Goal: Task Accomplishment & Management: Use online tool/utility

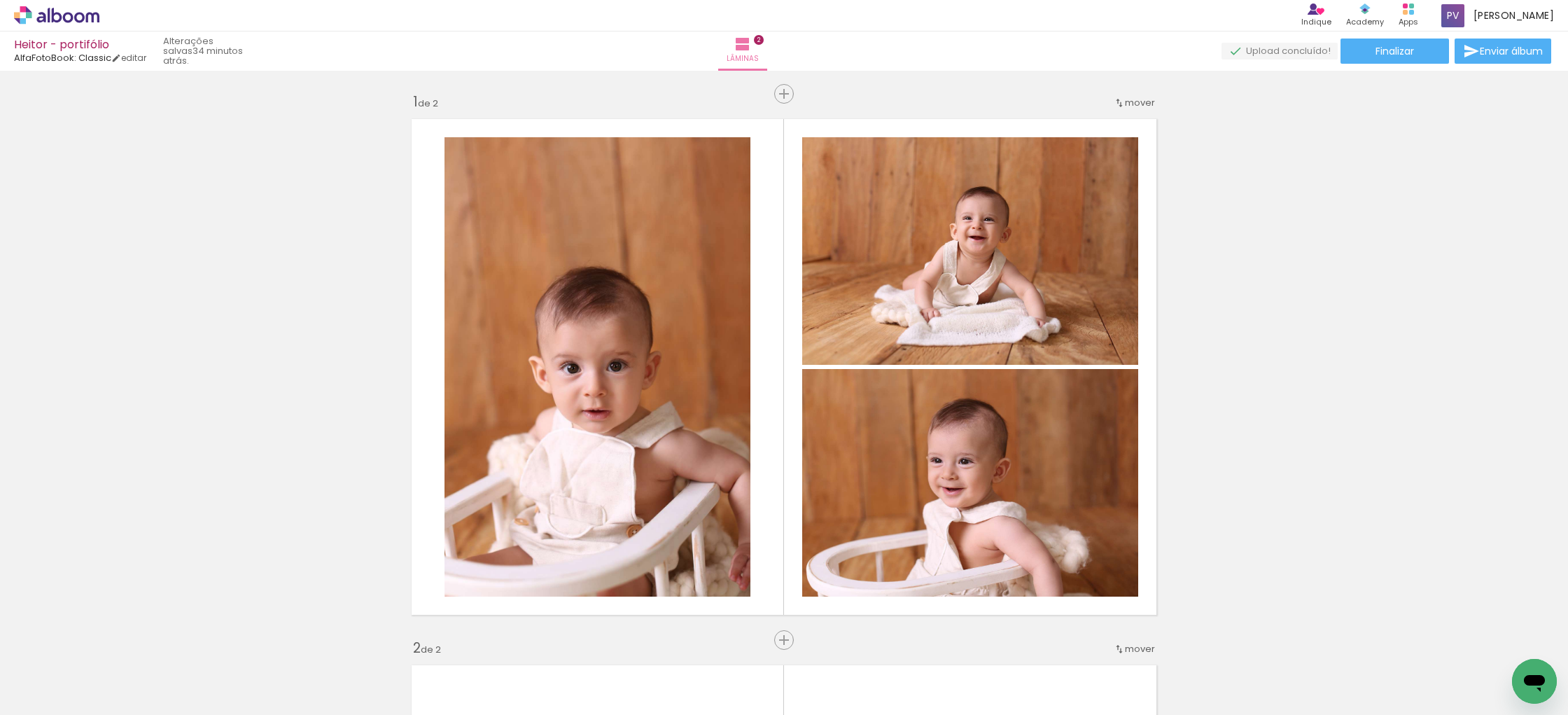
scroll to position [5793, 0]
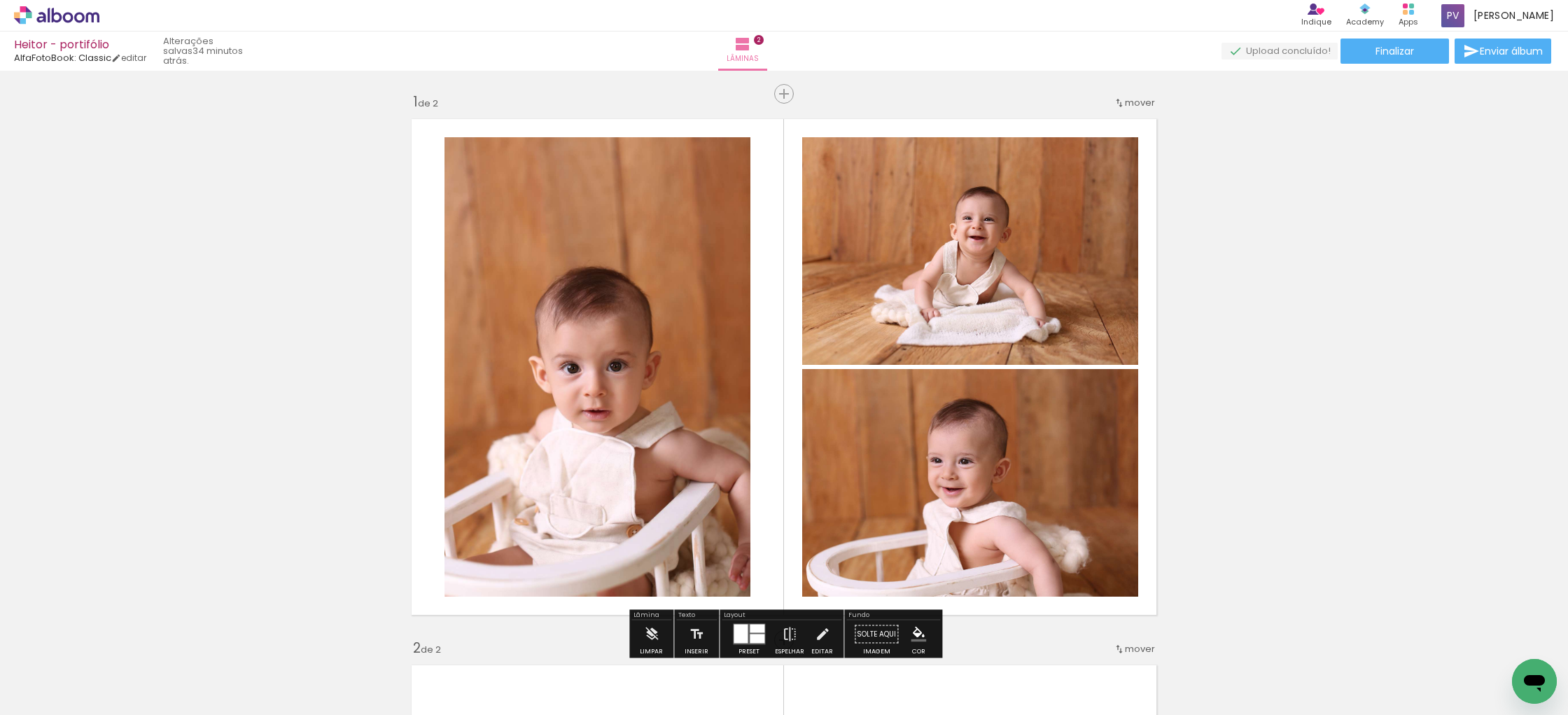
click at [674, 297] on quentale-photo at bounding box center [598, 367] width 306 height 459
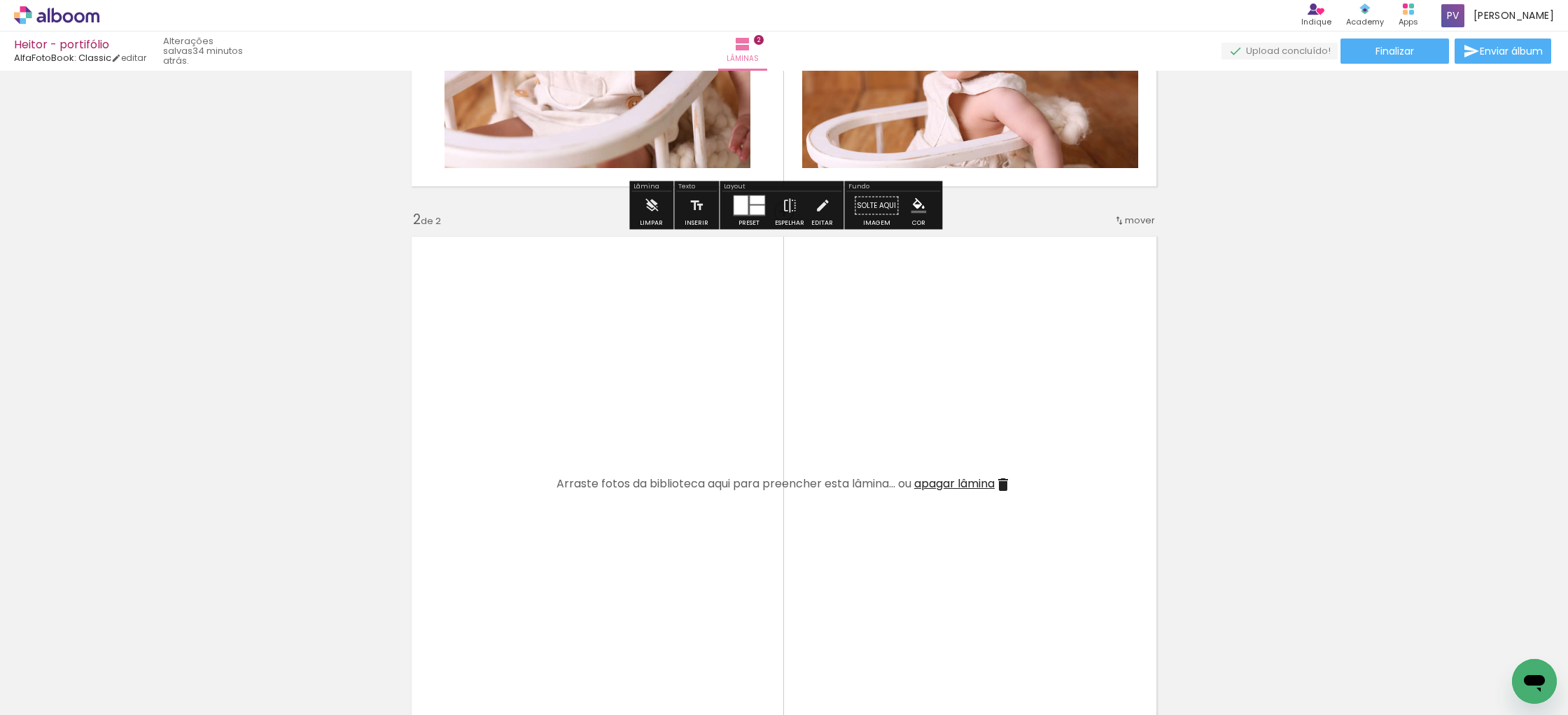
scroll to position [429, 0]
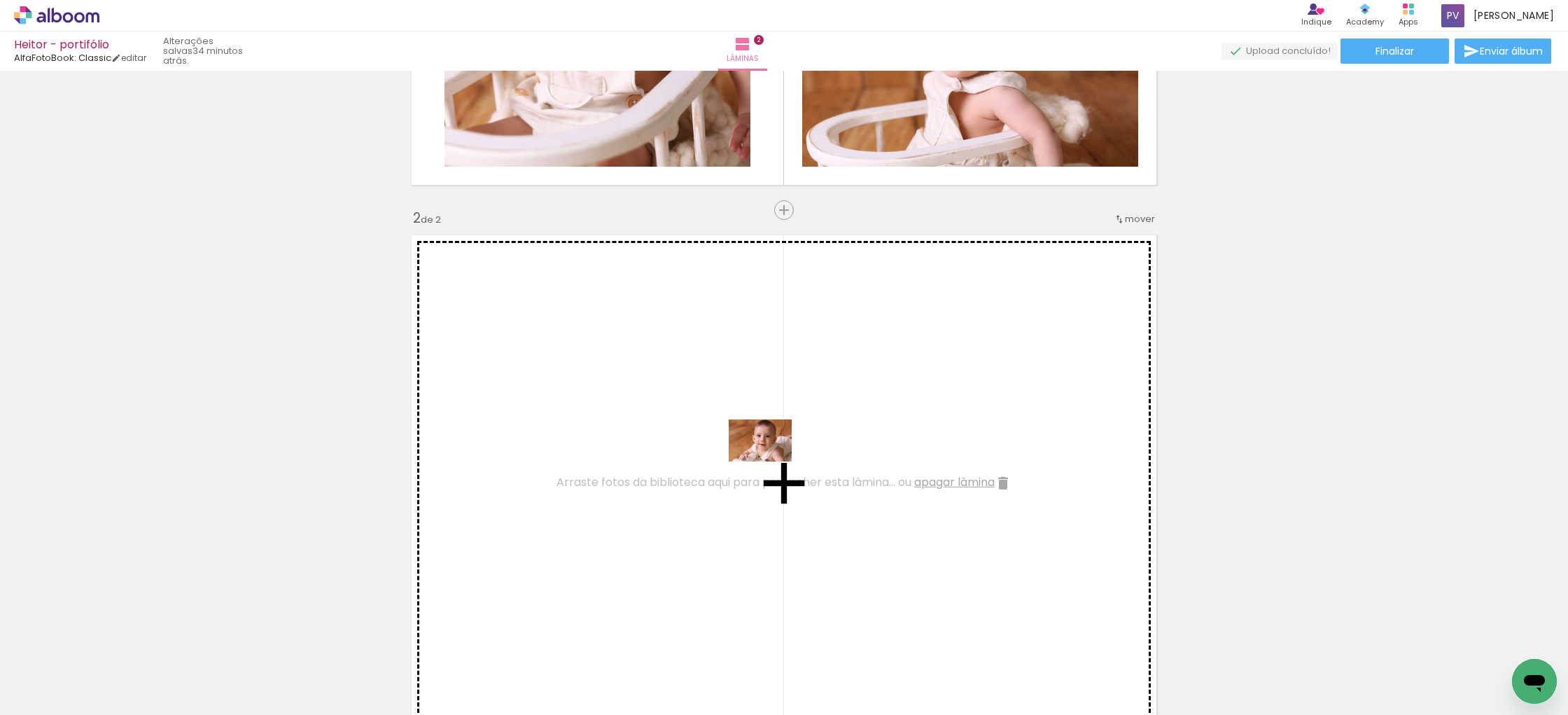
drag, startPoint x: 698, startPoint y: 675, endPoint x: 771, endPoint y: 461, distance: 226.1
click at [771, 461] on quentale-workspace at bounding box center [784, 358] width 1568 height 715
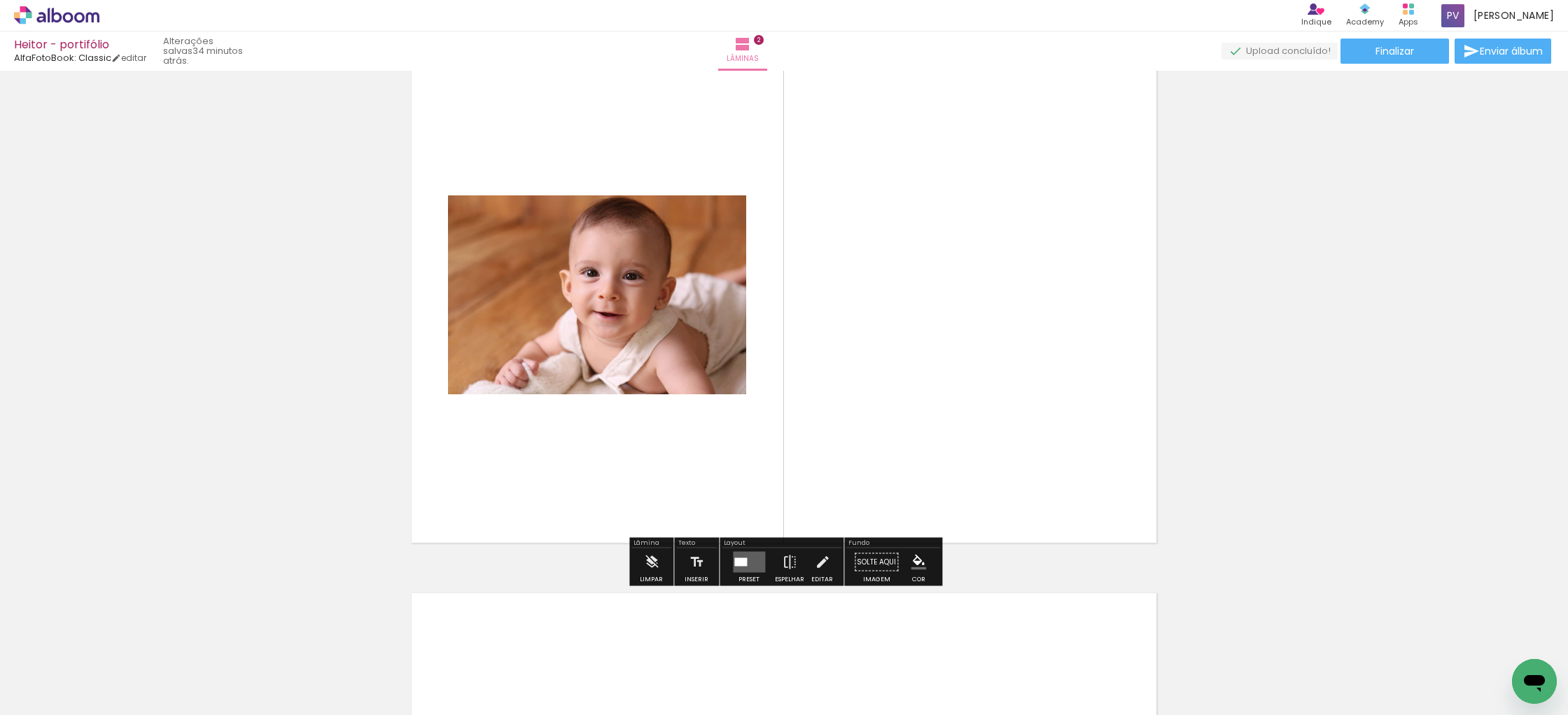
scroll to position [629, 0]
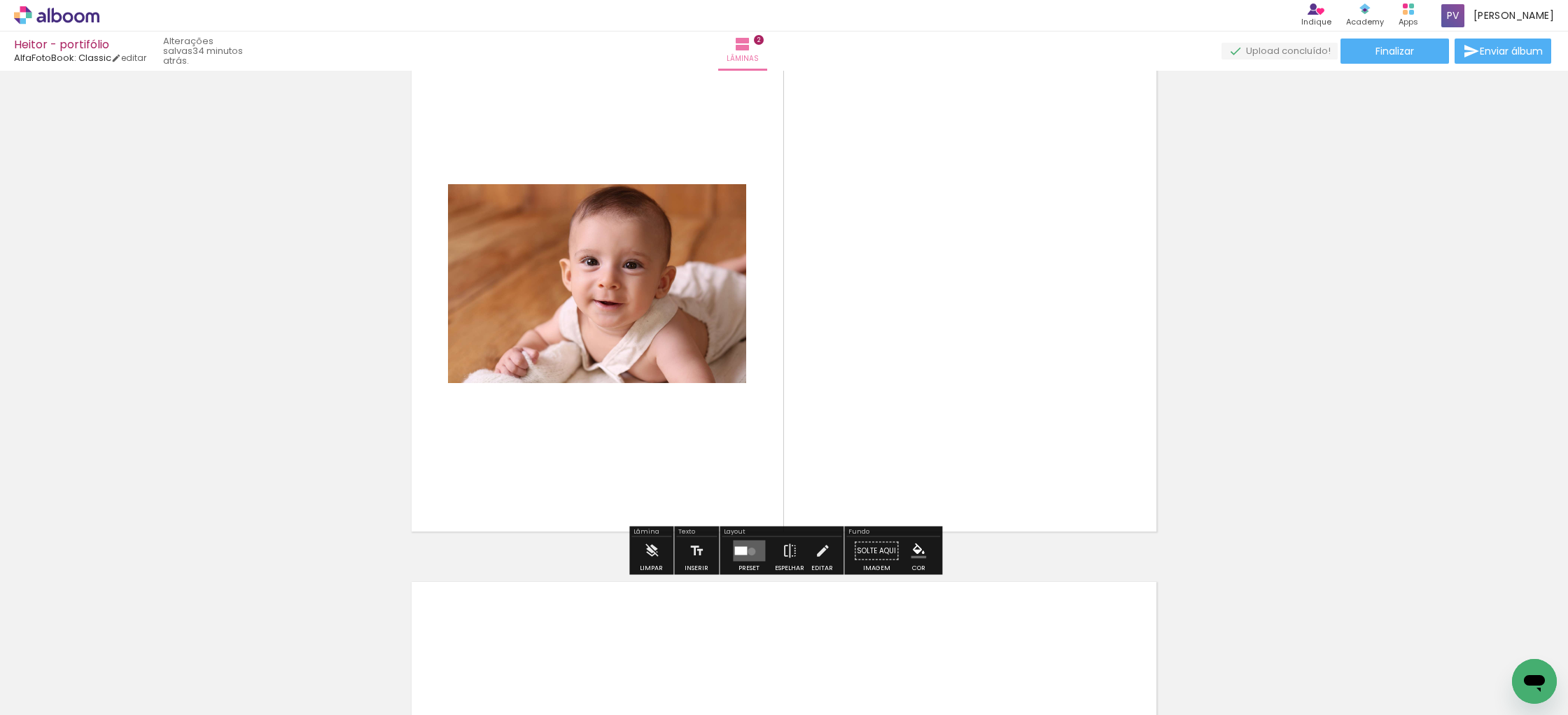
click at [748, 551] on quentale-layouter at bounding box center [749, 551] width 32 height 21
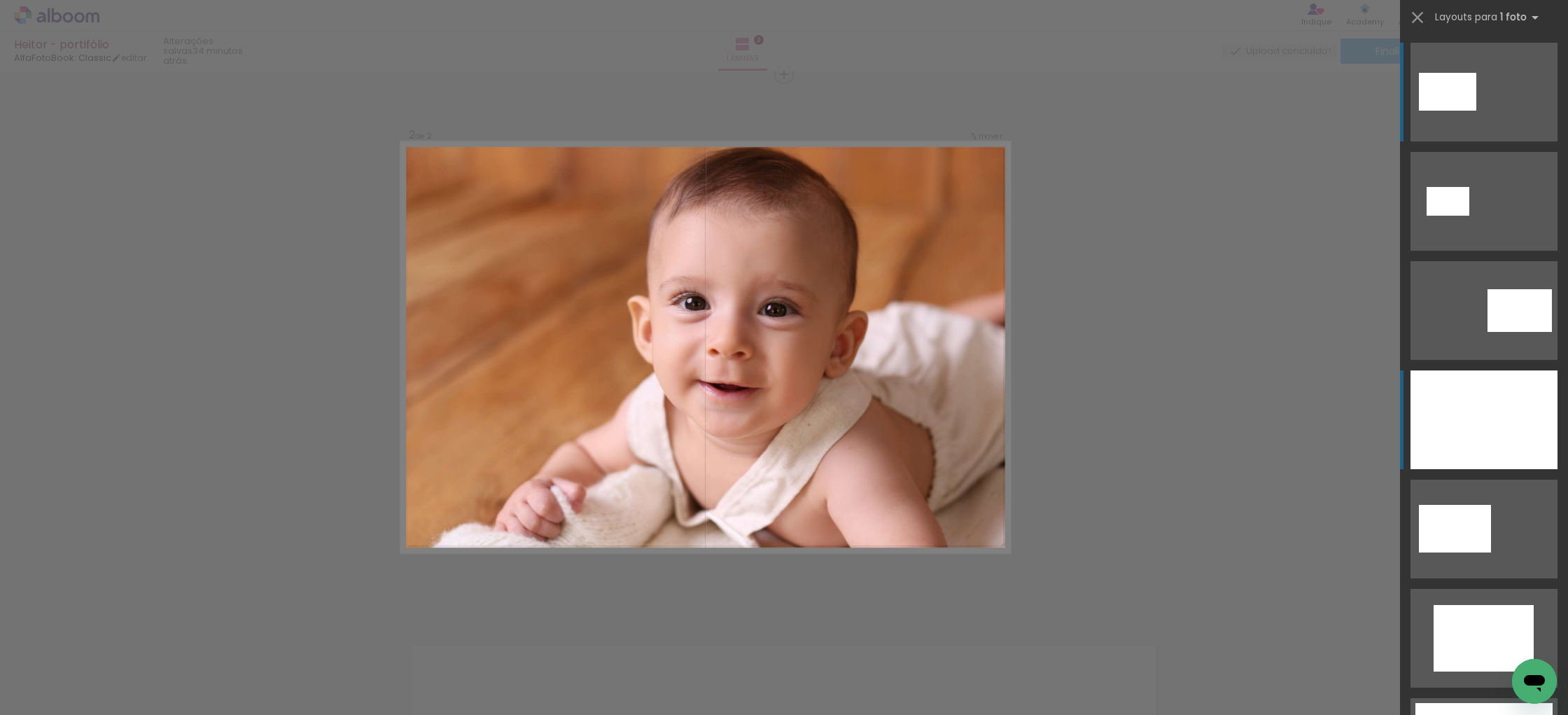
scroll to position [564, 0]
click at [1461, 428] on div at bounding box center [1484, 420] width 147 height 99
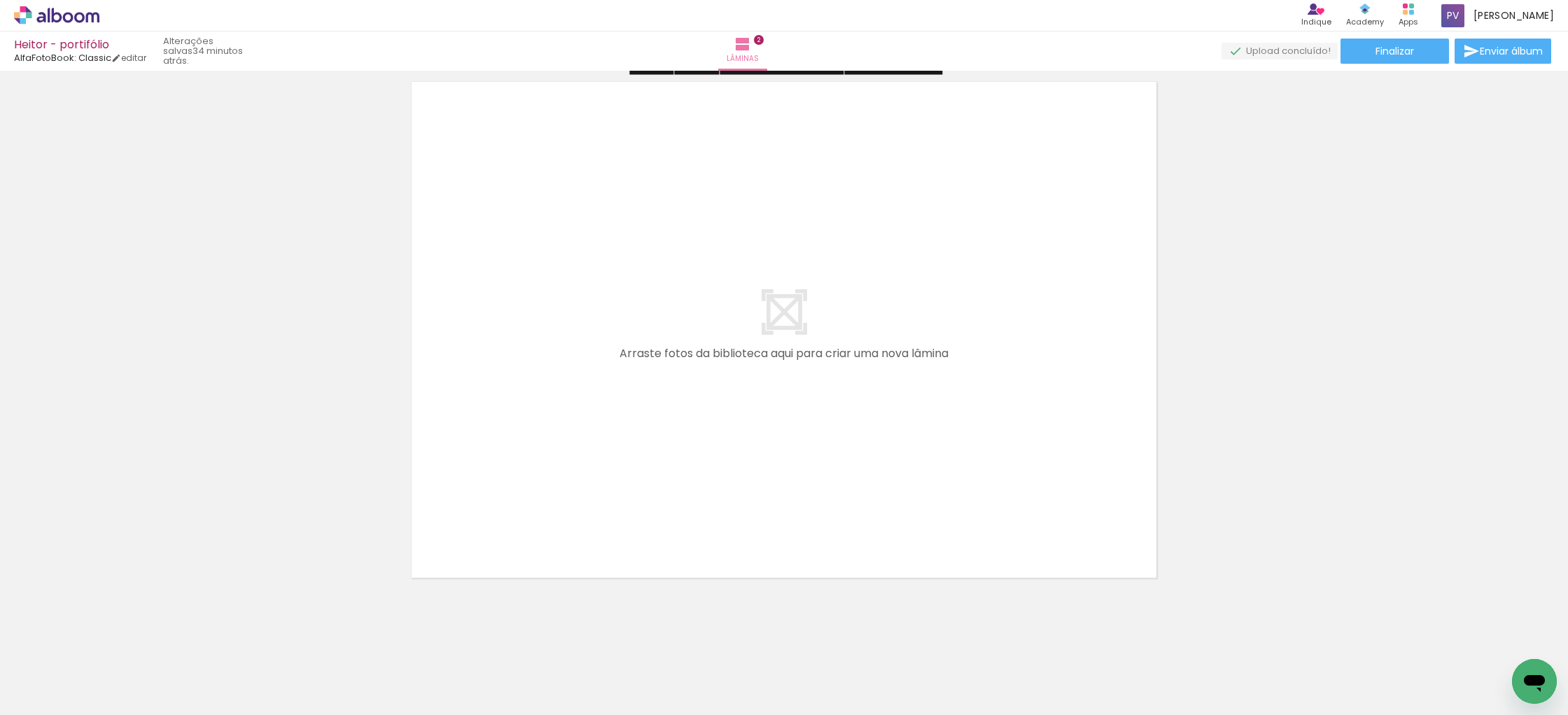
scroll to position [1136, 0]
click at [44, 696] on span "Adicionar Fotos" at bounding box center [49, 696] width 42 height 15
click at [0, 0] on input "file" at bounding box center [0, 0] width 0 height 0
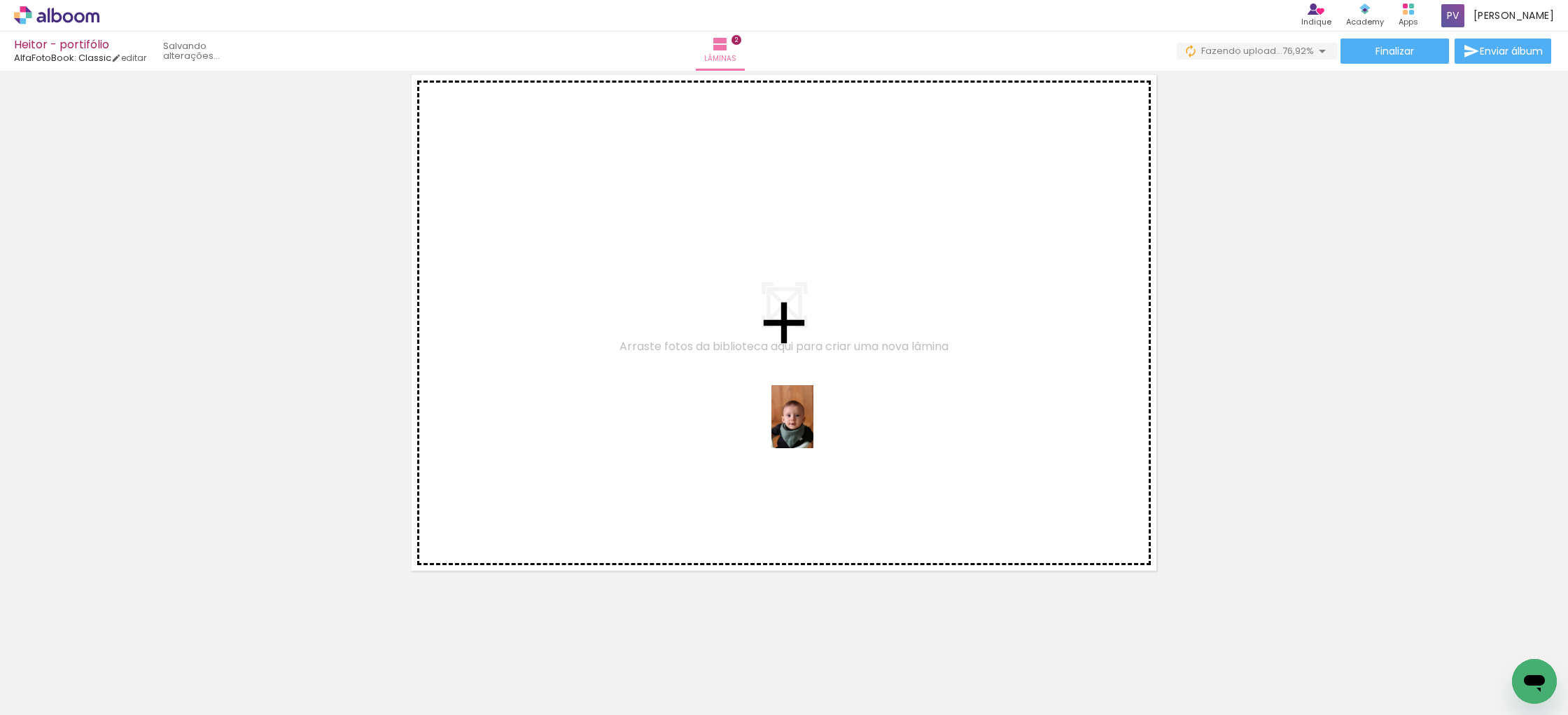
drag, startPoint x: 926, startPoint y: 653, endPoint x: 814, endPoint y: 427, distance: 252.2
click at [814, 427] on quentale-workspace at bounding box center [784, 358] width 1568 height 715
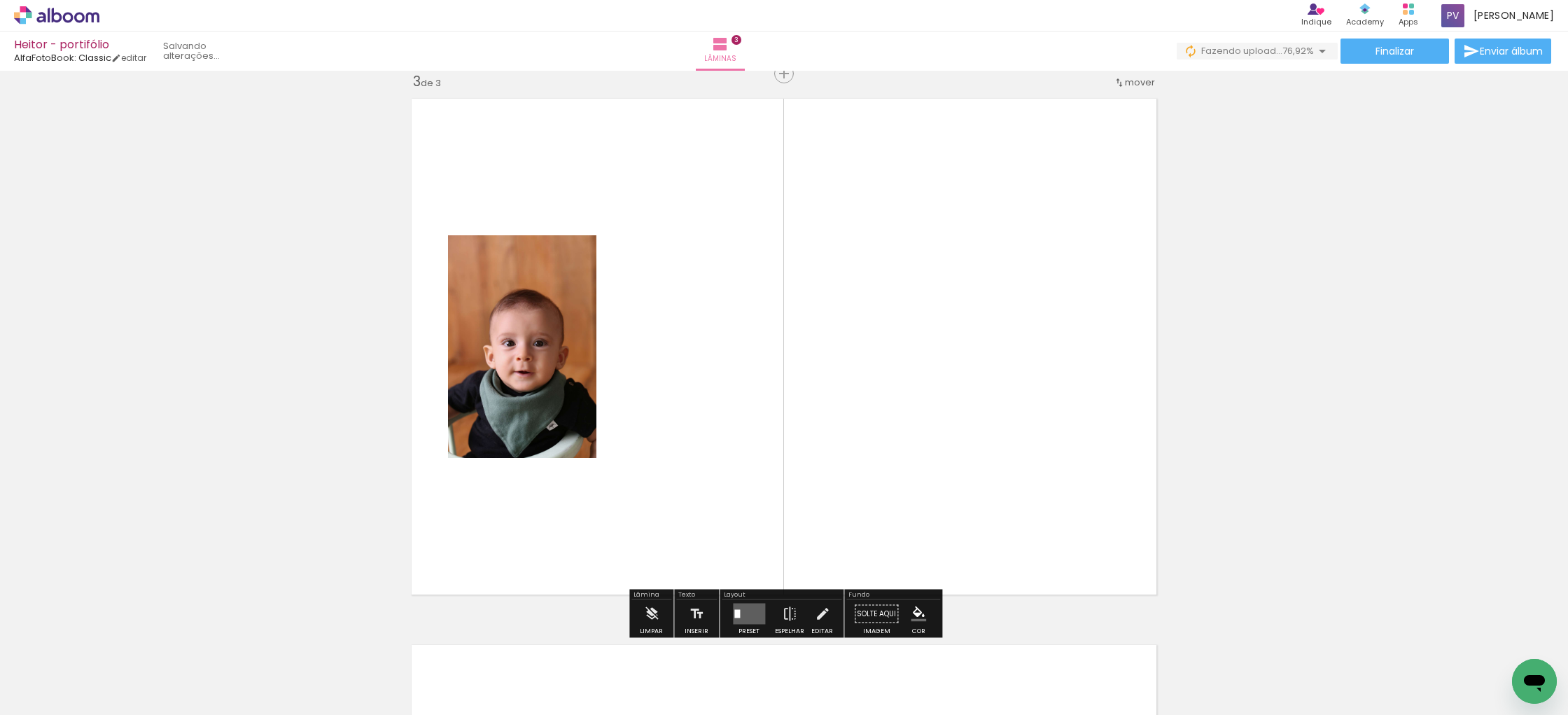
scroll to position [1110, 0]
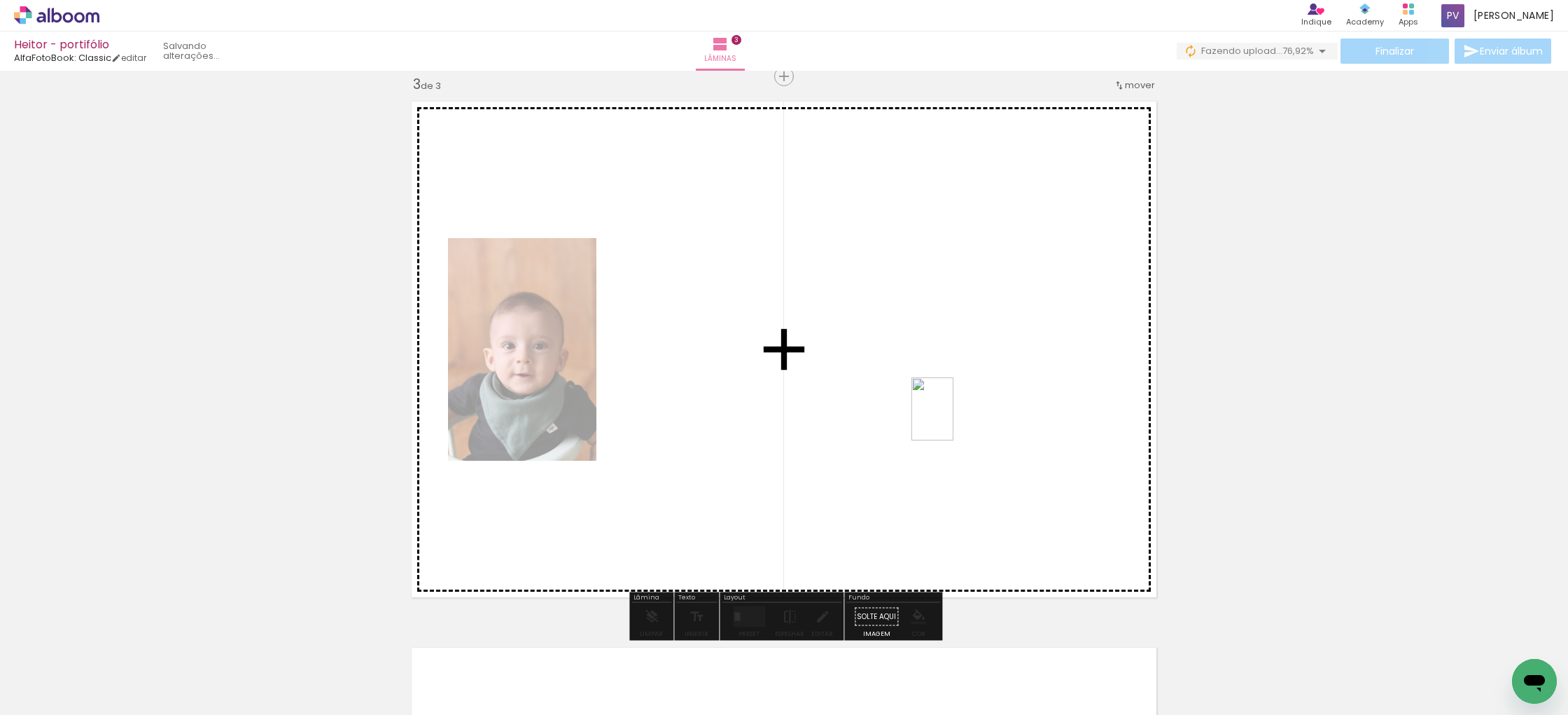
drag, startPoint x: 1090, startPoint y: 679, endPoint x: 953, endPoint y: 419, distance: 293.9
click at [953, 419] on quentale-workspace at bounding box center [784, 358] width 1568 height 715
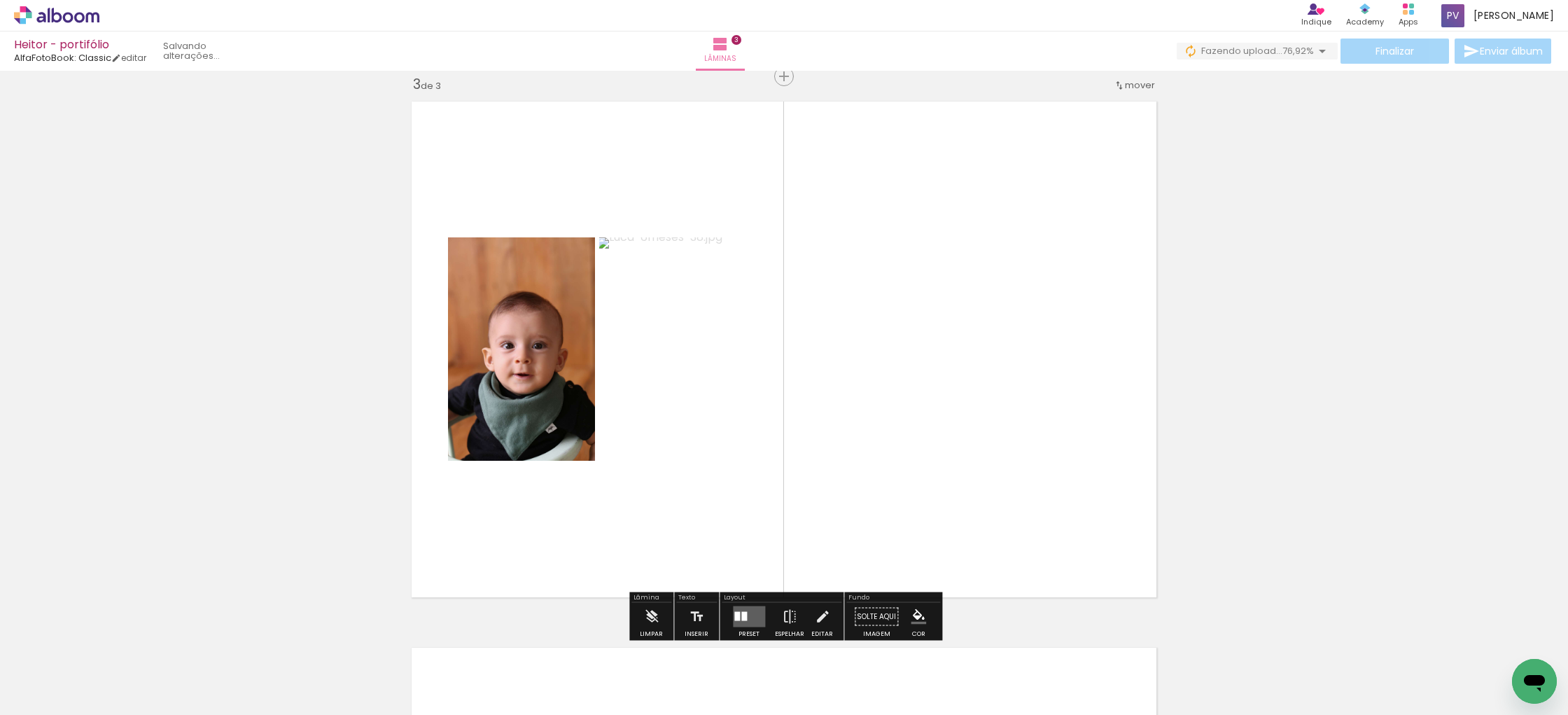
drag, startPoint x: 1008, startPoint y: 667, endPoint x: 967, endPoint y: 497, distance: 174.9
click at [967, 497] on quentale-workspace at bounding box center [784, 358] width 1568 height 715
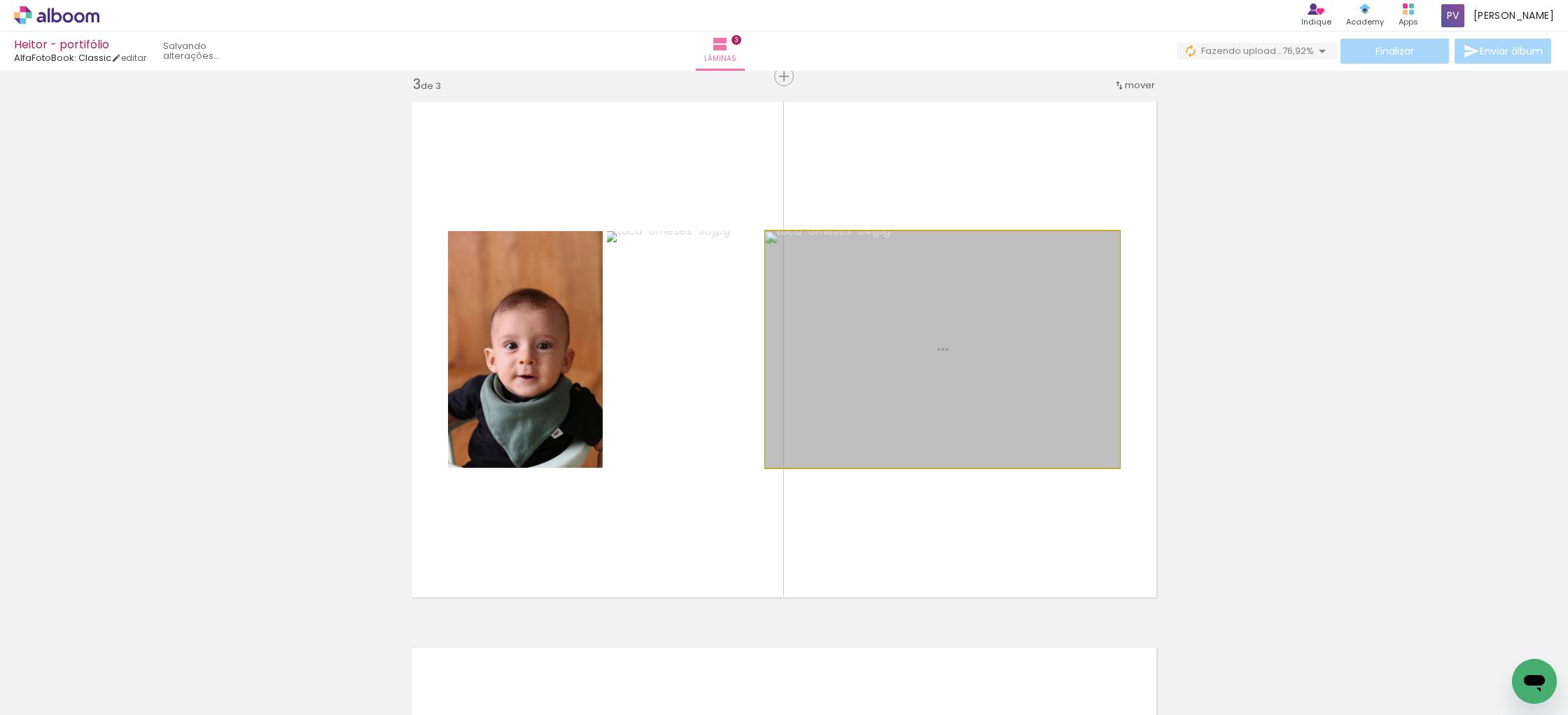
click at [967, 422] on quentale-photo at bounding box center [942, 349] width 353 height 237
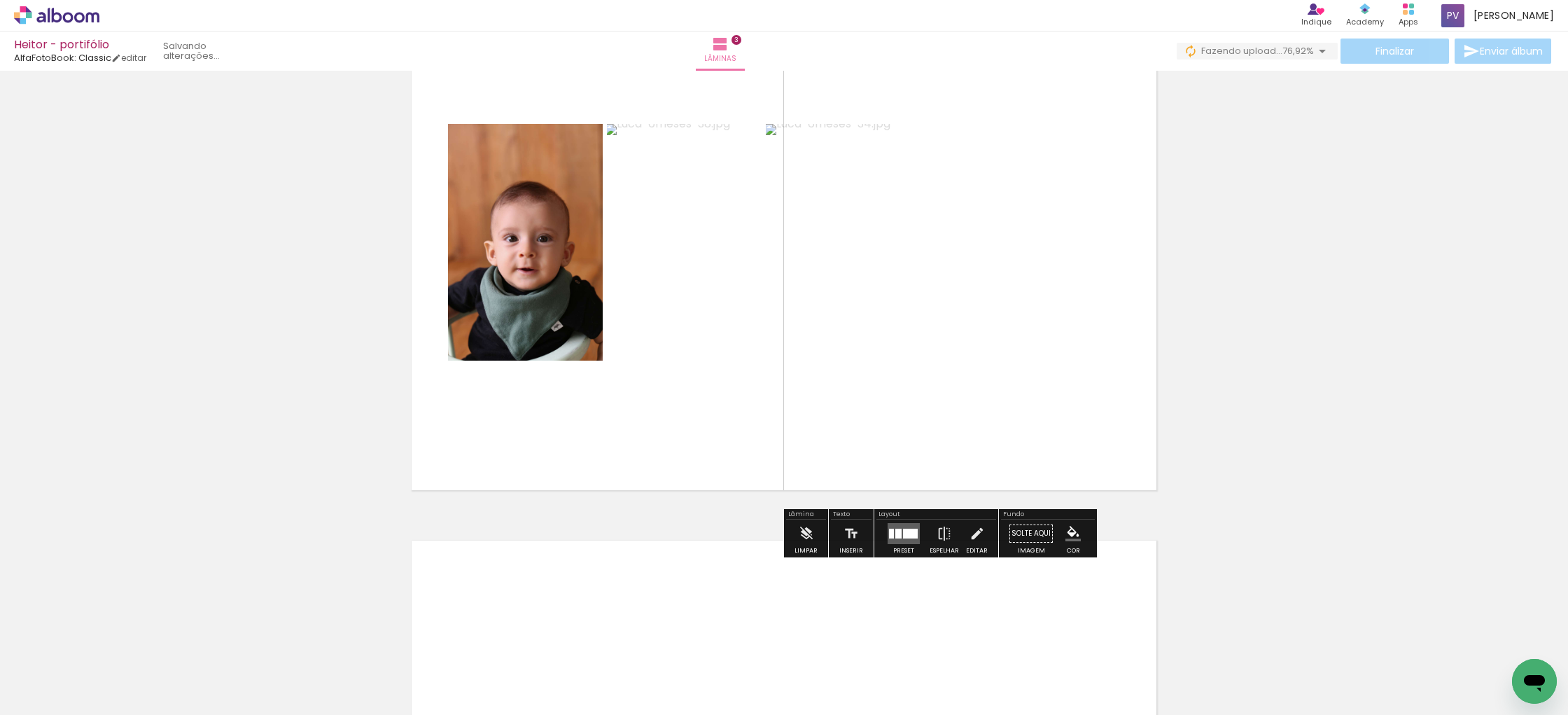
scroll to position [1220, 0]
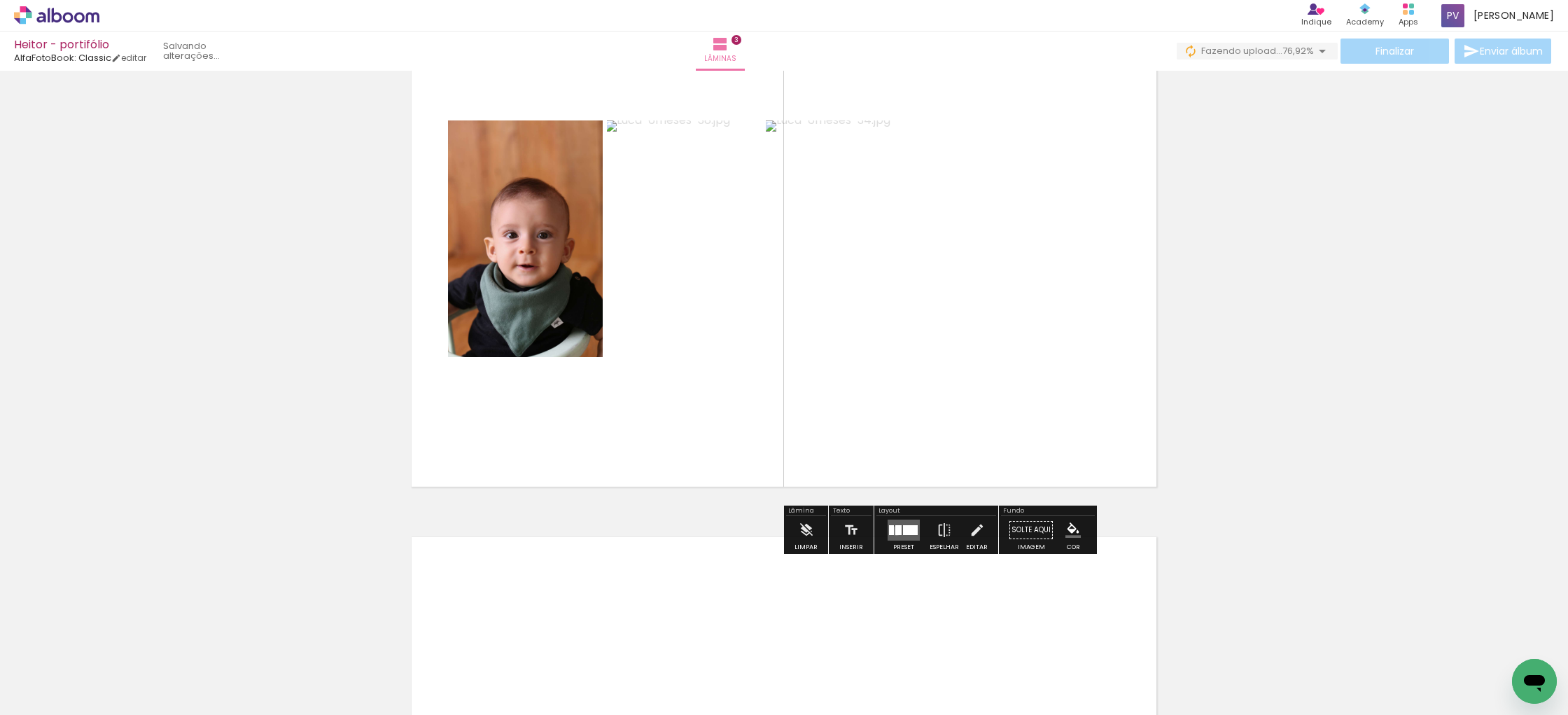
click at [895, 530] on div at bounding box center [898, 530] width 6 height 10
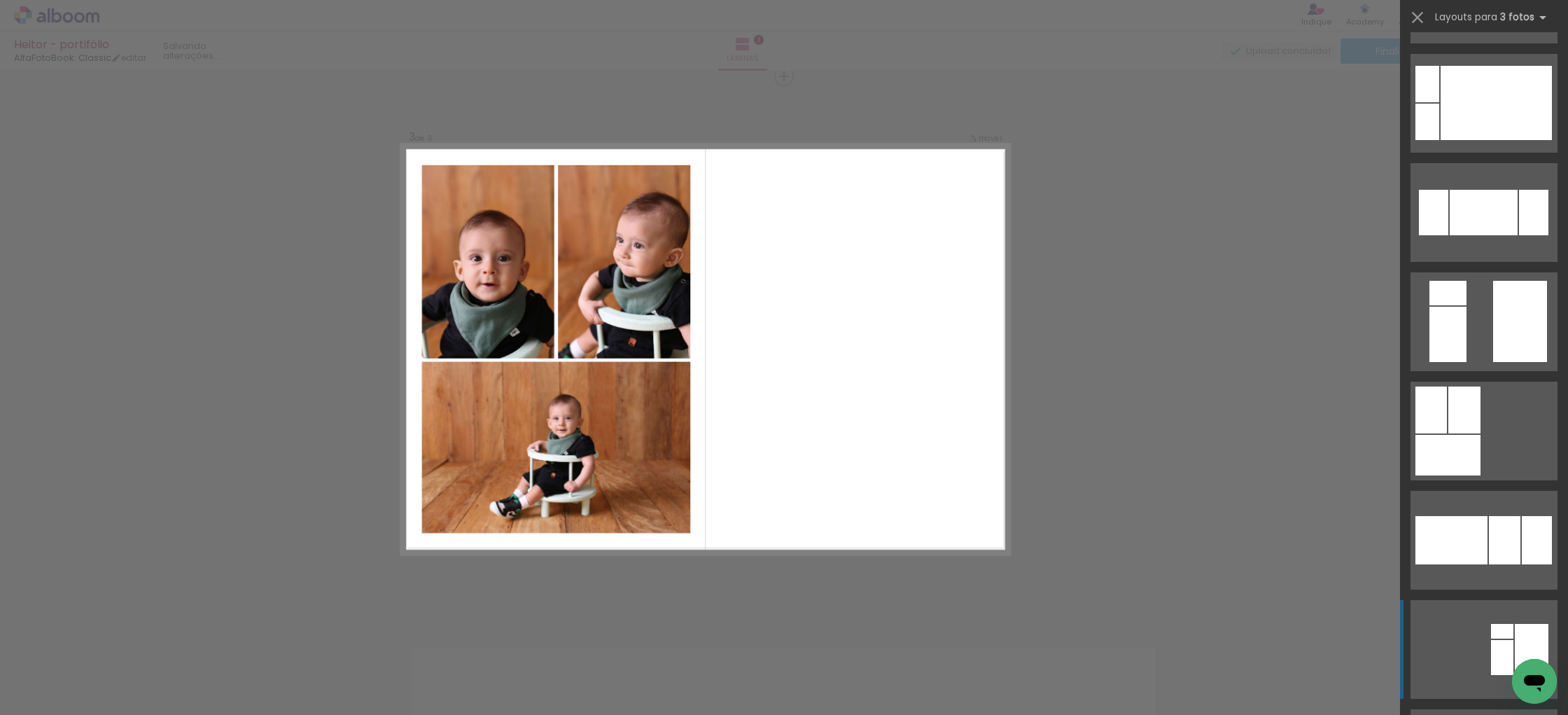
scroll to position [1752, 0]
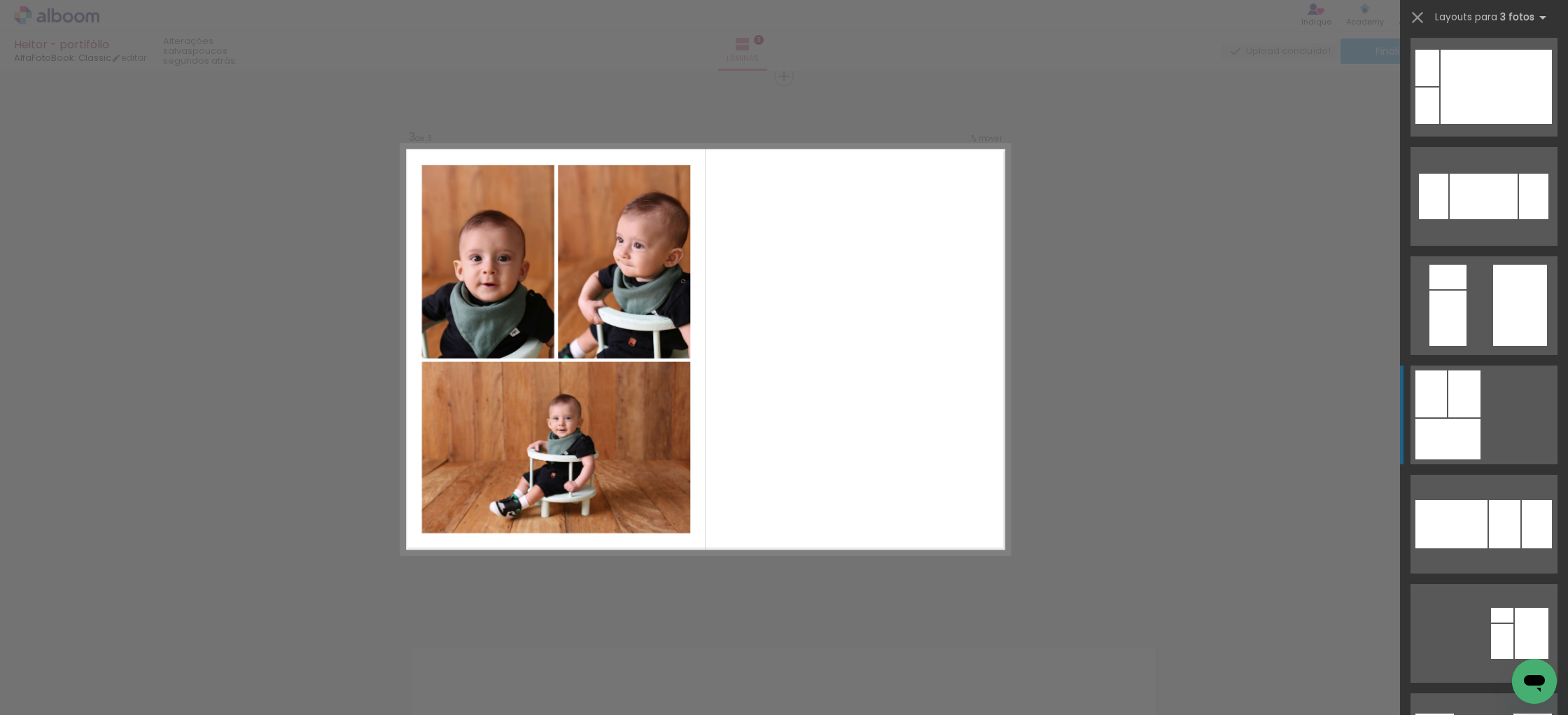
click at [1454, 429] on div at bounding box center [1448, 439] width 65 height 40
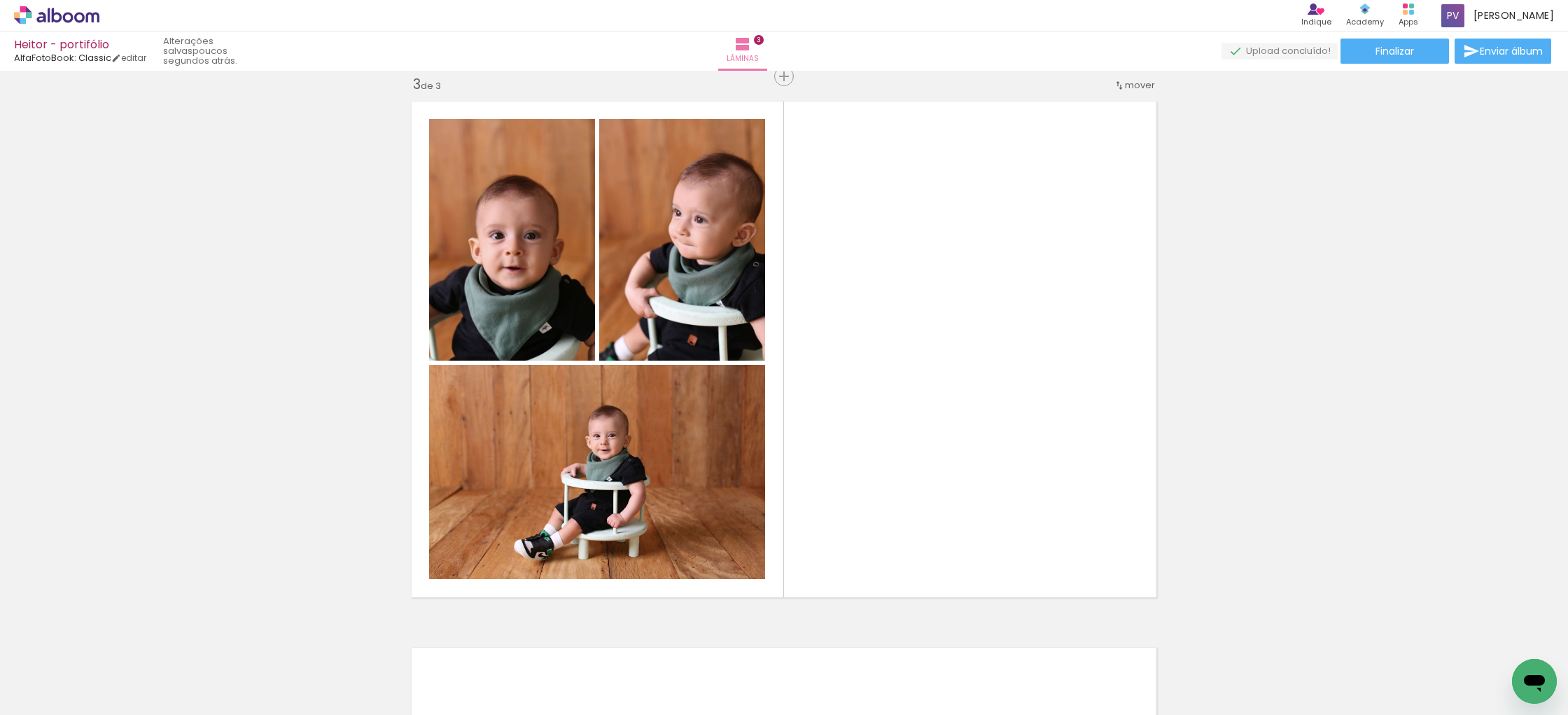
click at [44, 696] on span "Adicionar Fotos" at bounding box center [49, 696] width 42 height 15
click at [0, 0] on input "file" at bounding box center [0, 0] width 0 height 0
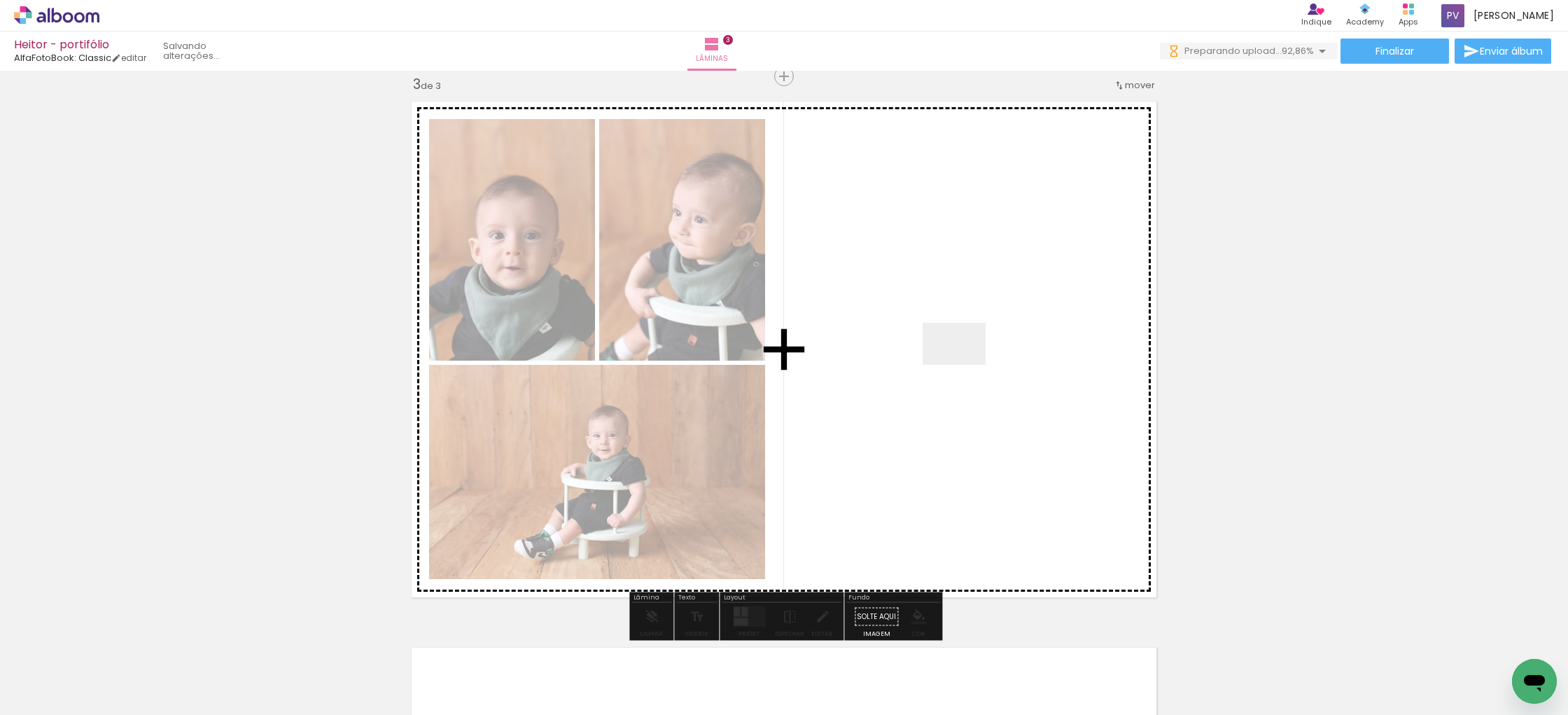
drag, startPoint x: 1160, startPoint y: 663, endPoint x: 965, endPoint y: 365, distance: 356.1
click at [965, 365] on quentale-workspace at bounding box center [784, 358] width 1568 height 715
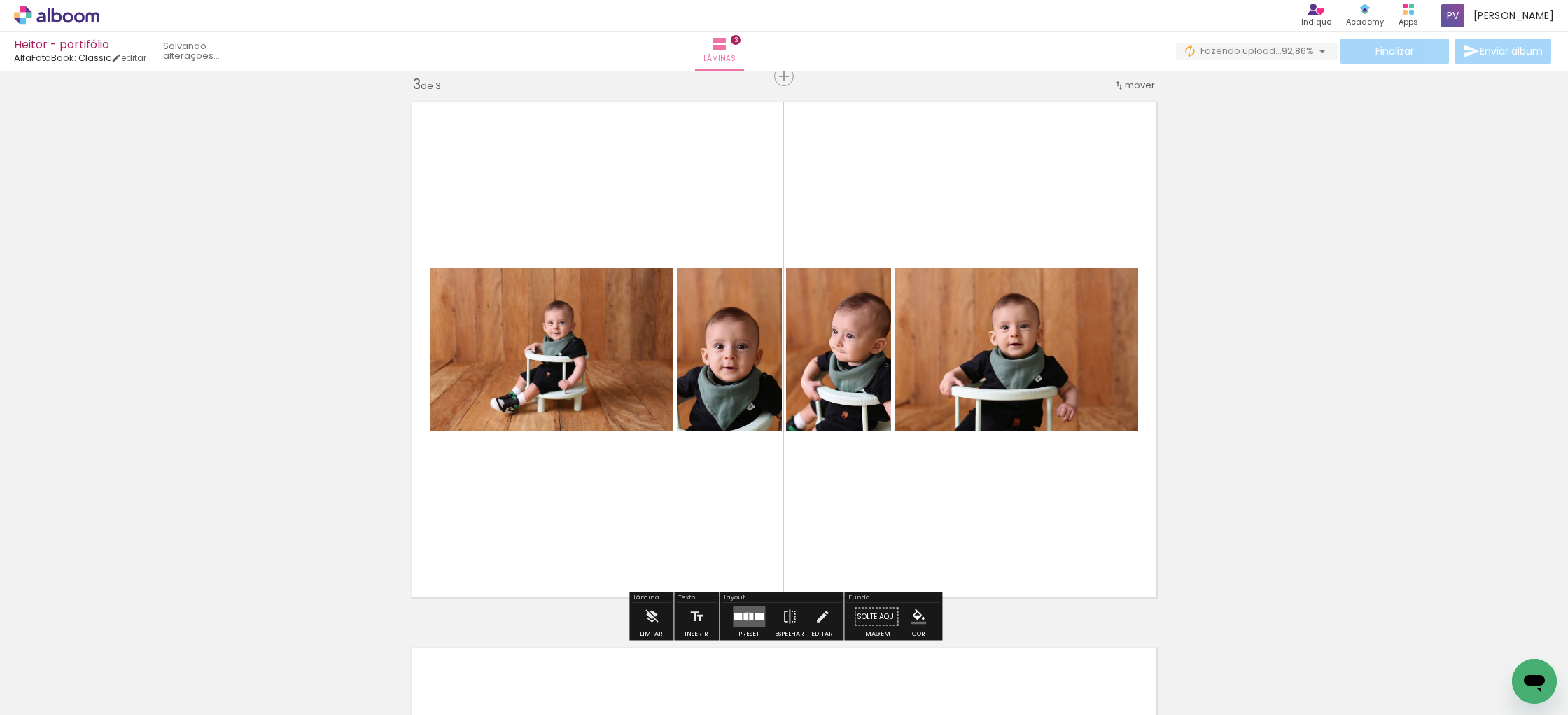
click at [745, 616] on quentale-layouter at bounding box center [749, 616] width 32 height 21
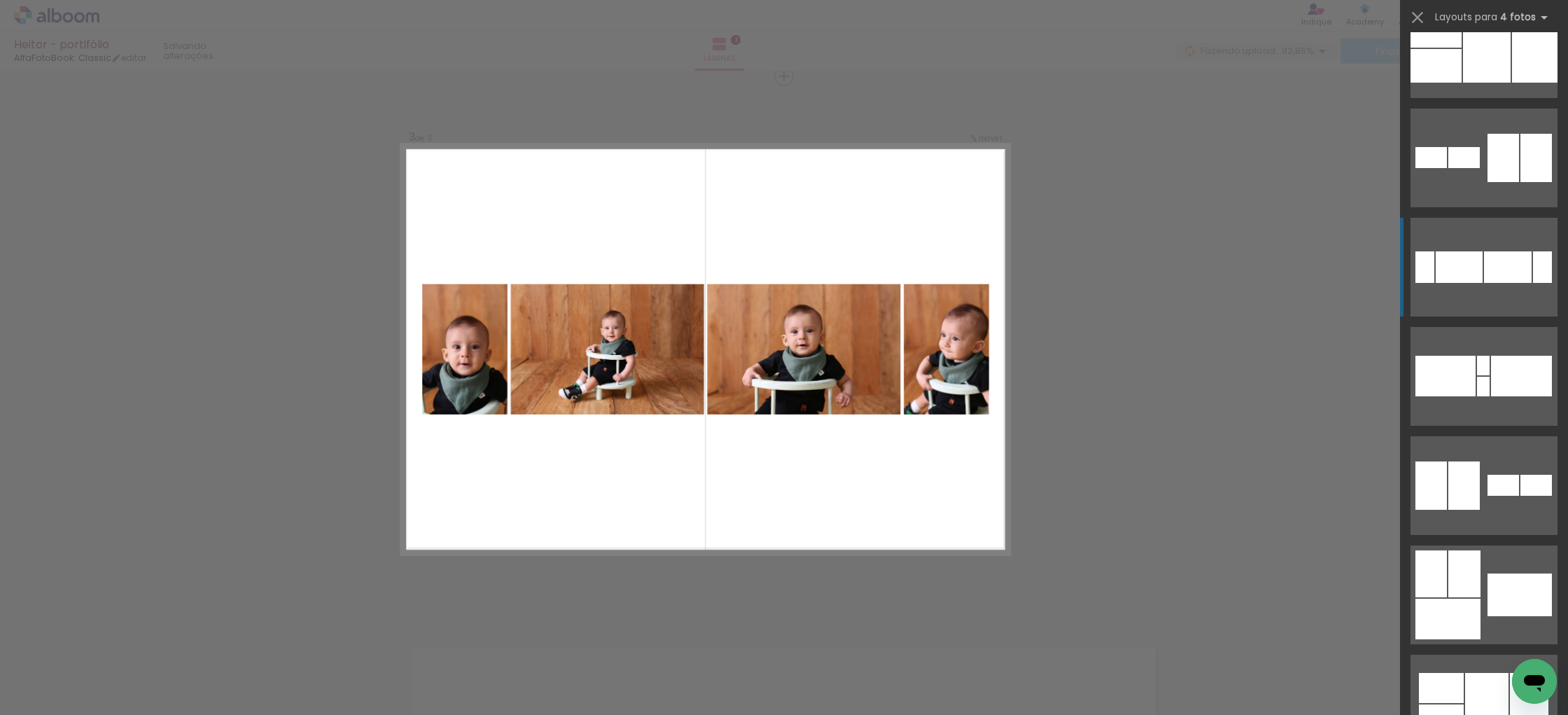
scroll to position [268, 0]
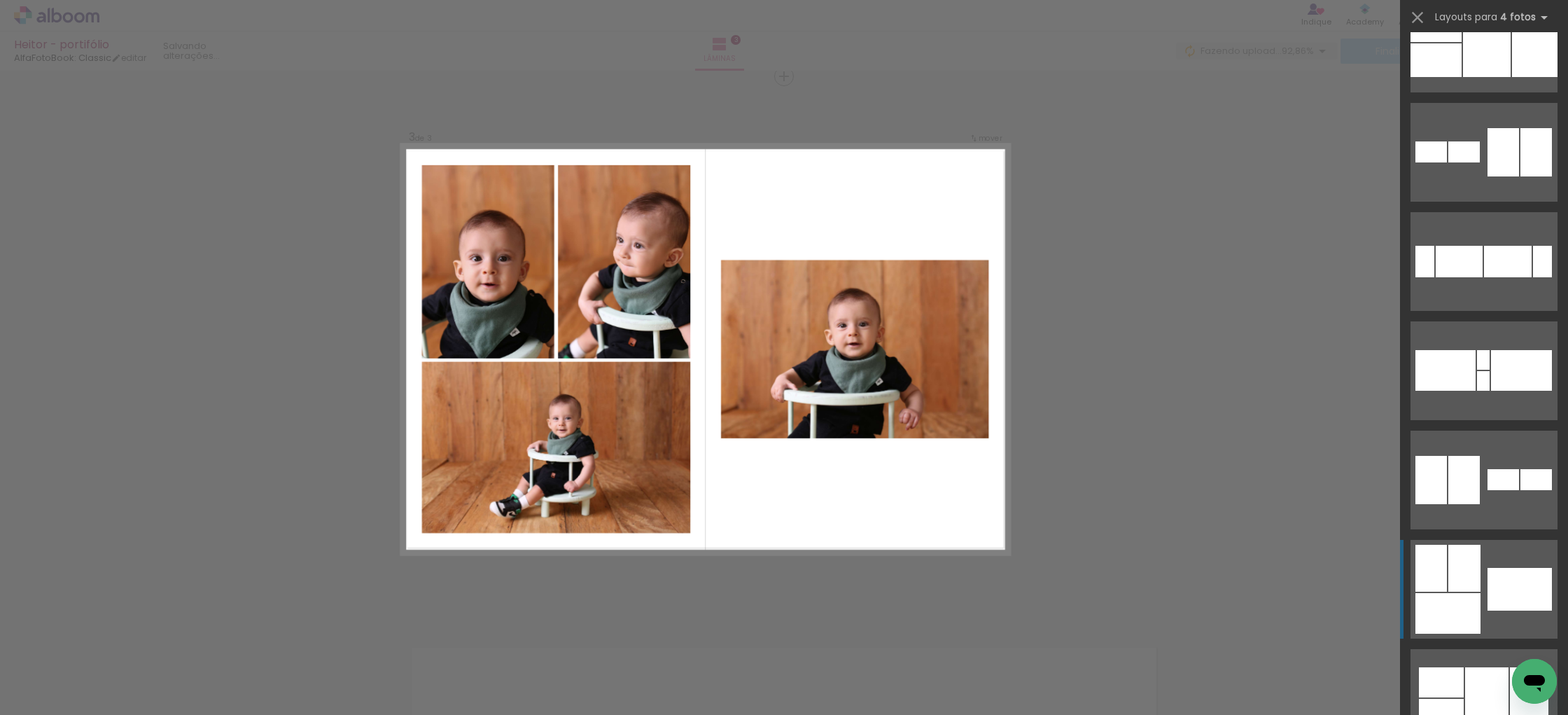
click at [1473, 586] on div at bounding box center [1464, 568] width 32 height 47
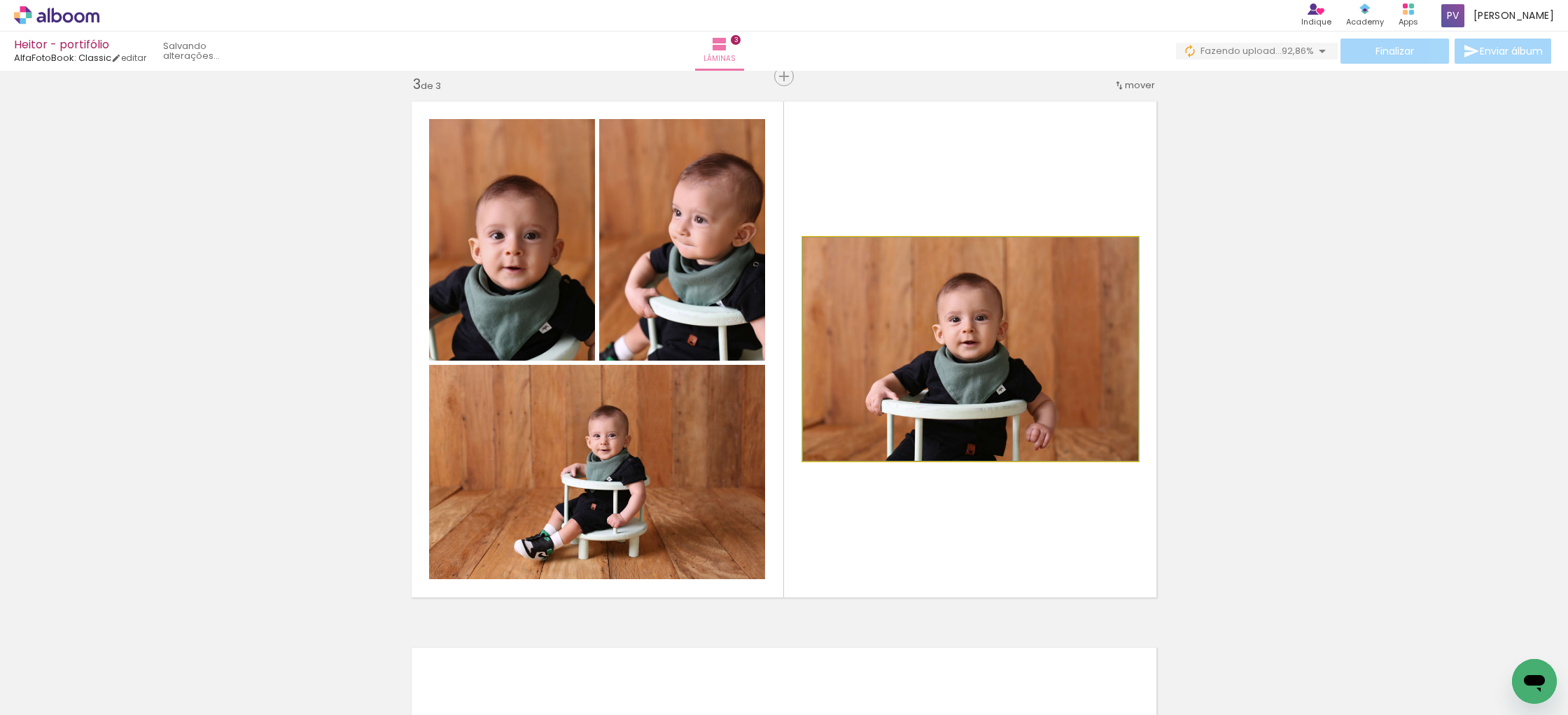
click at [1048, 403] on quentale-photo at bounding box center [970, 349] width 336 height 223
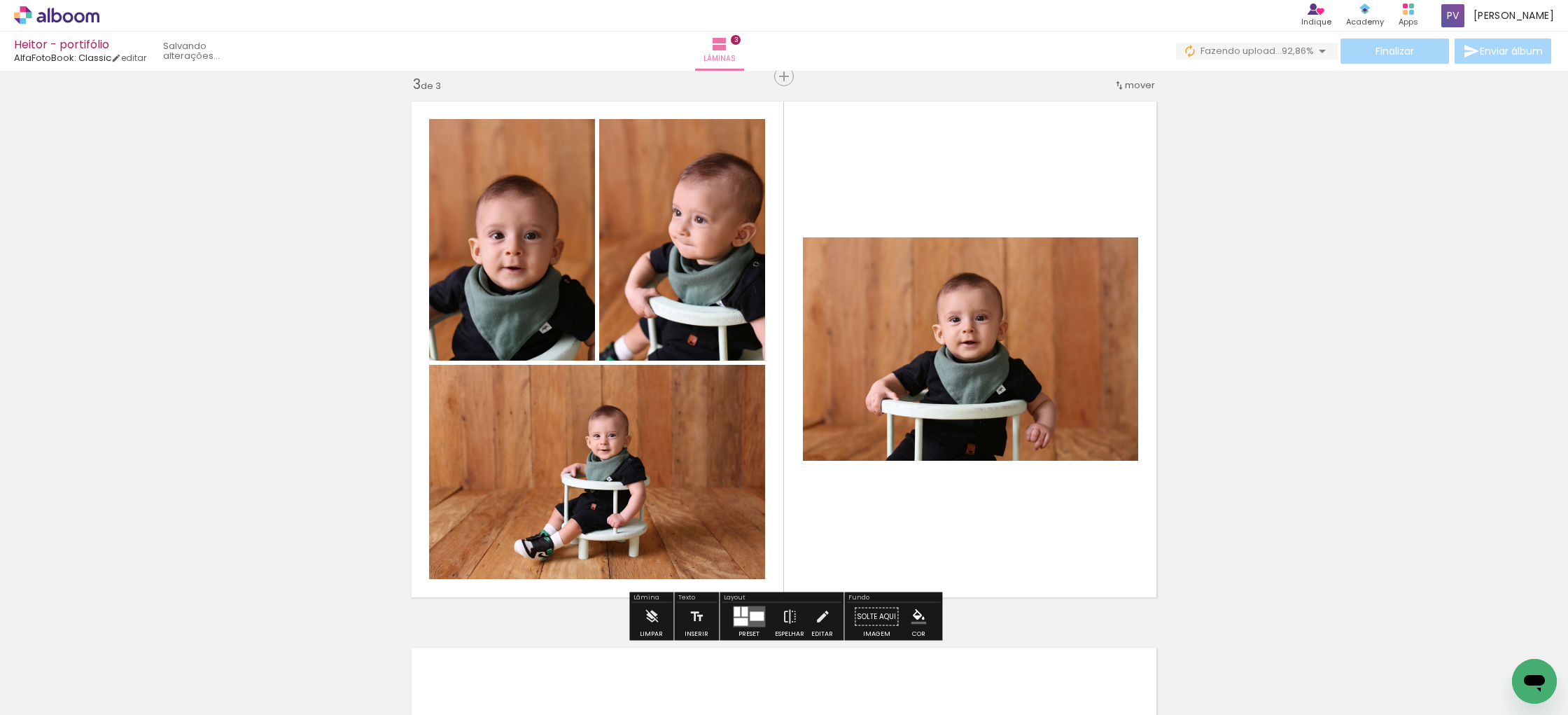
scroll to position [1109, 0]
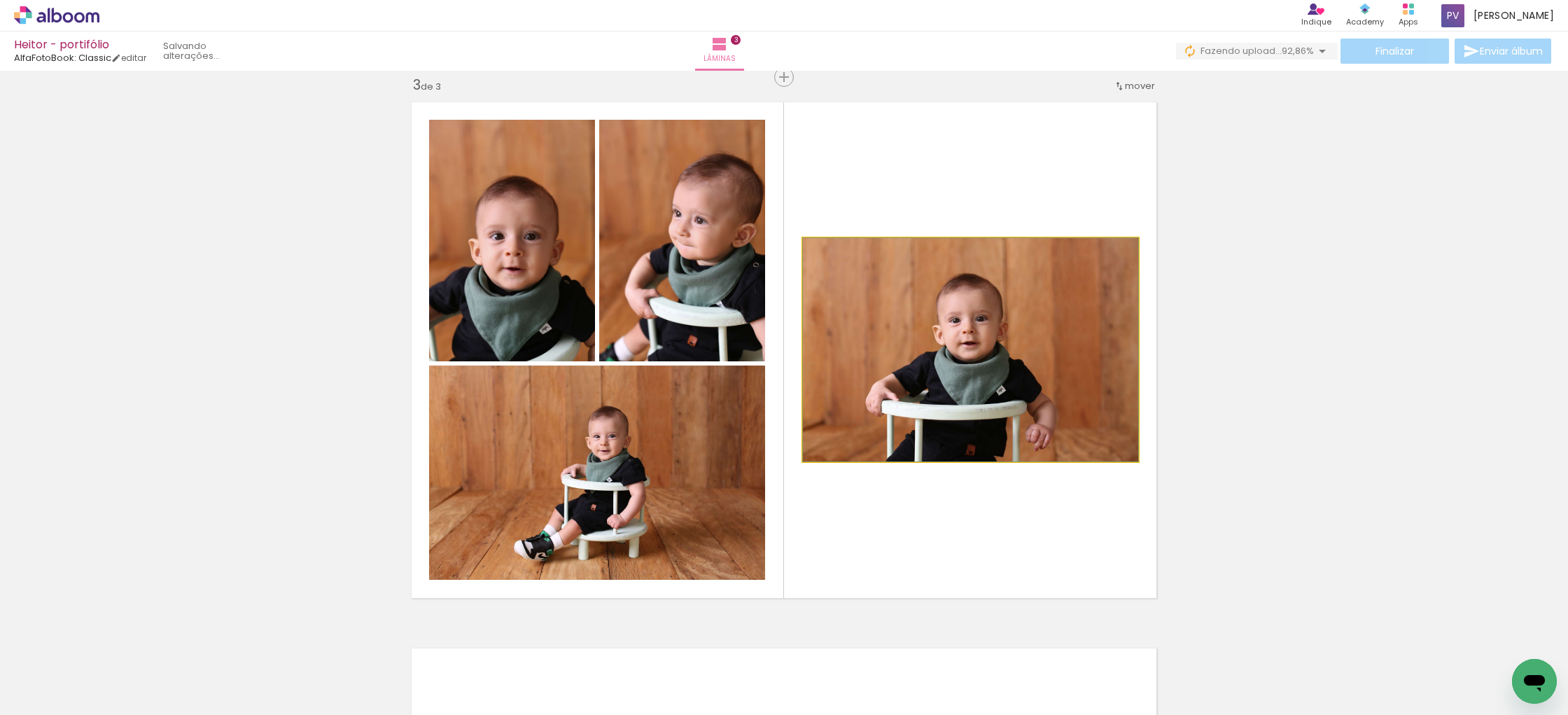
drag, startPoint x: 835, startPoint y: 252, endPoint x: 1177, endPoint y: 268, distance: 342.4
type paper-slider "100"
click at [822, 252] on div at bounding box center [856, 252] width 97 height 21
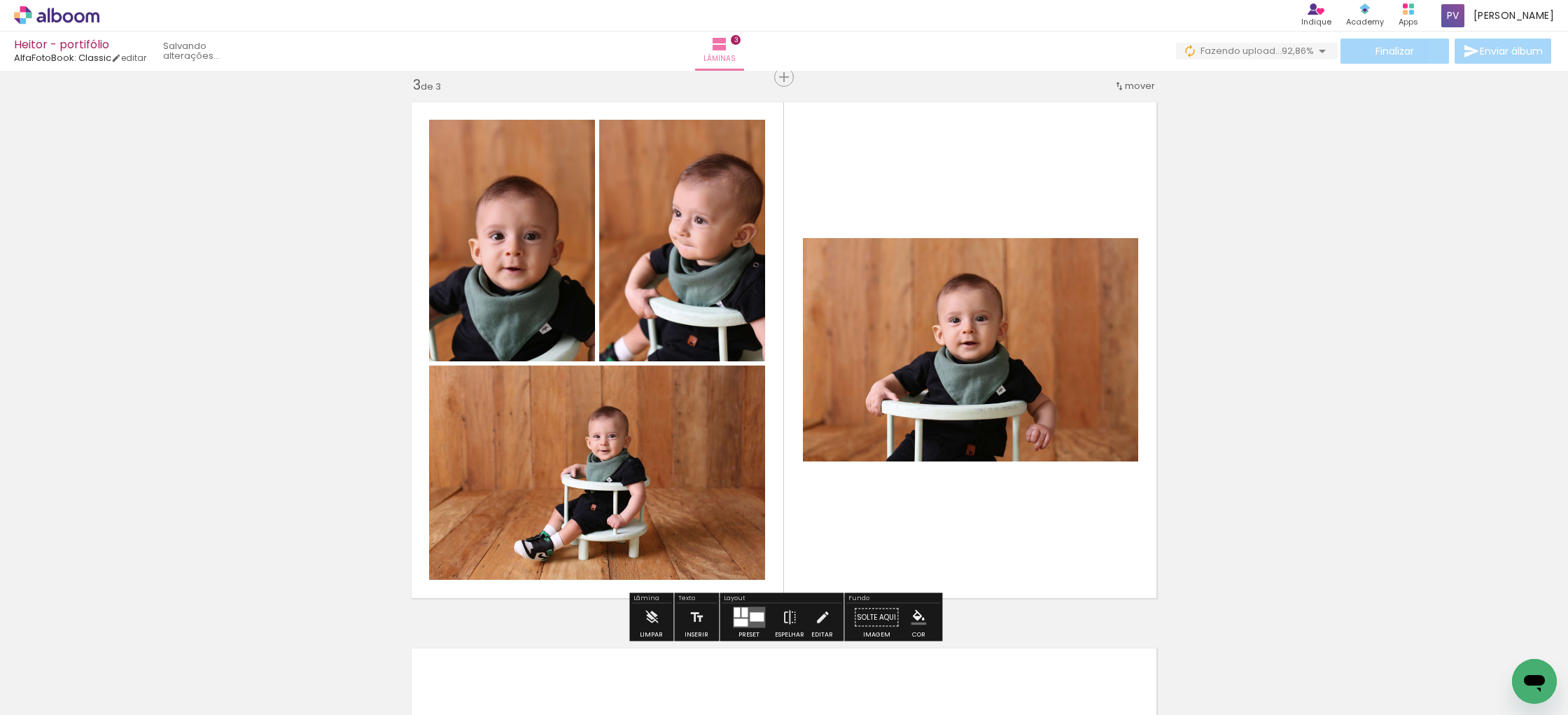
click at [1270, 273] on div "Inserir lâmina 1 de 3 Inserir lâmina 2 de 3 Inserir lâmina 3 de 3" at bounding box center [784, 59] width 1568 height 2185
click at [998, 281] on quentale-photo at bounding box center [970, 349] width 336 height 223
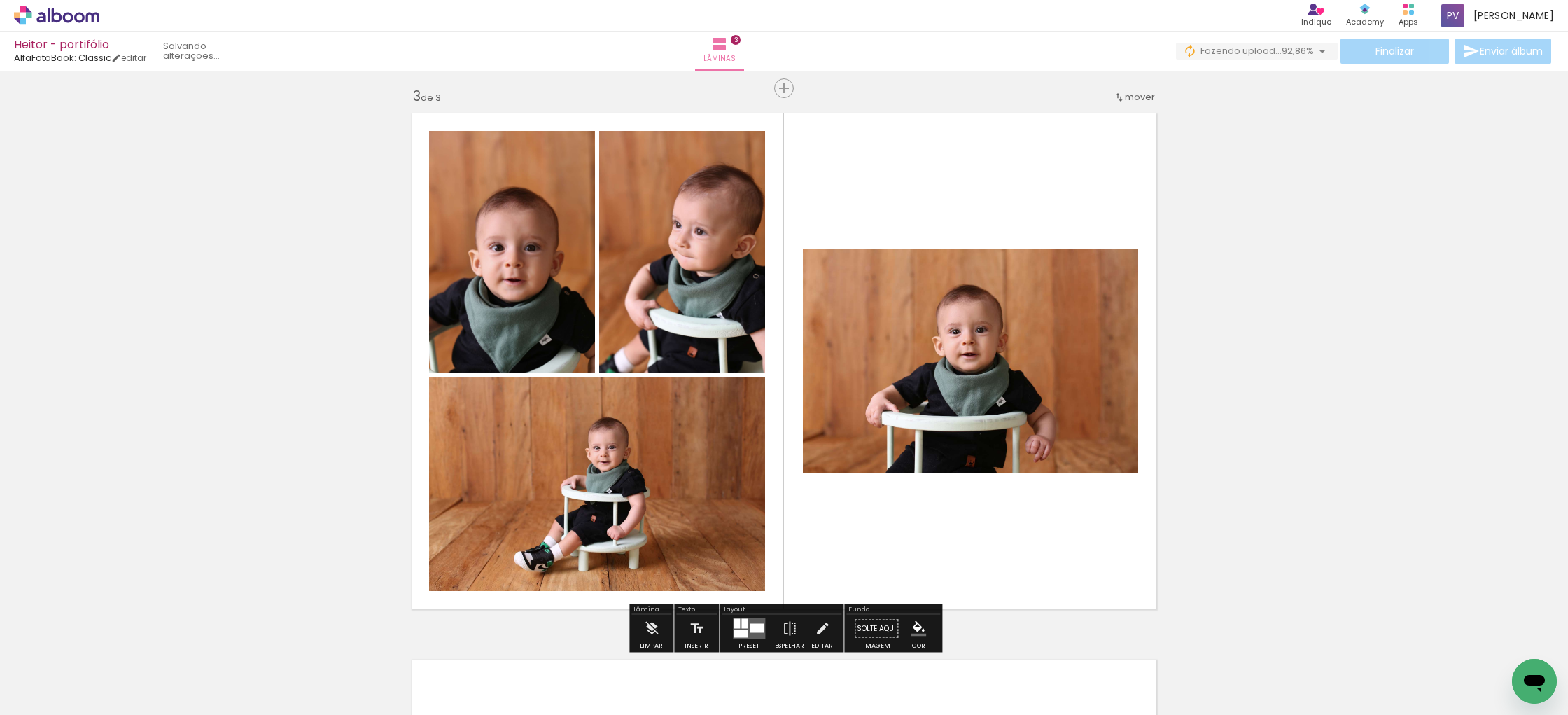
scroll to position [1244, 0]
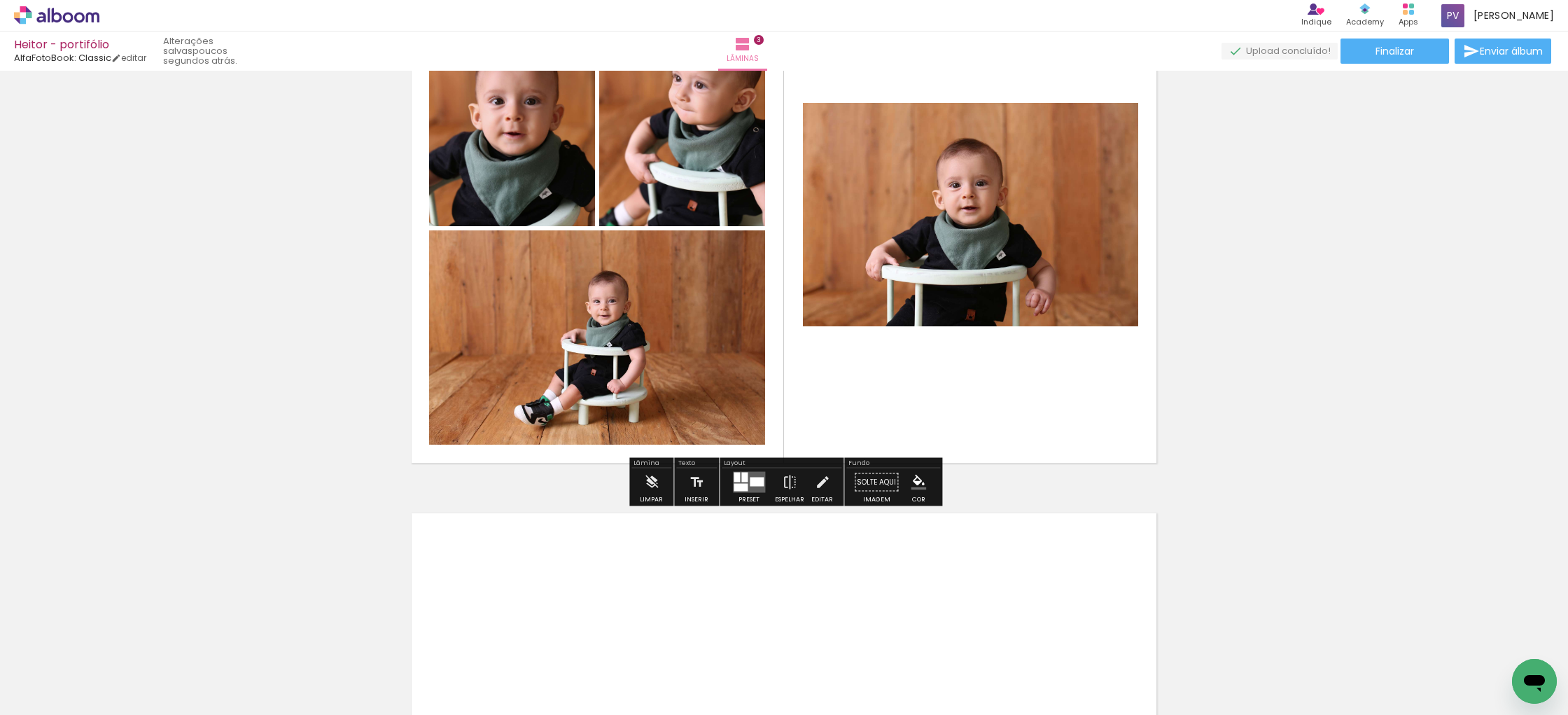
click at [743, 482] on quentale-layouter at bounding box center [749, 482] width 32 height 21
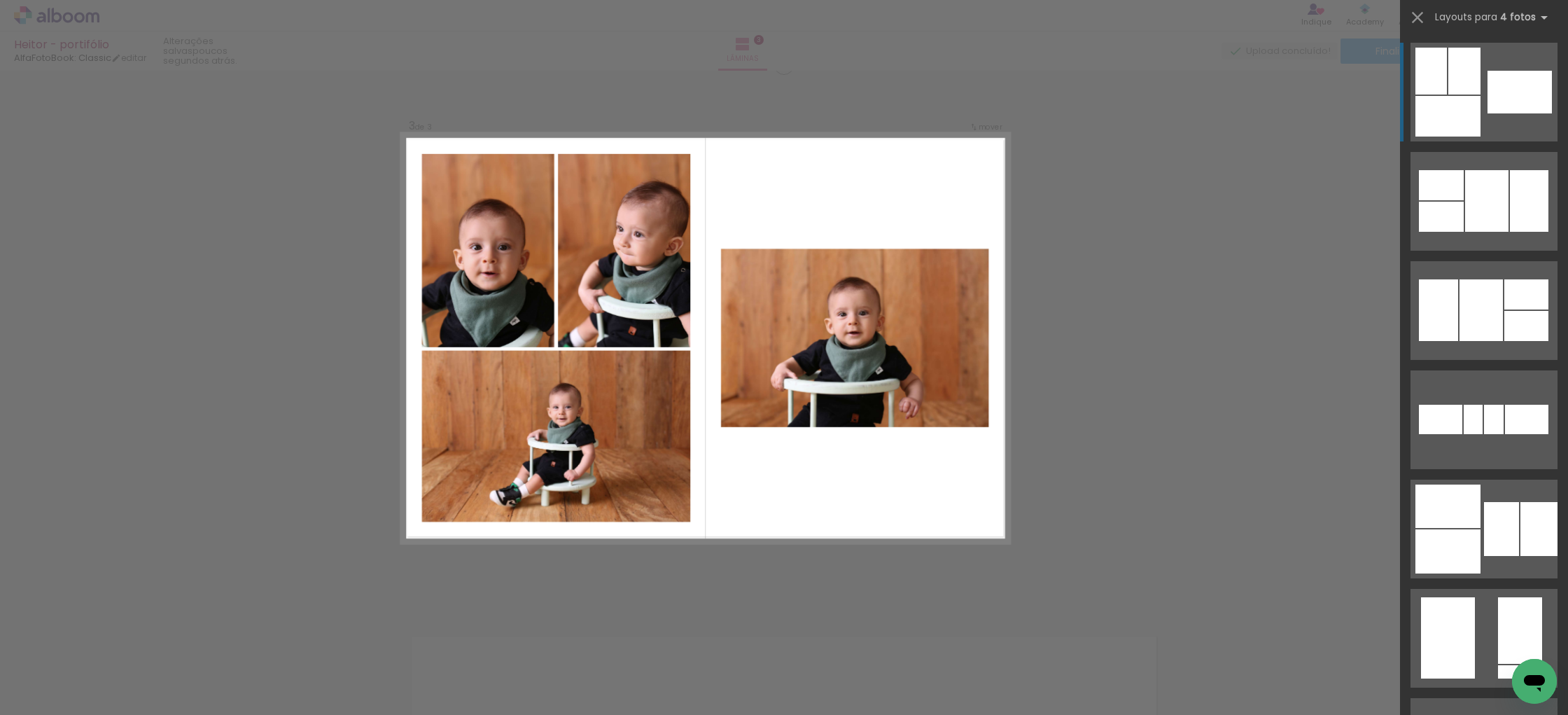
scroll to position [1110, 0]
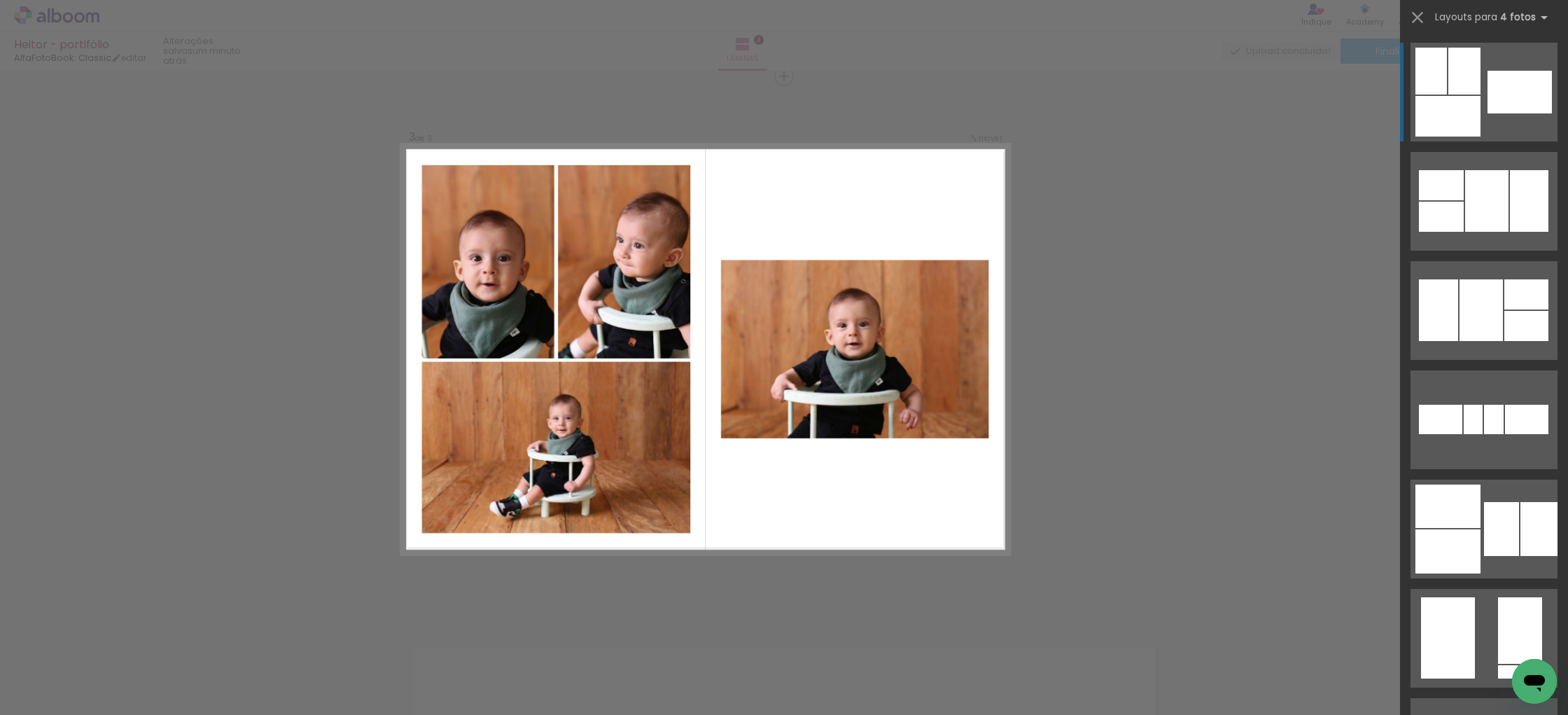
click at [1521, 94] on div at bounding box center [1519, 91] width 65 height 43
click at [1520, 99] on div at bounding box center [1519, 91] width 65 height 43
click at [1520, 99] on quentale-workspace at bounding box center [784, 358] width 1568 height 715
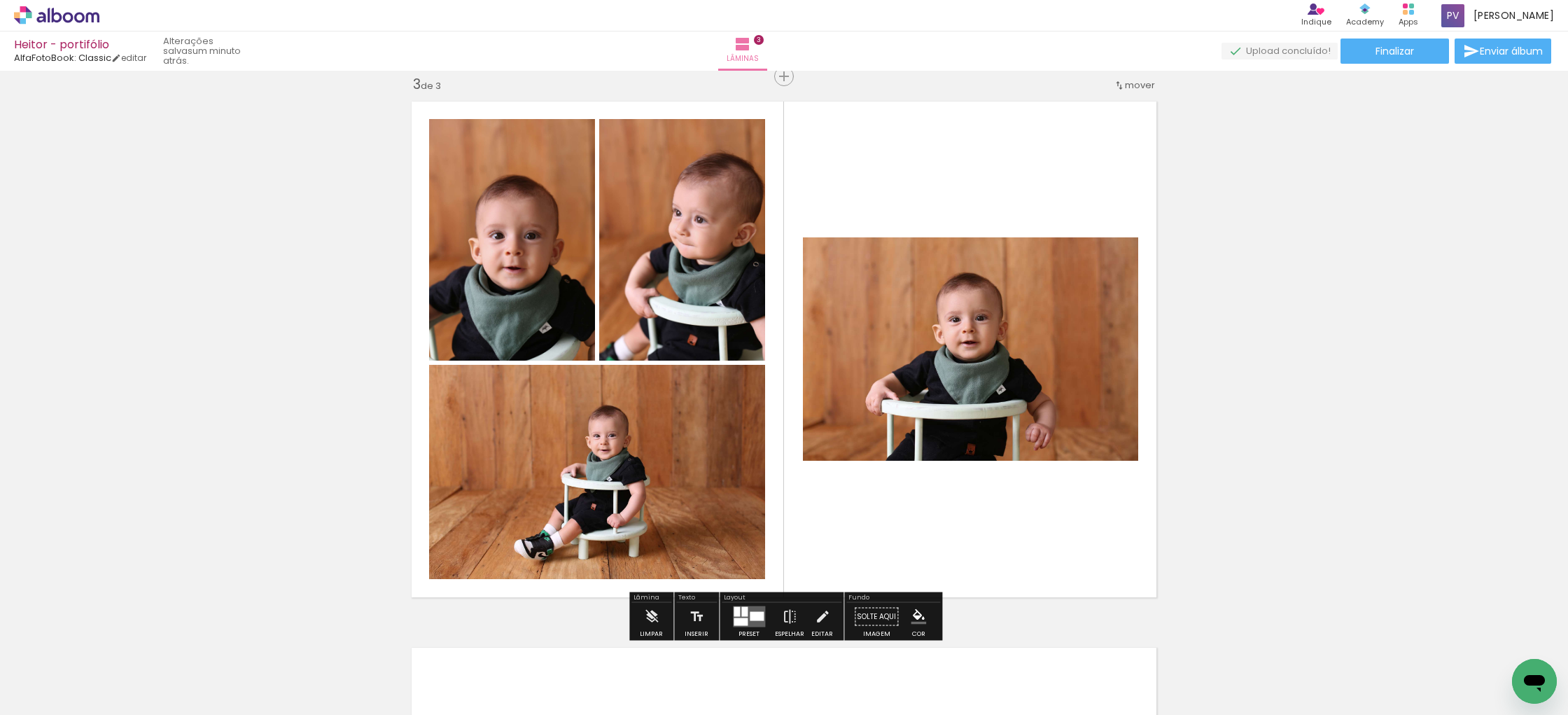
click at [751, 617] on div at bounding box center [756, 616] width 14 height 9
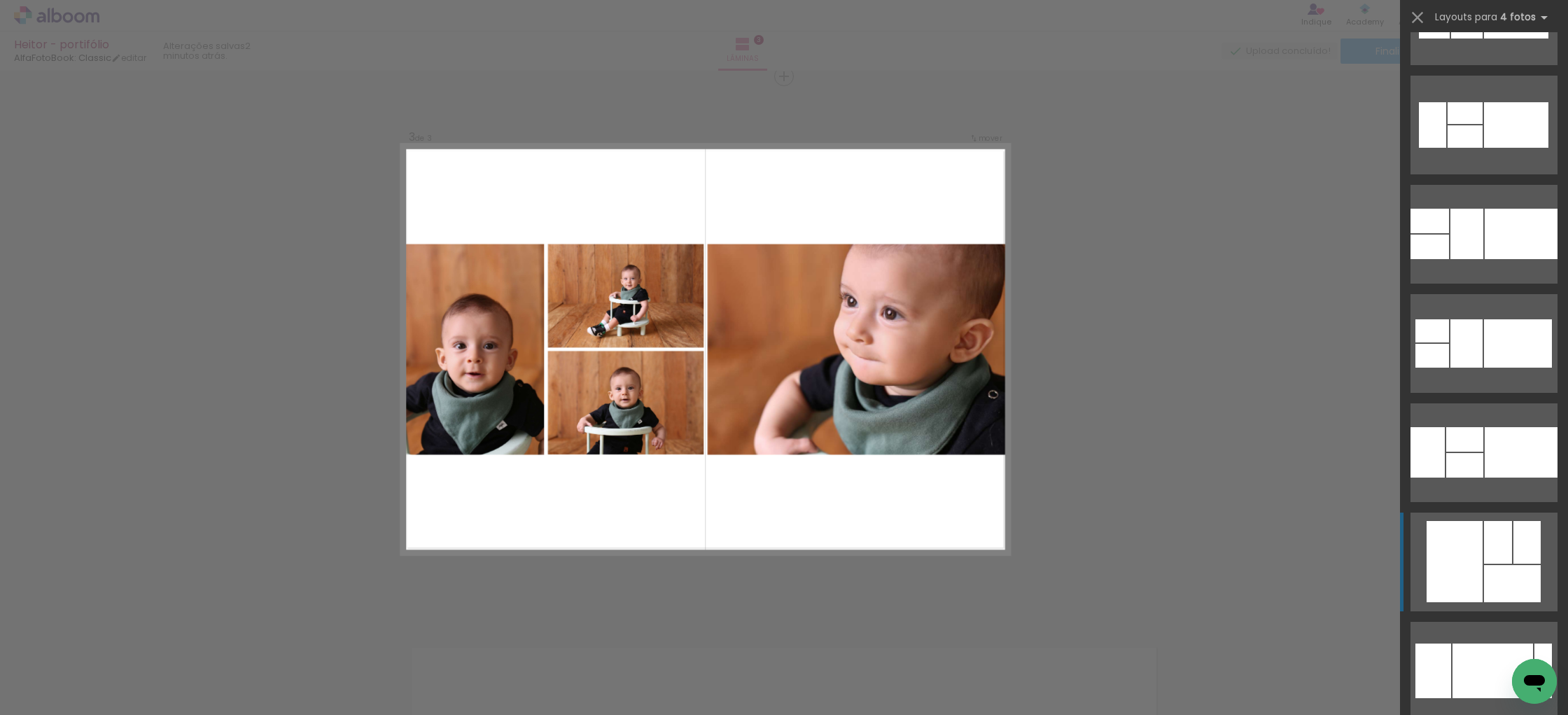
scroll to position [6528, 0]
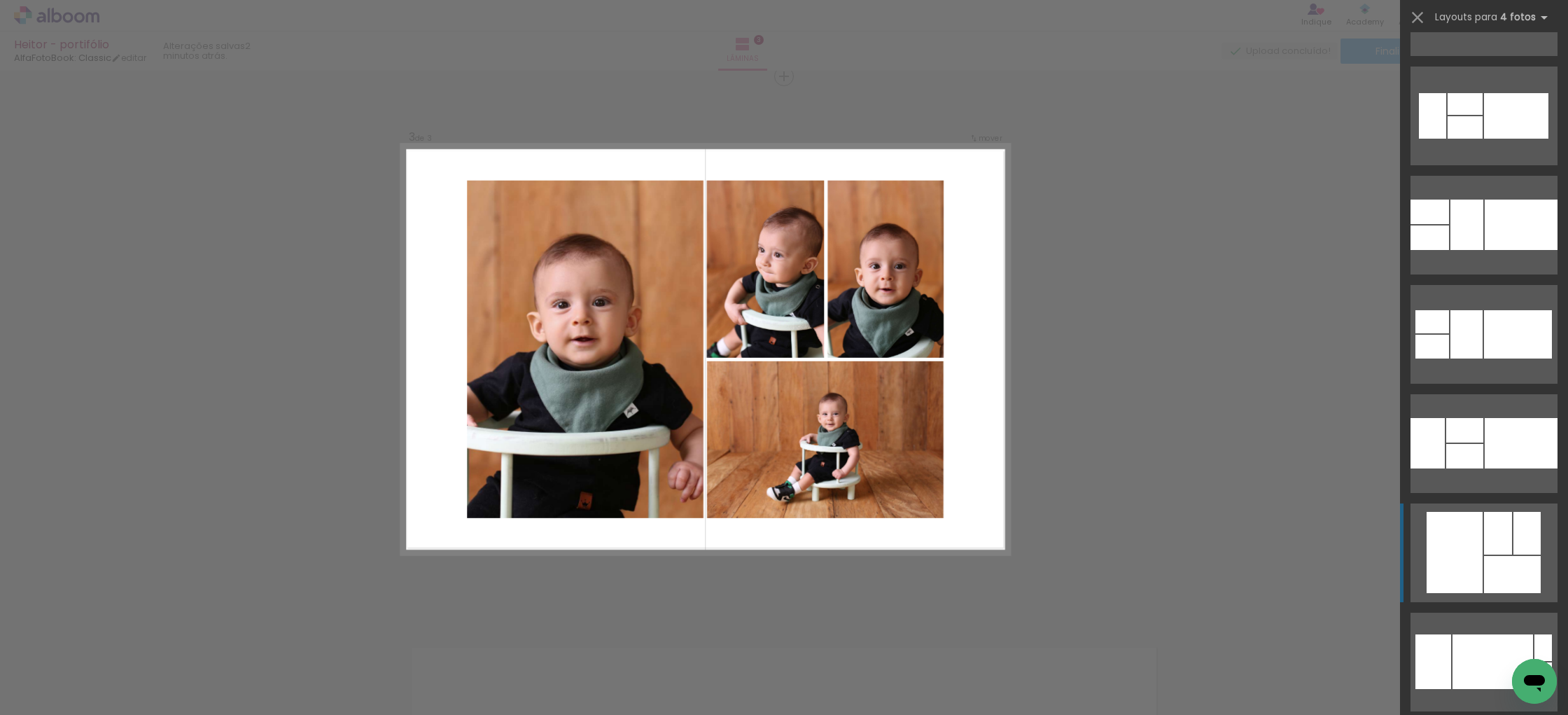
click at [1471, 556] on div at bounding box center [1454, 552] width 56 height 81
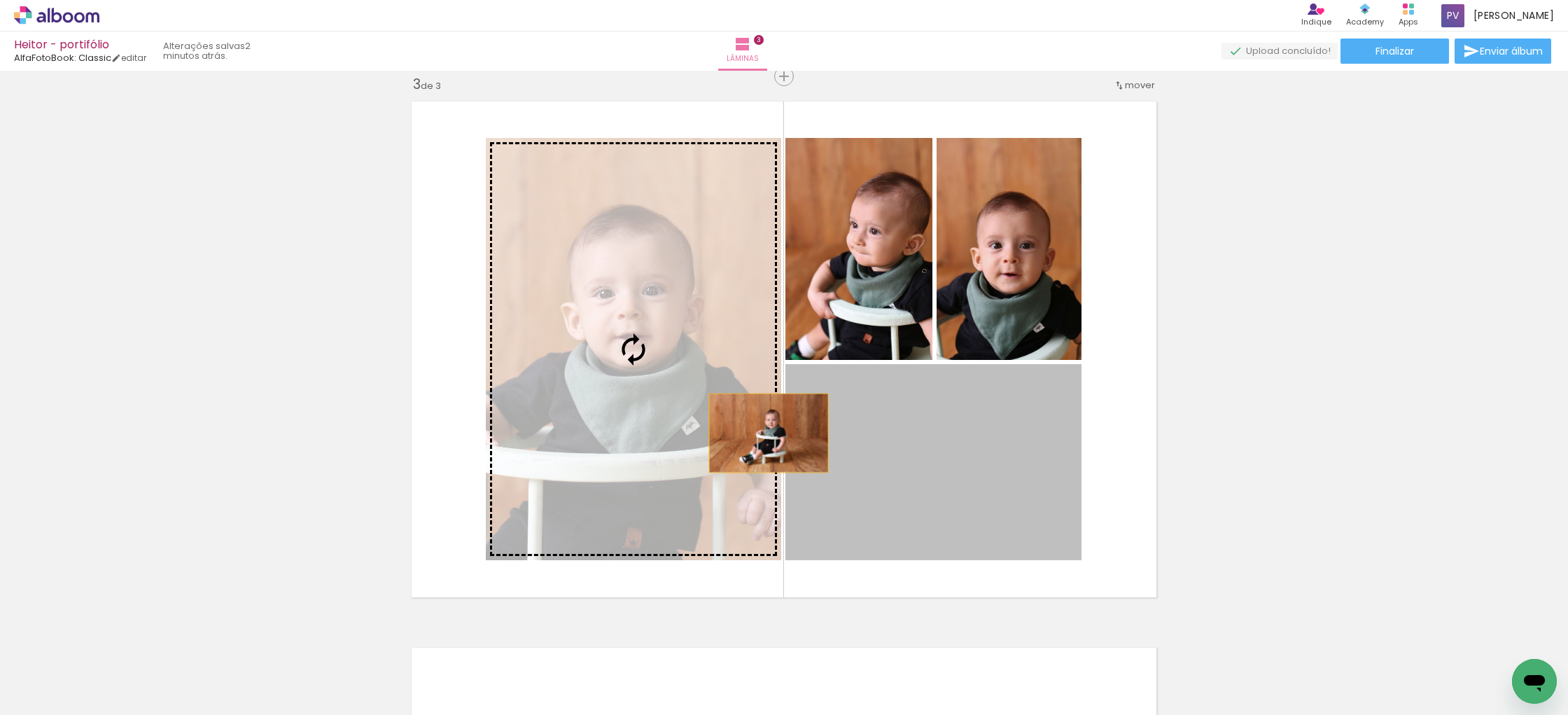
drag, startPoint x: 942, startPoint y: 468, endPoint x: 783, endPoint y: 436, distance: 162.2
click at [0, 0] on slot at bounding box center [0, 0] width 0 height 0
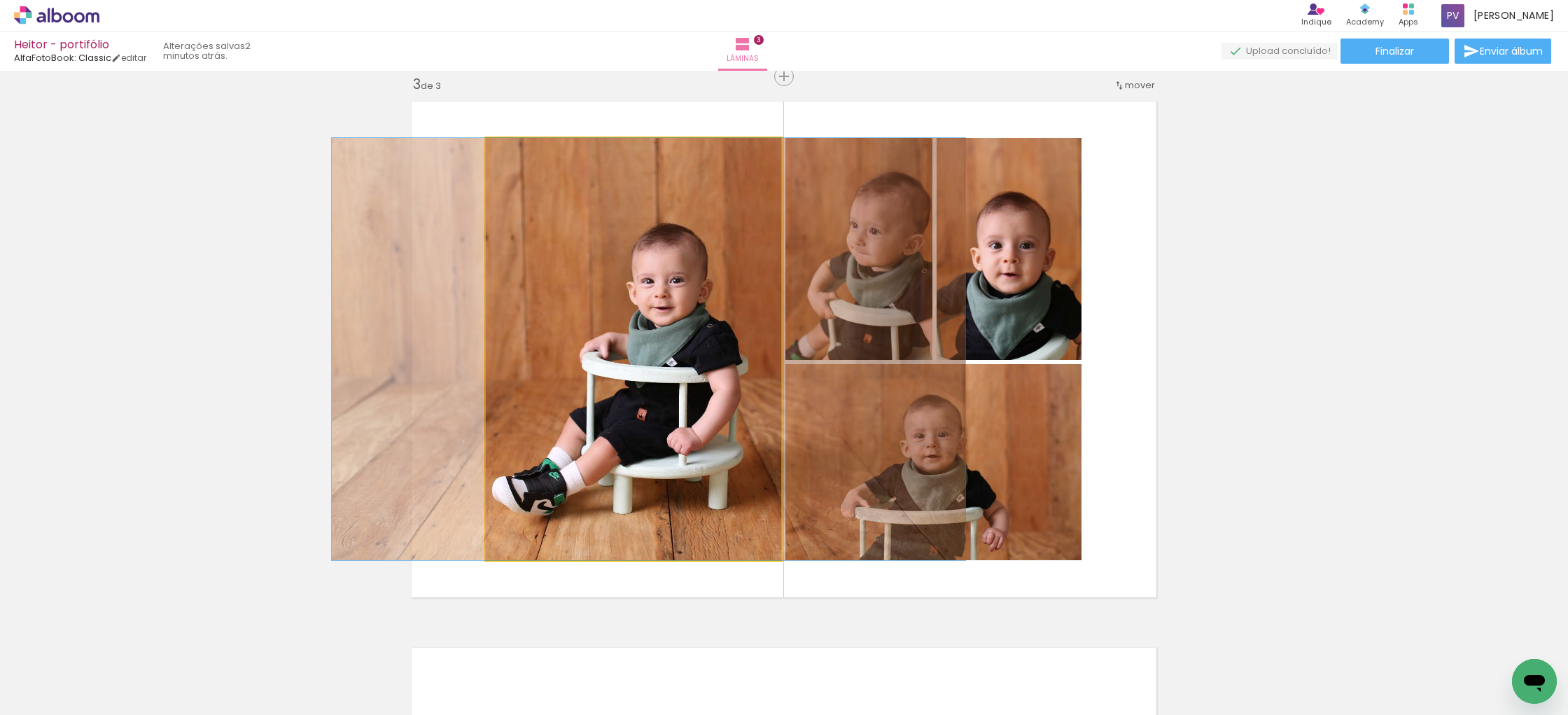
drag, startPoint x: 676, startPoint y: 402, endPoint x: 691, endPoint y: 402, distance: 15.0
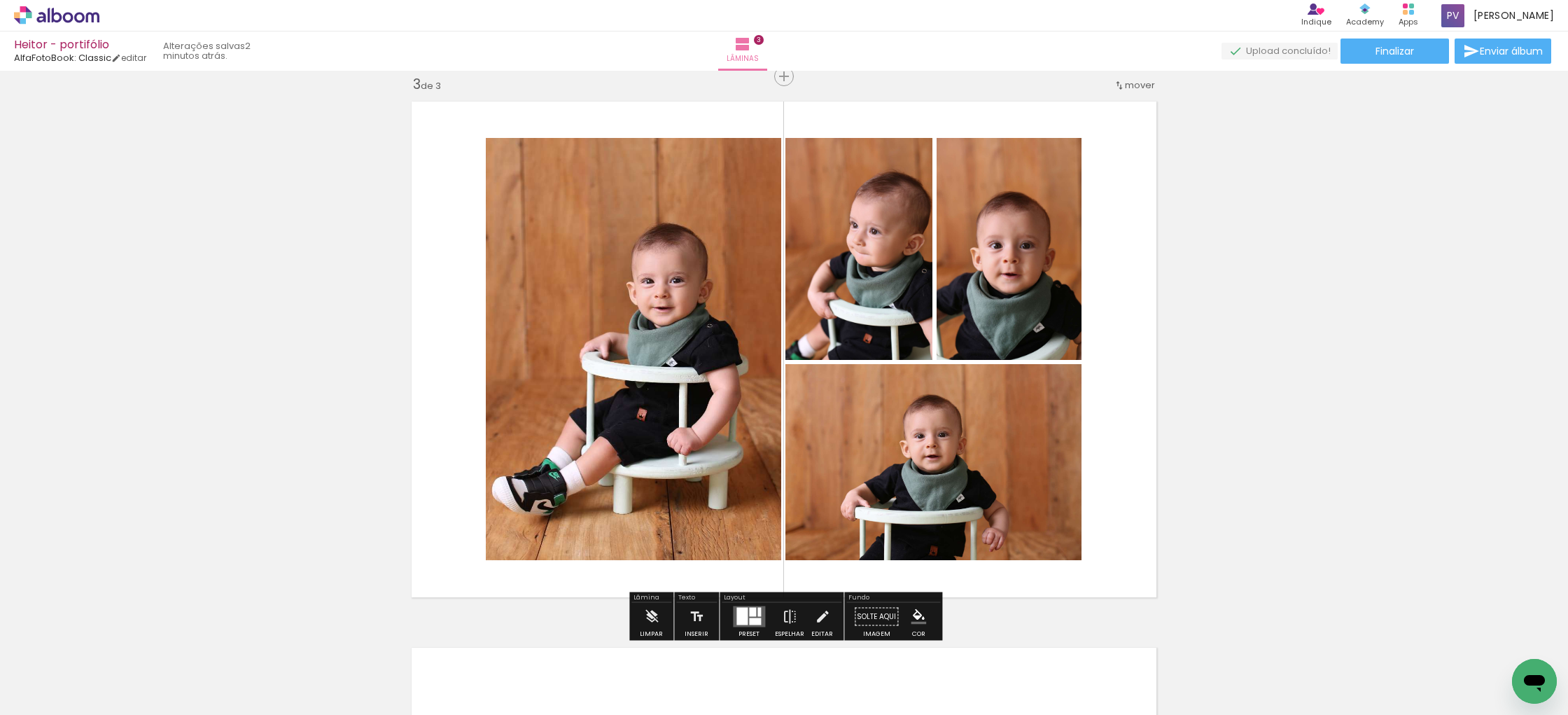
click at [1268, 408] on div "Inserir lâmina 1 de 3 Inserir lâmina 2 de 3 Inserir lâmina 3 de 3" at bounding box center [784, 58] width 1568 height 2185
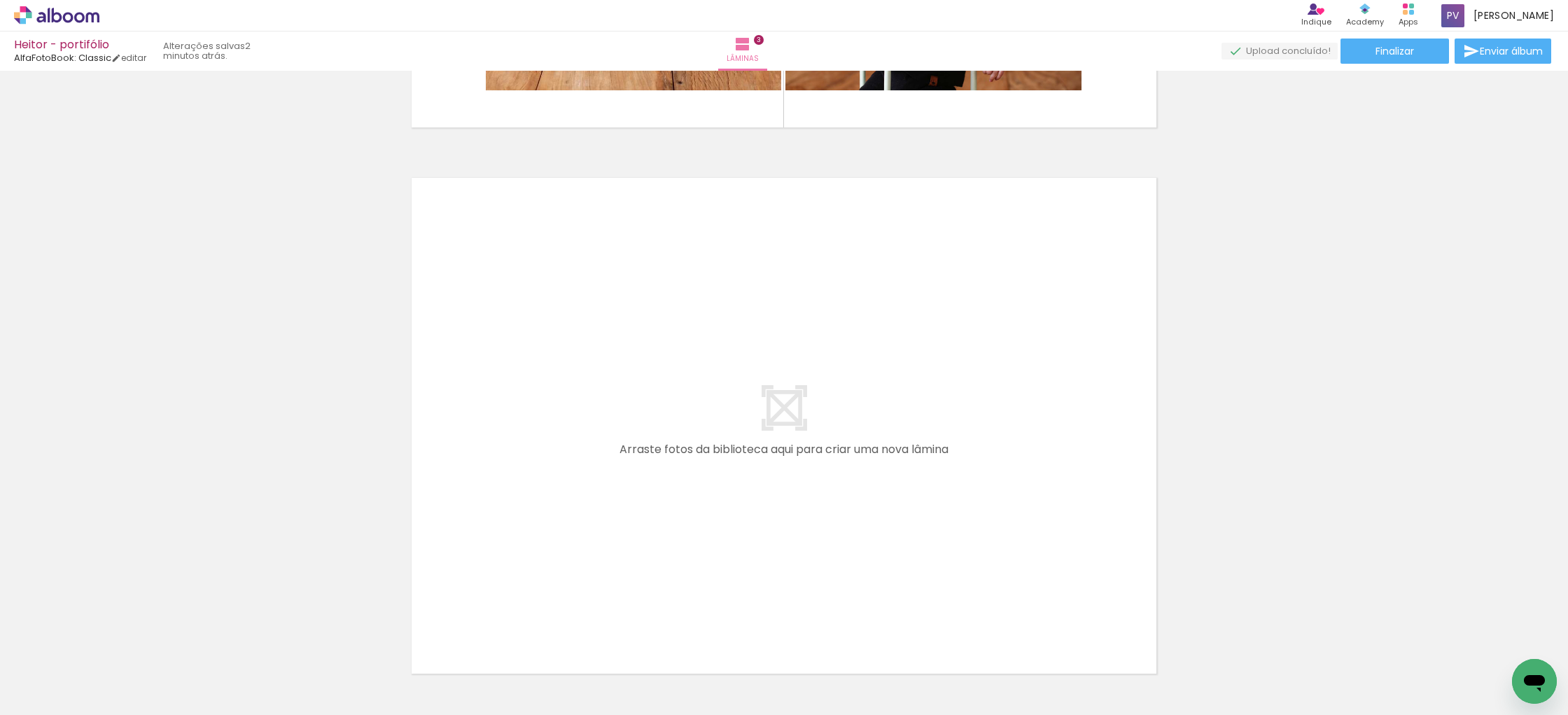
scroll to position [1589, 0]
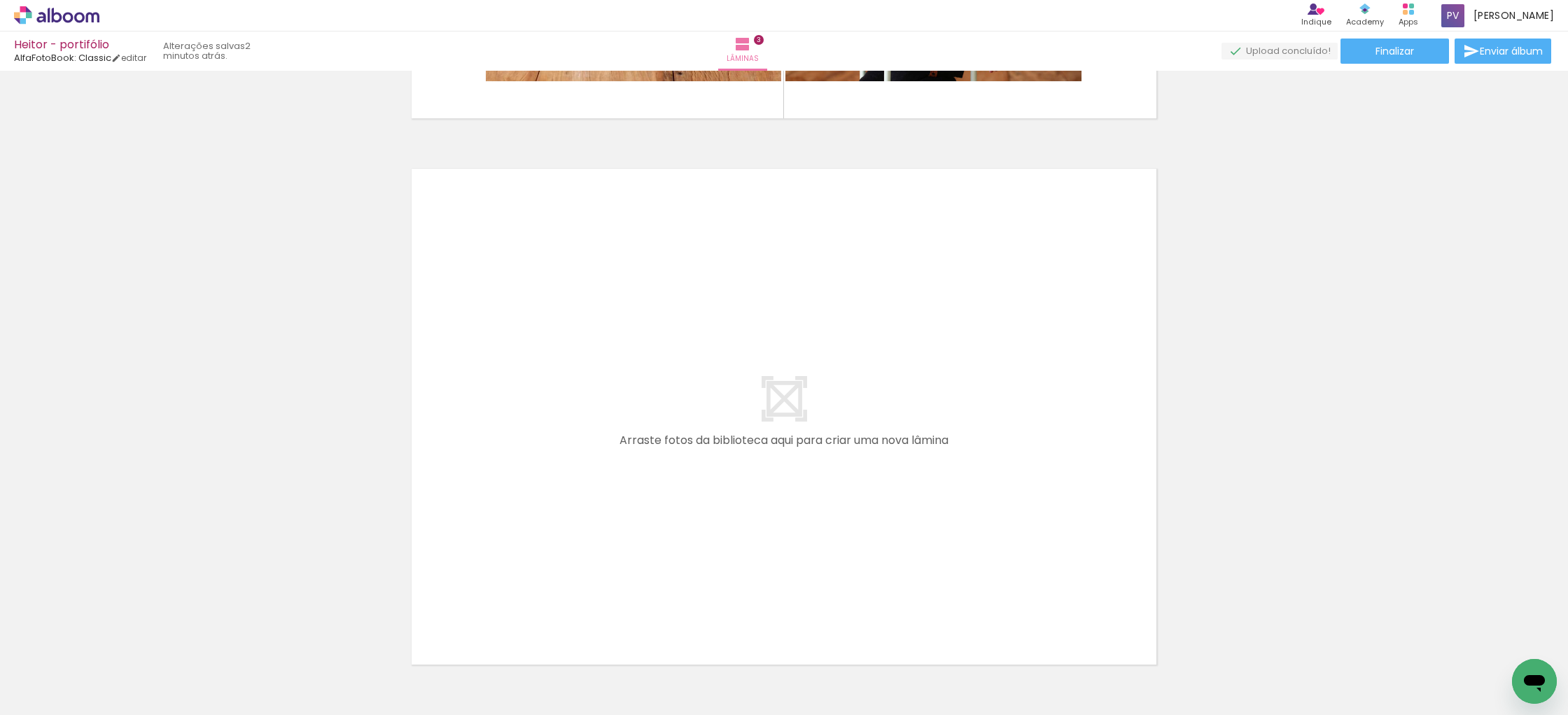
click at [50, 698] on span "Adicionar Fotos" at bounding box center [49, 696] width 42 height 15
click at [0, 0] on input "file" at bounding box center [0, 0] width 0 height 0
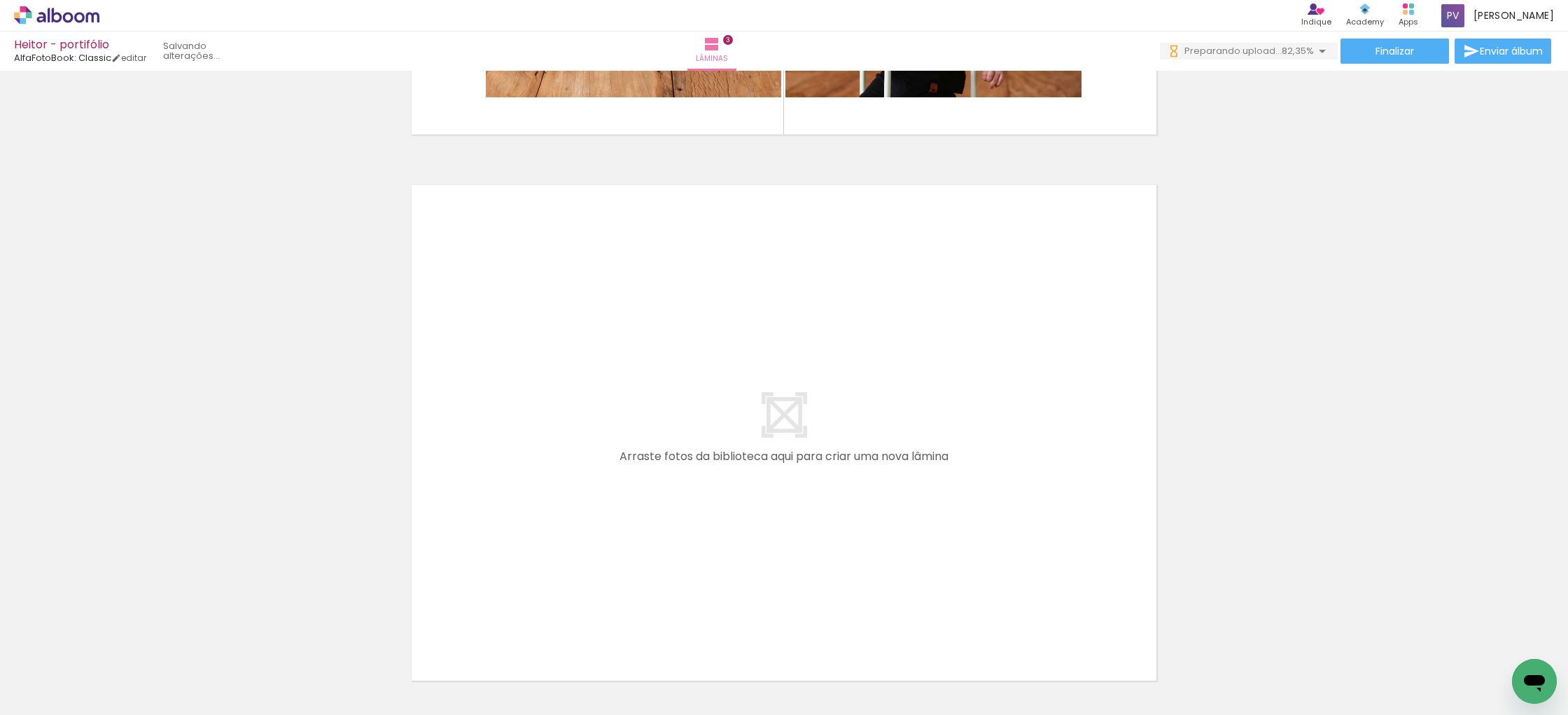
scroll to position [0, 354]
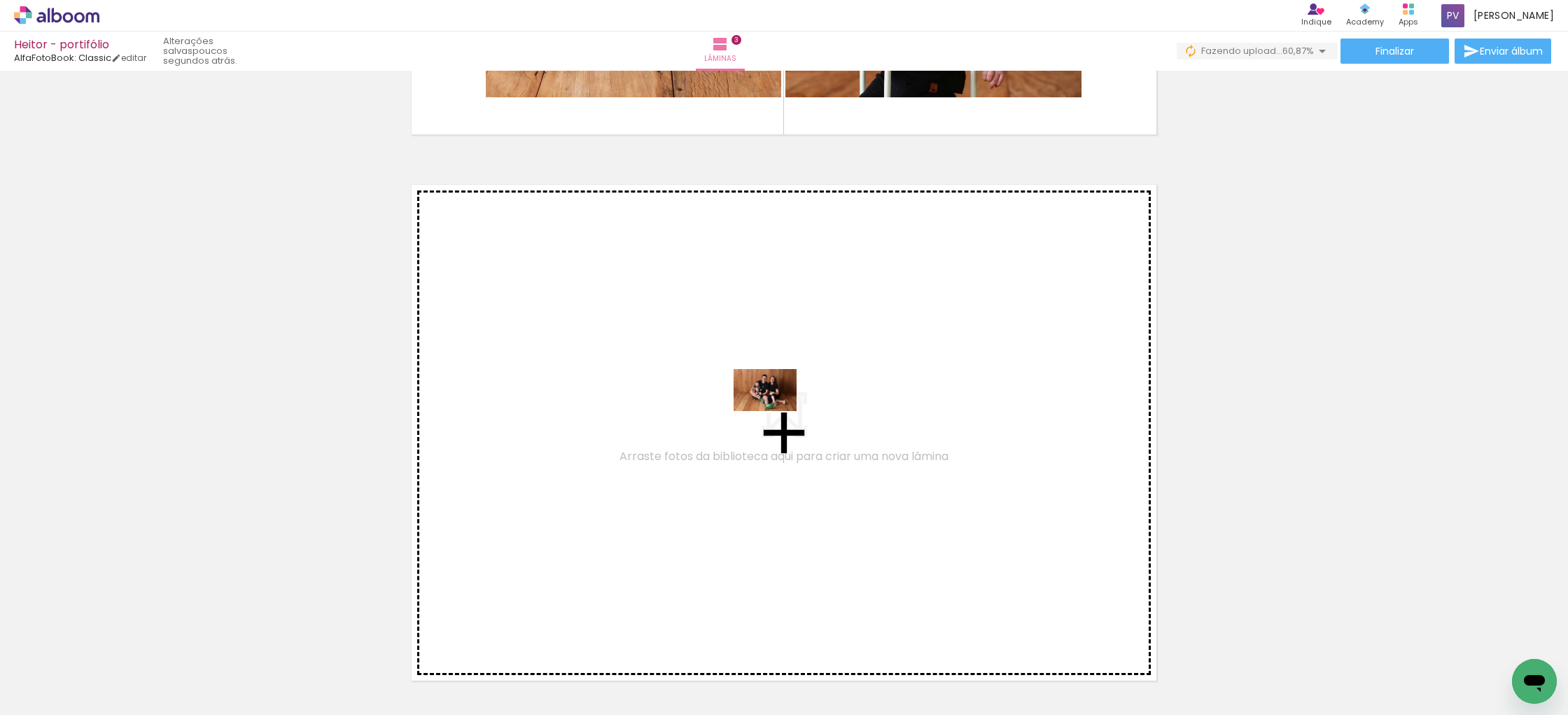
drag, startPoint x: 889, startPoint y: 674, endPoint x: 776, endPoint y: 411, distance: 286.2
click at [776, 411] on quentale-workspace at bounding box center [784, 358] width 1568 height 715
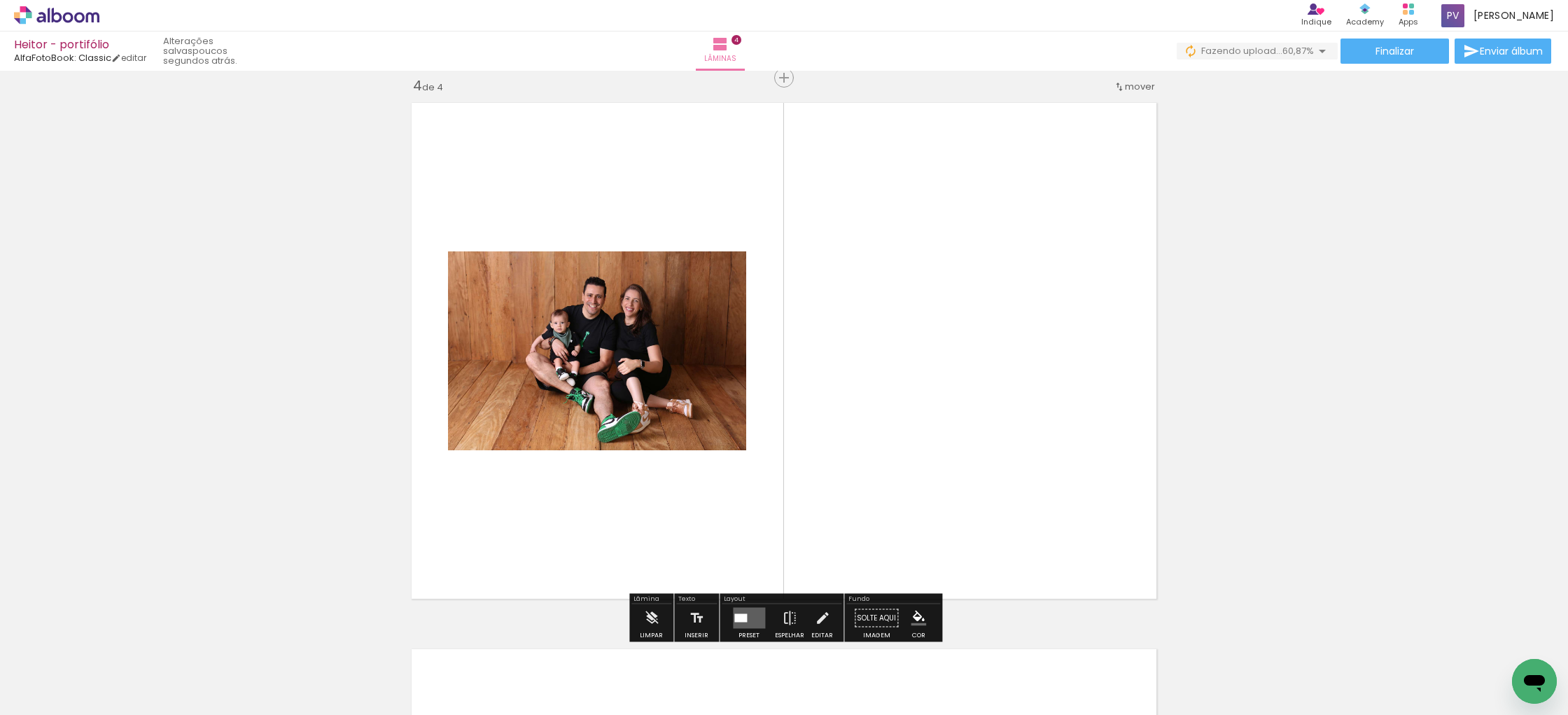
scroll to position [1656, 0]
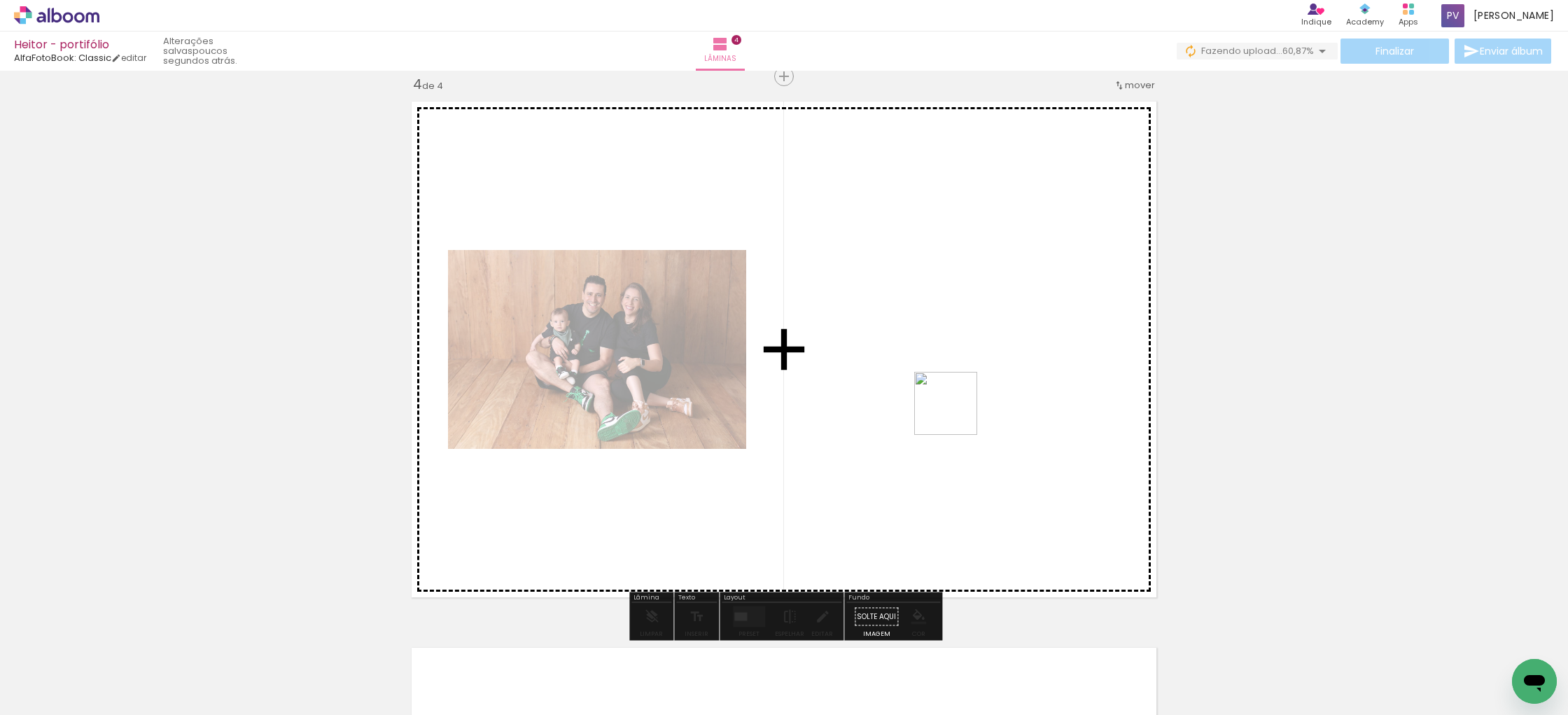
drag, startPoint x: 1209, startPoint y: 675, endPoint x: 956, endPoint y: 412, distance: 364.9
click at [956, 412] on quentale-workspace at bounding box center [784, 358] width 1568 height 715
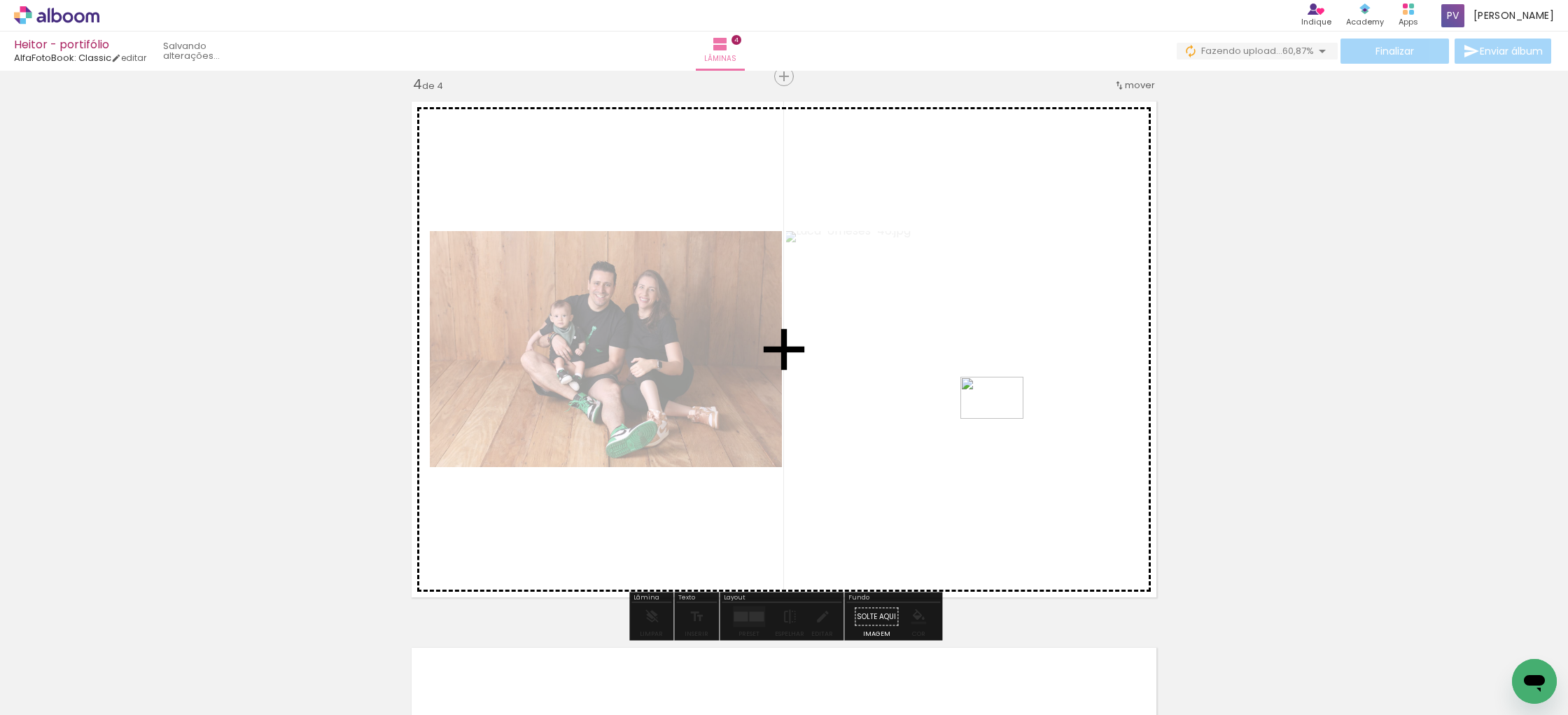
drag, startPoint x: 1443, startPoint y: 668, endPoint x: 1002, endPoint y: 419, distance: 506.4
click at [1002, 419] on quentale-workspace at bounding box center [784, 358] width 1568 height 715
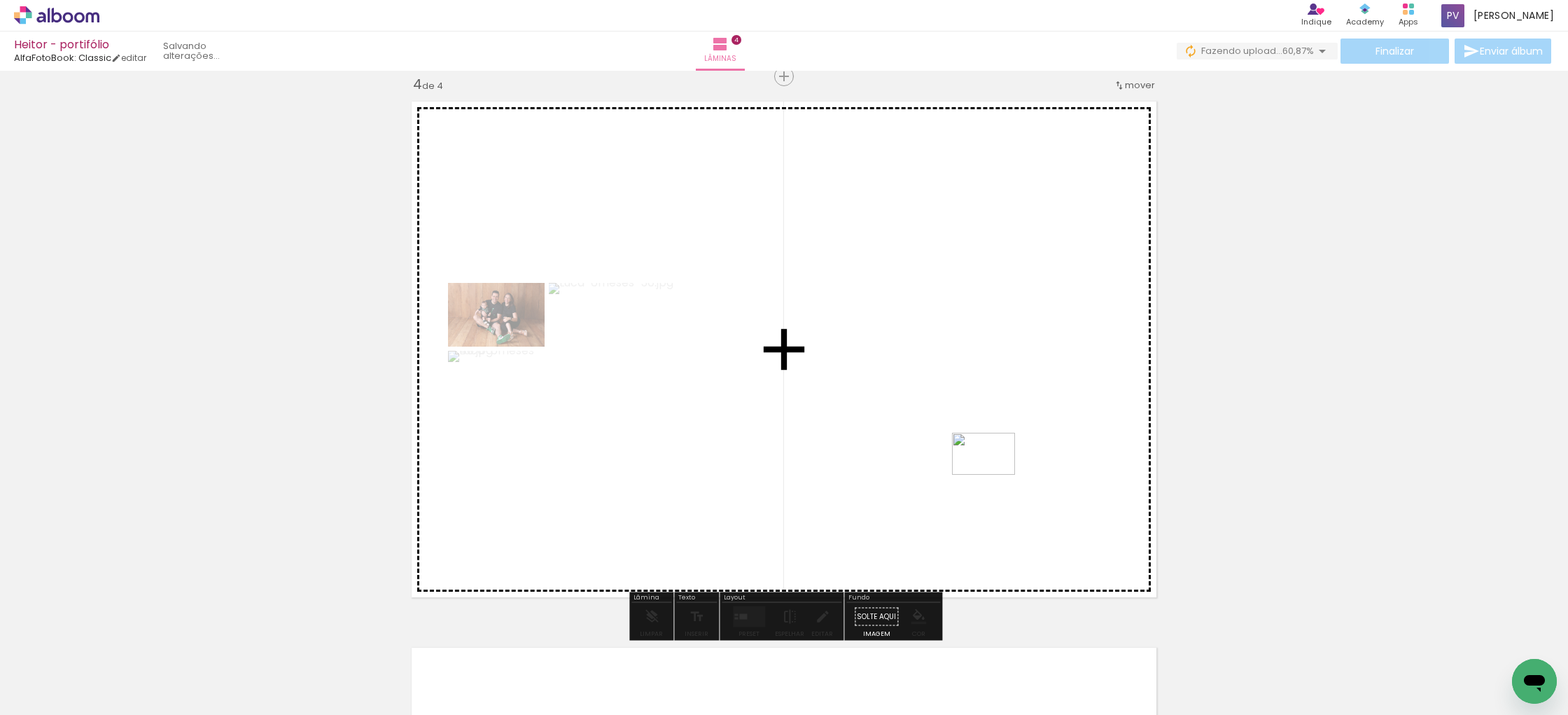
drag, startPoint x: 1047, startPoint y: 676, endPoint x: 994, endPoint y: 475, distance: 207.9
click at [994, 475] on quentale-workspace at bounding box center [784, 358] width 1568 height 715
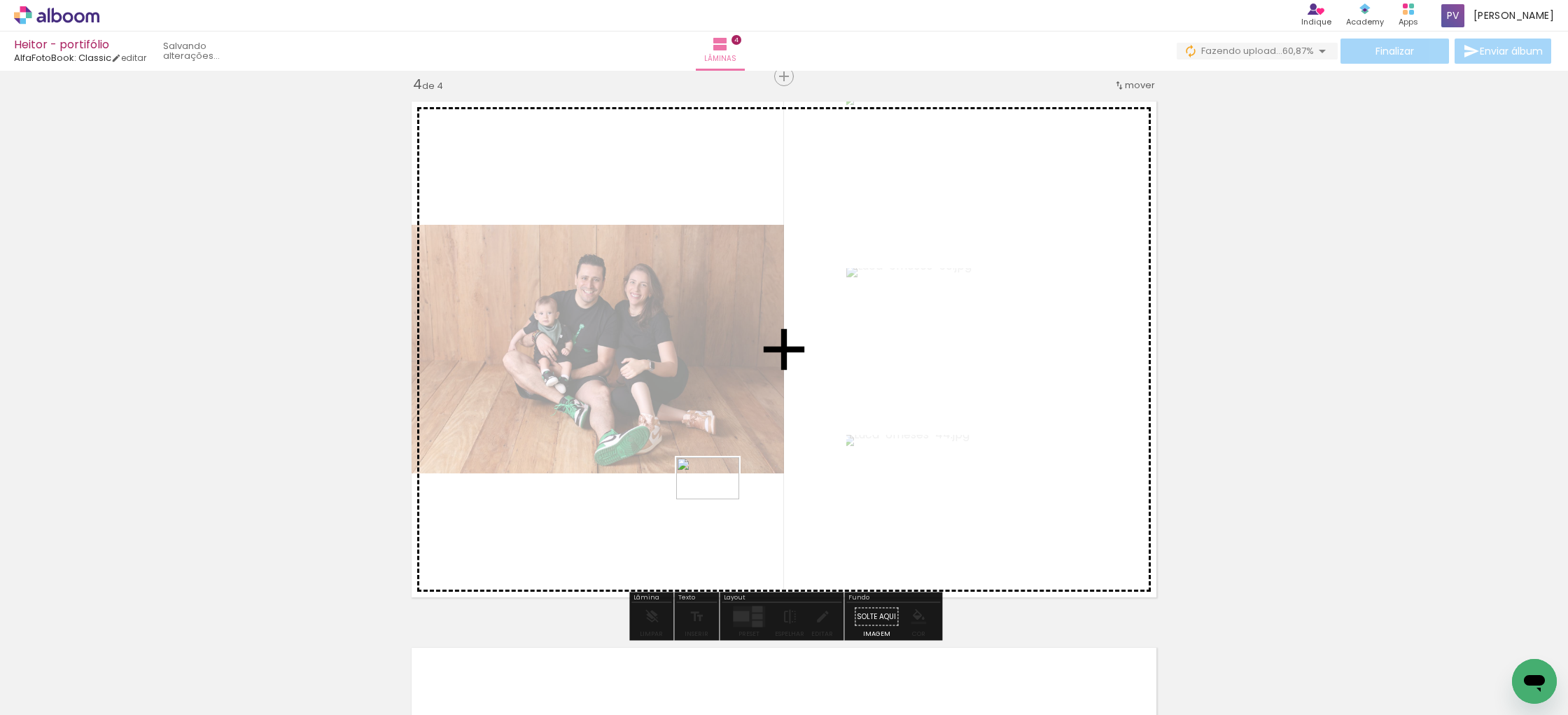
drag, startPoint x: 1119, startPoint y: 670, endPoint x: 718, endPoint y: 499, distance: 435.9
click at [718, 499] on quentale-workspace at bounding box center [784, 358] width 1568 height 715
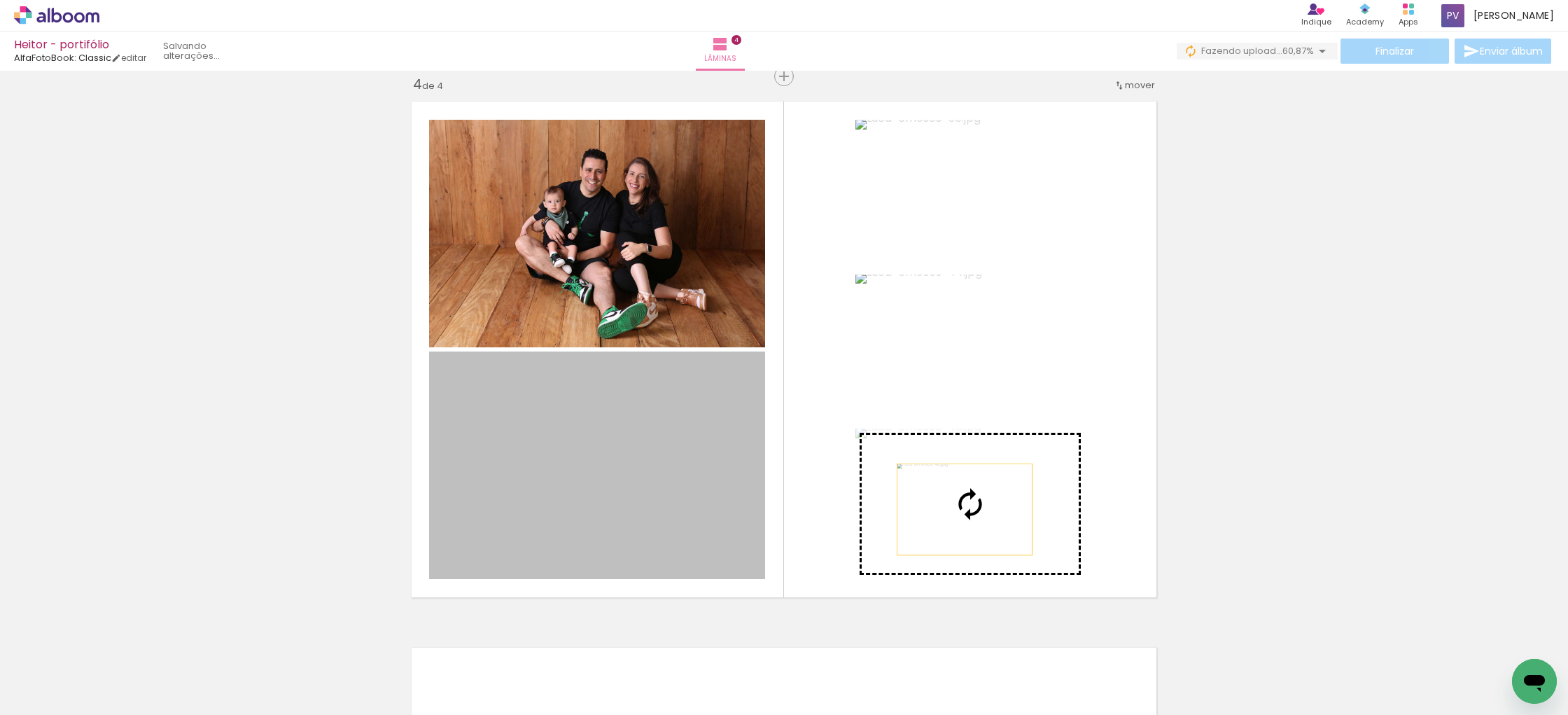
drag, startPoint x: 607, startPoint y: 434, endPoint x: 965, endPoint y: 509, distance: 365.8
click at [0, 0] on slot at bounding box center [0, 0] width 0 height 0
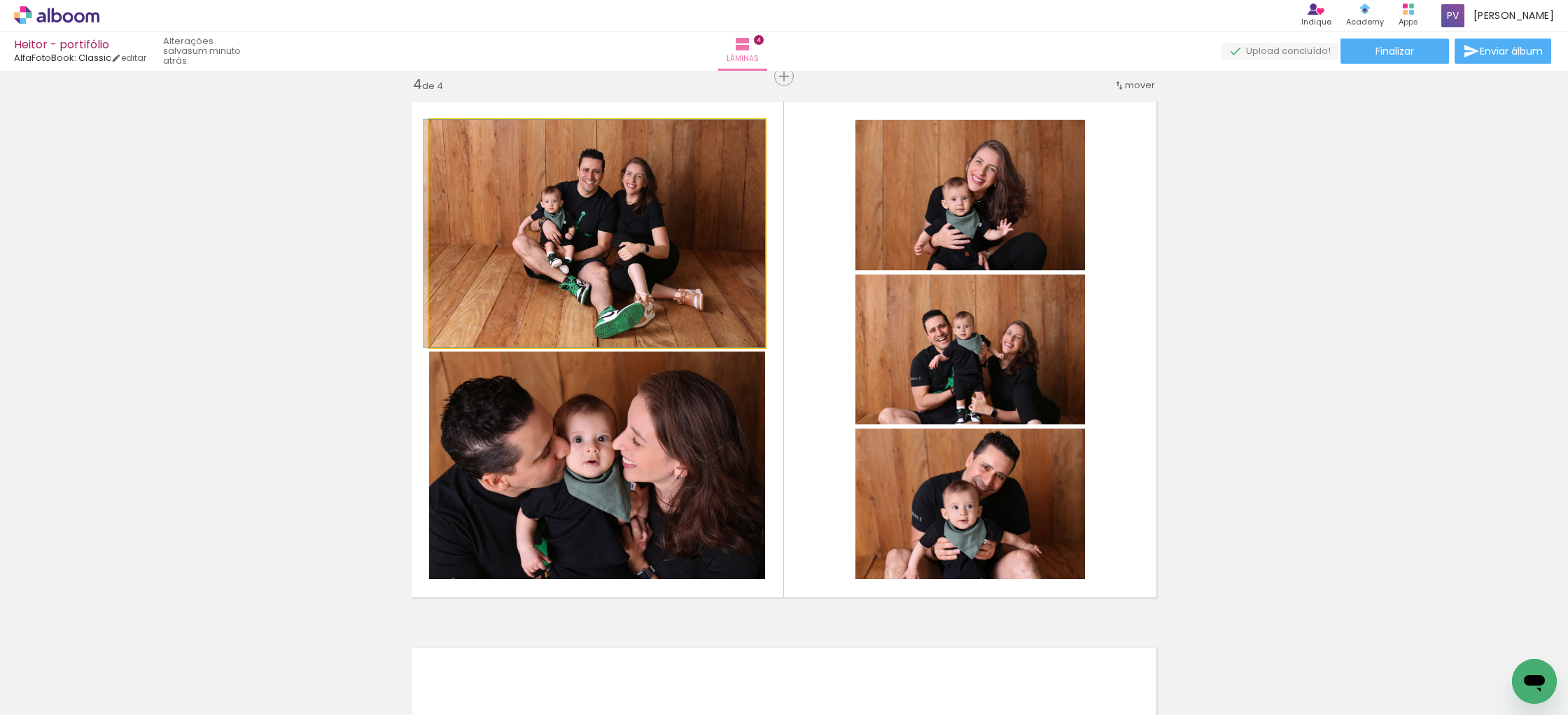
drag, startPoint x: 615, startPoint y: 256, endPoint x: 602, endPoint y: 256, distance: 13.0
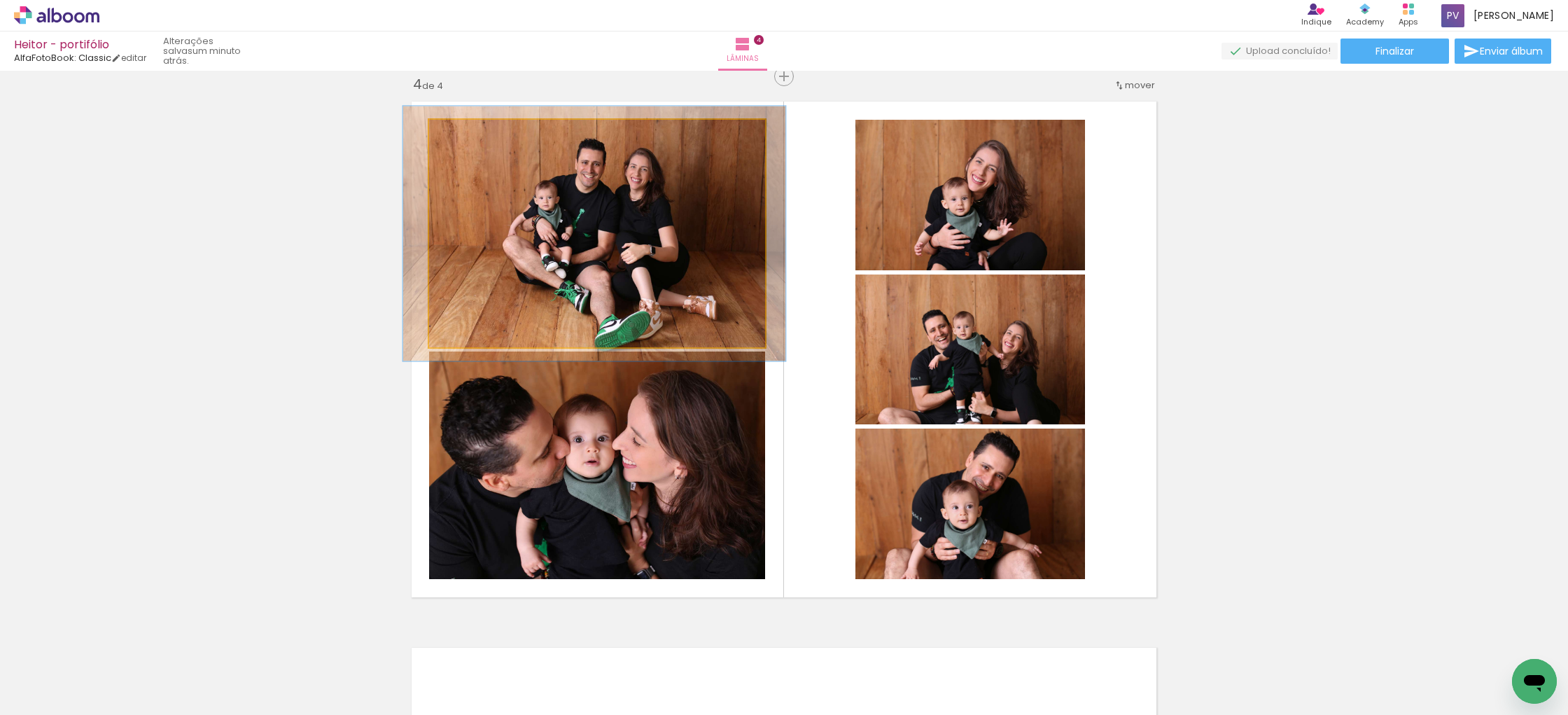
type paper-slider "112"
click at [468, 135] on div at bounding box center [467, 134] width 13 height 13
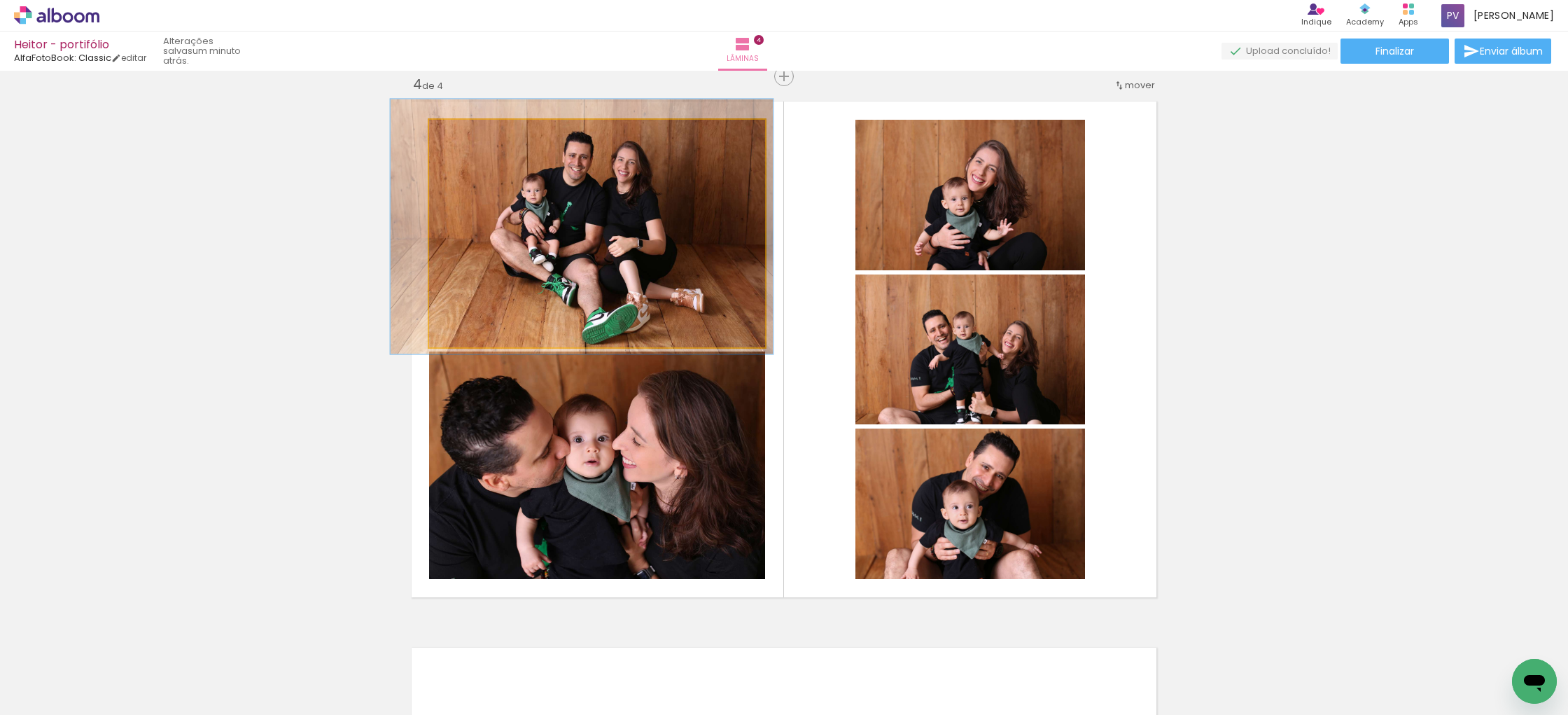
drag, startPoint x: 624, startPoint y: 252, endPoint x: 611, endPoint y: 245, distance: 14.8
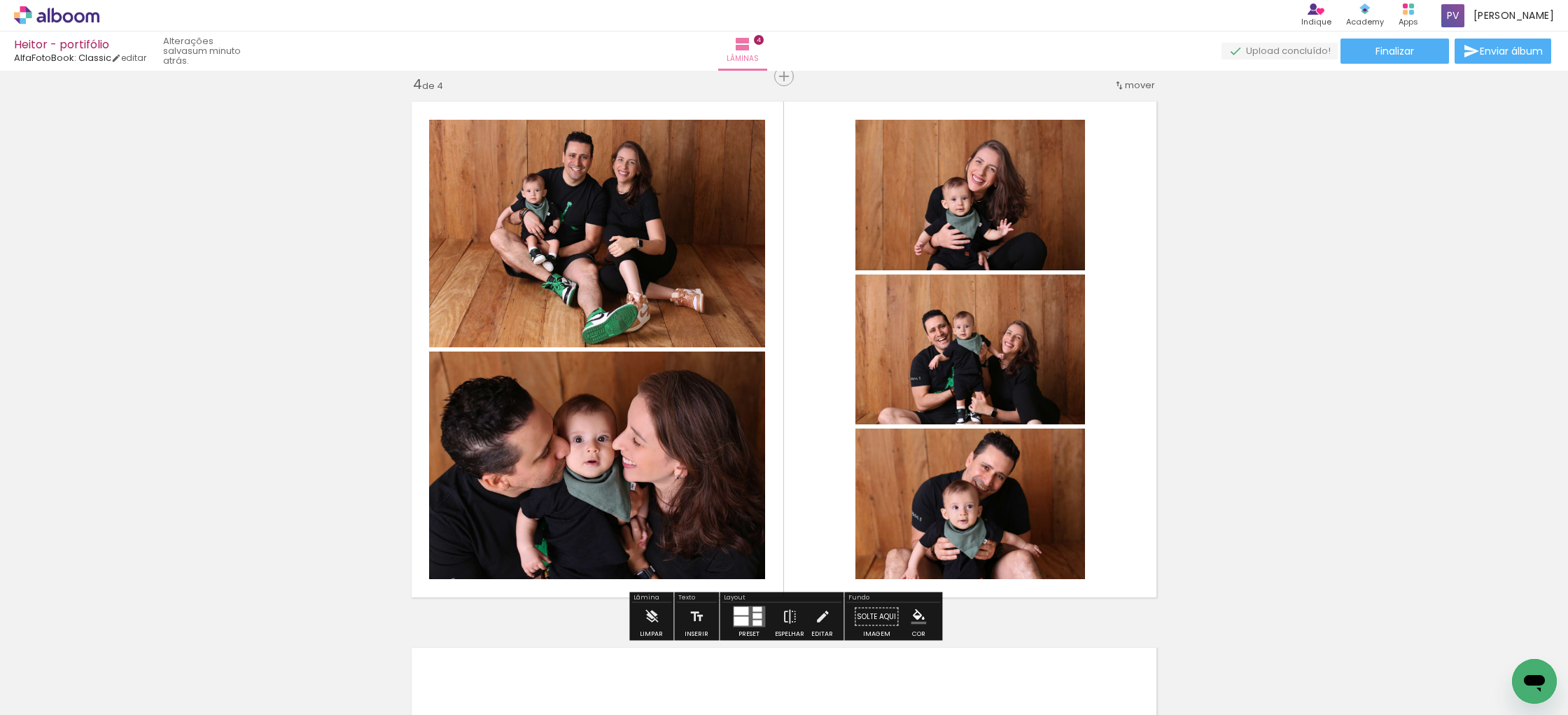
drag, startPoint x: 1282, startPoint y: 357, endPoint x: 1271, endPoint y: 365, distance: 13.6
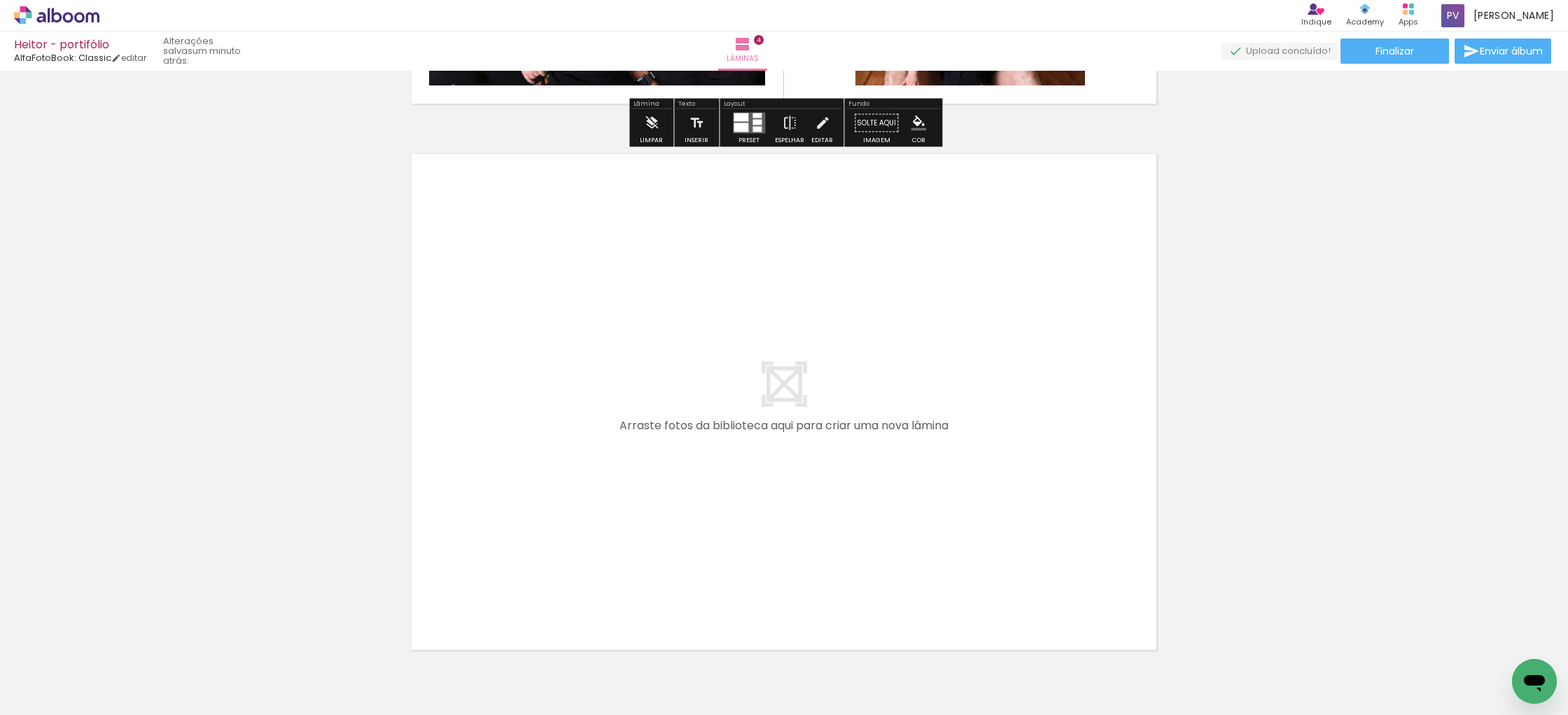
scroll to position [2228, 0]
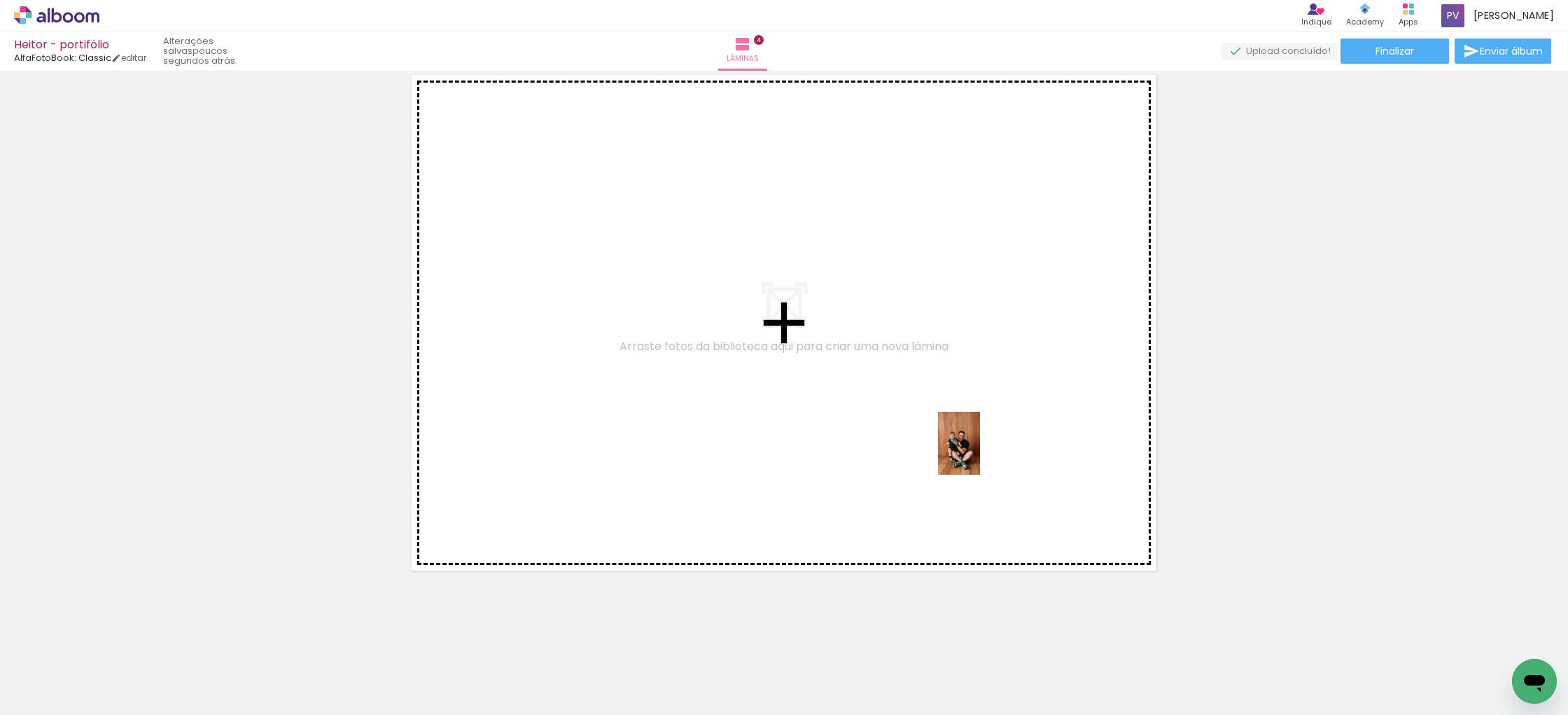
drag, startPoint x: 1283, startPoint y: 676, endPoint x: 1033, endPoint y: 496, distance: 308.1
click at [980, 453] on quentale-workspace at bounding box center [784, 358] width 1568 height 715
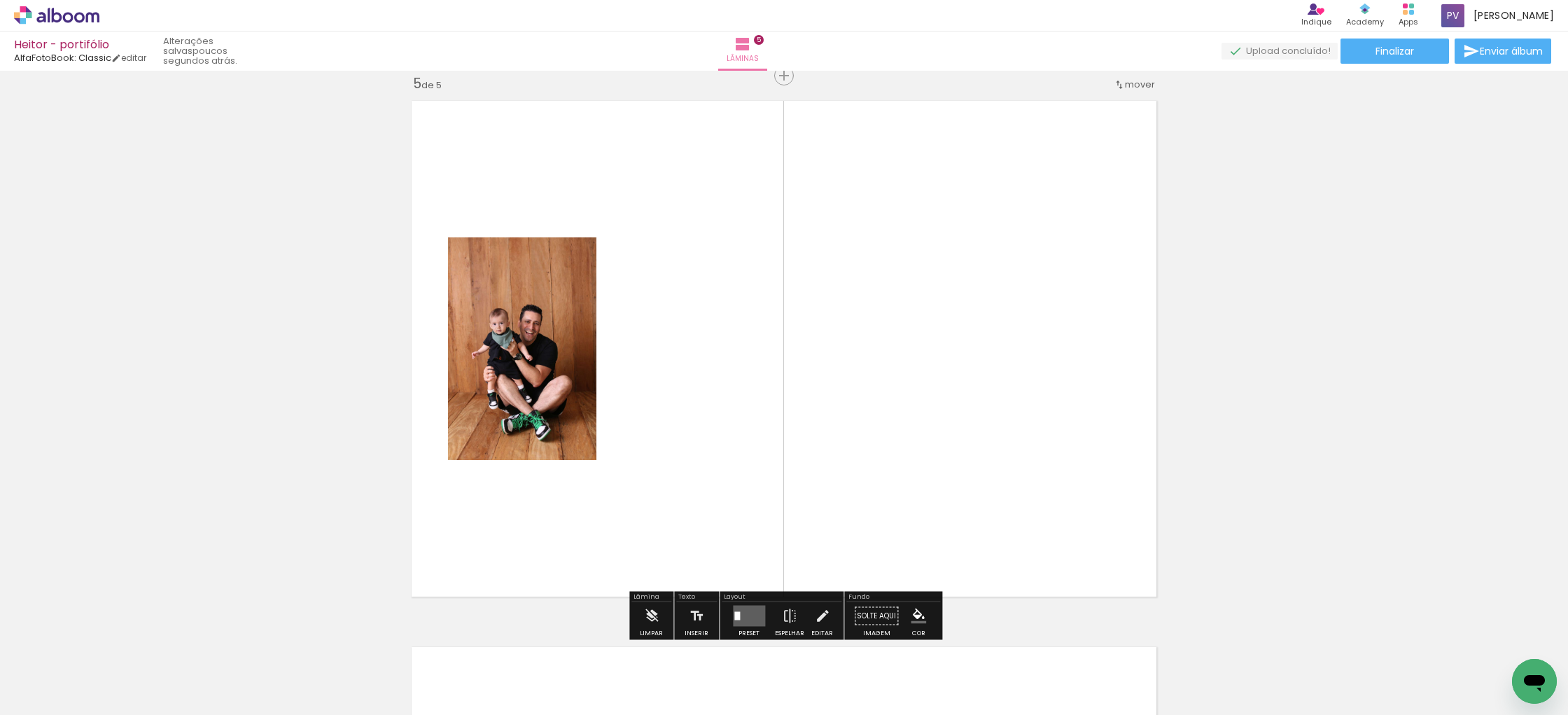
scroll to position [2202, 0]
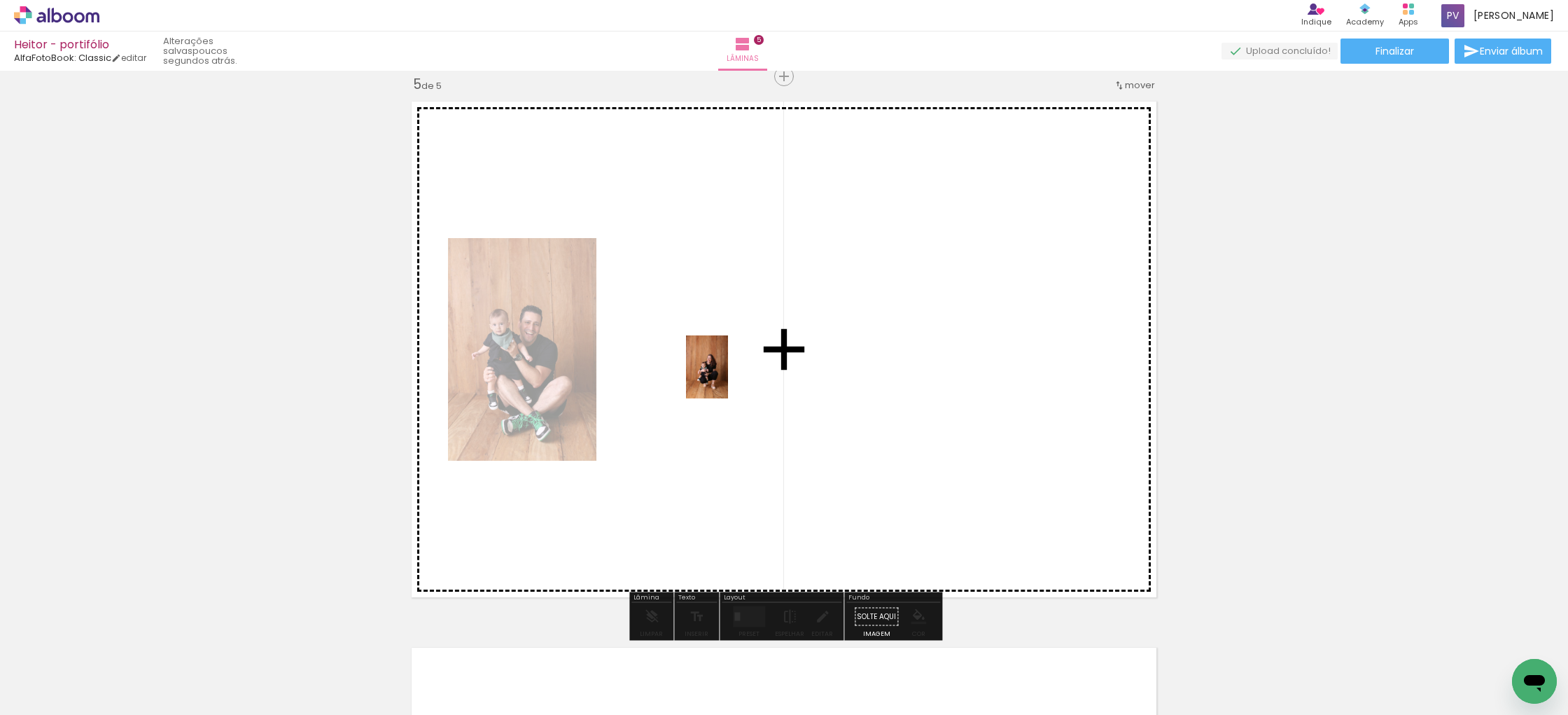
drag, startPoint x: 1354, startPoint y: 671, endPoint x: 728, endPoint y: 377, distance: 691.6
click at [728, 377] on quentale-workspace at bounding box center [784, 358] width 1568 height 715
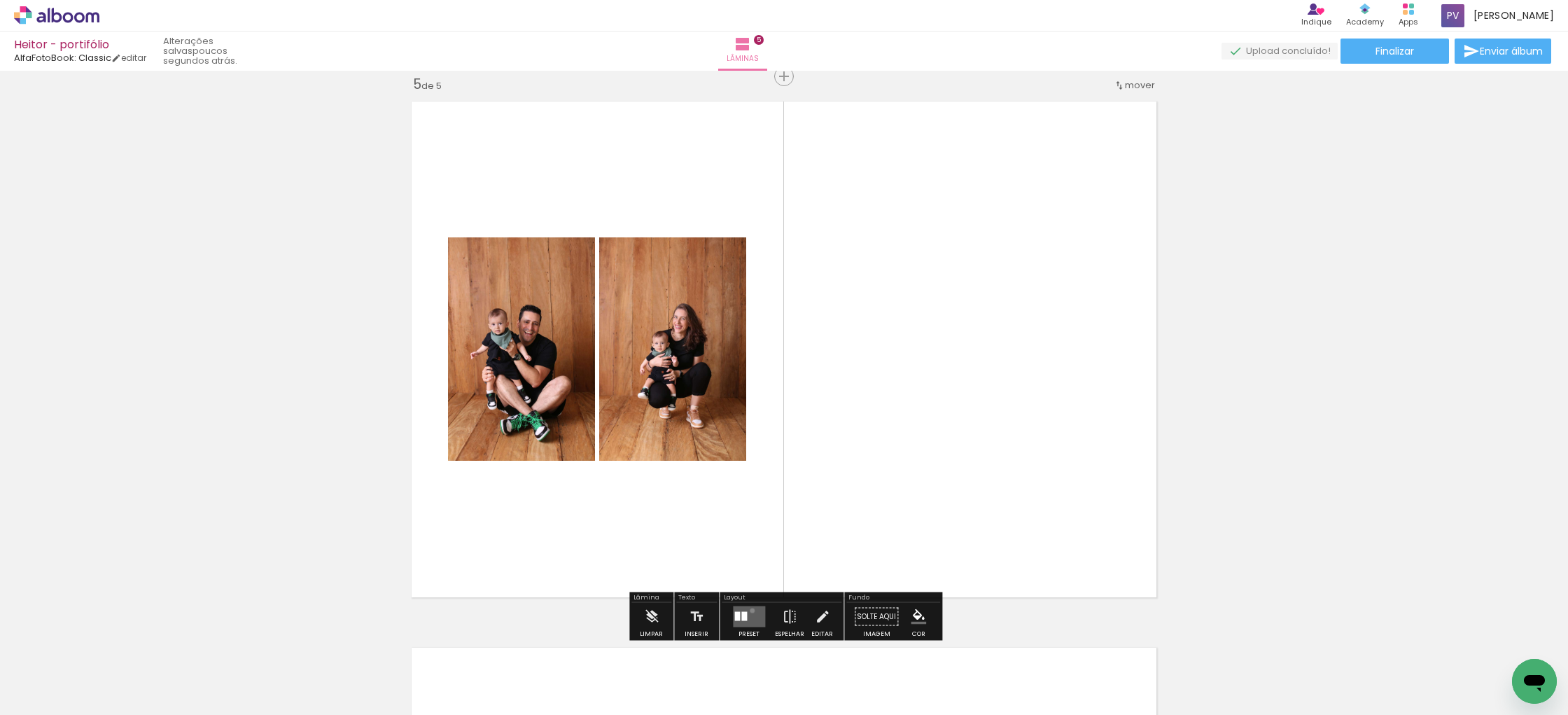
click at [749, 610] on quentale-layouter at bounding box center [749, 616] width 32 height 21
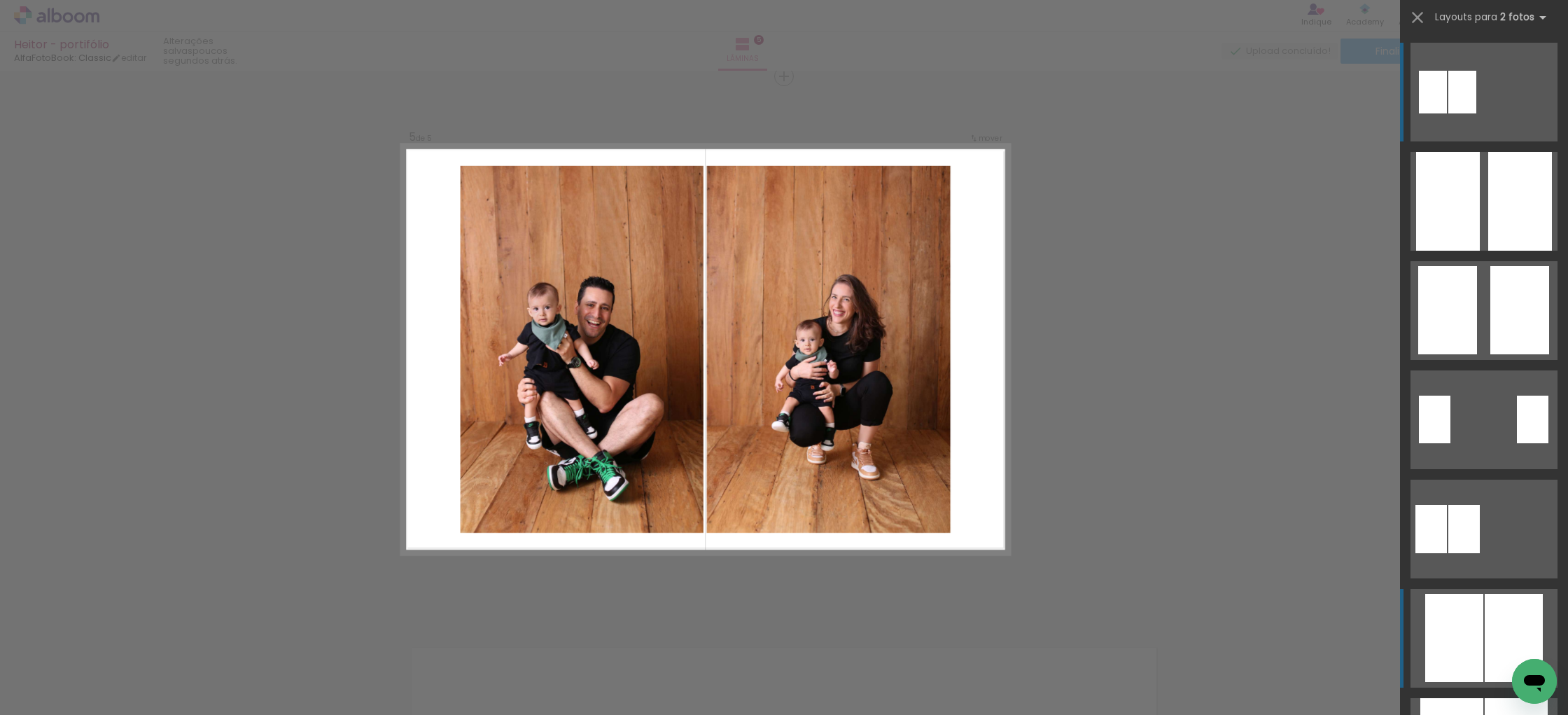
click at [1488, 611] on div at bounding box center [1514, 637] width 58 height 88
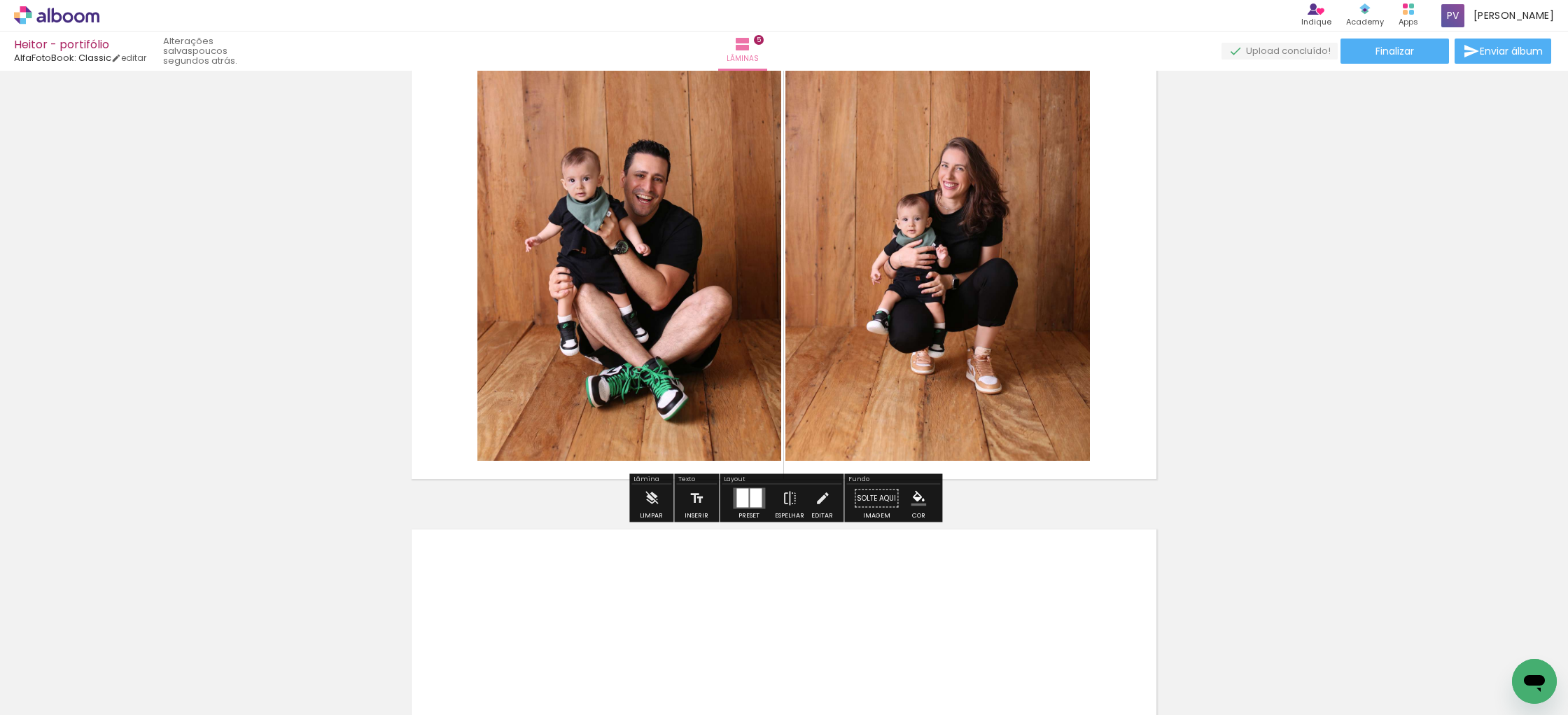
scroll to position [2321, 0]
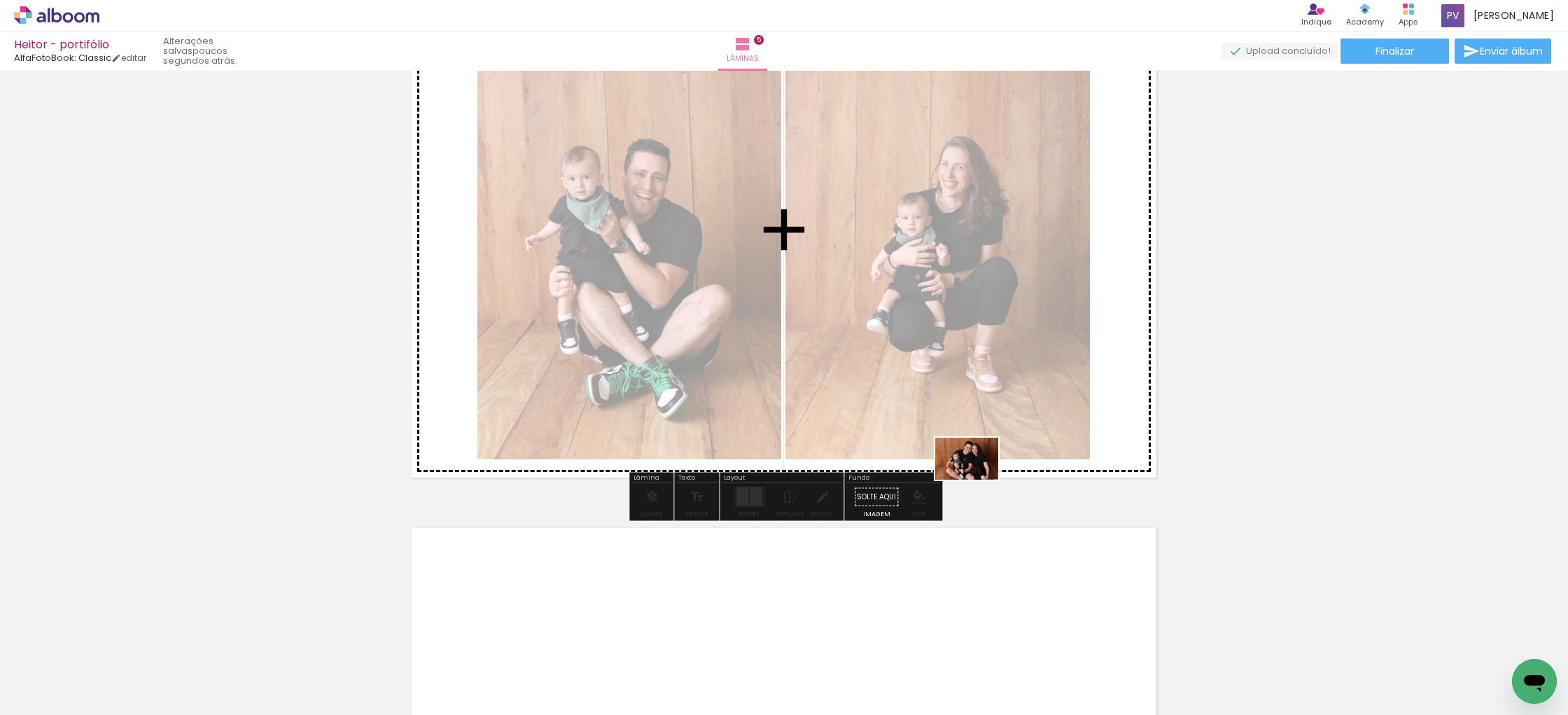
drag, startPoint x: 976, startPoint y: 673, endPoint x: 977, endPoint y: 480, distance: 193.0
click at [977, 480] on quentale-workspace at bounding box center [784, 358] width 1568 height 715
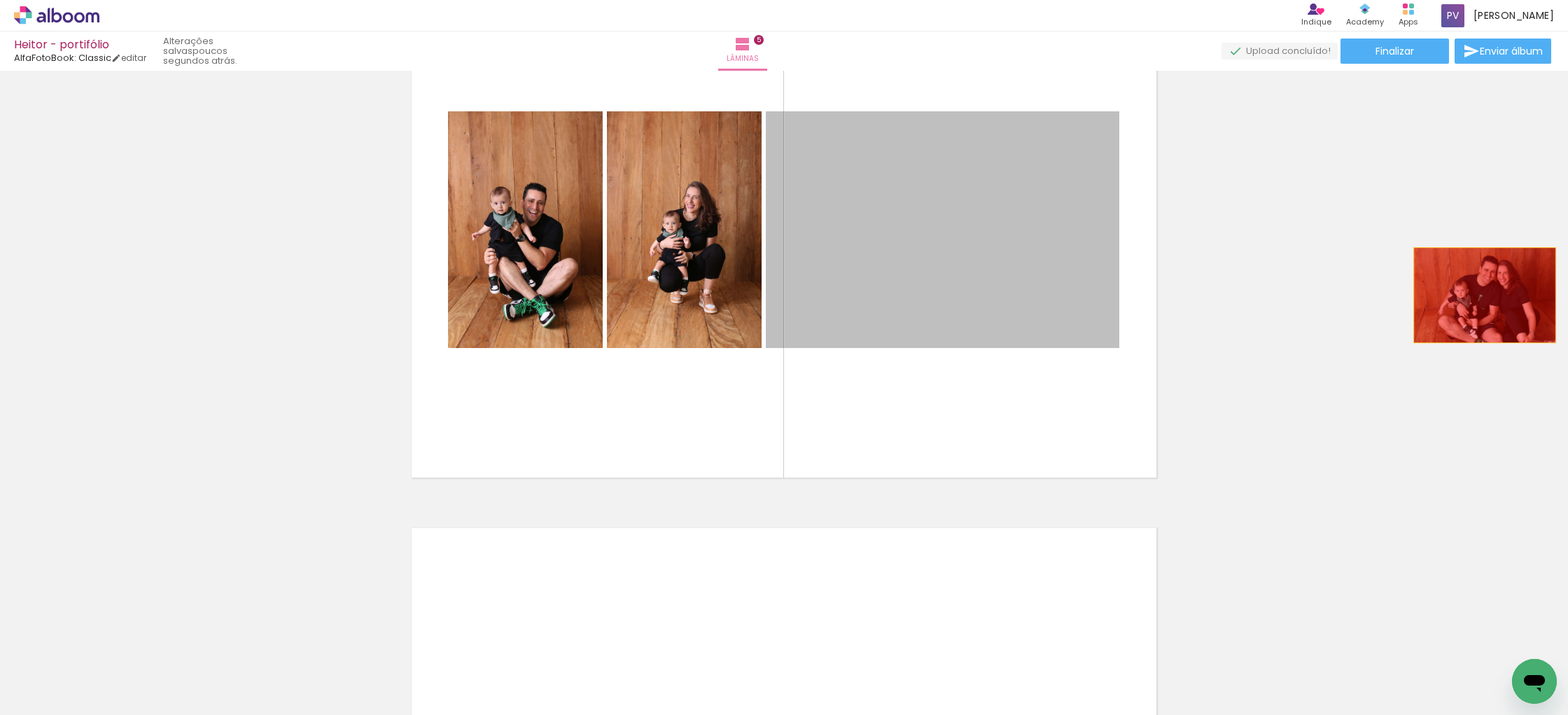
drag, startPoint x: 1022, startPoint y: 286, endPoint x: 1485, endPoint y: 294, distance: 463.1
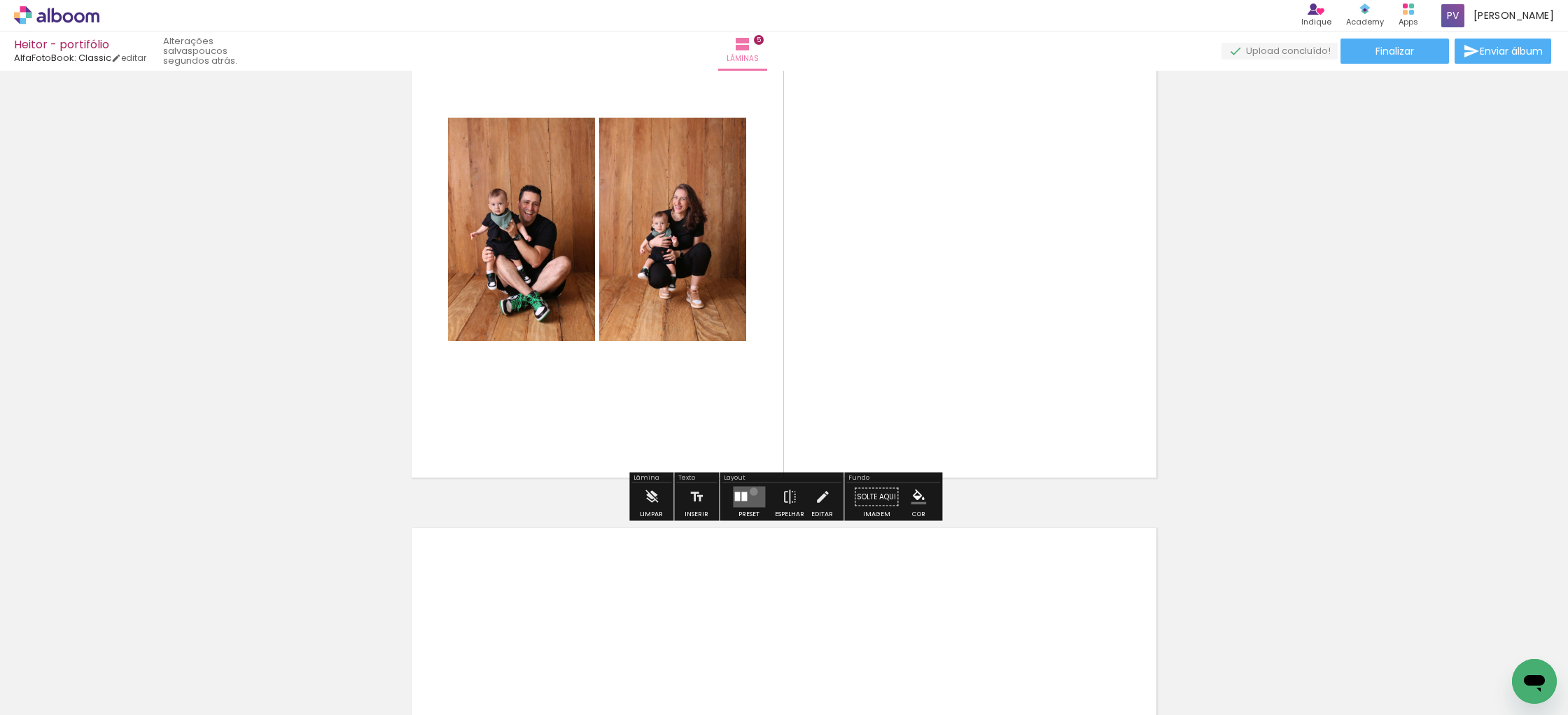
click at [750, 491] on quentale-layouter at bounding box center [749, 497] width 32 height 21
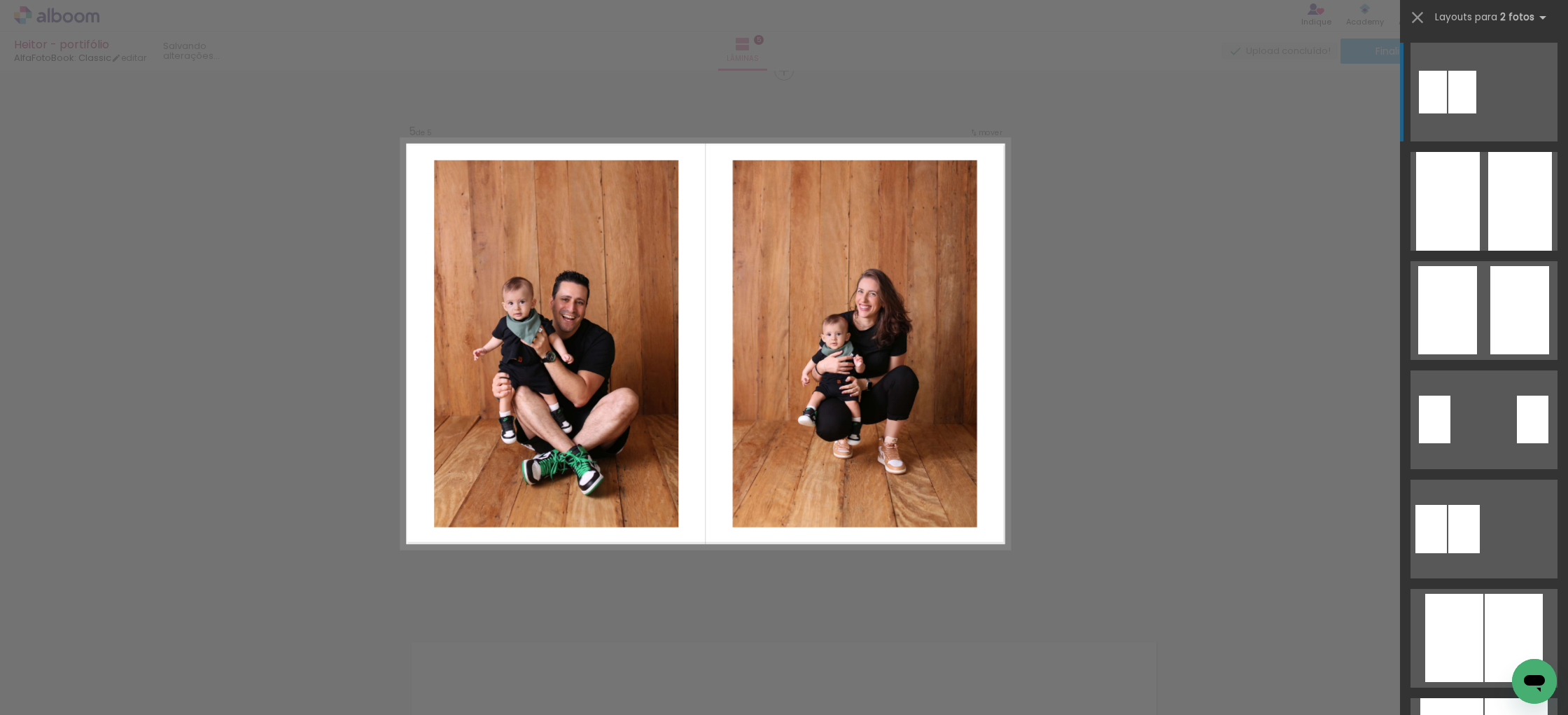
scroll to position [2202, 0]
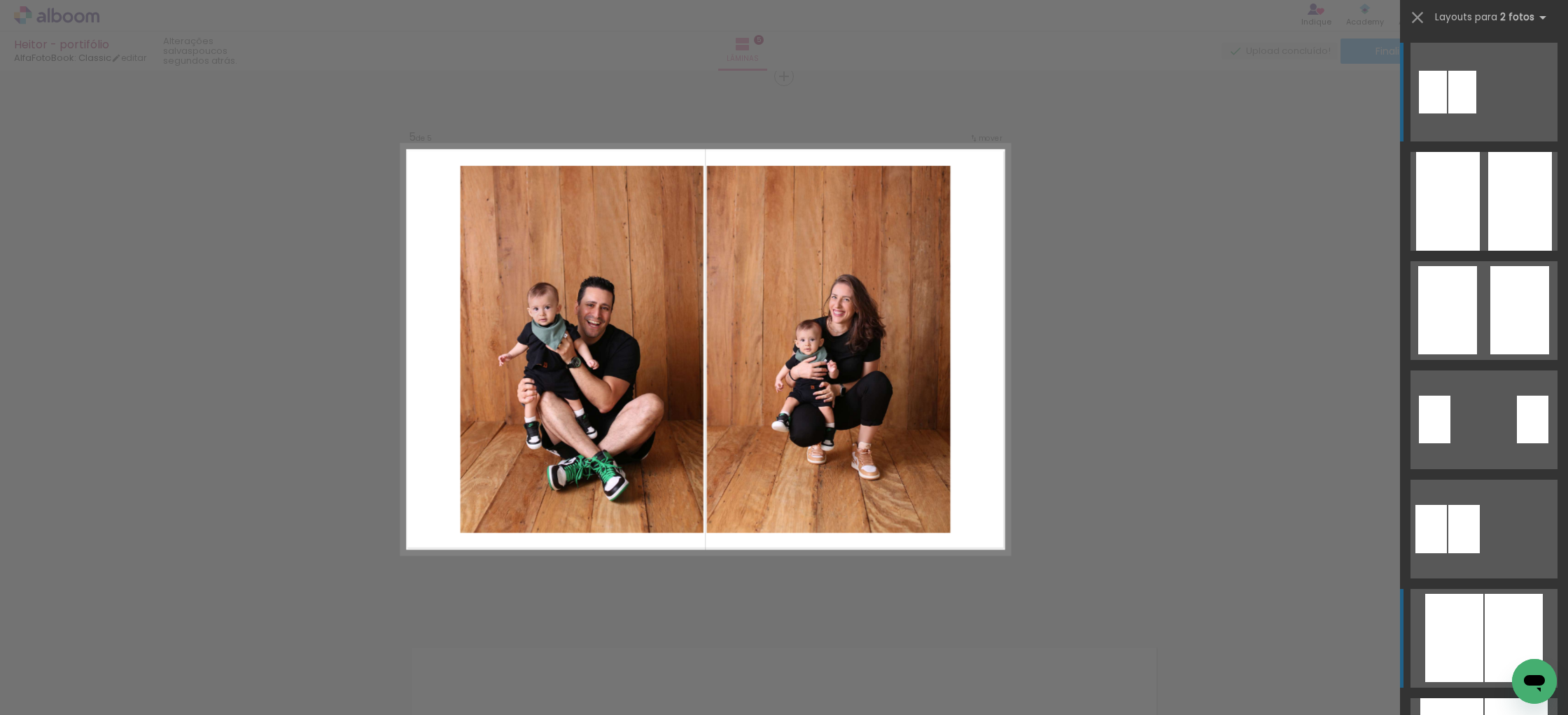
click at [1490, 620] on div at bounding box center [1514, 637] width 58 height 88
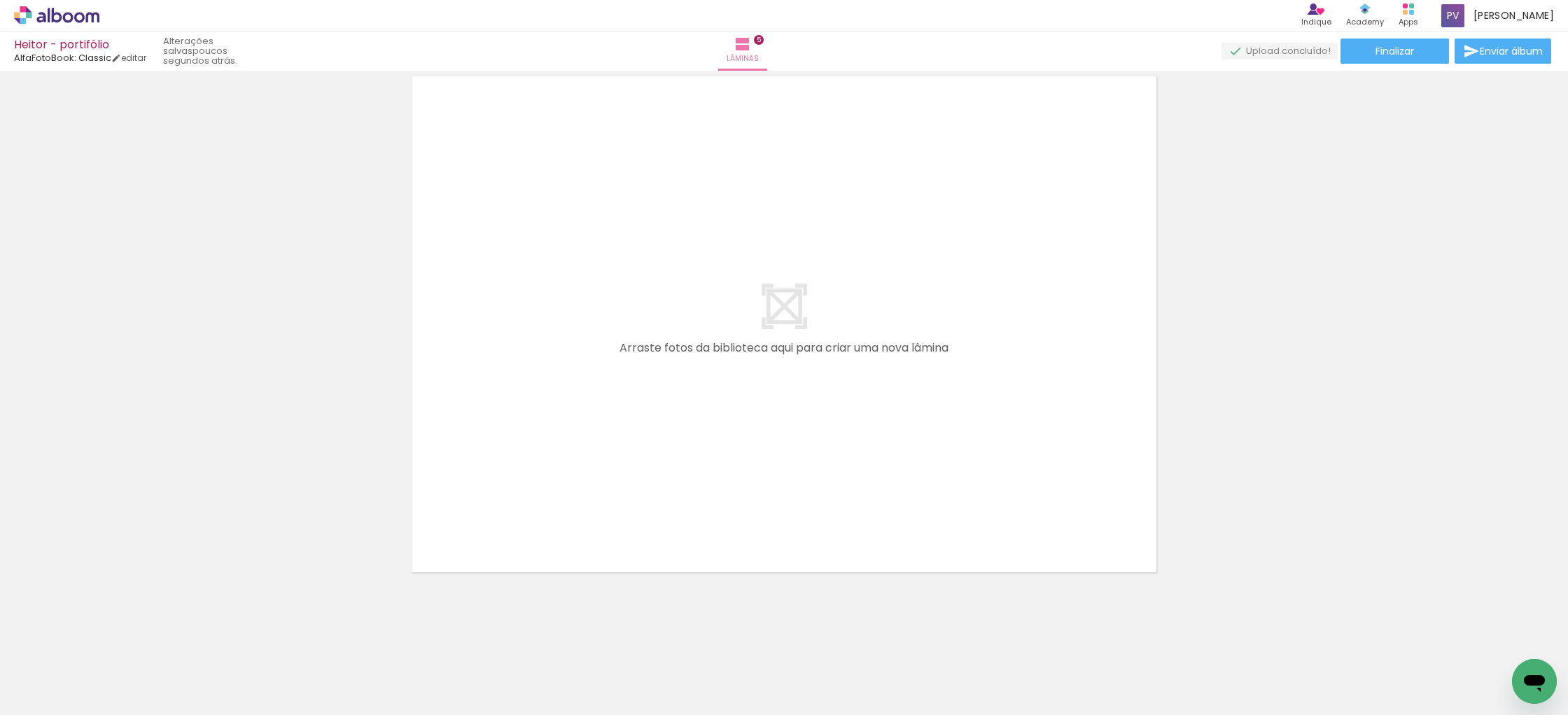
scroll to position [2774, 0]
click at [44, 696] on span "Adicionar Fotos" at bounding box center [49, 696] width 42 height 15
click at [0, 0] on input "file" at bounding box center [0, 0] width 0 height 0
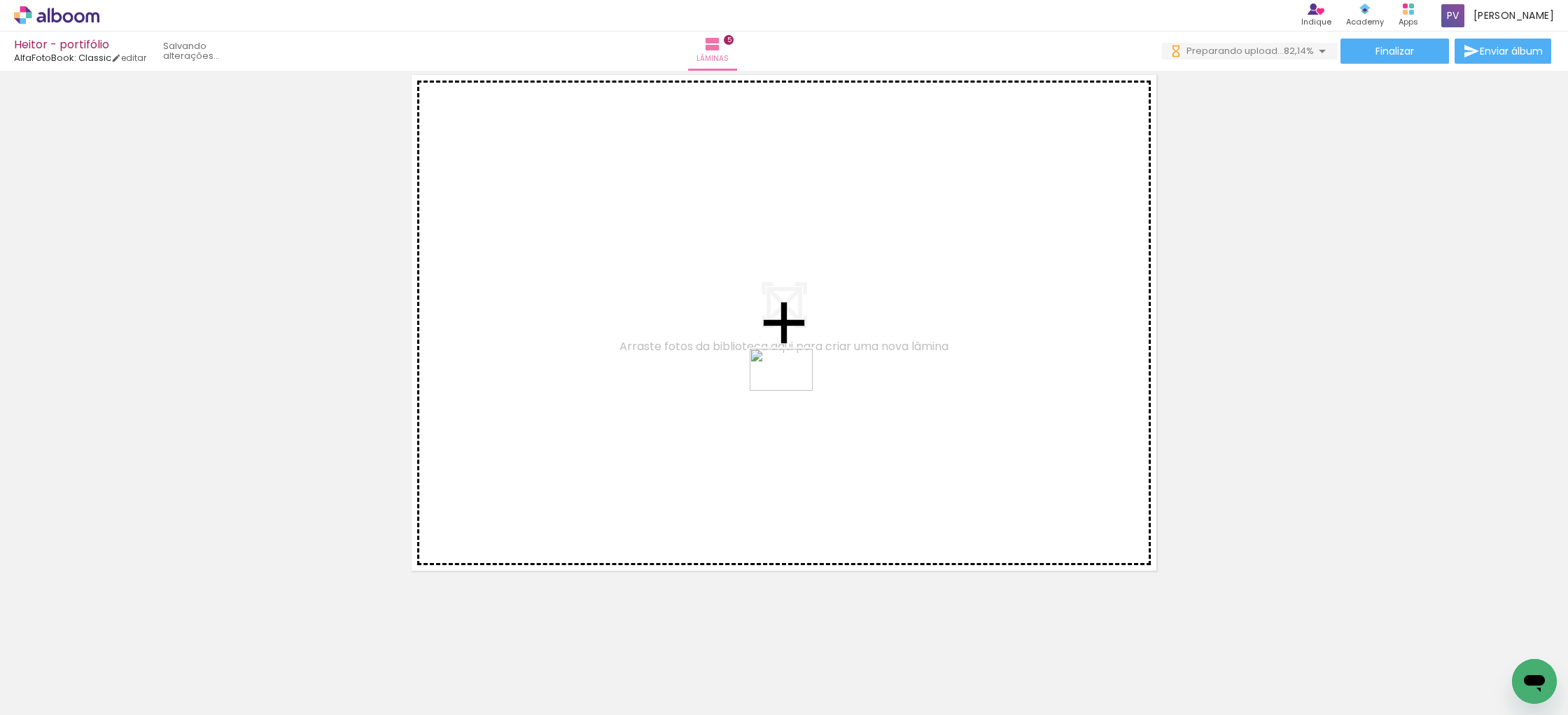
drag, startPoint x: 1207, startPoint y: 676, endPoint x: 792, endPoint y: 391, distance: 503.4
click at [792, 391] on quentale-workspace at bounding box center [784, 358] width 1568 height 715
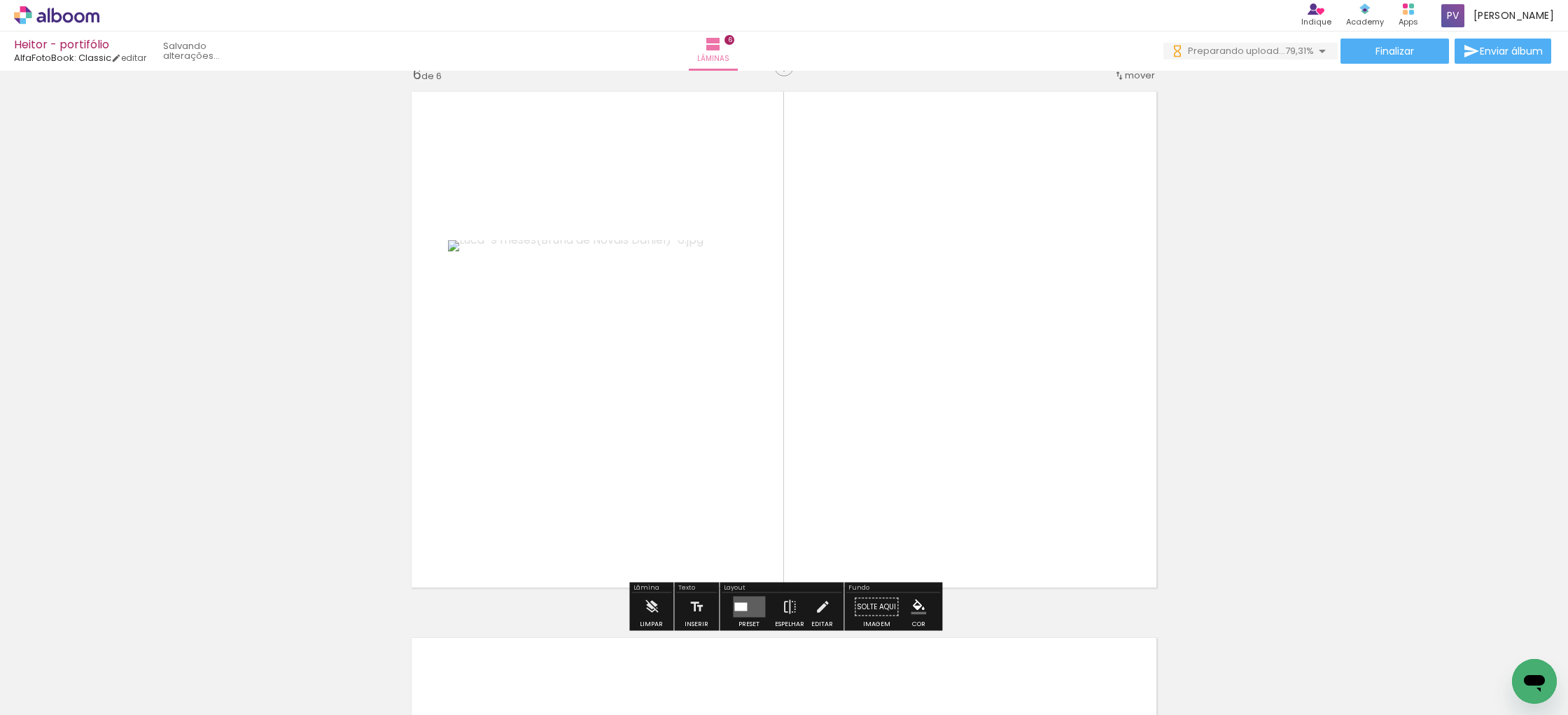
scroll to position [2748, 0]
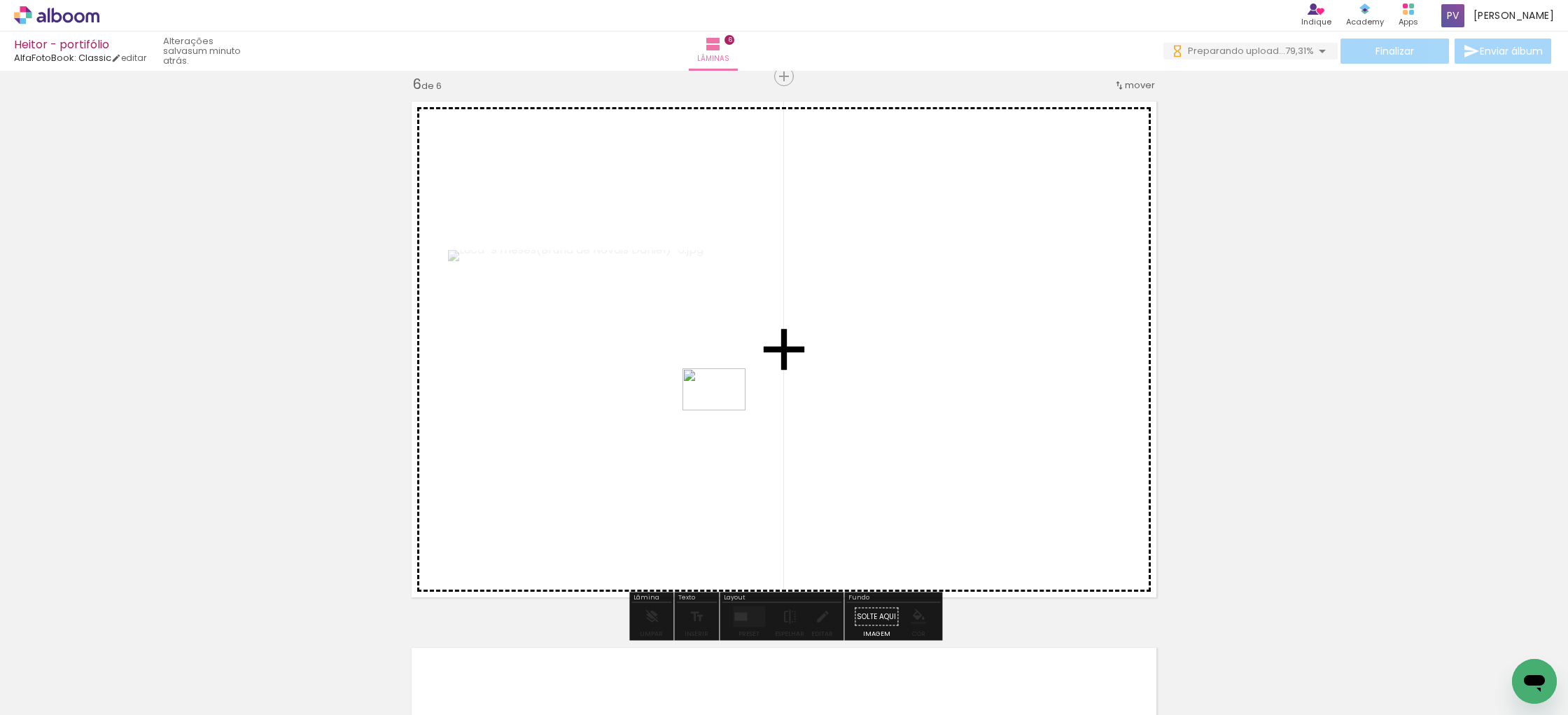
drag, startPoint x: 1287, startPoint y: 679, endPoint x: 725, endPoint y: 410, distance: 623.1
click at [725, 410] on quentale-workspace at bounding box center [784, 358] width 1568 height 715
drag, startPoint x: 1118, startPoint y: 675, endPoint x: 829, endPoint y: 416, distance: 388.1
click at [829, 416] on quentale-workspace at bounding box center [784, 358] width 1568 height 715
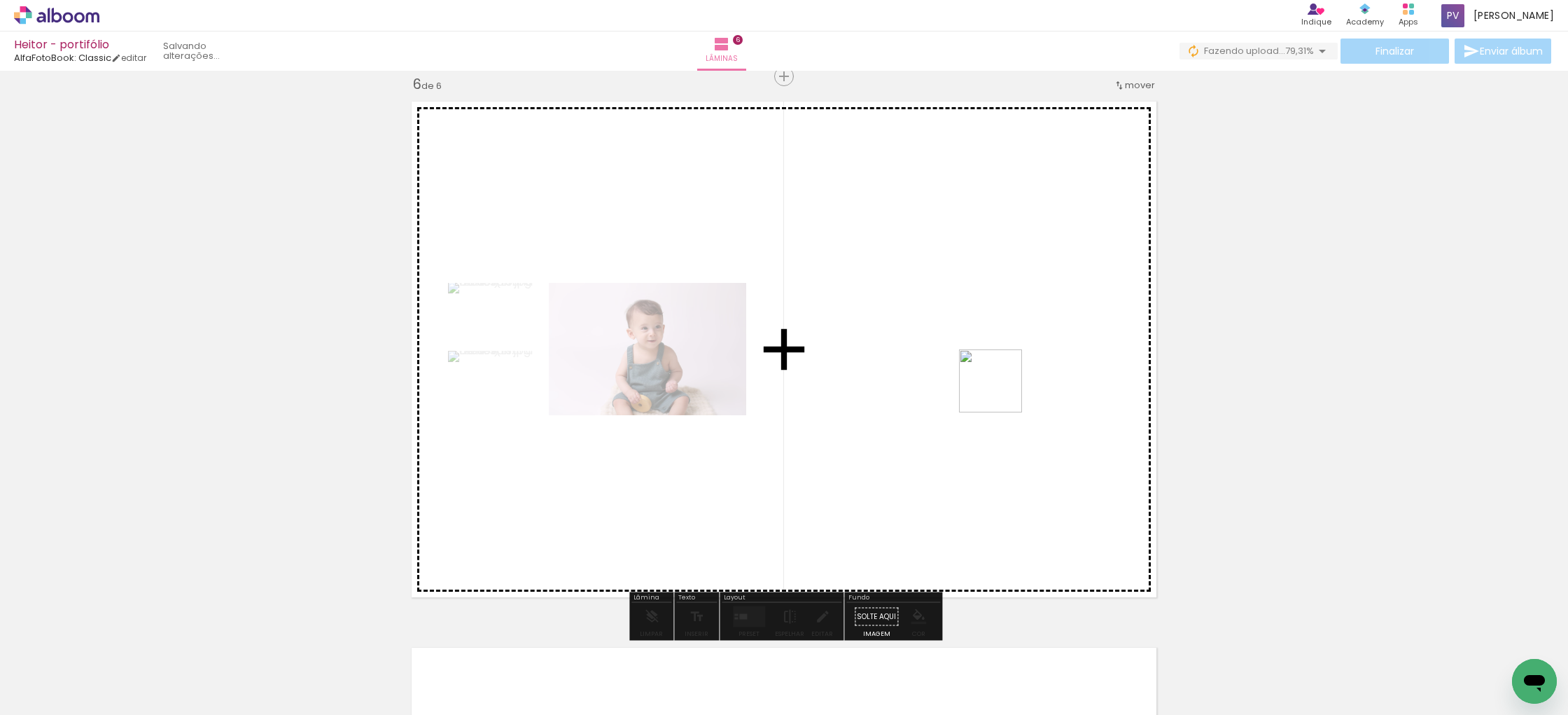
drag, startPoint x: 1359, startPoint y: 666, endPoint x: 1001, endPoint y: 391, distance: 451.4
click at [1001, 391] on quentale-workspace at bounding box center [784, 358] width 1568 height 715
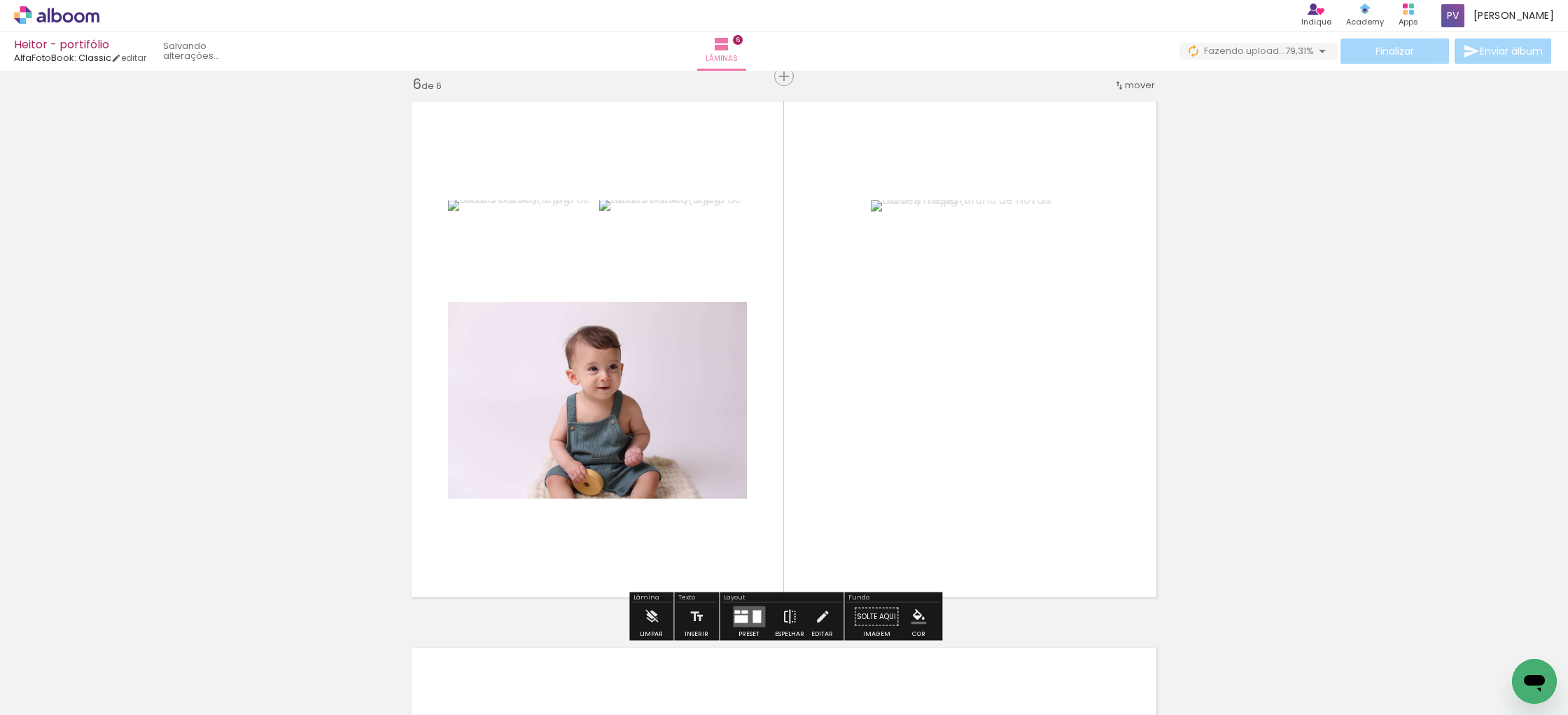
click at [787, 613] on iron-icon at bounding box center [789, 616] width 15 height 28
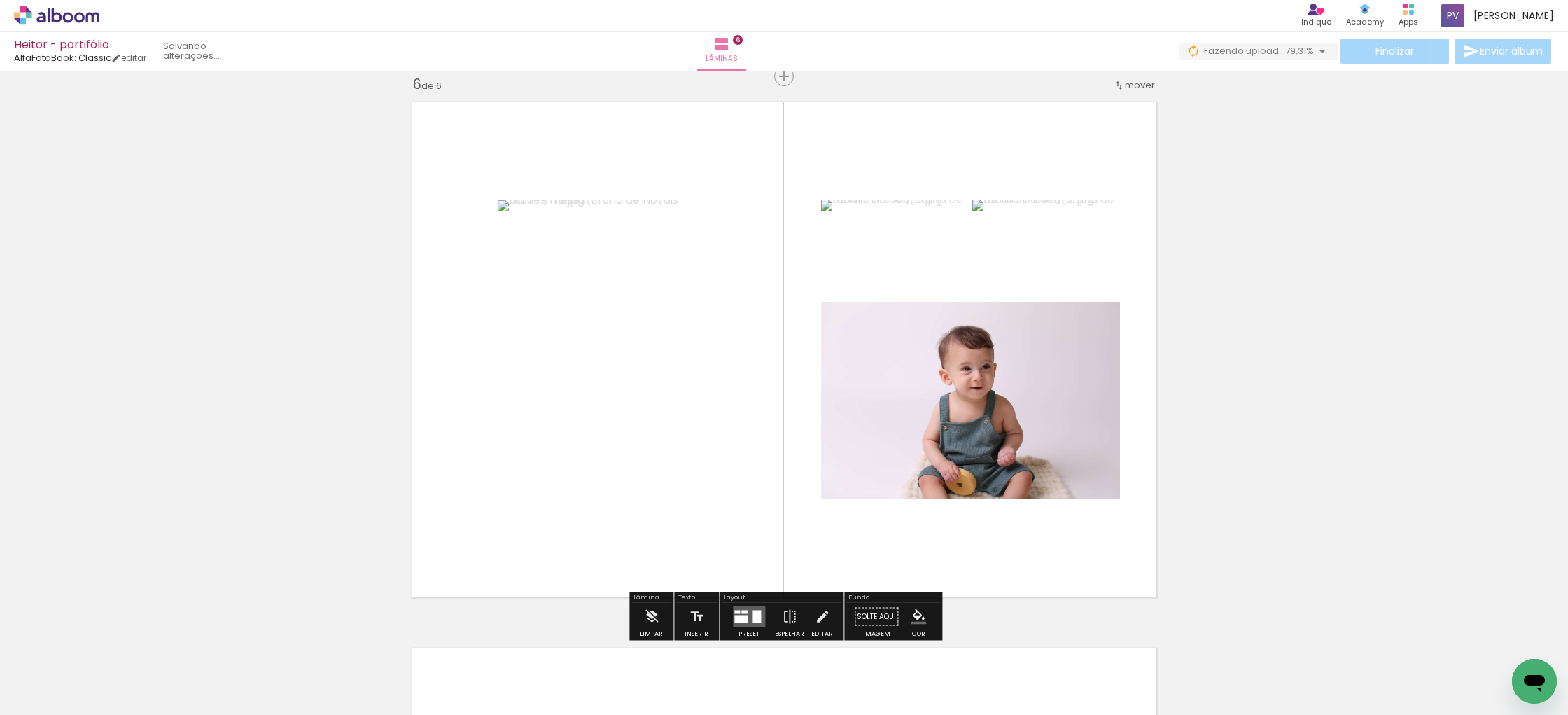
click at [746, 616] on quentale-layouter at bounding box center [749, 616] width 32 height 21
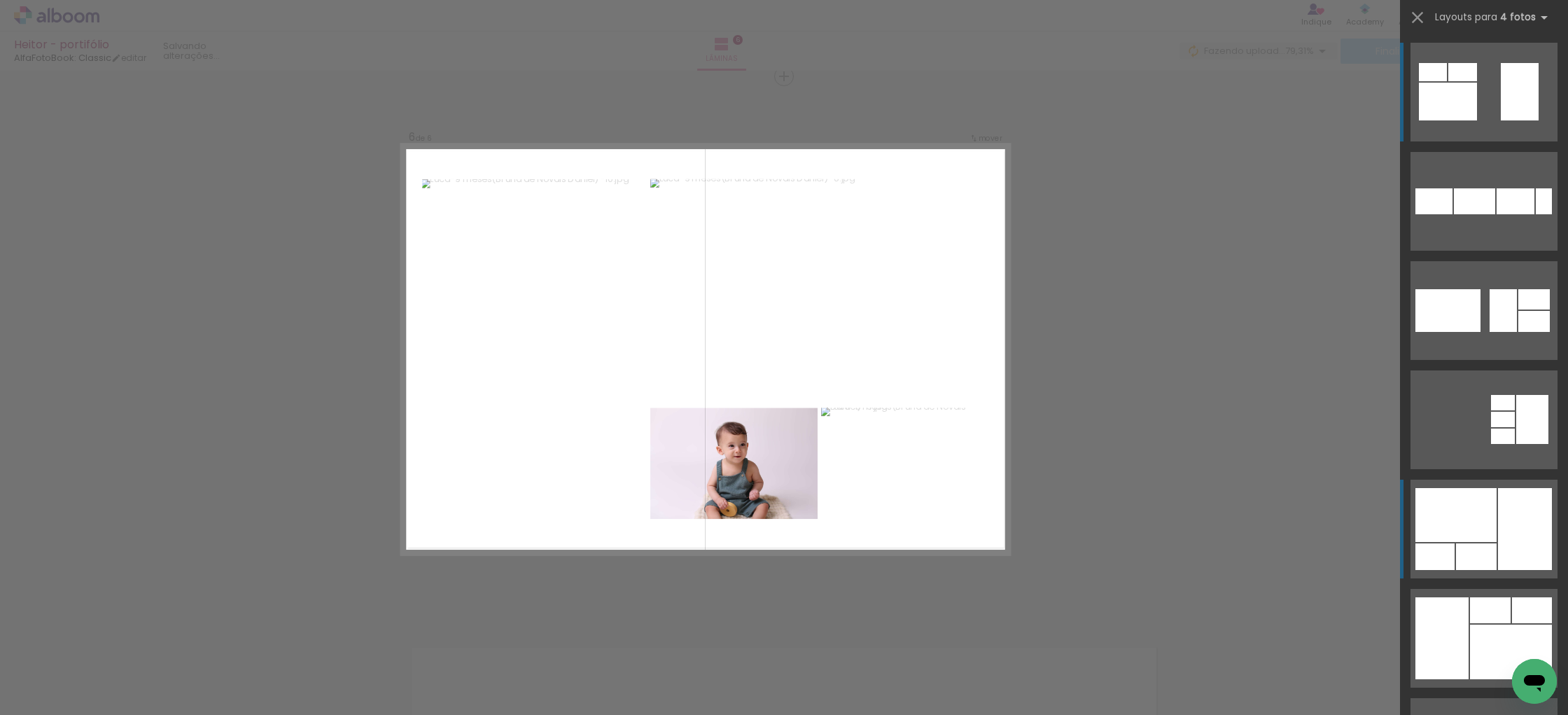
click at [1474, 532] on div at bounding box center [1456, 514] width 81 height 54
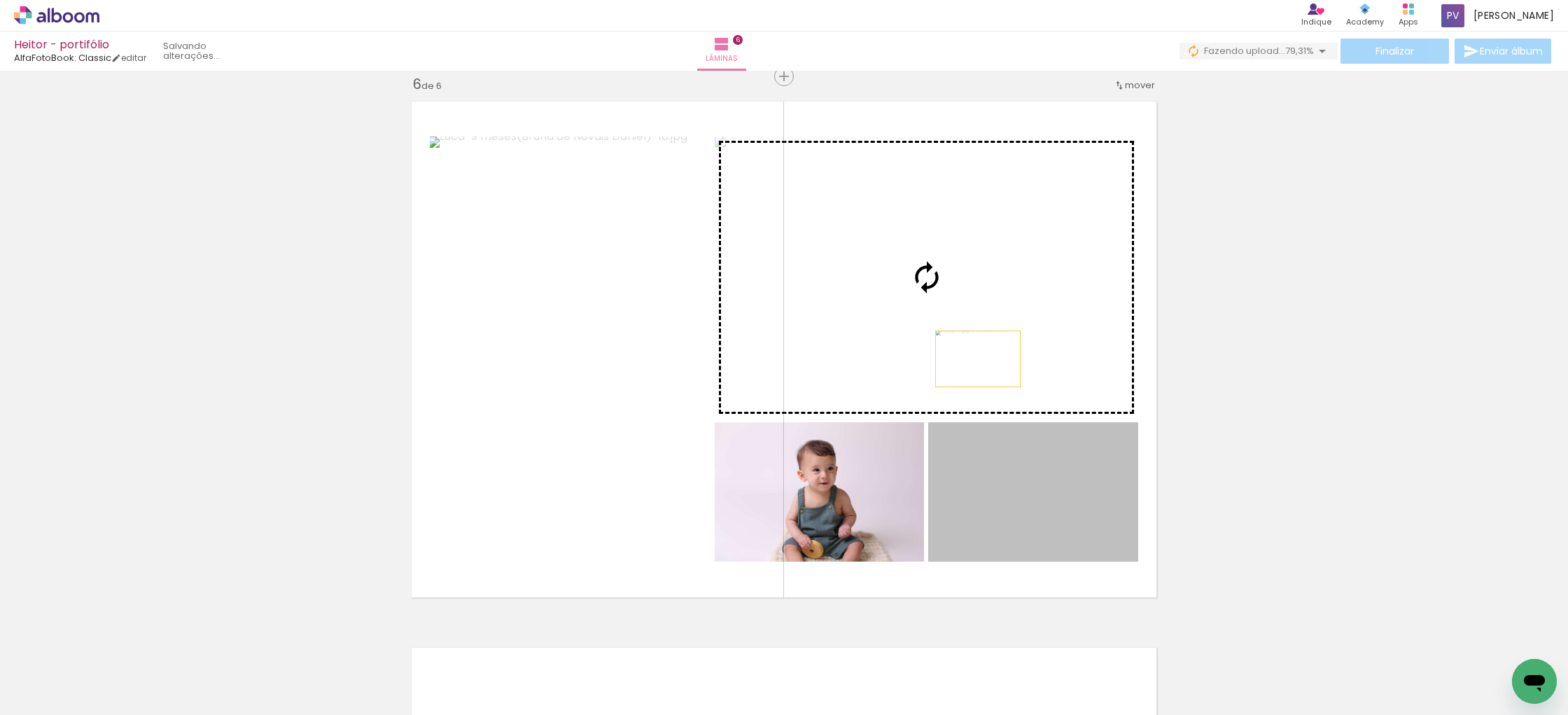
drag, startPoint x: 1050, startPoint y: 507, endPoint x: 978, endPoint y: 358, distance: 165.5
click at [0, 0] on slot at bounding box center [0, 0] width 0 height 0
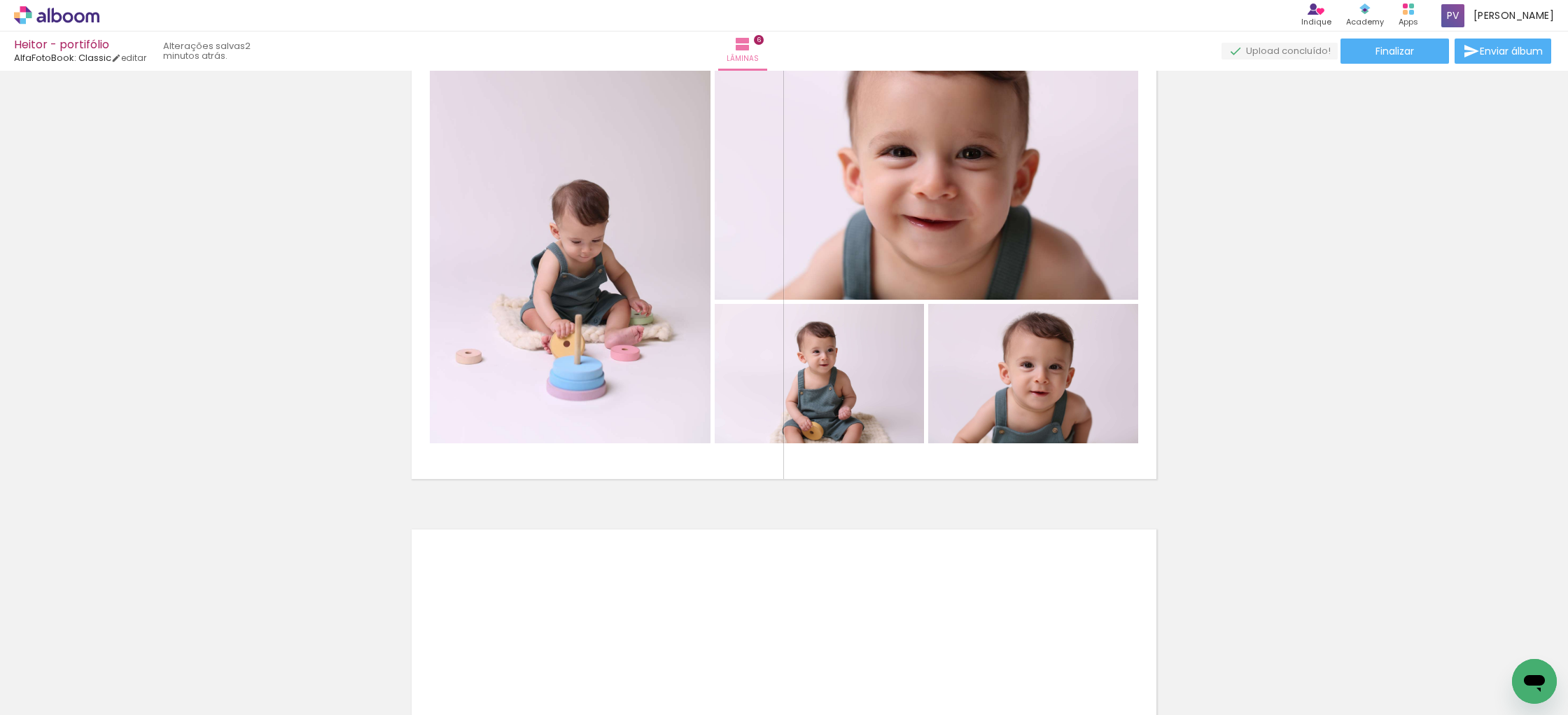
scroll to position [2866, 0]
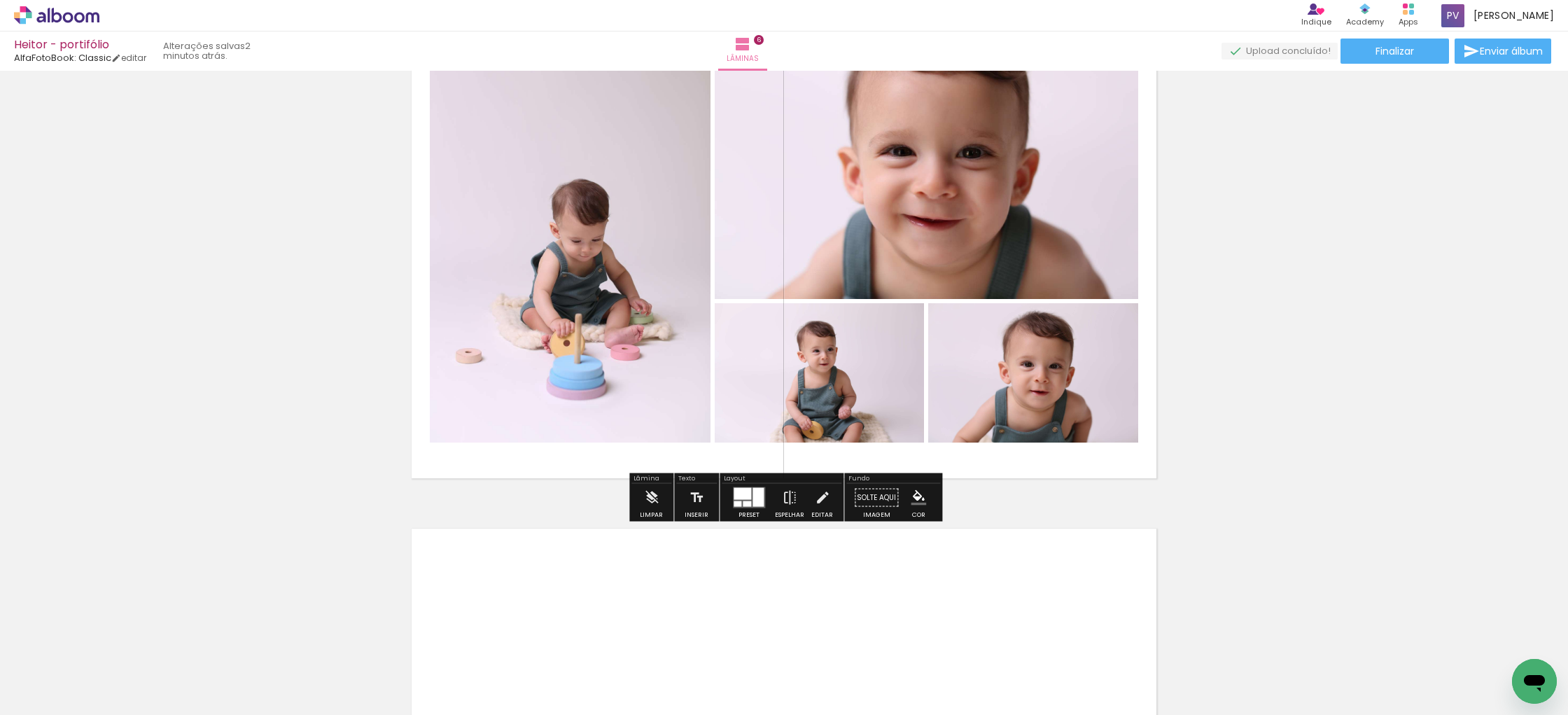
click at [49, 691] on span "Adicionar Fotos" at bounding box center [49, 696] width 42 height 15
click at [0, 0] on input "file" at bounding box center [0, 0] width 0 height 0
click at [46, 695] on span "Adicionar Fotos" at bounding box center [49, 696] width 42 height 15
click at [0, 0] on input "file" at bounding box center [0, 0] width 0 height 0
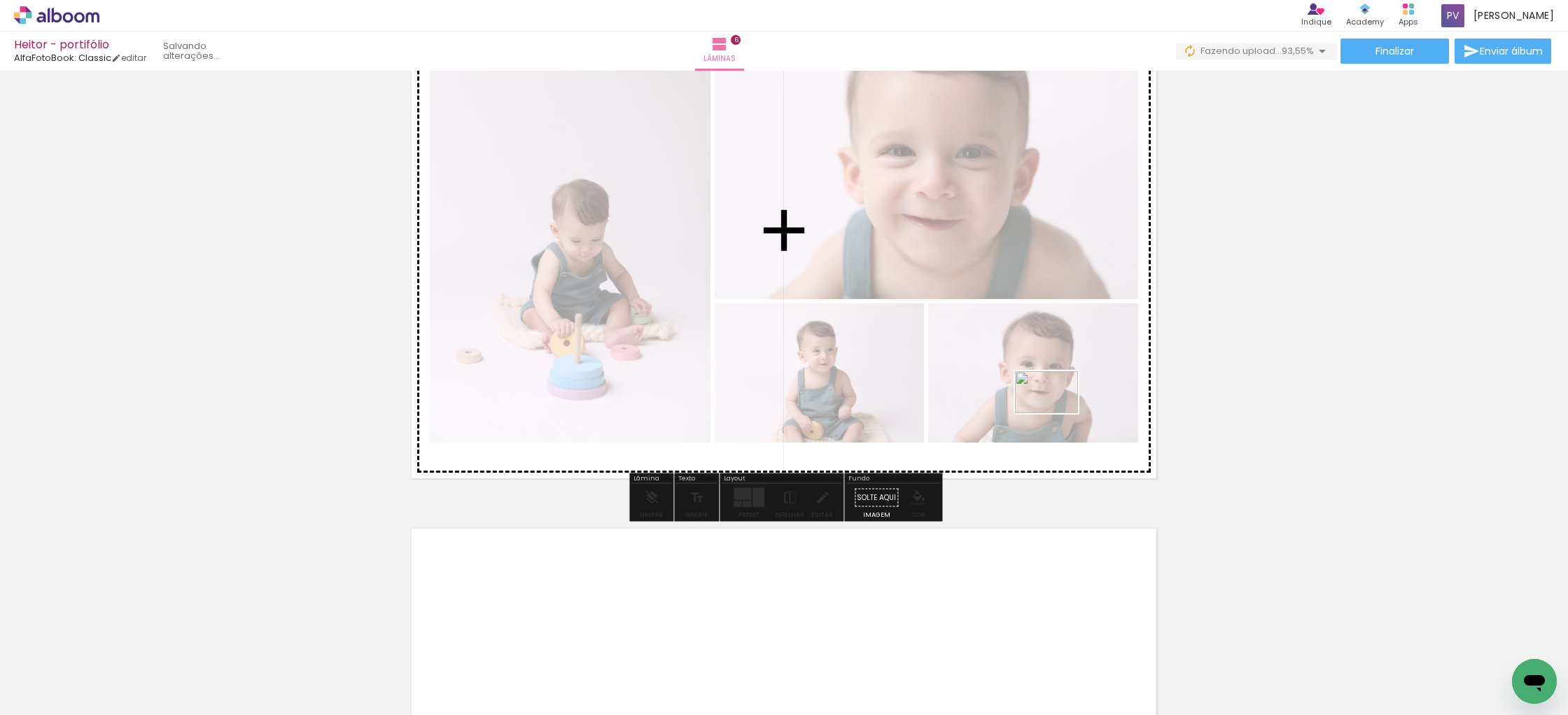
drag, startPoint x: 1503, startPoint y: 666, endPoint x: 1057, endPoint y: 413, distance: 512.8
click at [1057, 413] on quentale-workspace at bounding box center [784, 358] width 1568 height 715
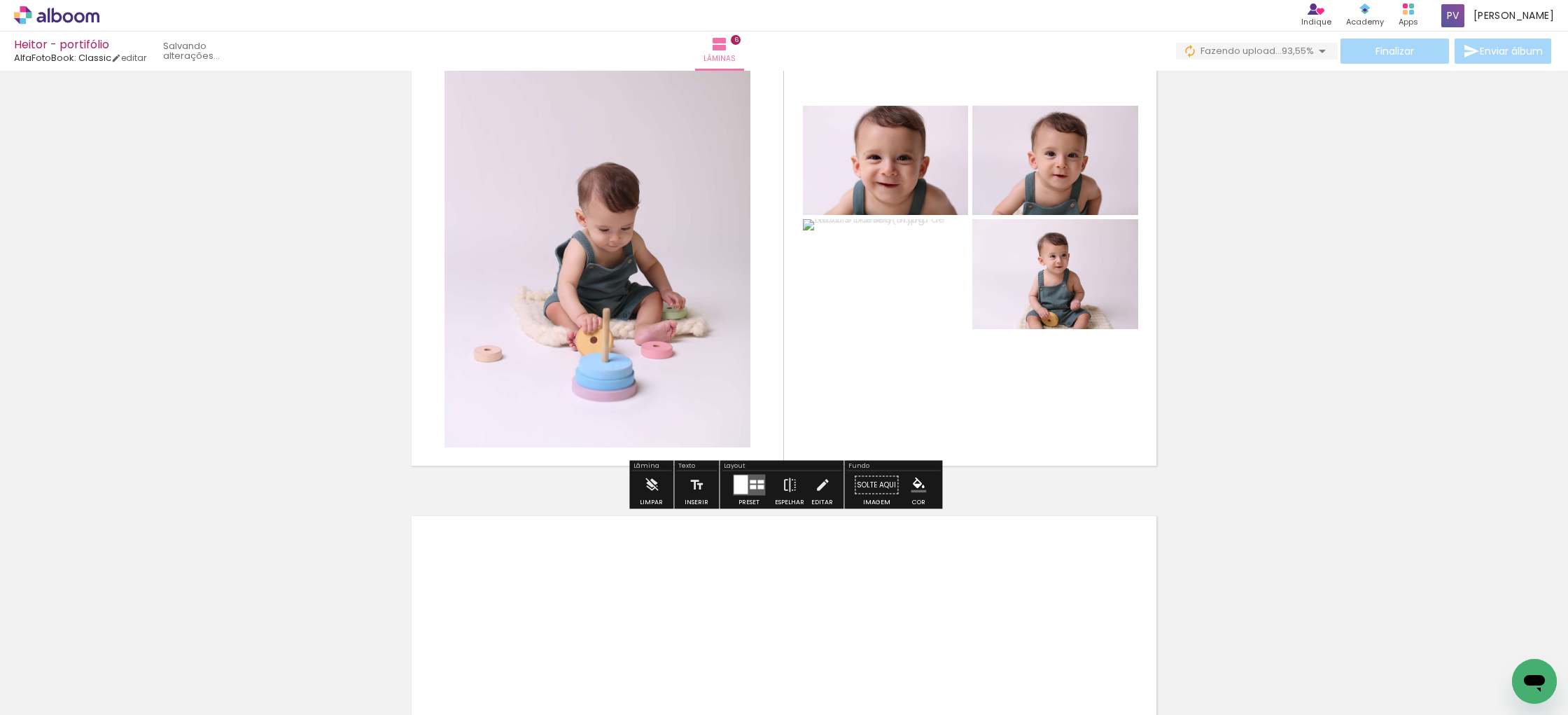
scroll to position [2881, 0]
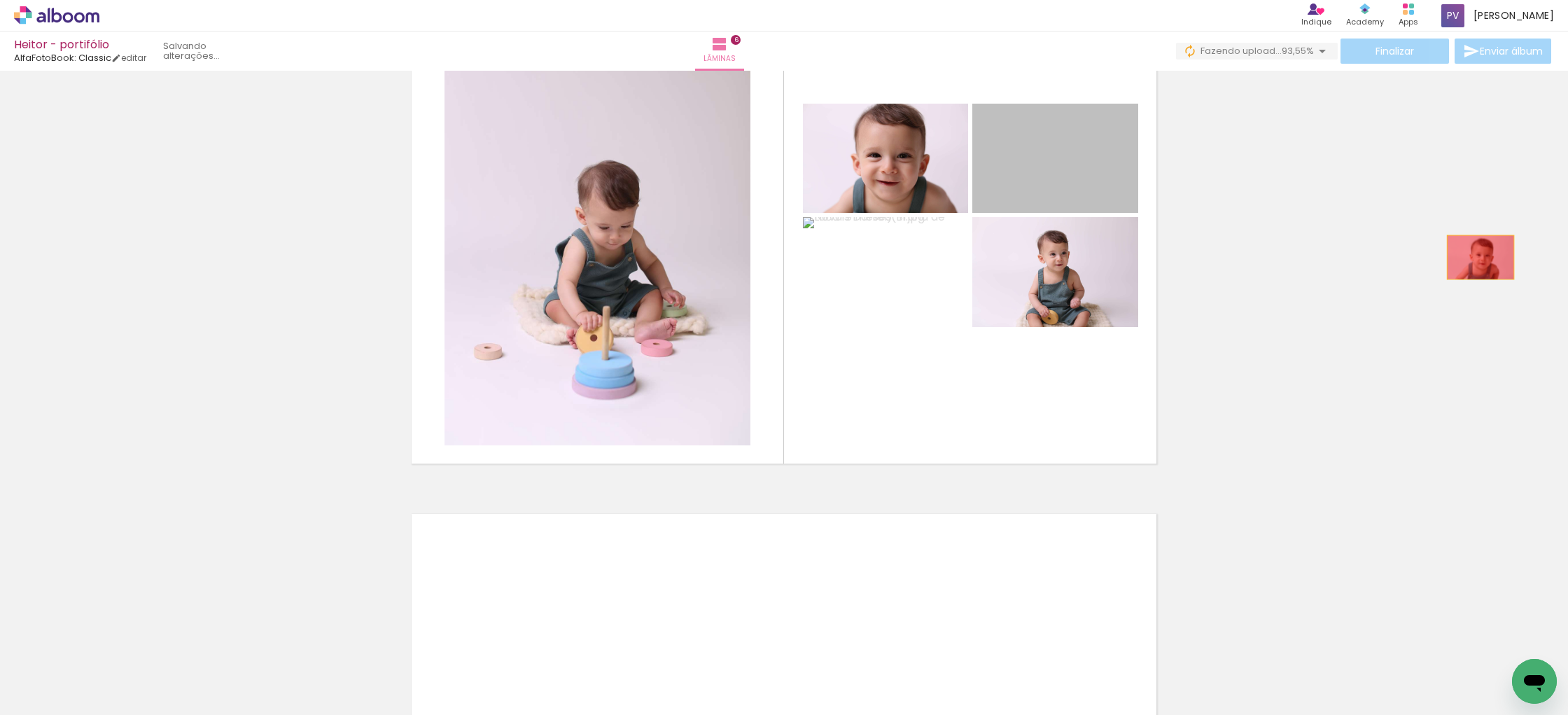
drag, startPoint x: 1079, startPoint y: 166, endPoint x: 1480, endPoint y: 257, distance: 411.2
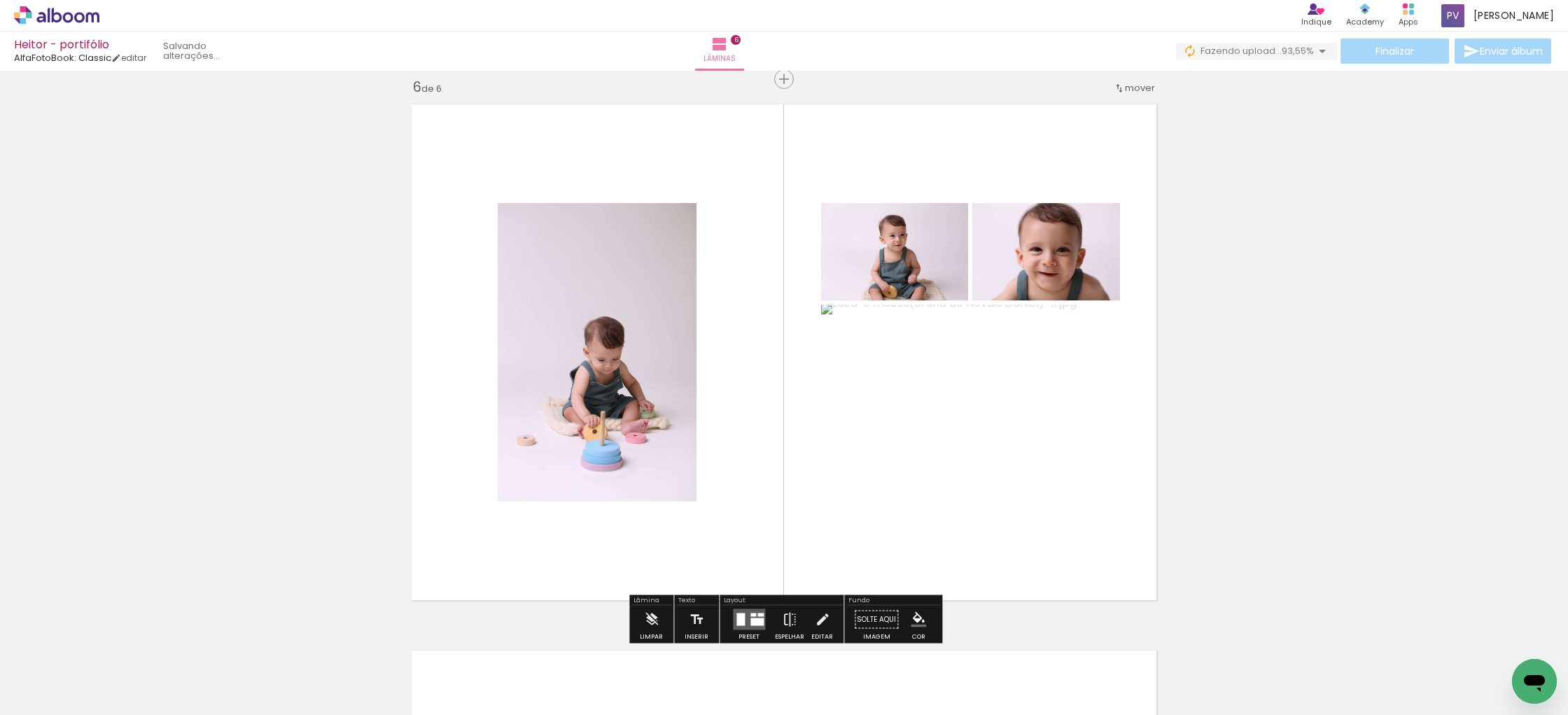
scroll to position [2740, 0]
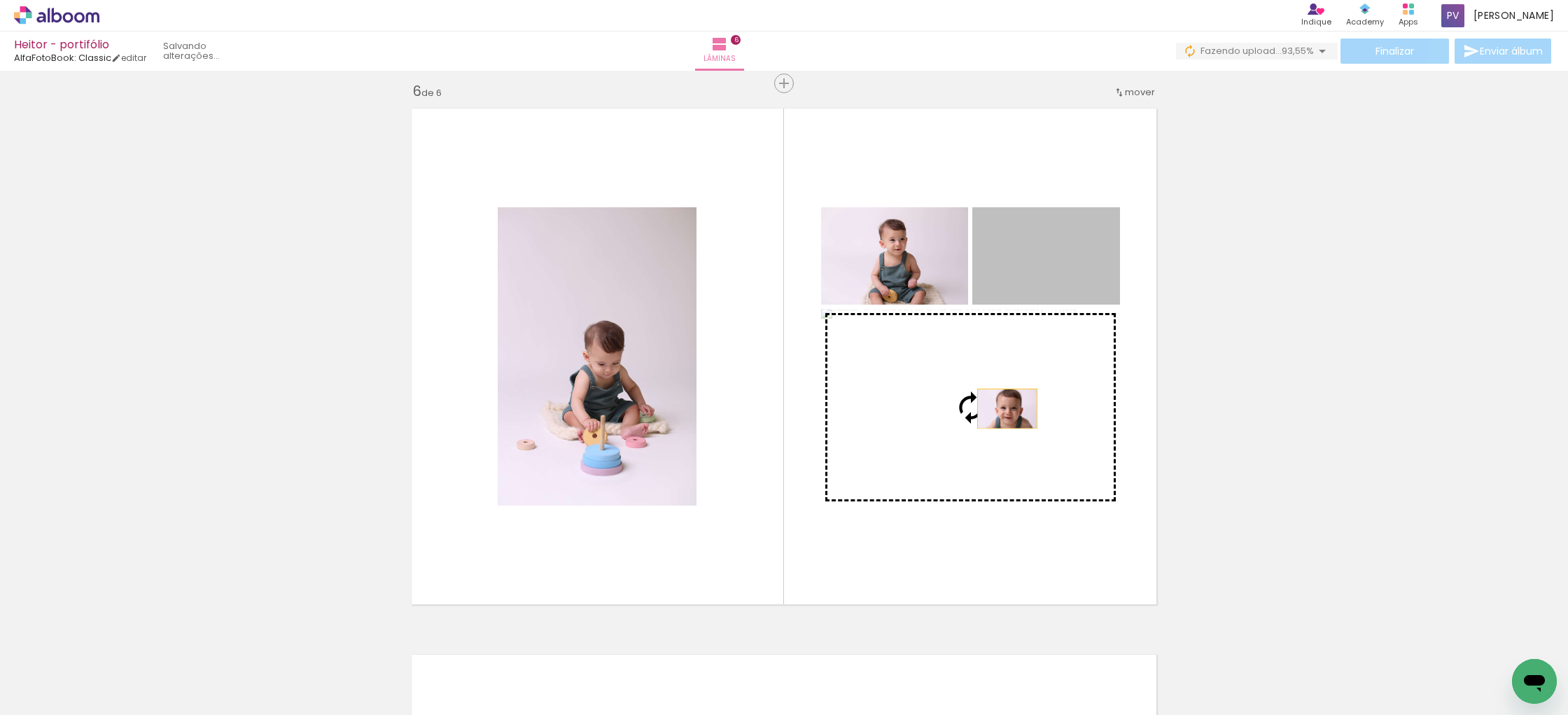
drag, startPoint x: 1065, startPoint y: 268, endPoint x: 1013, endPoint y: 410, distance: 151.2
click at [0, 0] on slot at bounding box center [0, 0] width 0 height 0
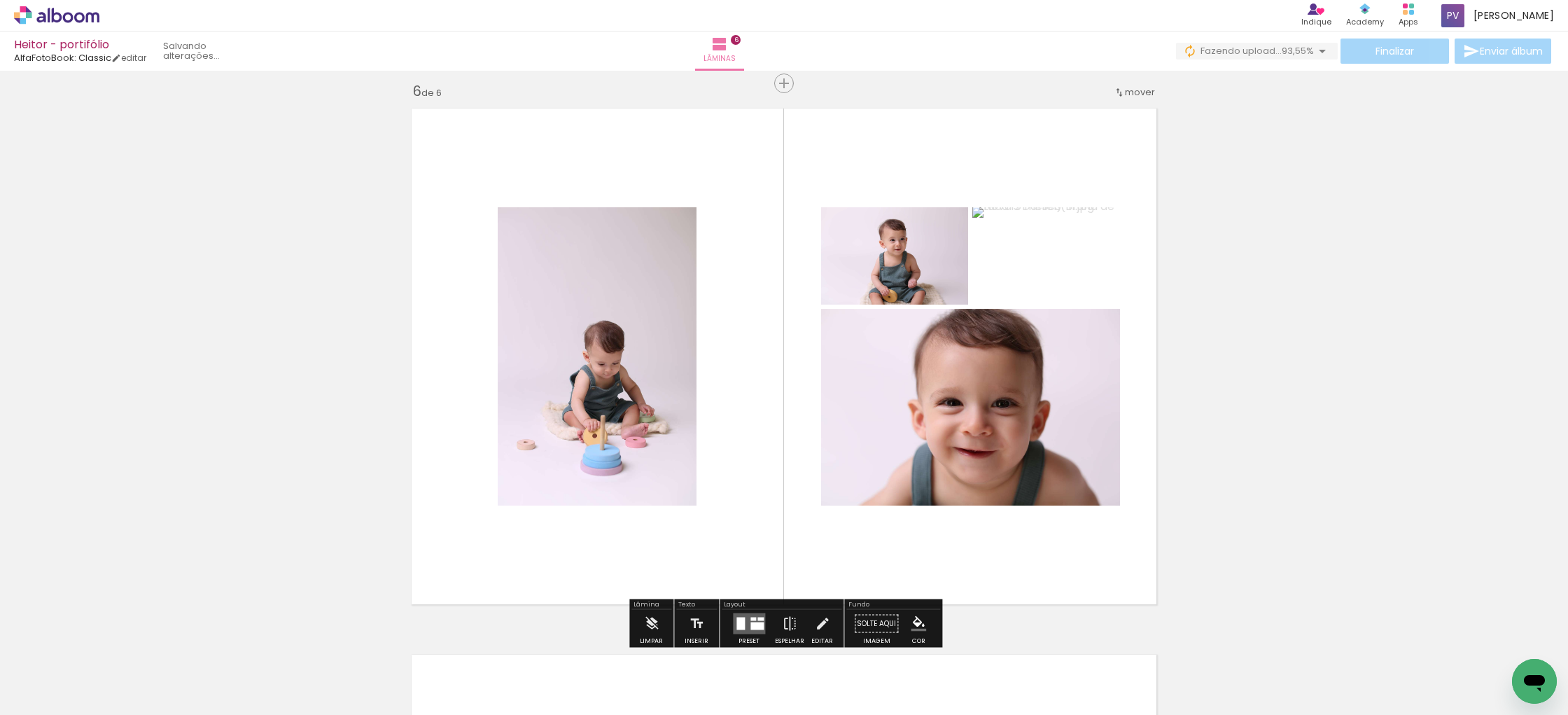
click at [752, 622] on div at bounding box center [757, 626] width 13 height 8
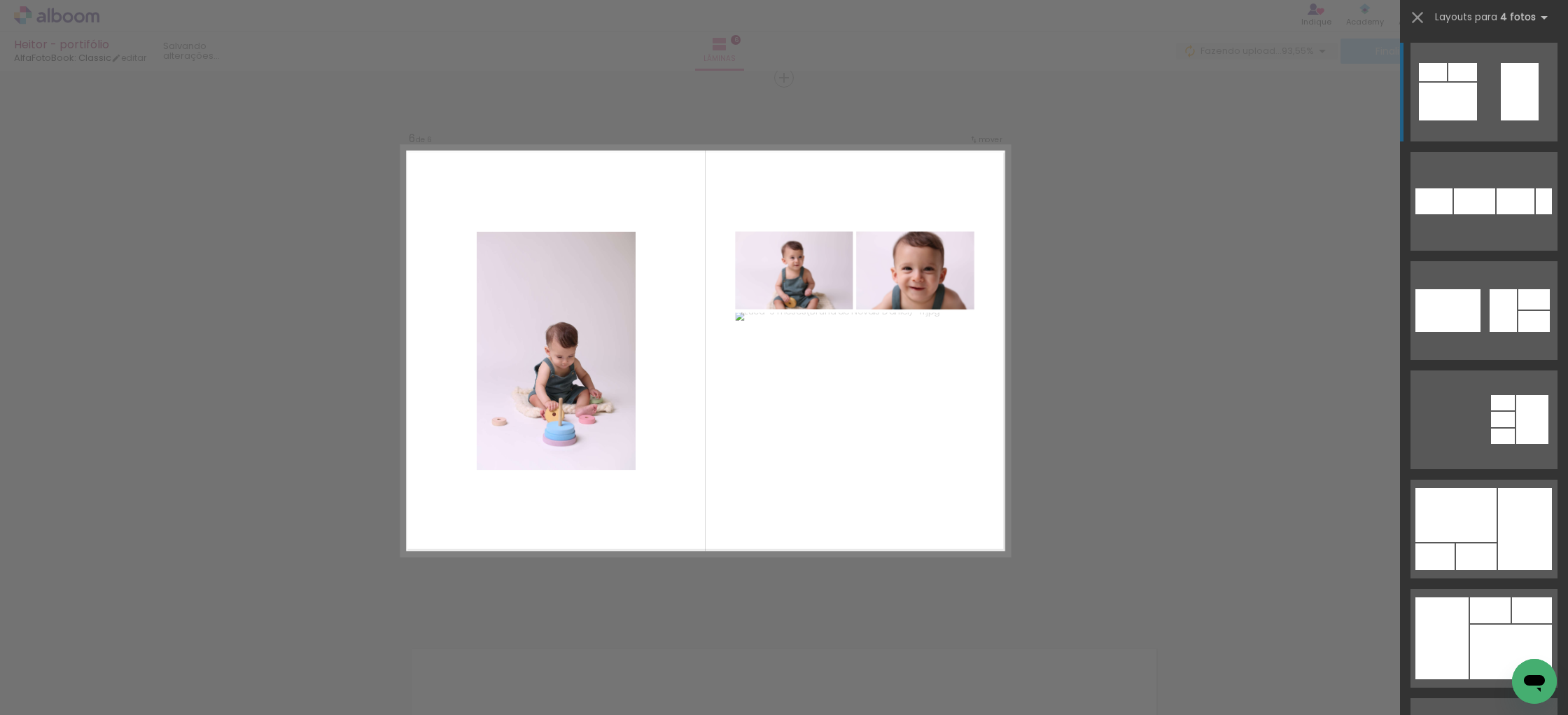
scroll to position [2748, 0]
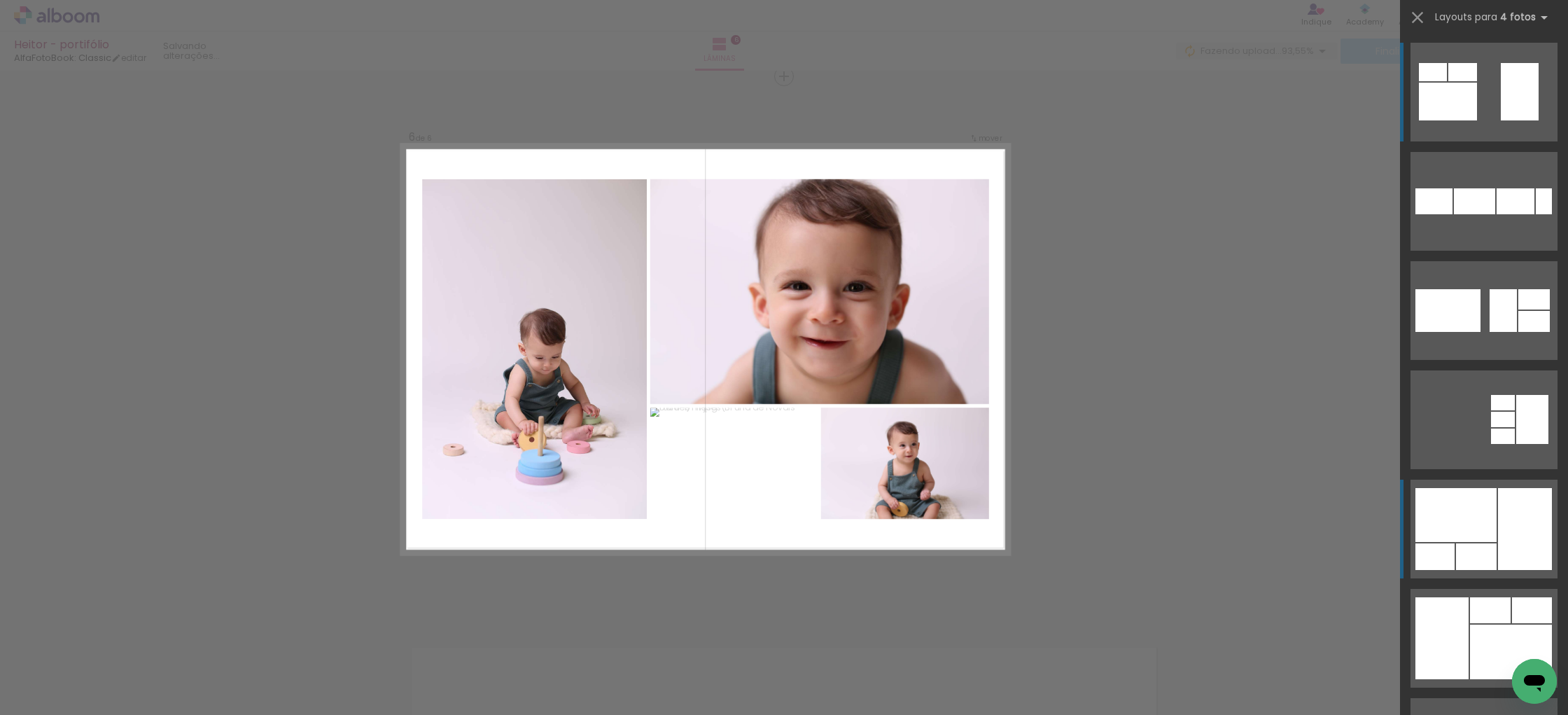
click at [1486, 538] on div at bounding box center [1456, 514] width 81 height 54
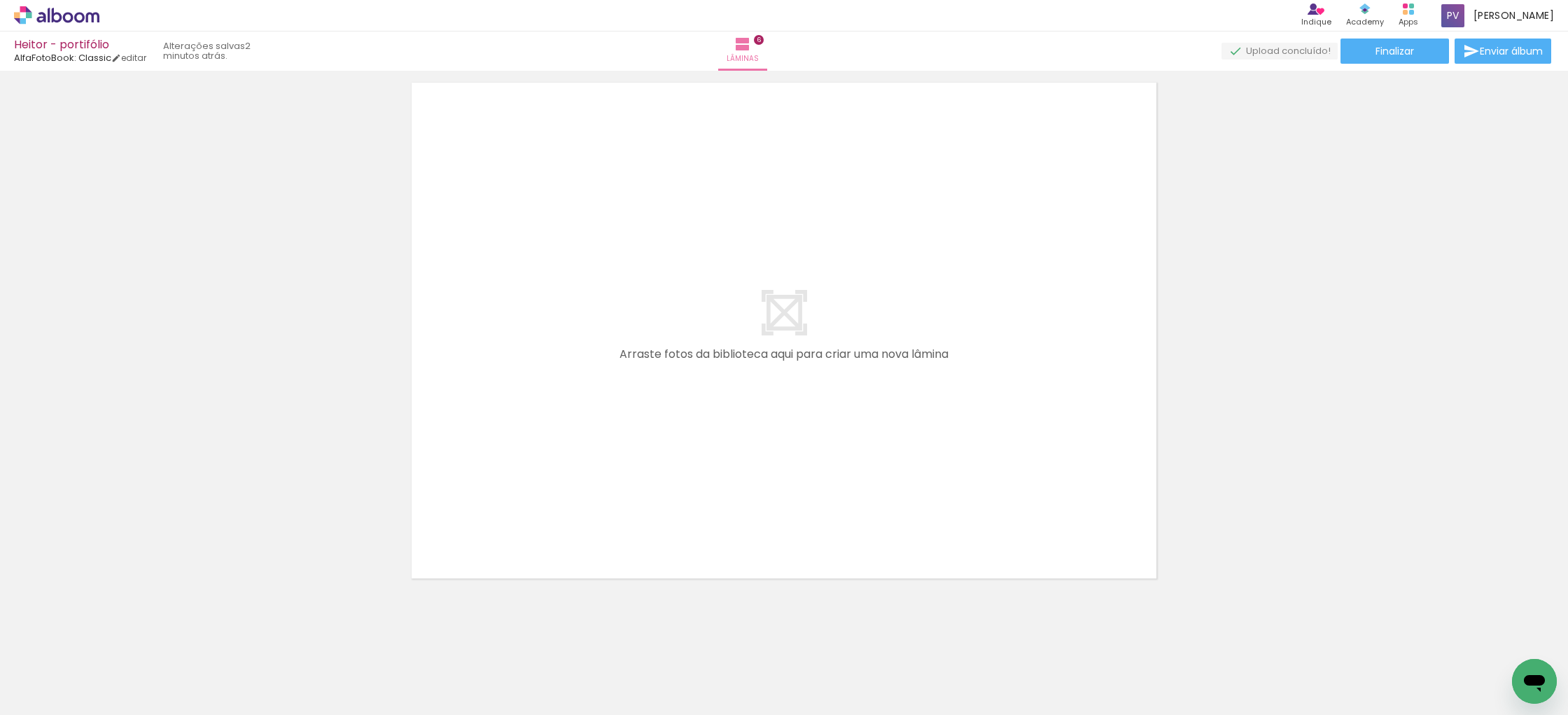
scroll to position [3320, 0]
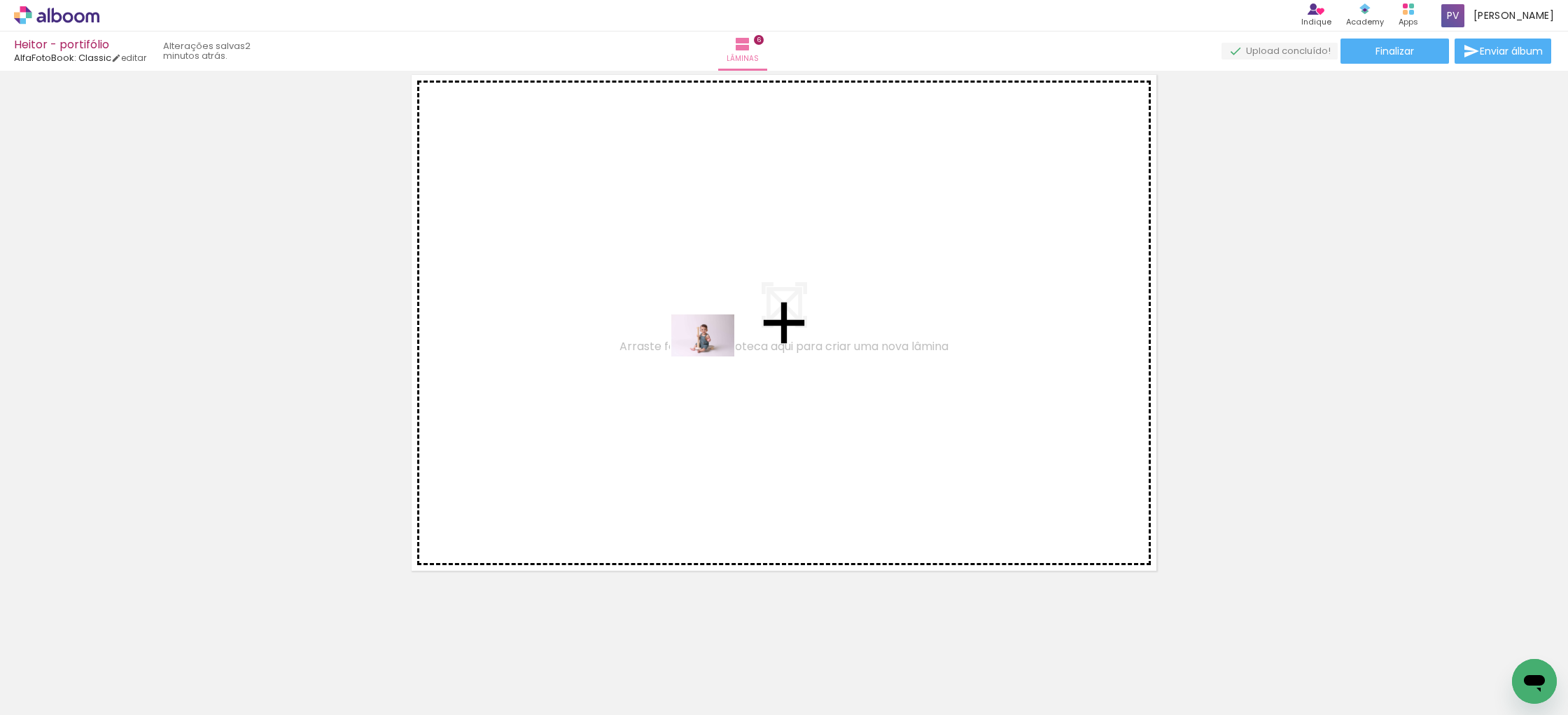
drag, startPoint x: 1362, startPoint y: 668, endPoint x: 713, endPoint y: 357, distance: 719.7
click at [713, 357] on quentale-workspace at bounding box center [784, 358] width 1568 height 715
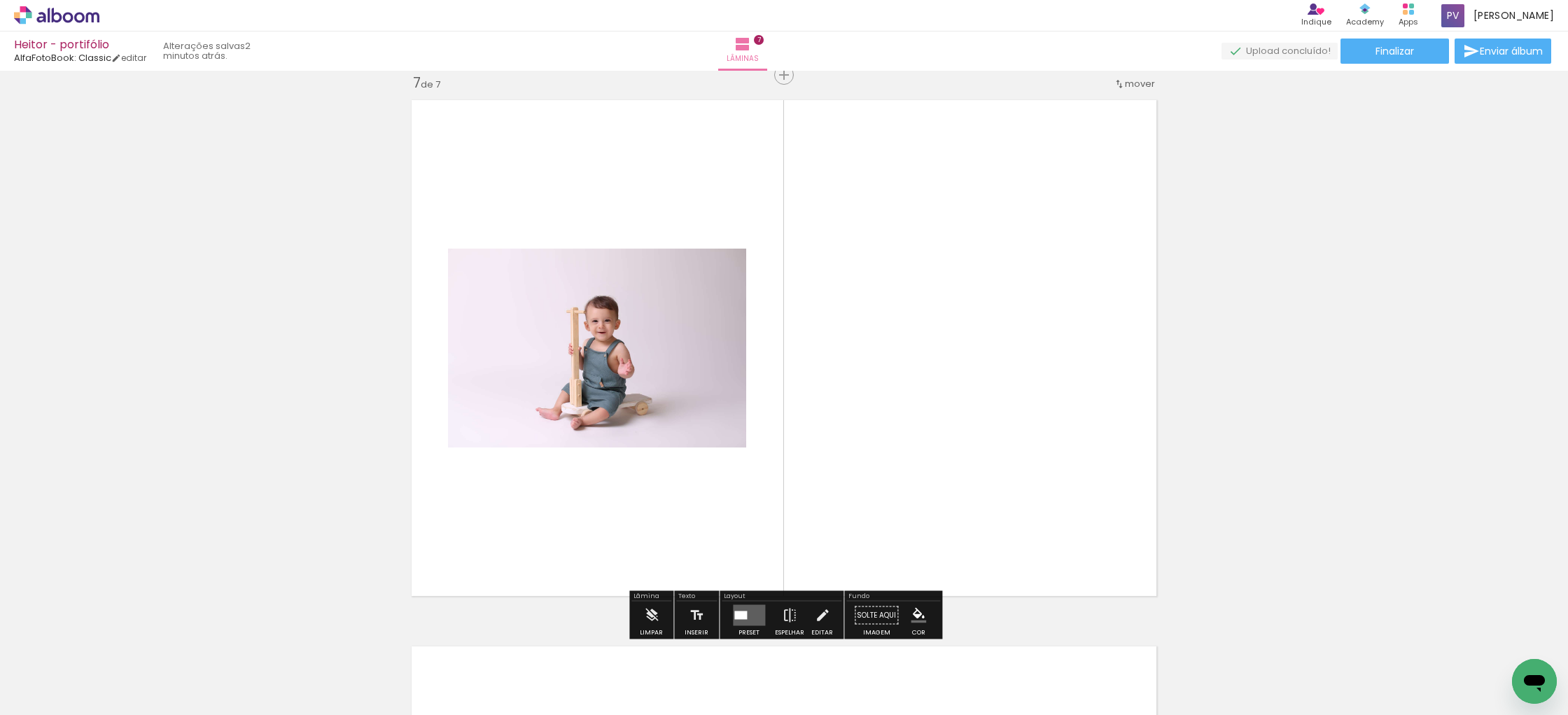
scroll to position [3294, 0]
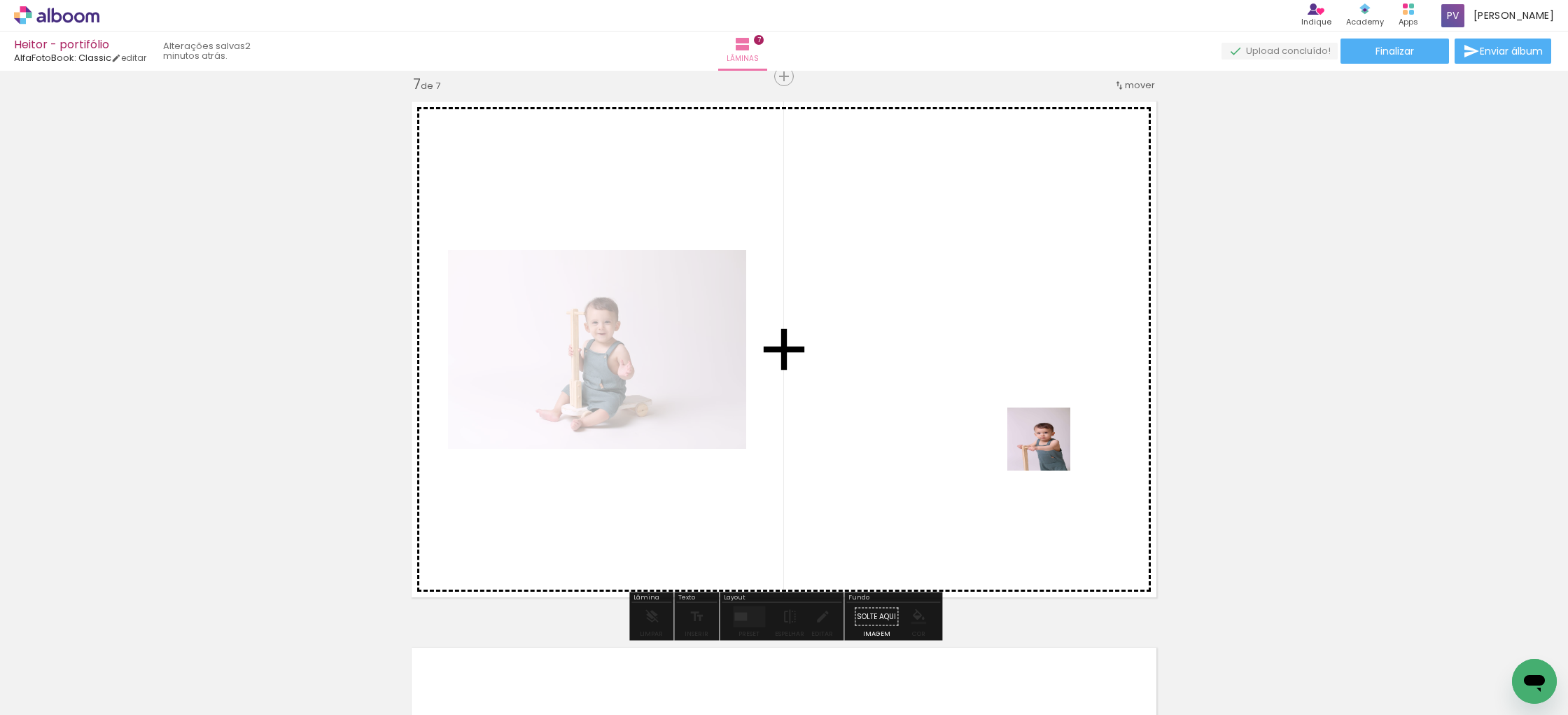
drag, startPoint x: 1280, startPoint y: 662, endPoint x: 1048, endPoint y: 445, distance: 317.7
click at [1048, 445] on quentale-workspace at bounding box center [784, 358] width 1568 height 715
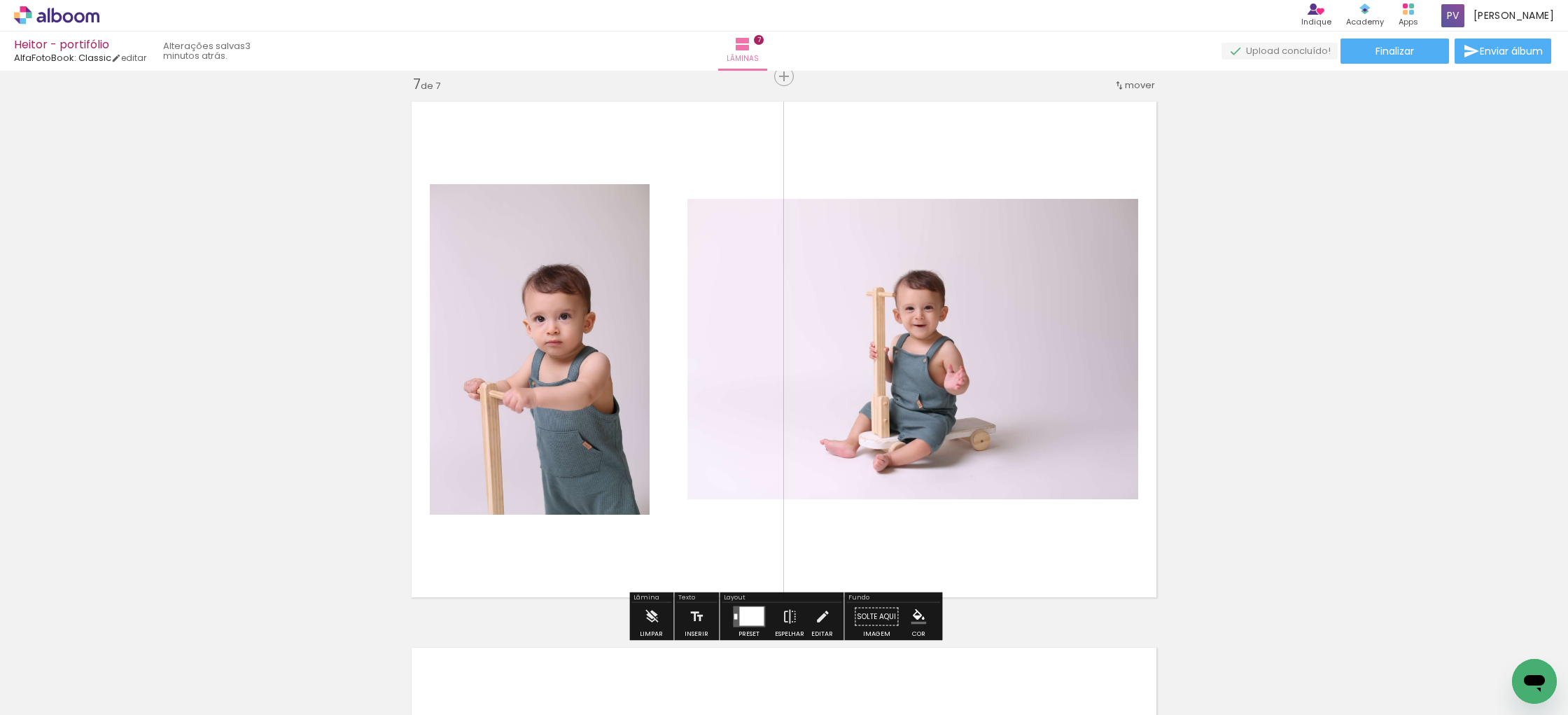
click at [743, 615] on div at bounding box center [751, 616] width 24 height 19
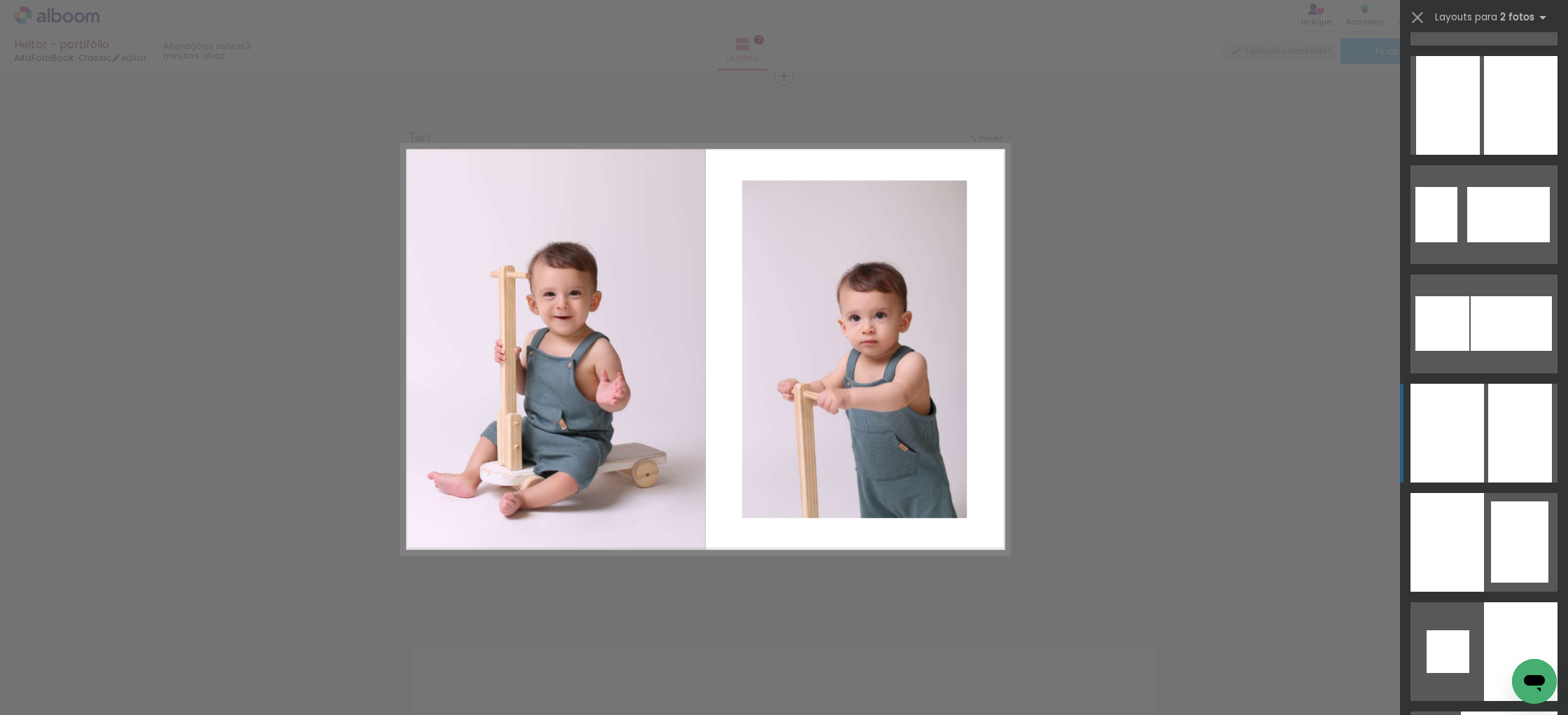
scroll to position [1529, 0]
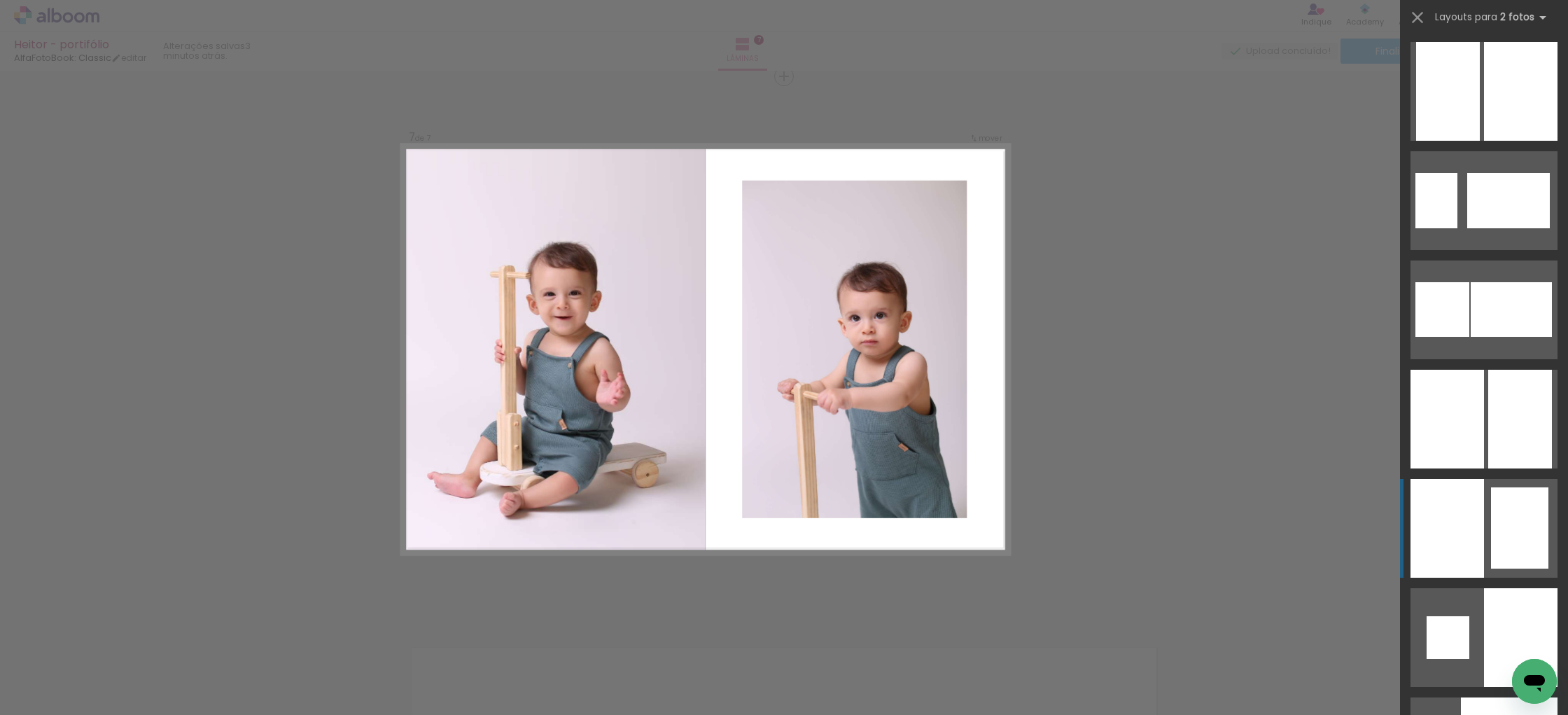
click at [1477, 539] on div at bounding box center [1447, 528] width 74 height 99
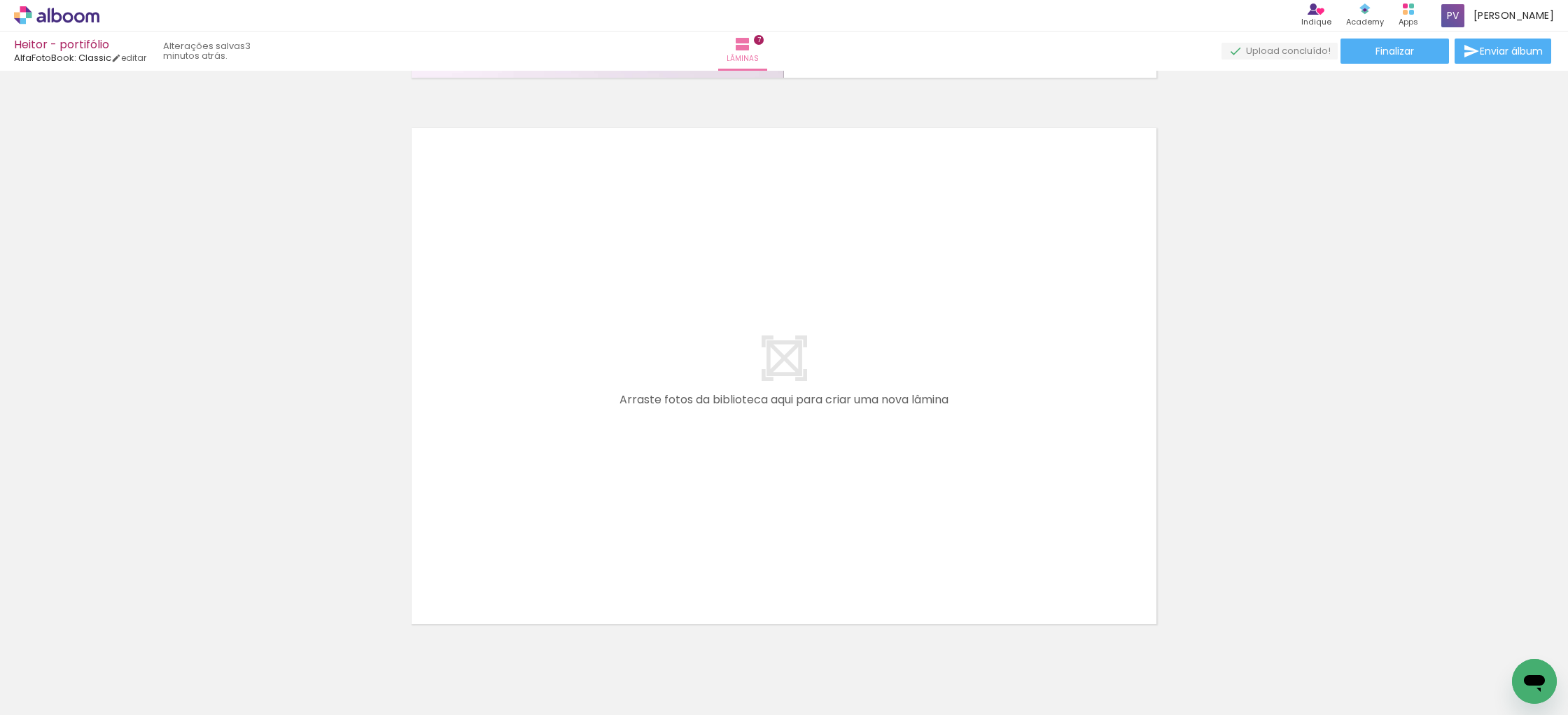
scroll to position [3827, 0]
click at [40, 693] on span "Adicionar Fotos" at bounding box center [49, 696] width 42 height 15
click at [0, 0] on input "file" at bounding box center [0, 0] width 0 height 0
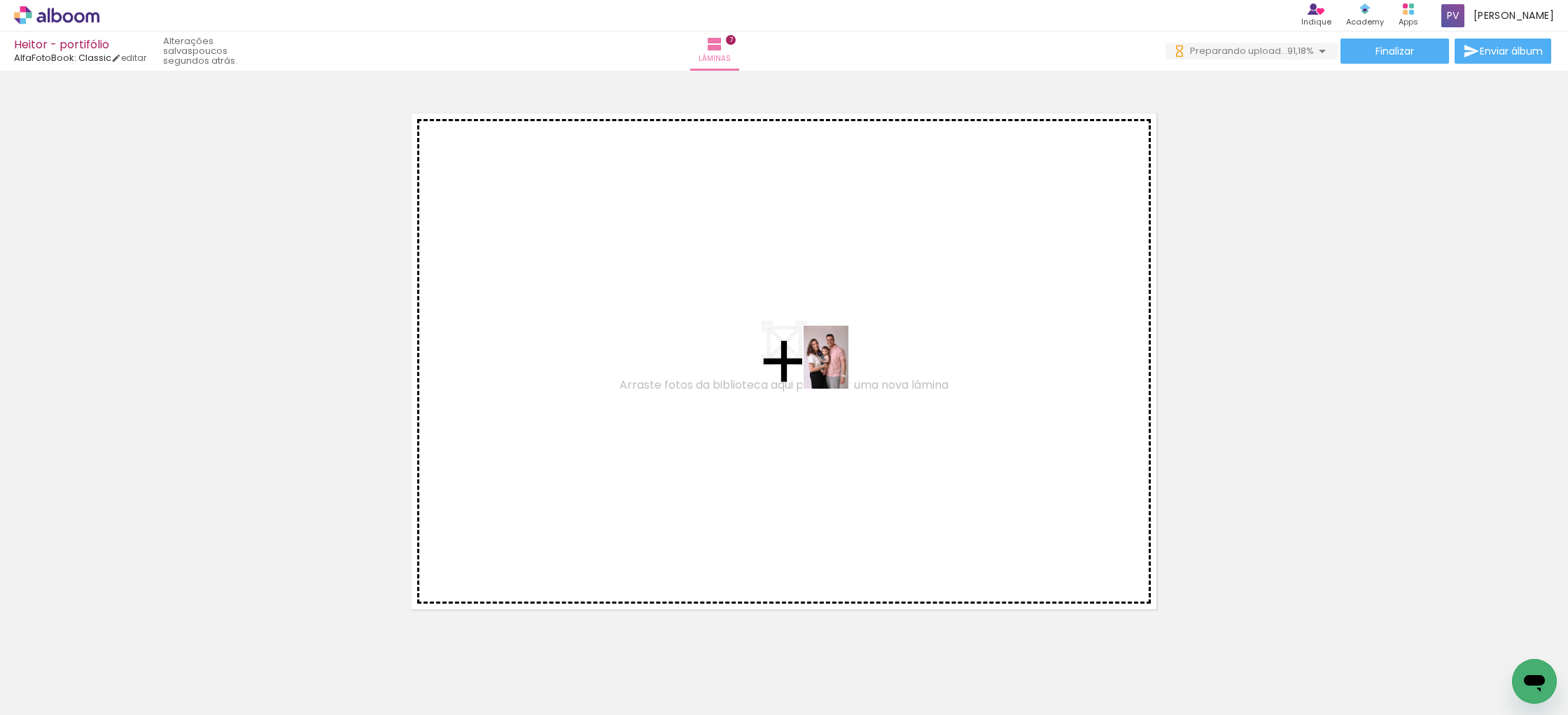
drag, startPoint x: 1314, startPoint y: 637, endPoint x: 1131, endPoint y: 519, distance: 217.7
click at [845, 367] on quentale-workspace at bounding box center [784, 358] width 1568 height 715
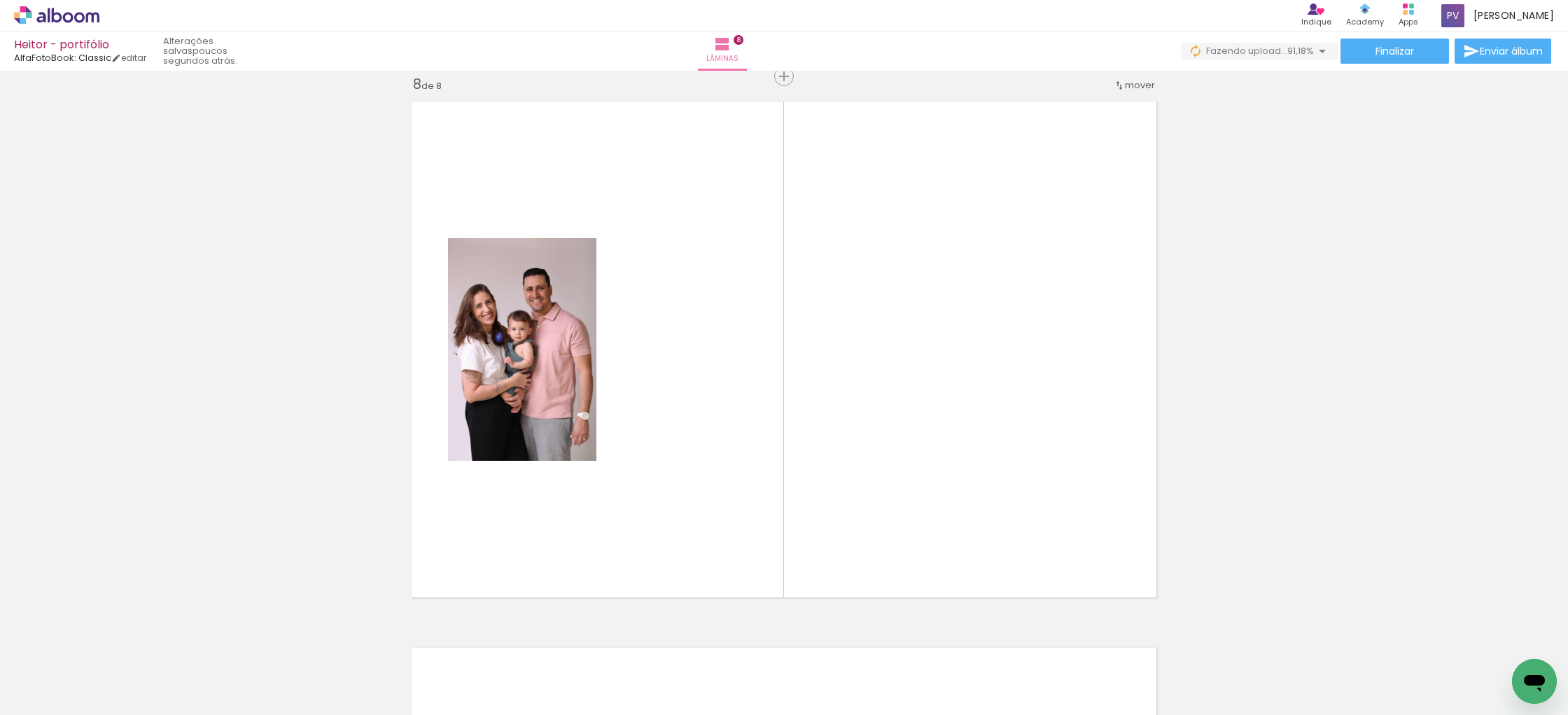
scroll to position [3839, 0]
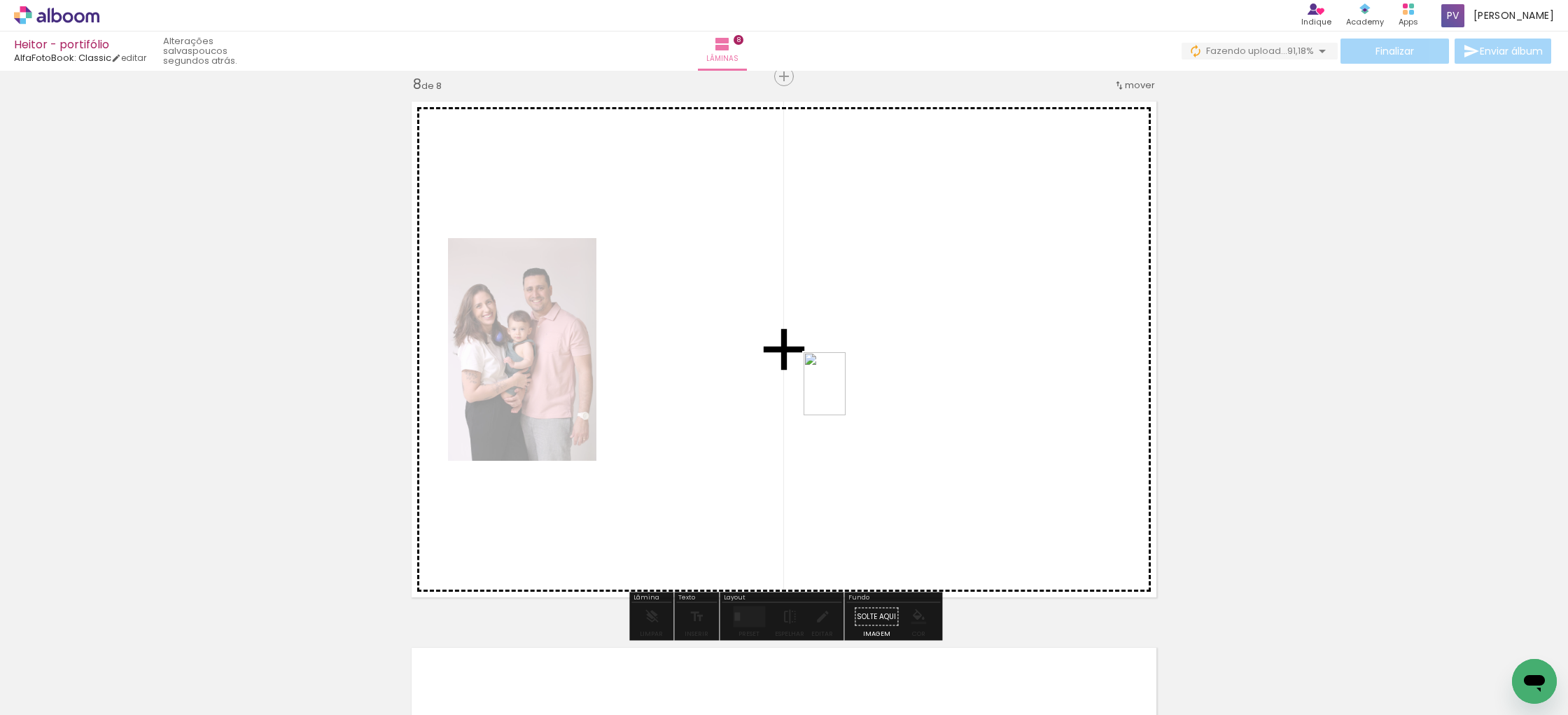
drag, startPoint x: 1438, startPoint y: 666, endPoint x: 911, endPoint y: 425, distance: 579.5
click at [845, 394] on quentale-workspace at bounding box center [784, 358] width 1568 height 715
drag, startPoint x: 1511, startPoint y: 653, endPoint x: 922, endPoint y: 340, distance: 667.0
click at [922, 340] on quentale-workspace at bounding box center [784, 358] width 1568 height 715
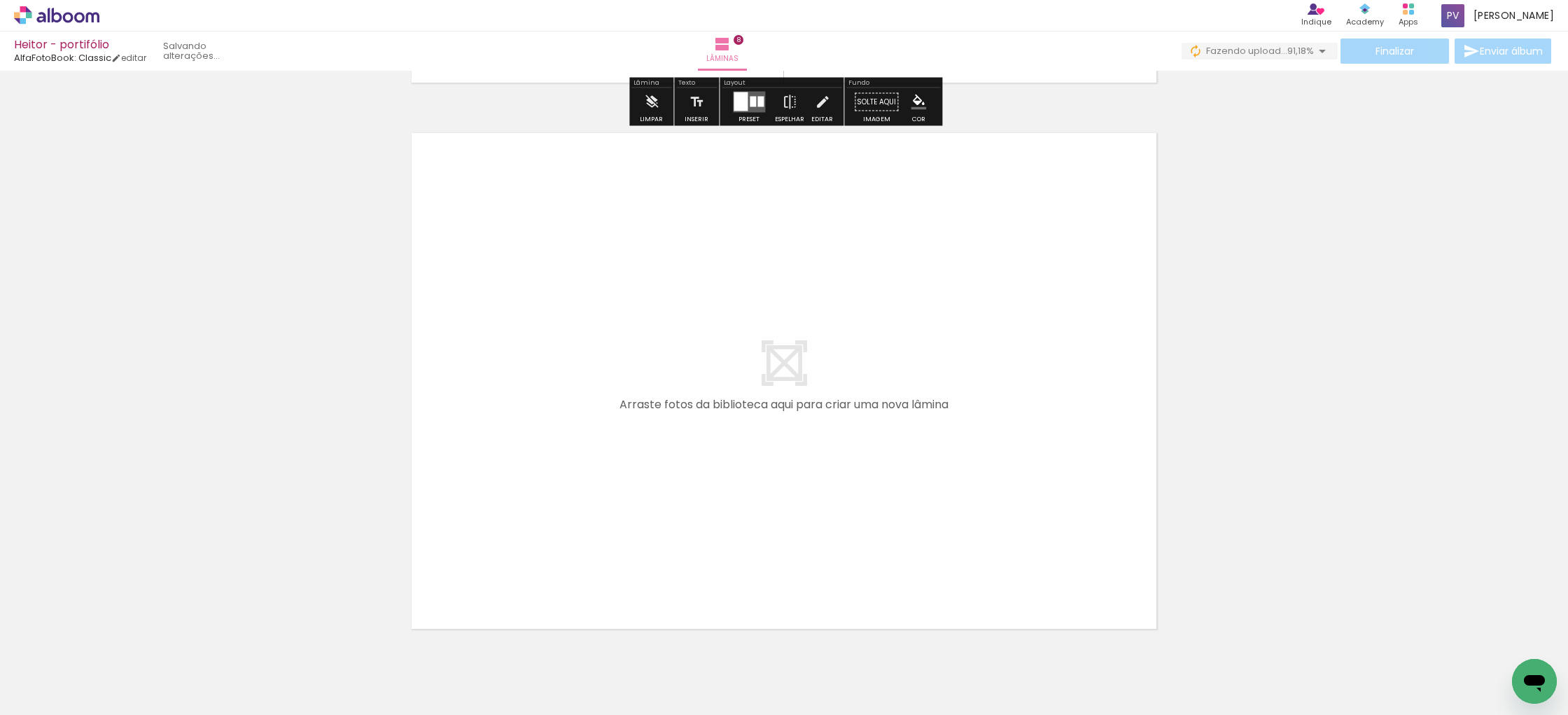
scroll to position [4412, 0]
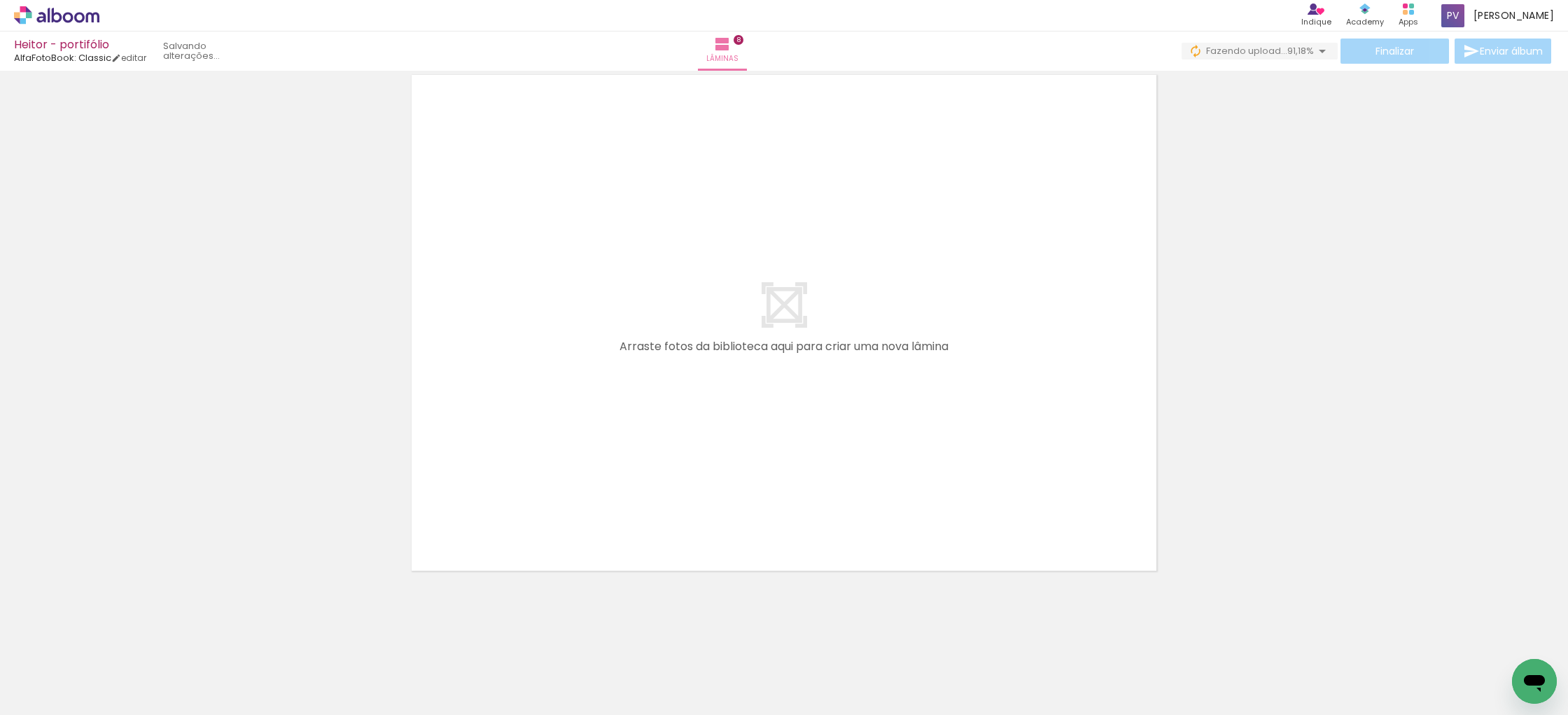
click span "Adicionar Fotos"
click input "file"
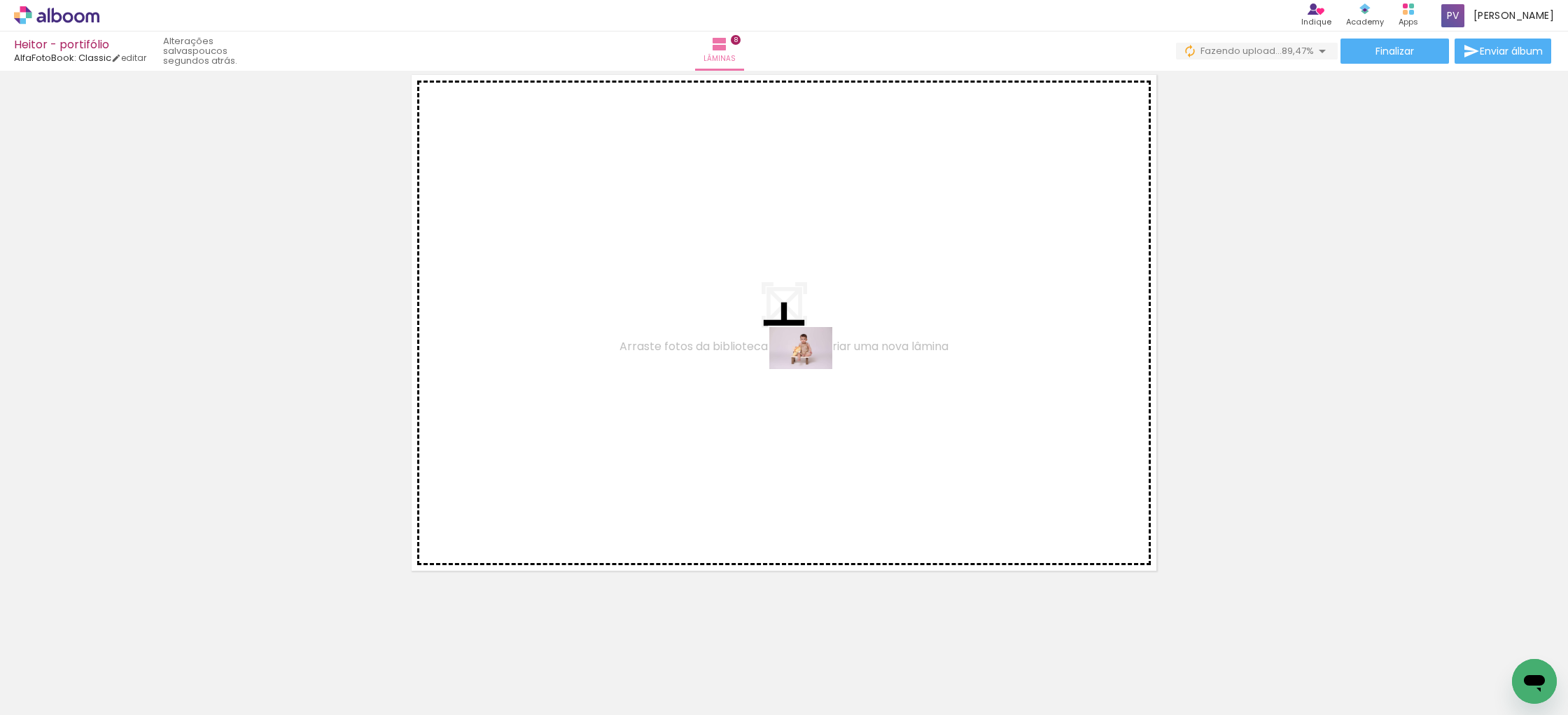
drag, startPoint x: 1286, startPoint y: 672, endPoint x: 811, endPoint y: 369, distance: 563.4
click quentale-workspace
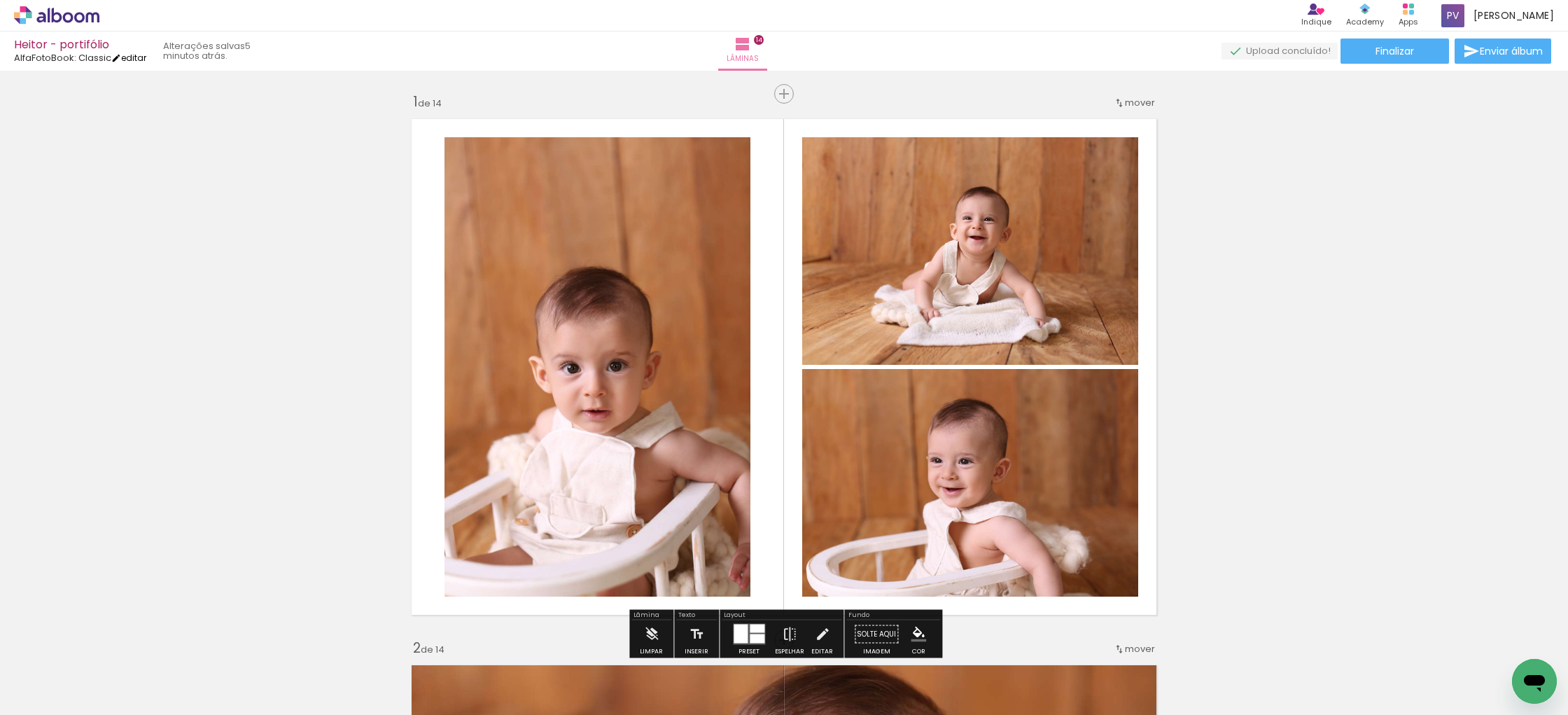
click at [138, 57] on link "editar" at bounding box center [129, 57] width 35 height 12
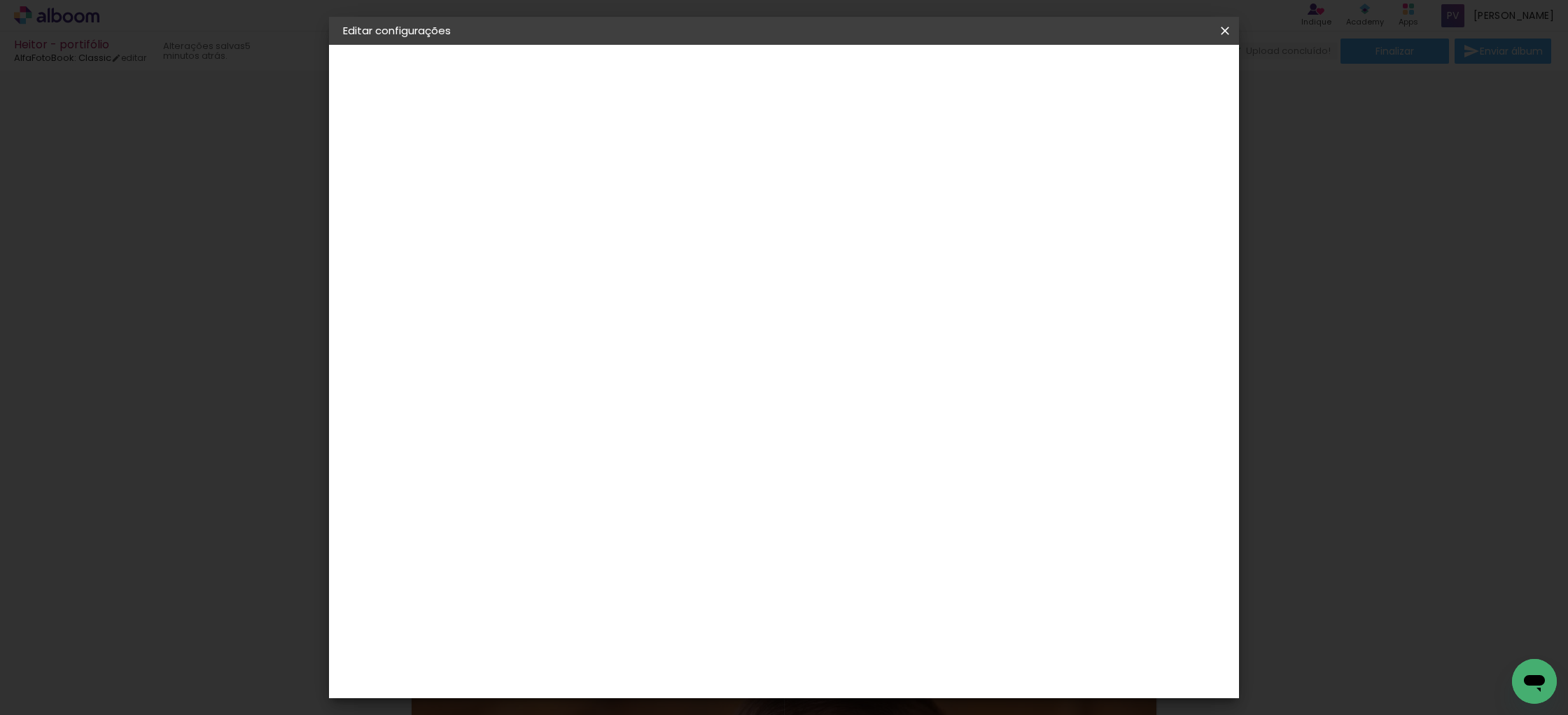
click at [1224, 29] on iron-icon at bounding box center [1224, 30] width 17 height 14
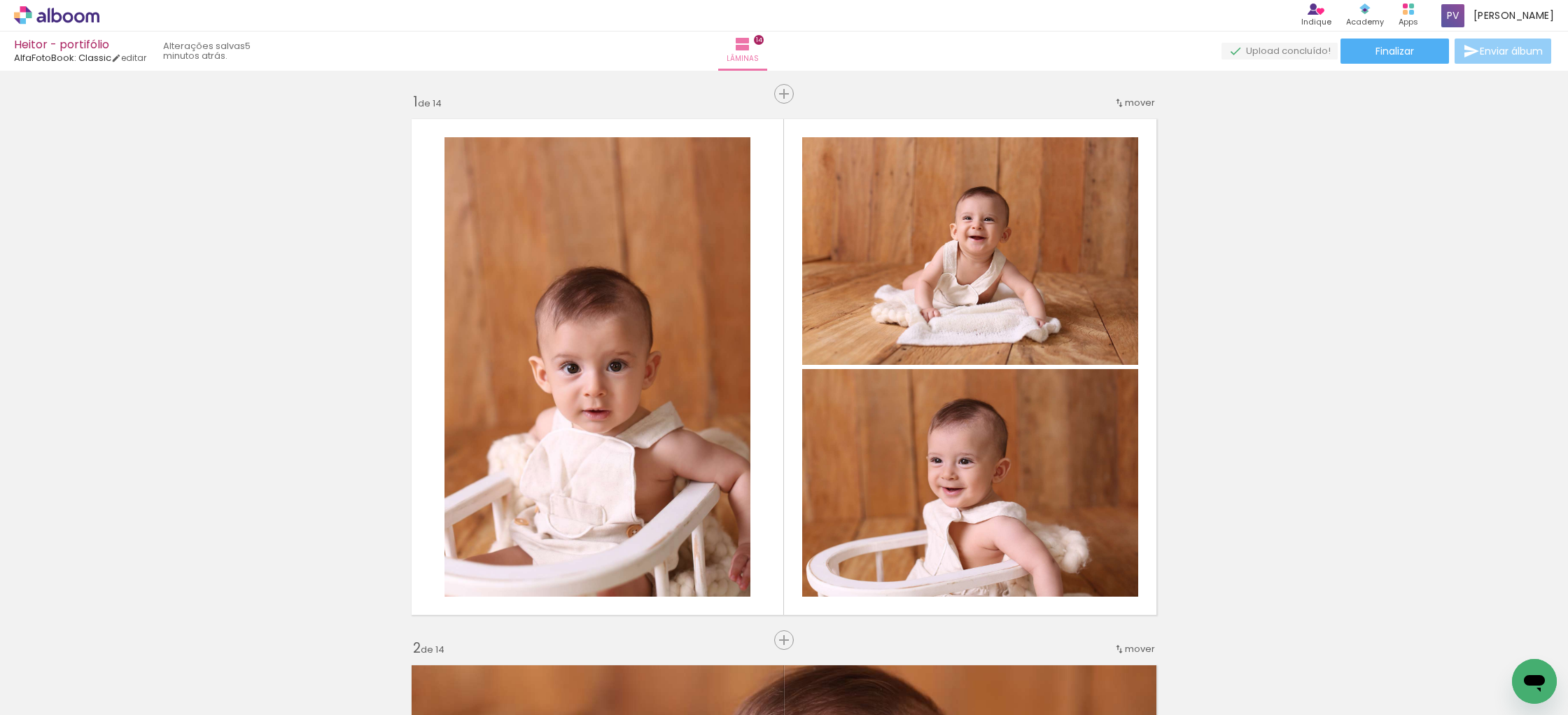
click at [1485, 49] on span "Enviar álbum" at bounding box center [1511, 51] width 63 height 10
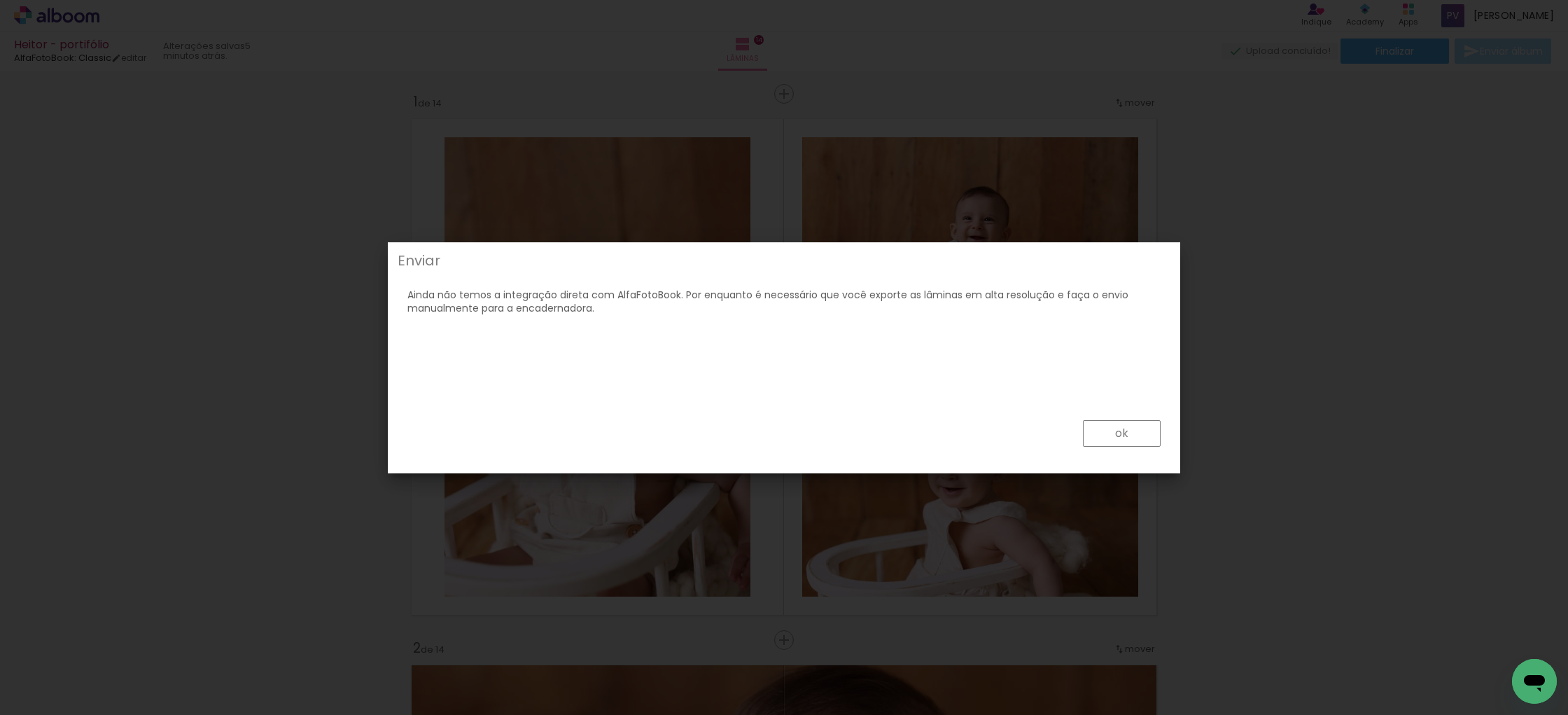
click at [1103, 432] on paper-button "ok" at bounding box center [1122, 433] width 78 height 27
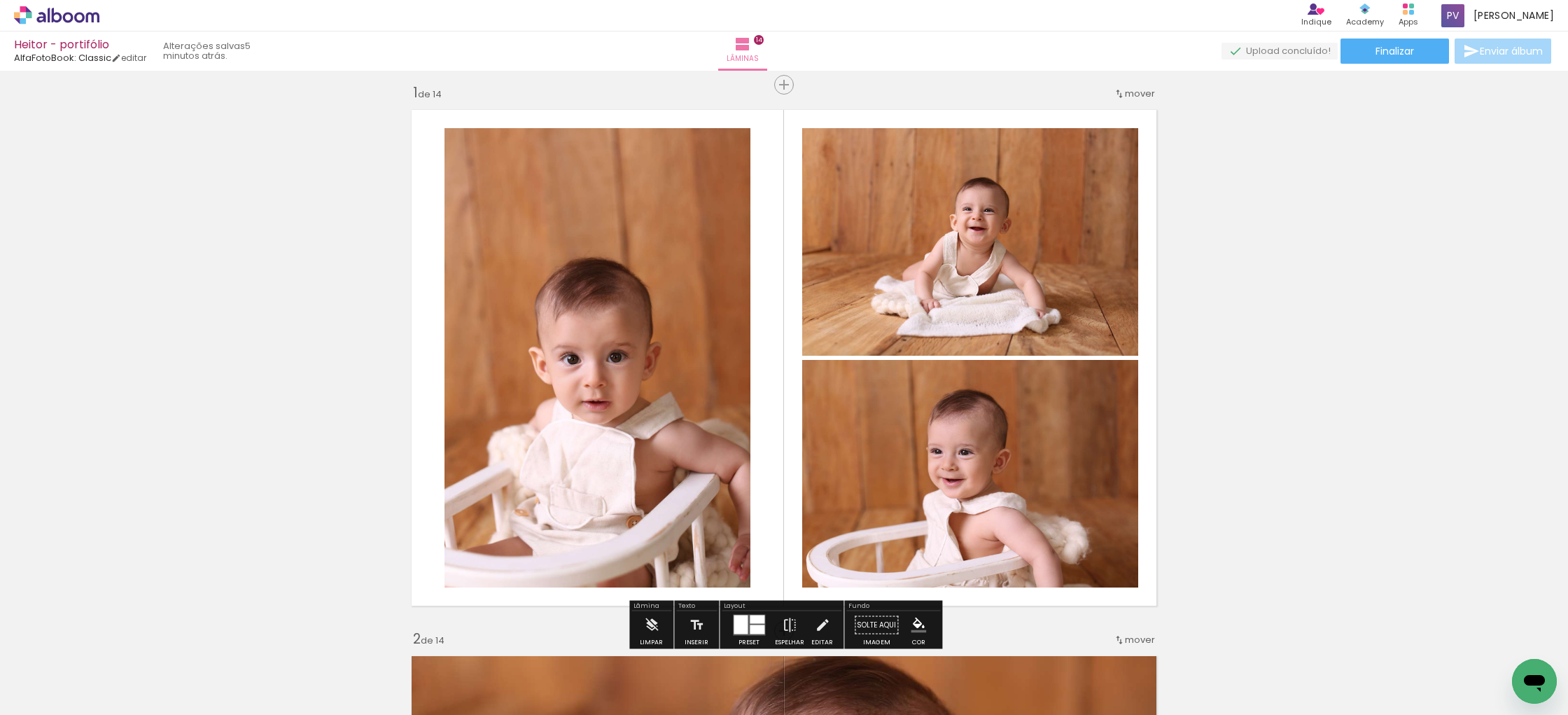
scroll to position [11, 0]
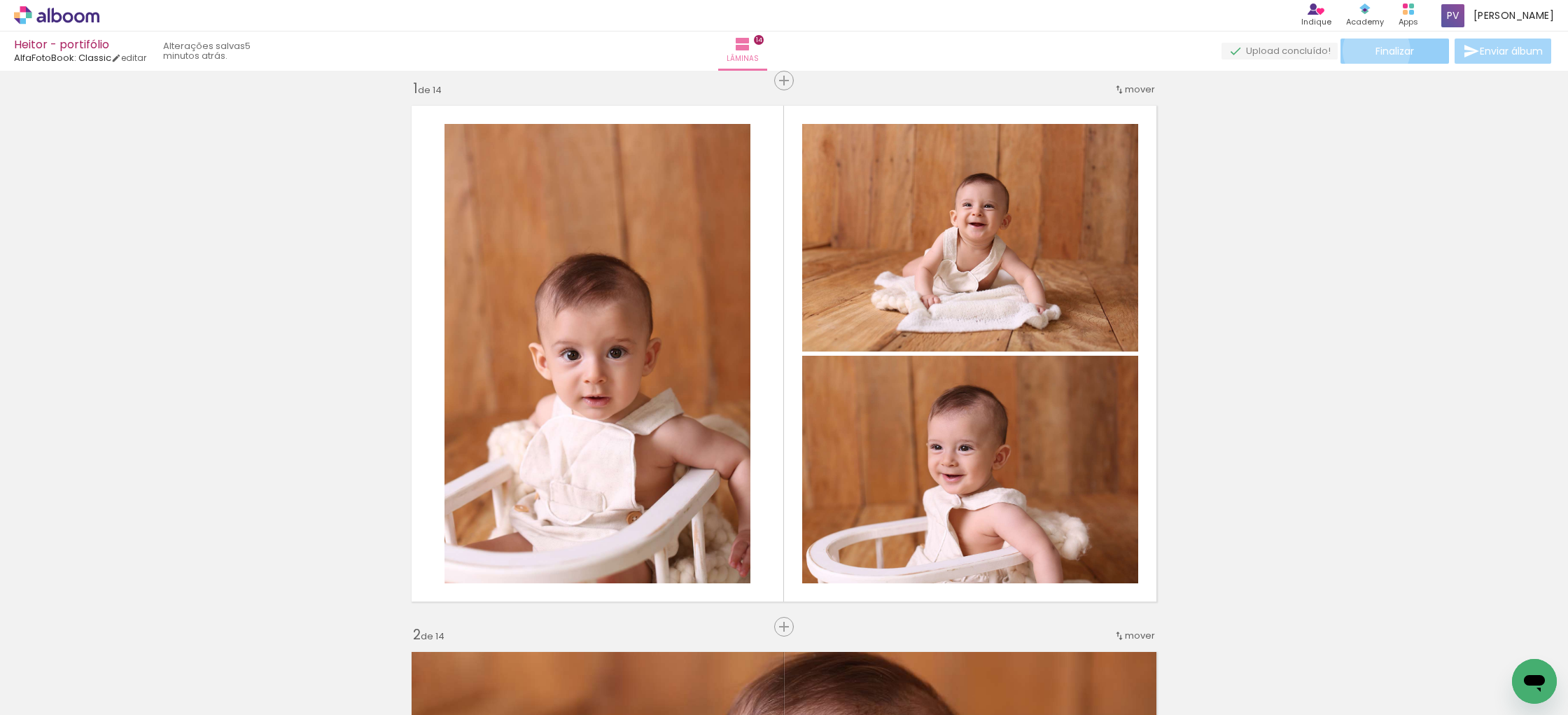
click at [1376, 50] on span "Finalizar" at bounding box center [1395, 51] width 39 height 10
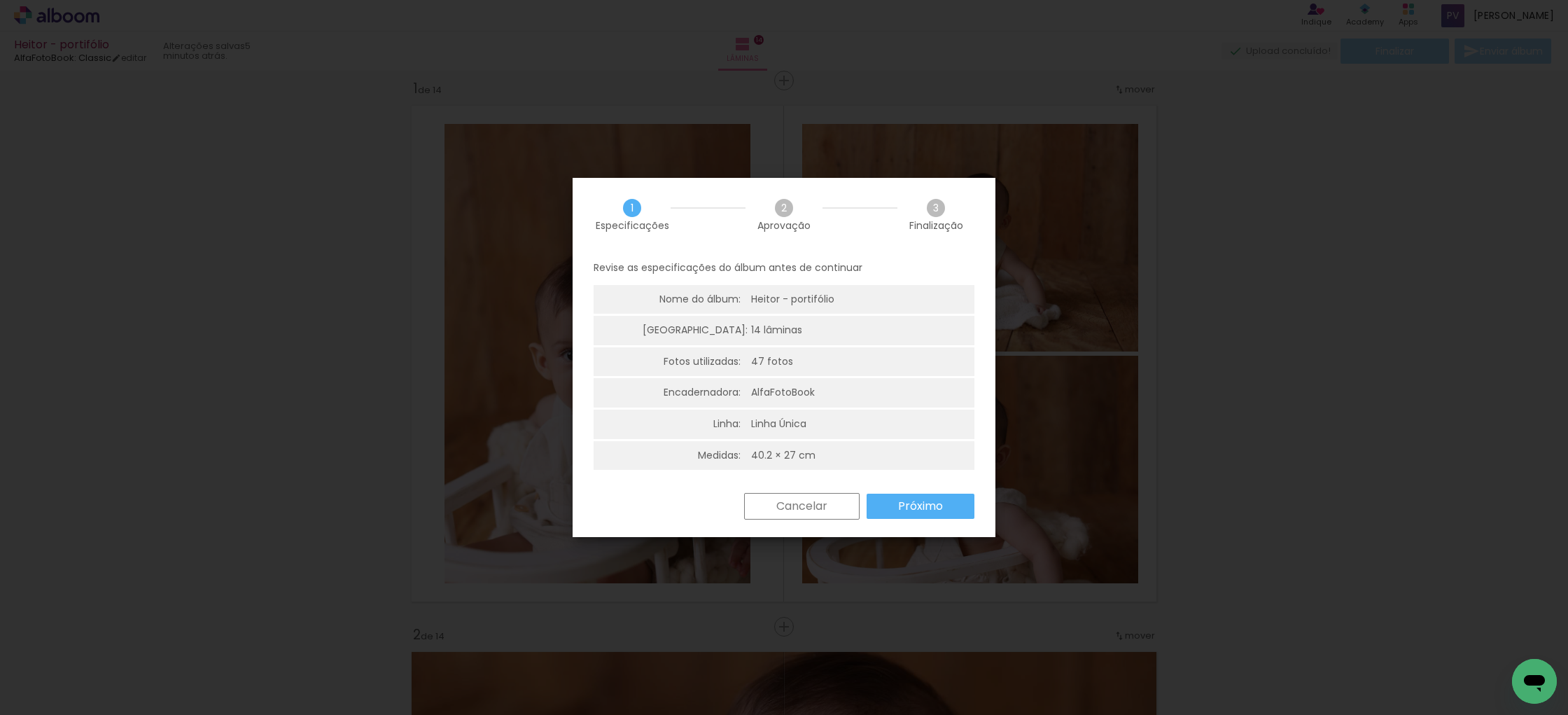
scroll to position [15, 0]
click at [0, 0] on slot "Próximo" at bounding box center [0, 0] width 0 height 0
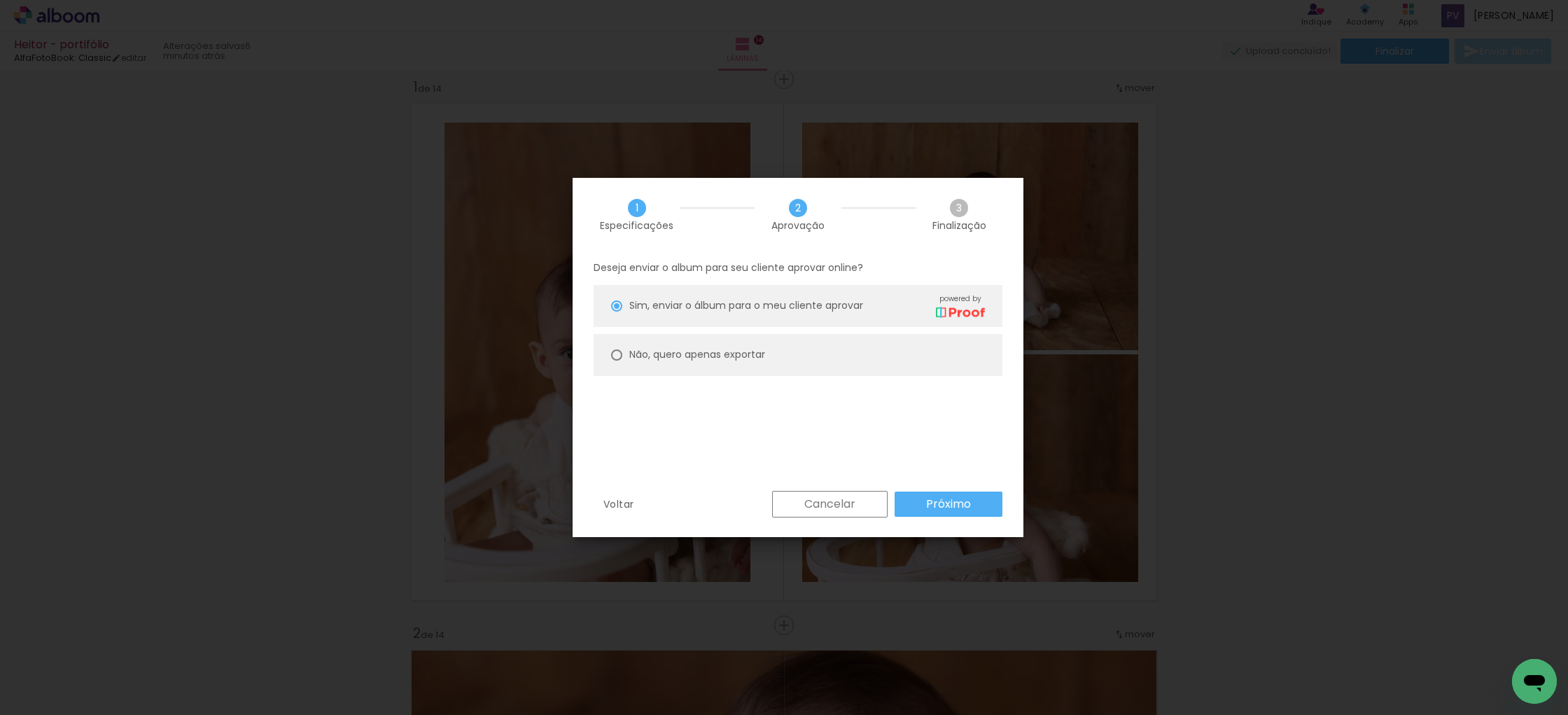
click slot "Próximo"
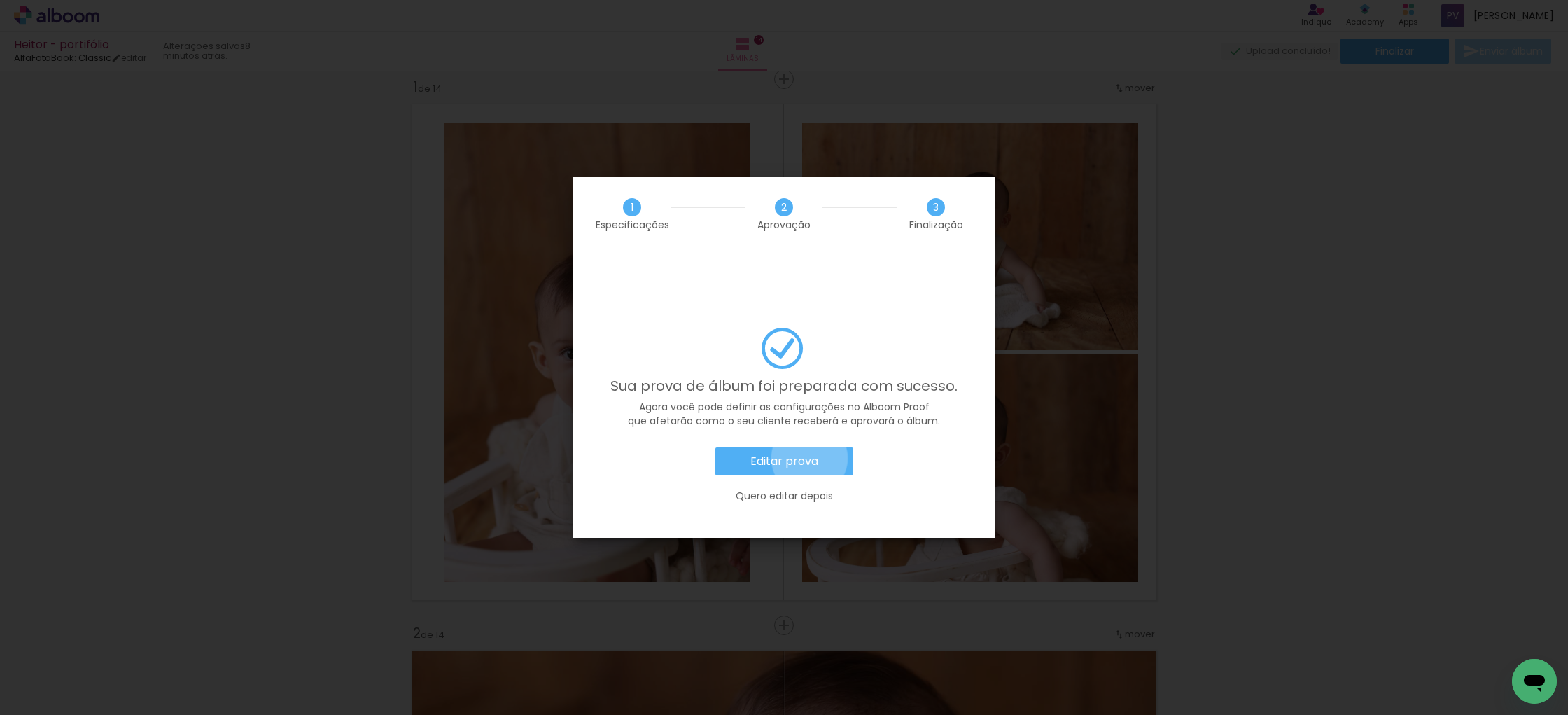
click slot "Editar prova"
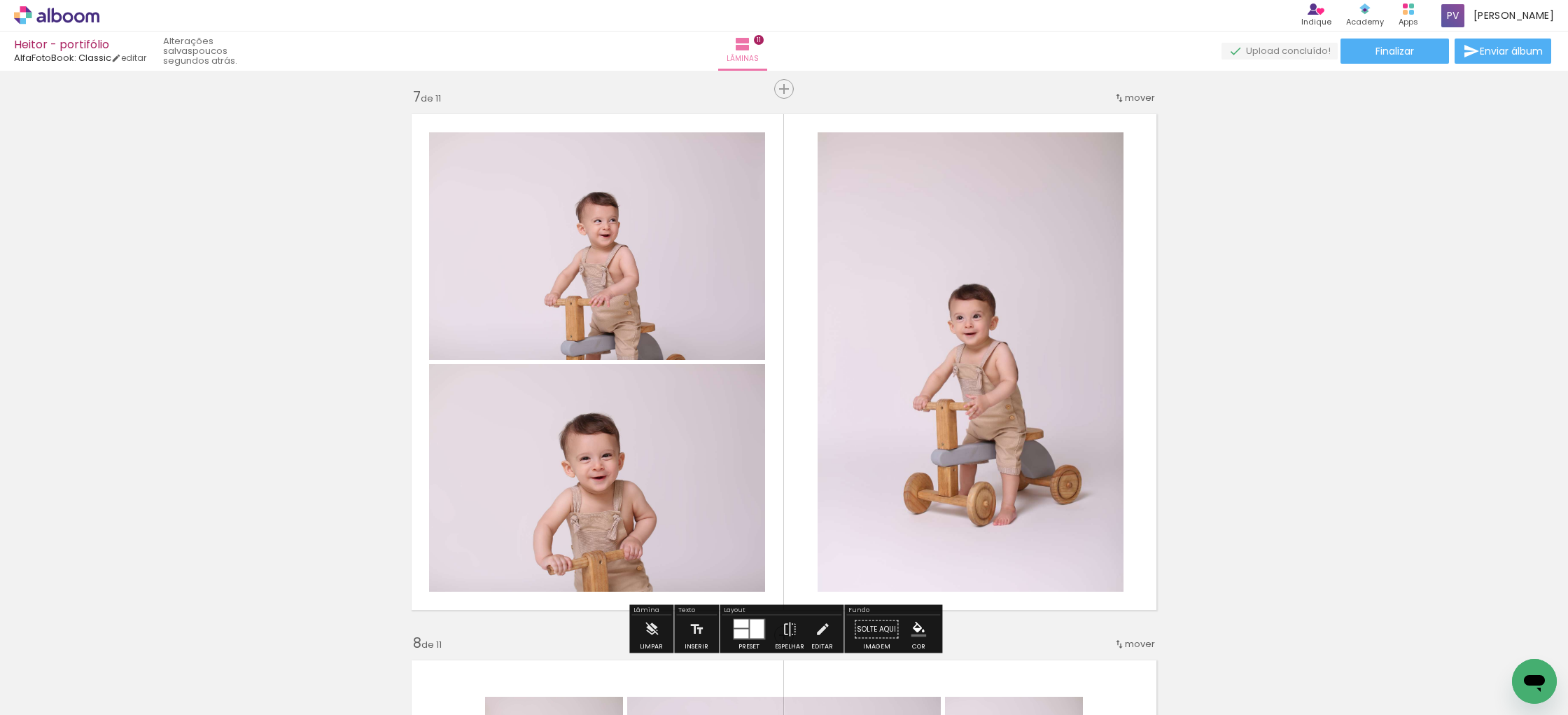
scroll to position [3281, 0]
click at [1137, 97] on span "mover" at bounding box center [1139, 97] width 30 height 13
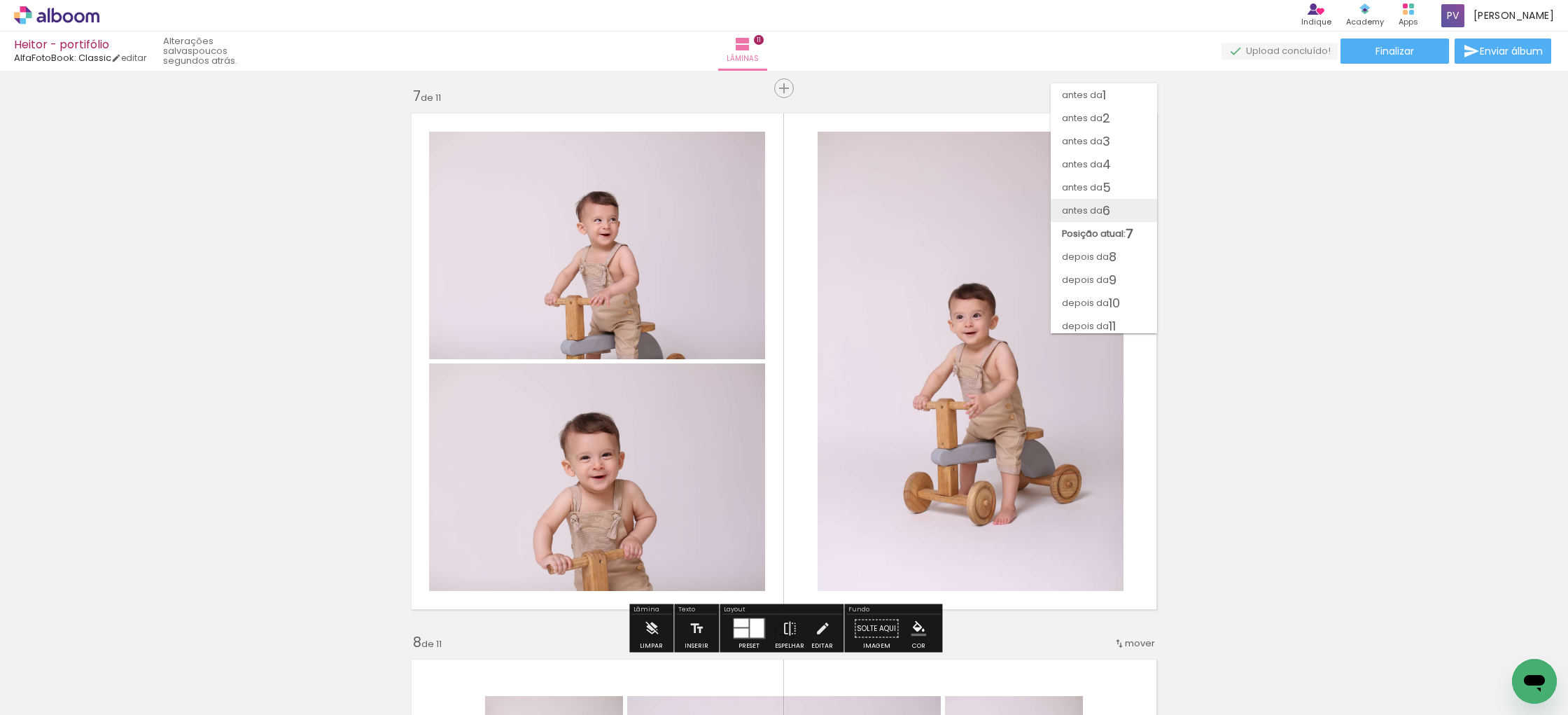
click at [1105, 208] on span "6" at bounding box center [1106, 210] width 8 height 23
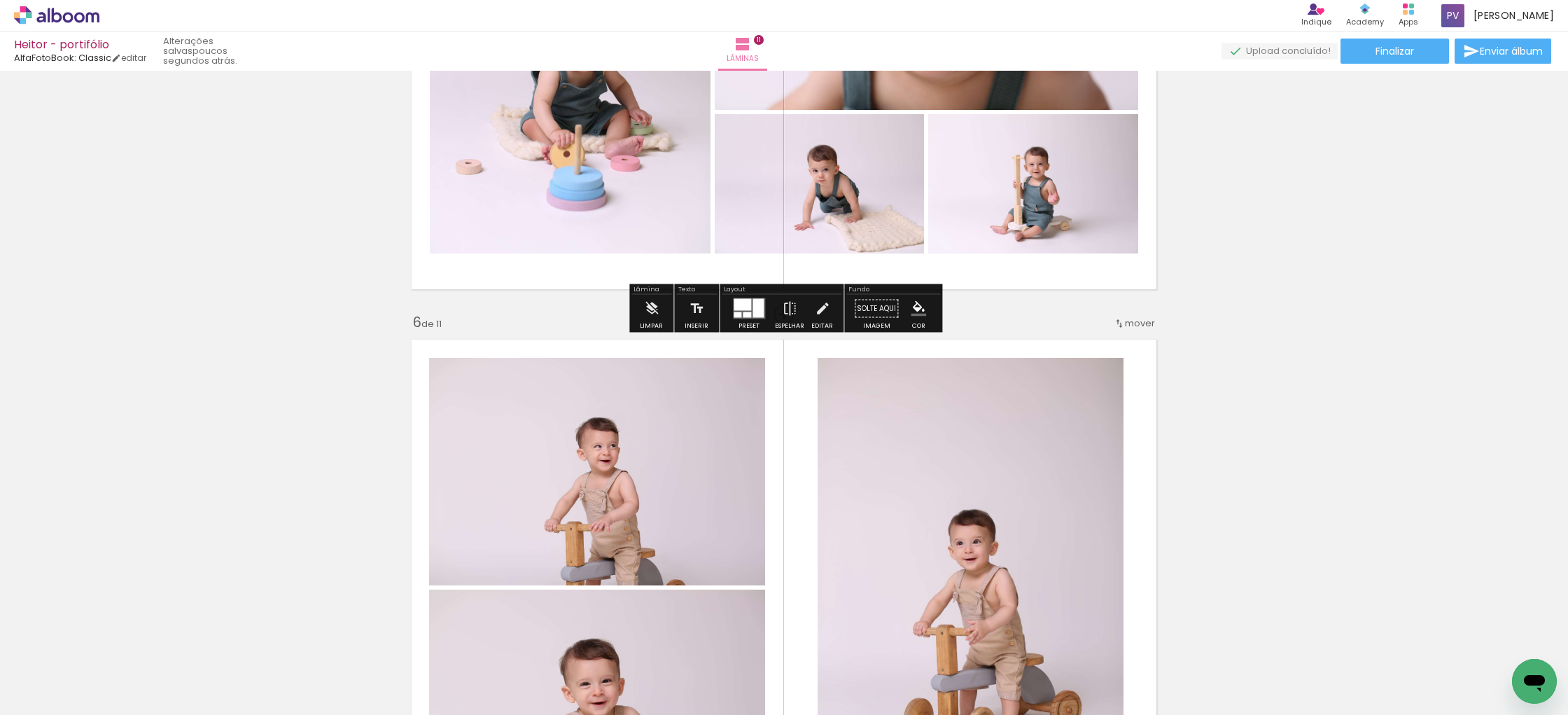
scroll to position [2511, 0]
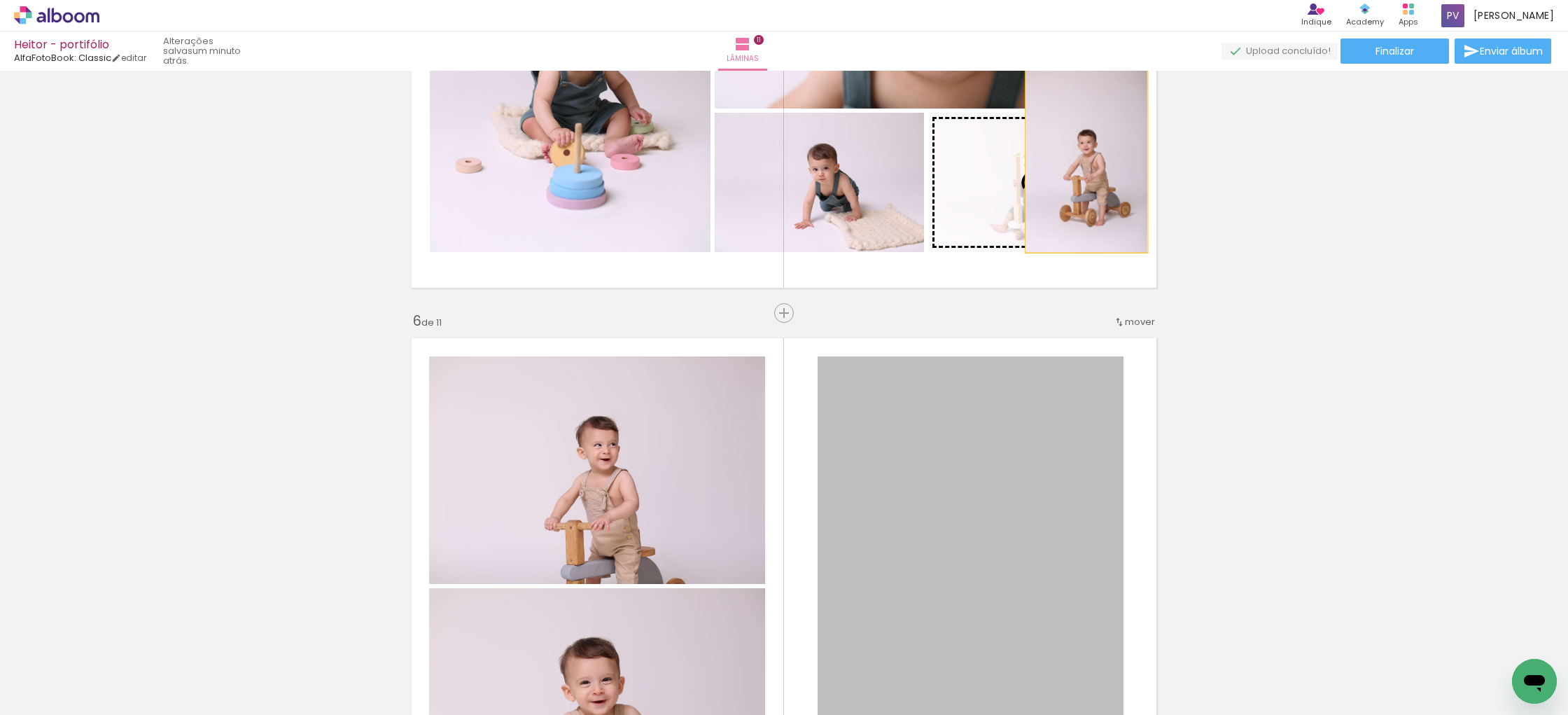
drag, startPoint x: 1043, startPoint y: 452, endPoint x: 1086, endPoint y: 160, distance: 295.1
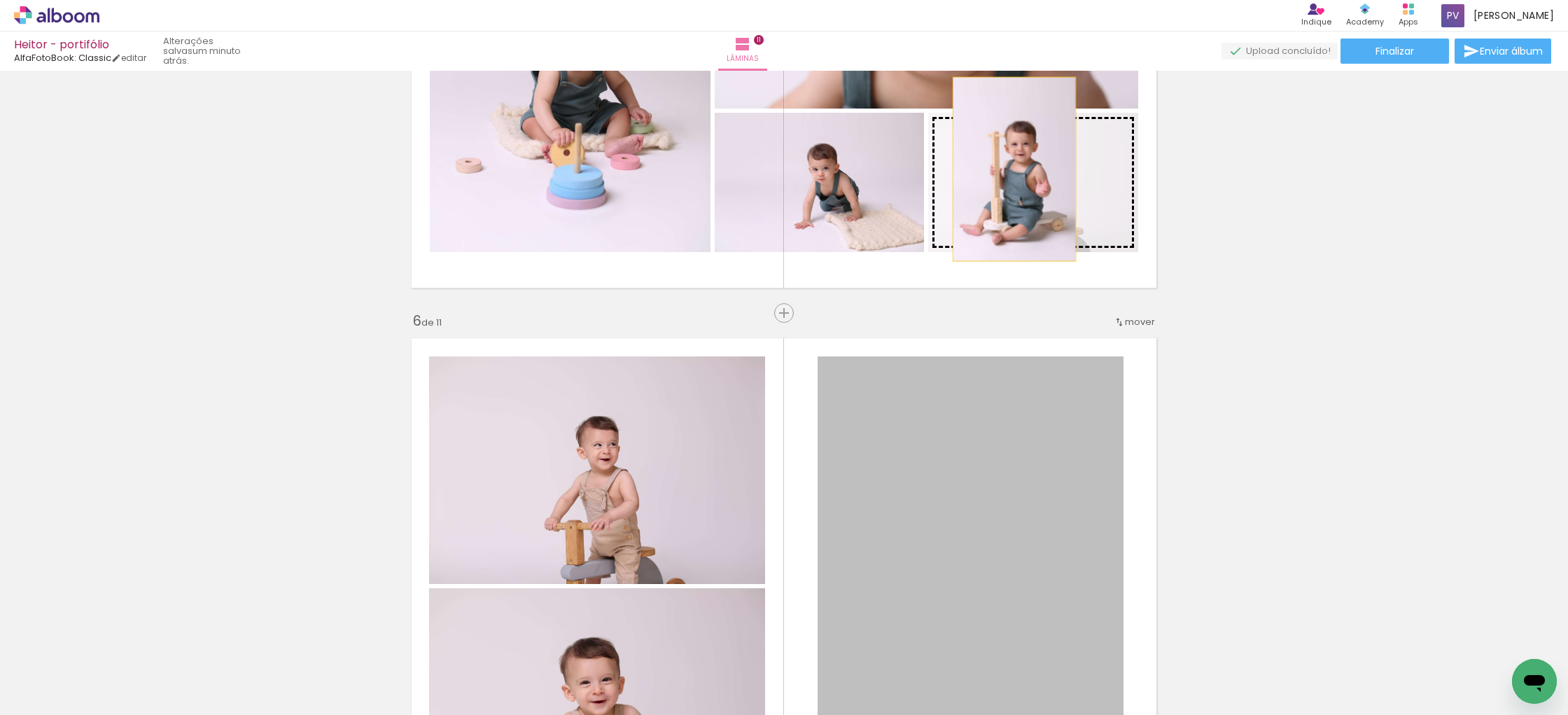
drag, startPoint x: 1031, startPoint y: 417, endPoint x: 1014, endPoint y: 169, distance: 248.6
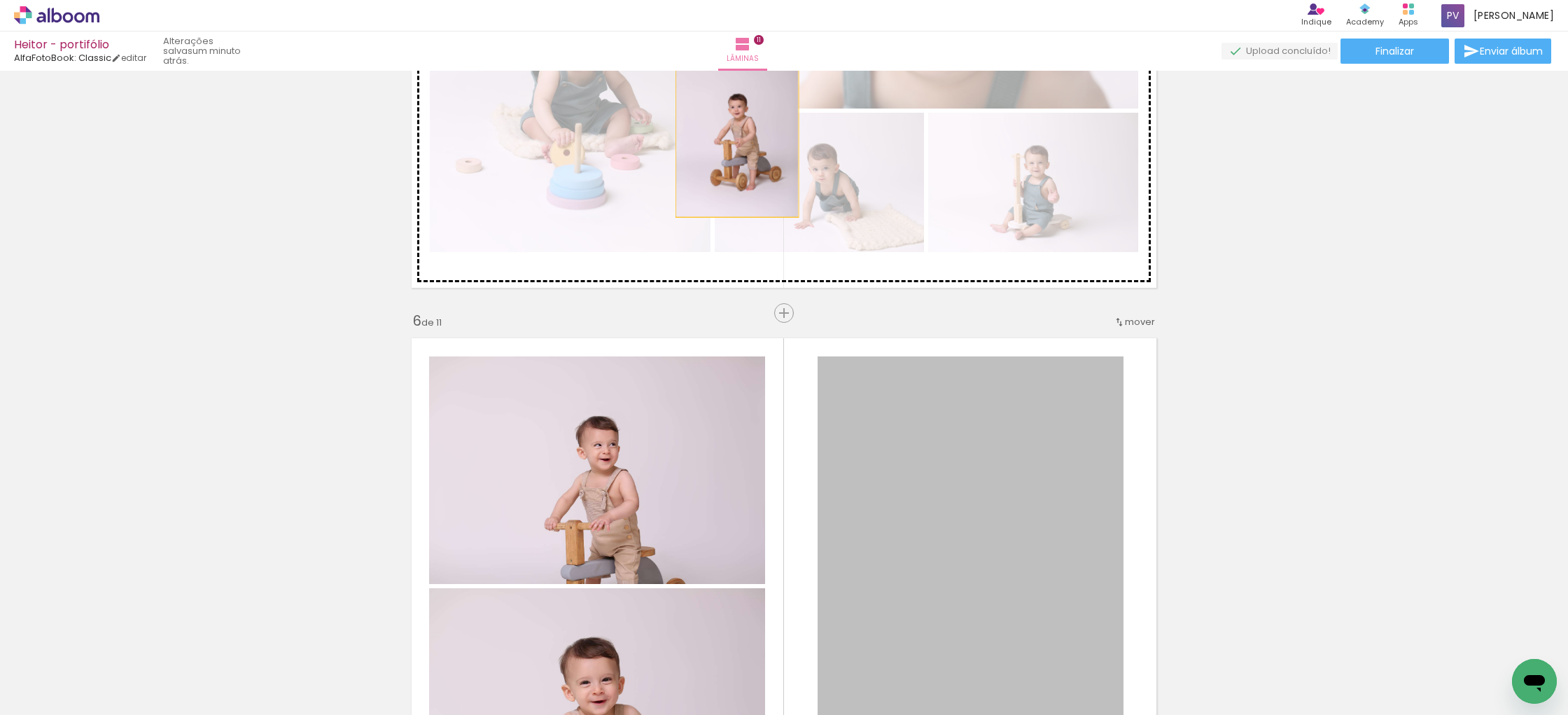
drag, startPoint x: 1017, startPoint y: 493, endPoint x: 737, endPoint y: 125, distance: 462.4
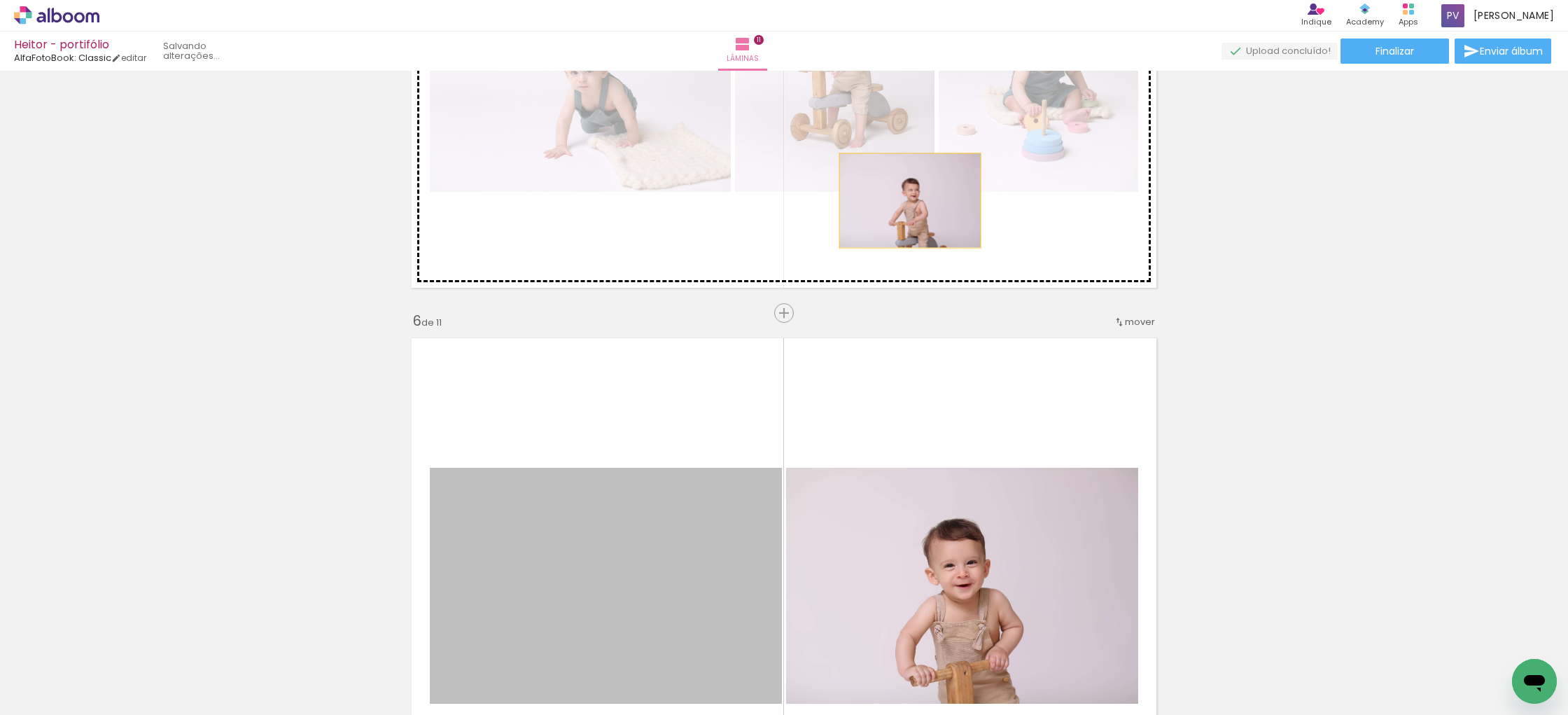
drag, startPoint x: 621, startPoint y: 559, endPoint x: 910, endPoint y: 201, distance: 460.1
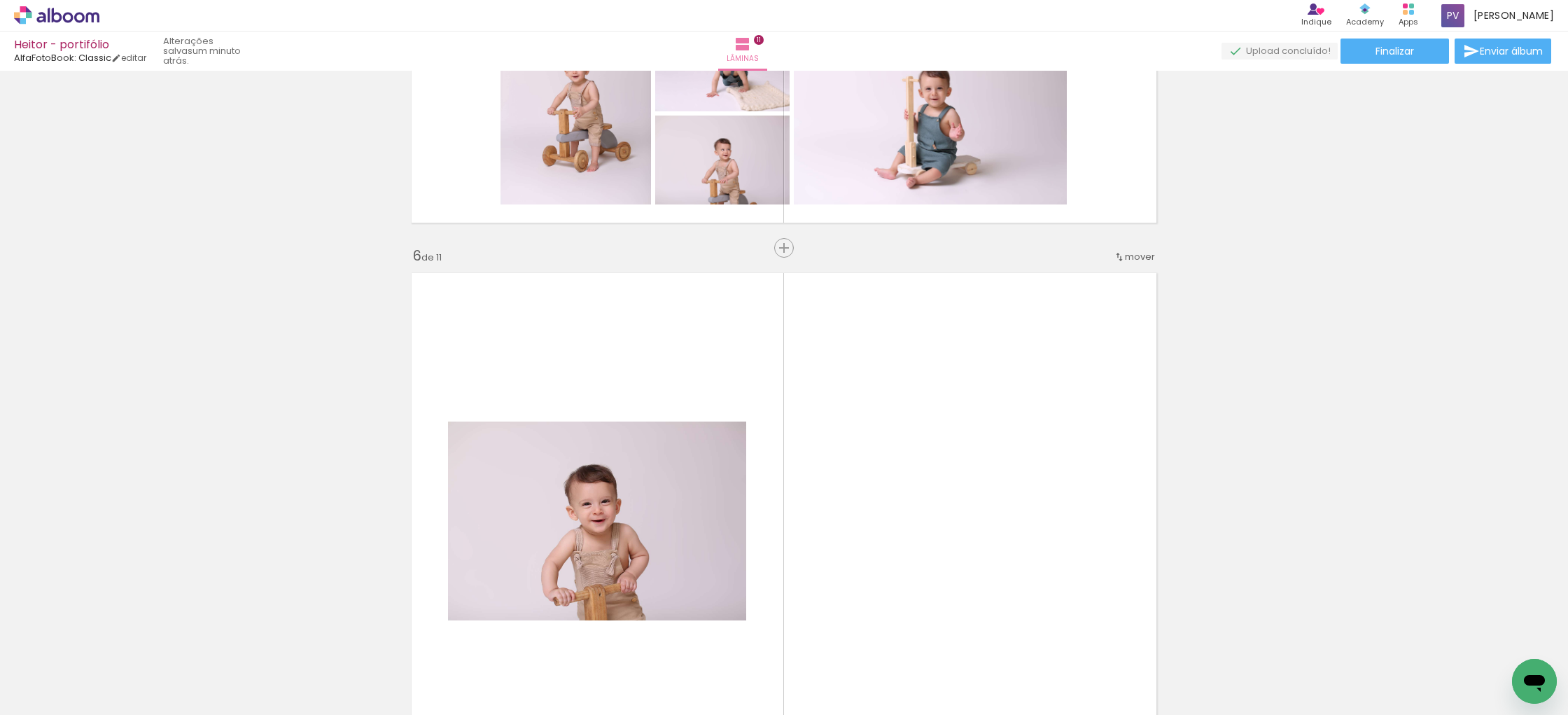
scroll to position [2580, 0]
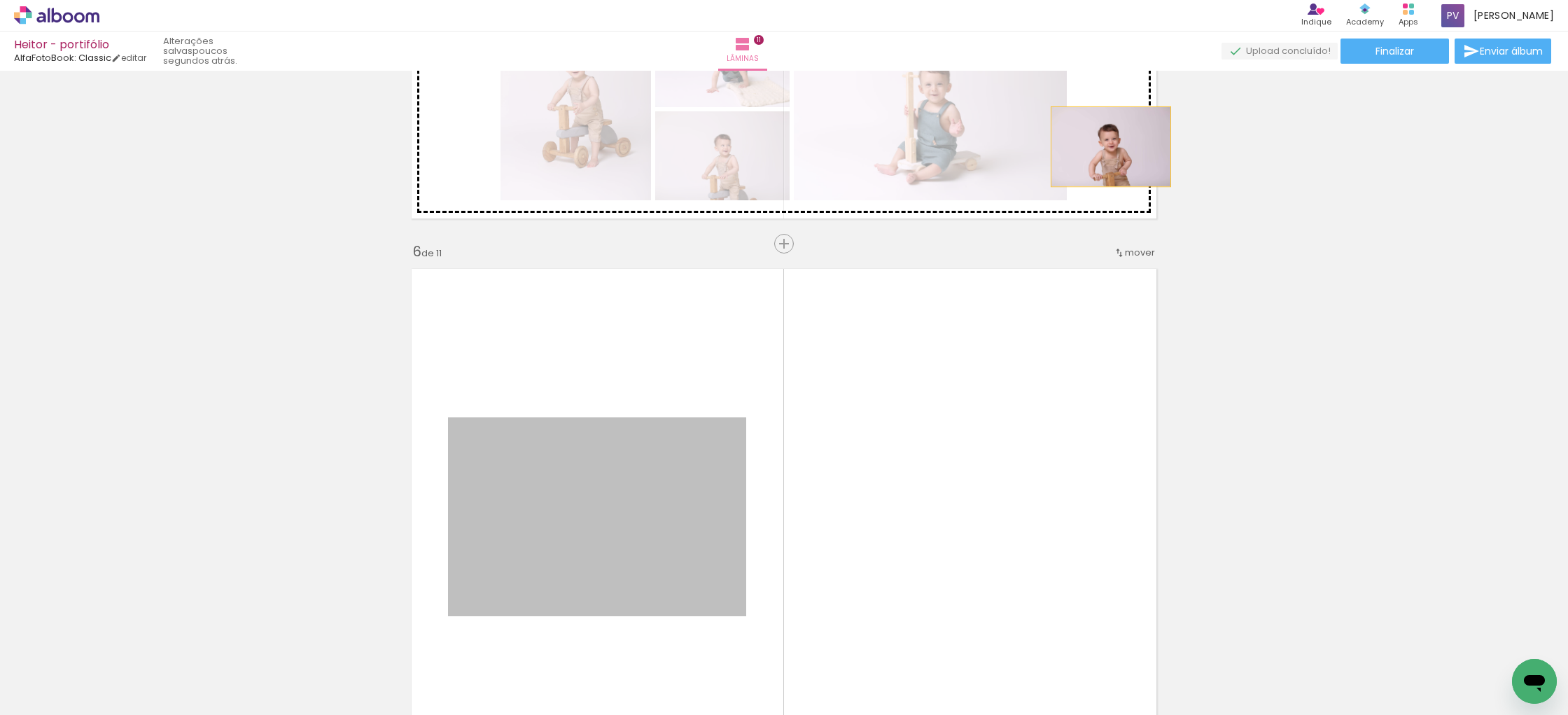
drag, startPoint x: 672, startPoint y: 506, endPoint x: 1110, endPoint y: 146, distance: 567.0
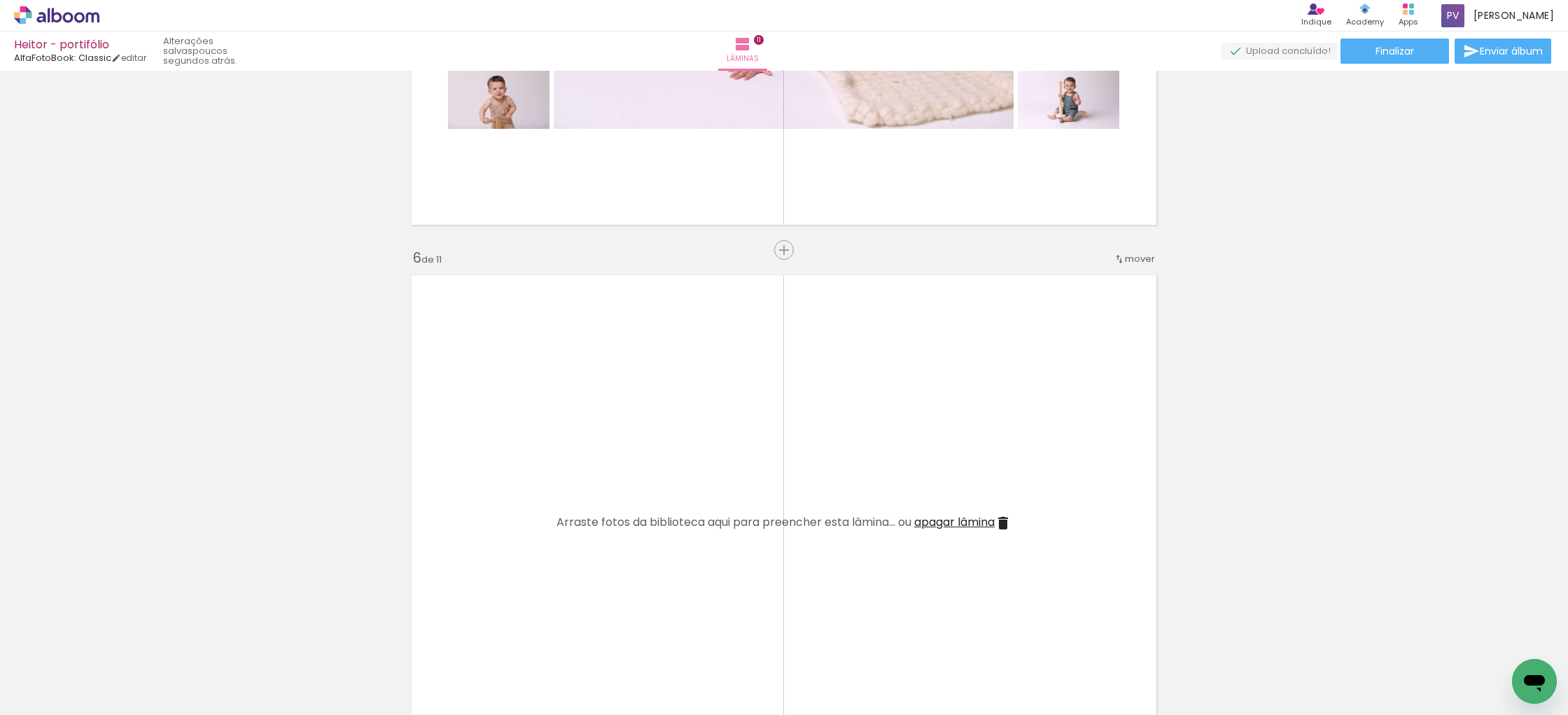
scroll to position [2564, 0]
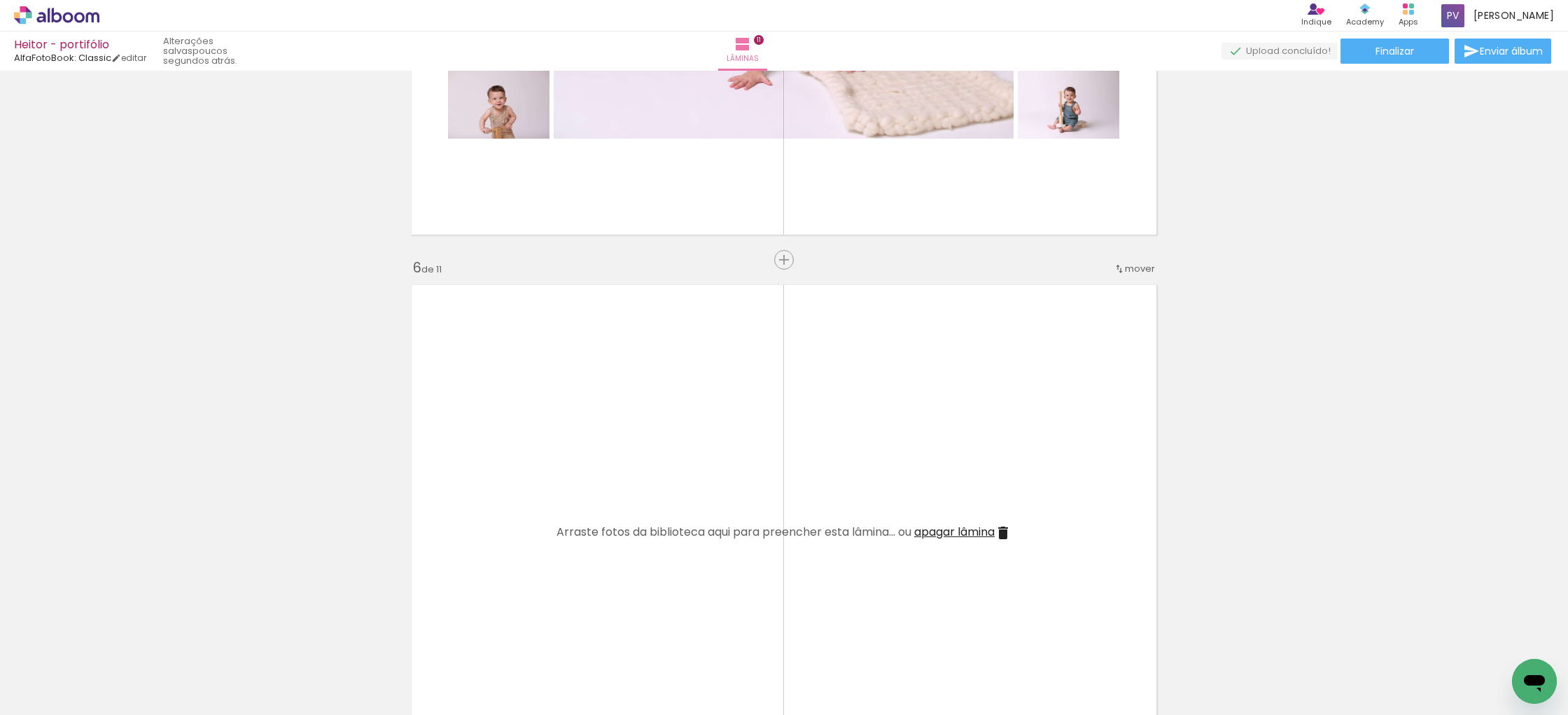
click at [945, 533] on span "apagar lâmina" at bounding box center [954, 531] width 81 height 16
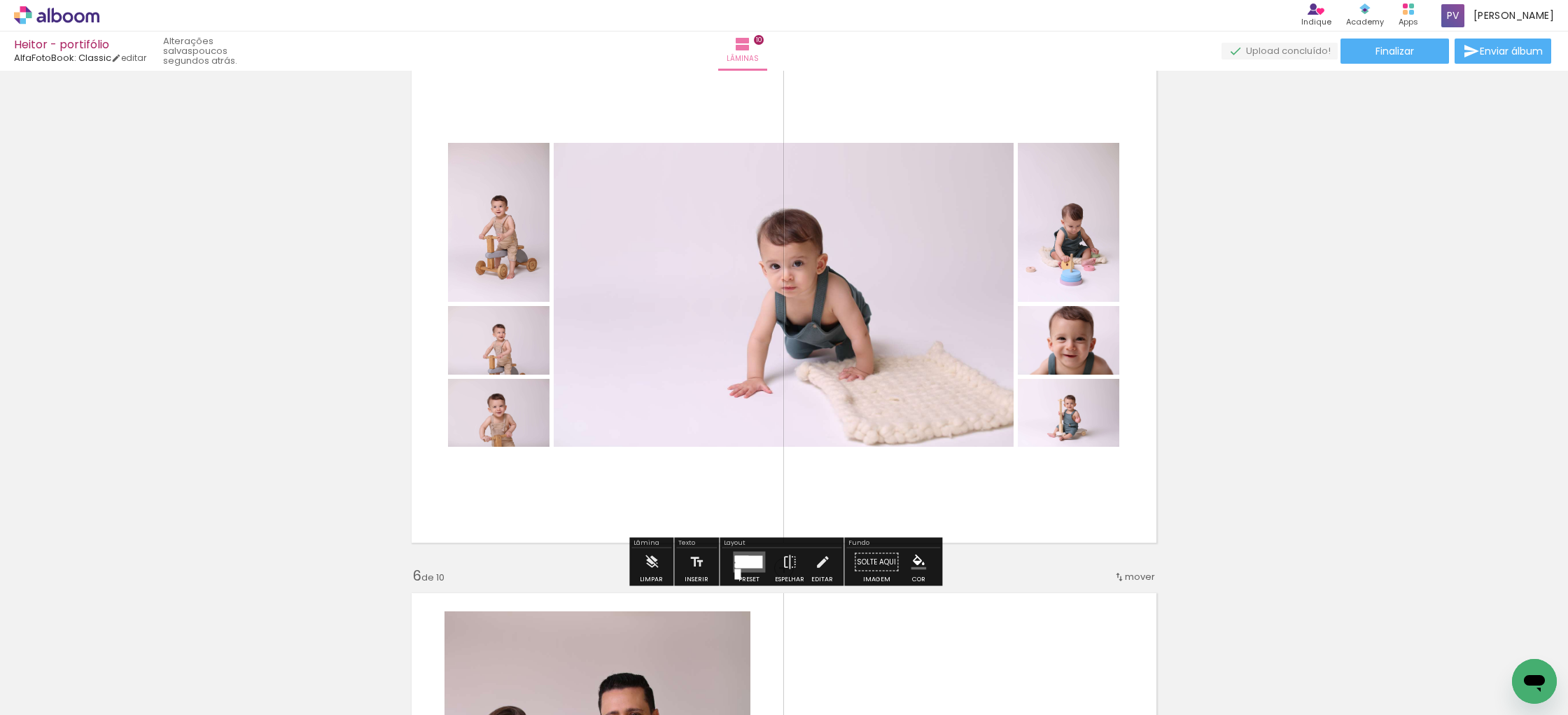
scroll to position [2248, 0]
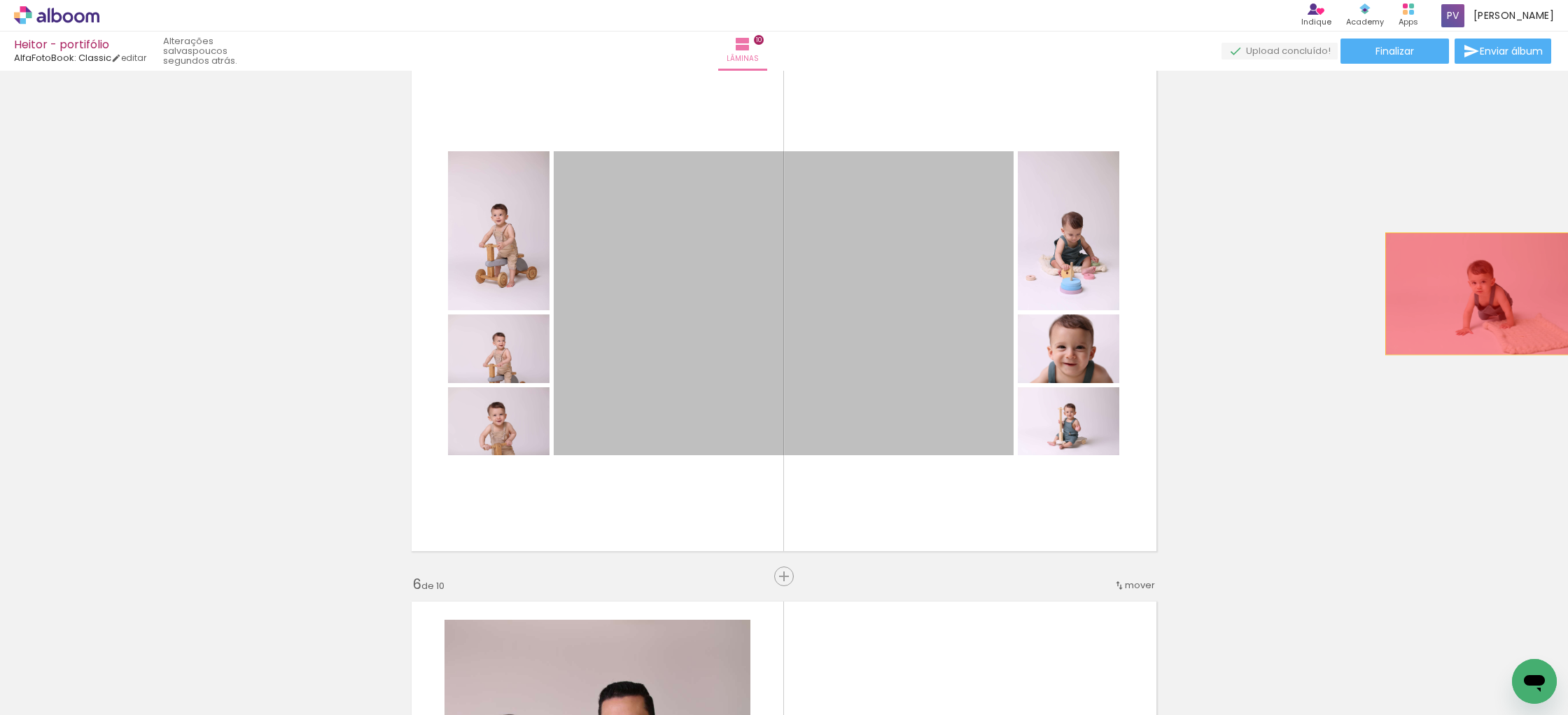
drag, startPoint x: 830, startPoint y: 306, endPoint x: 1477, endPoint y: 294, distance: 647.1
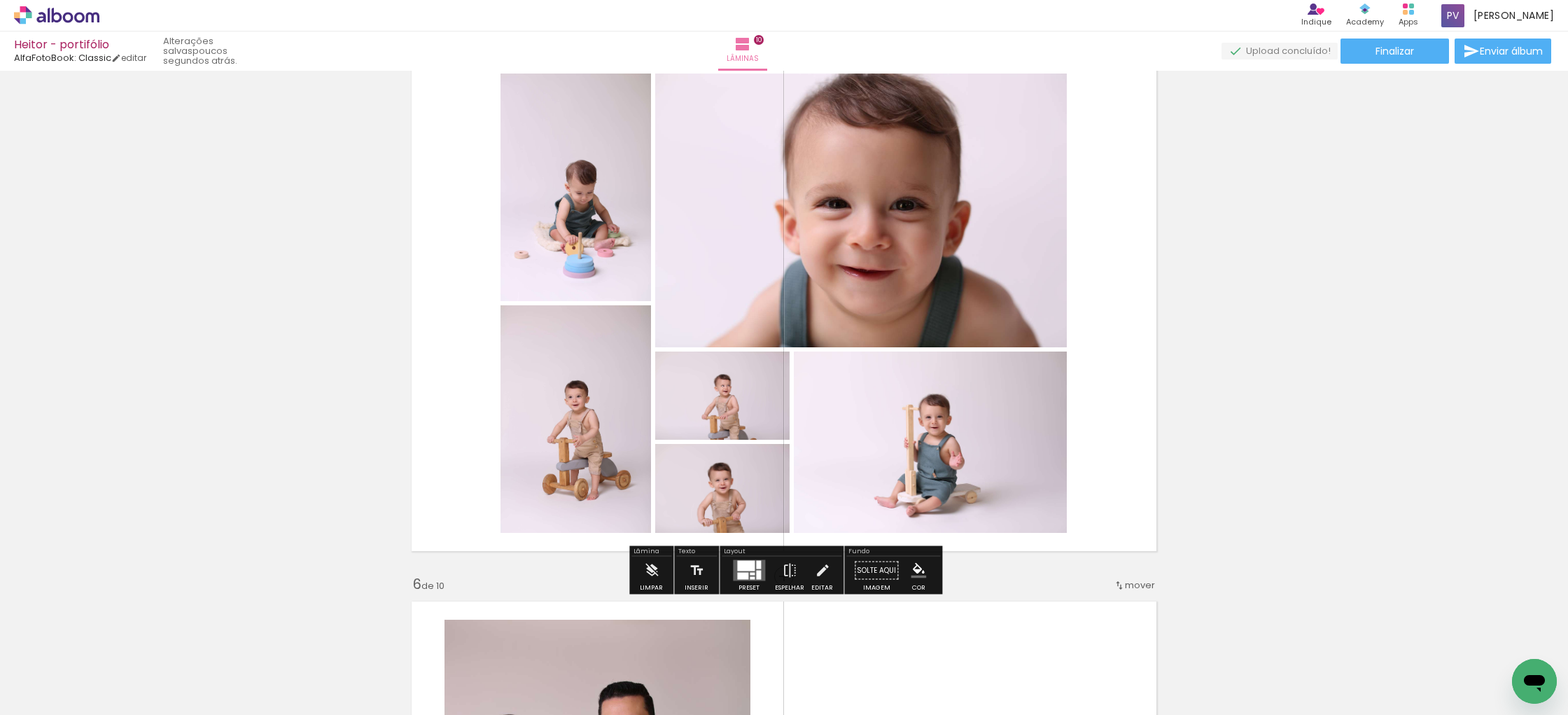
click at [747, 568] on div at bounding box center [746, 565] width 18 height 11
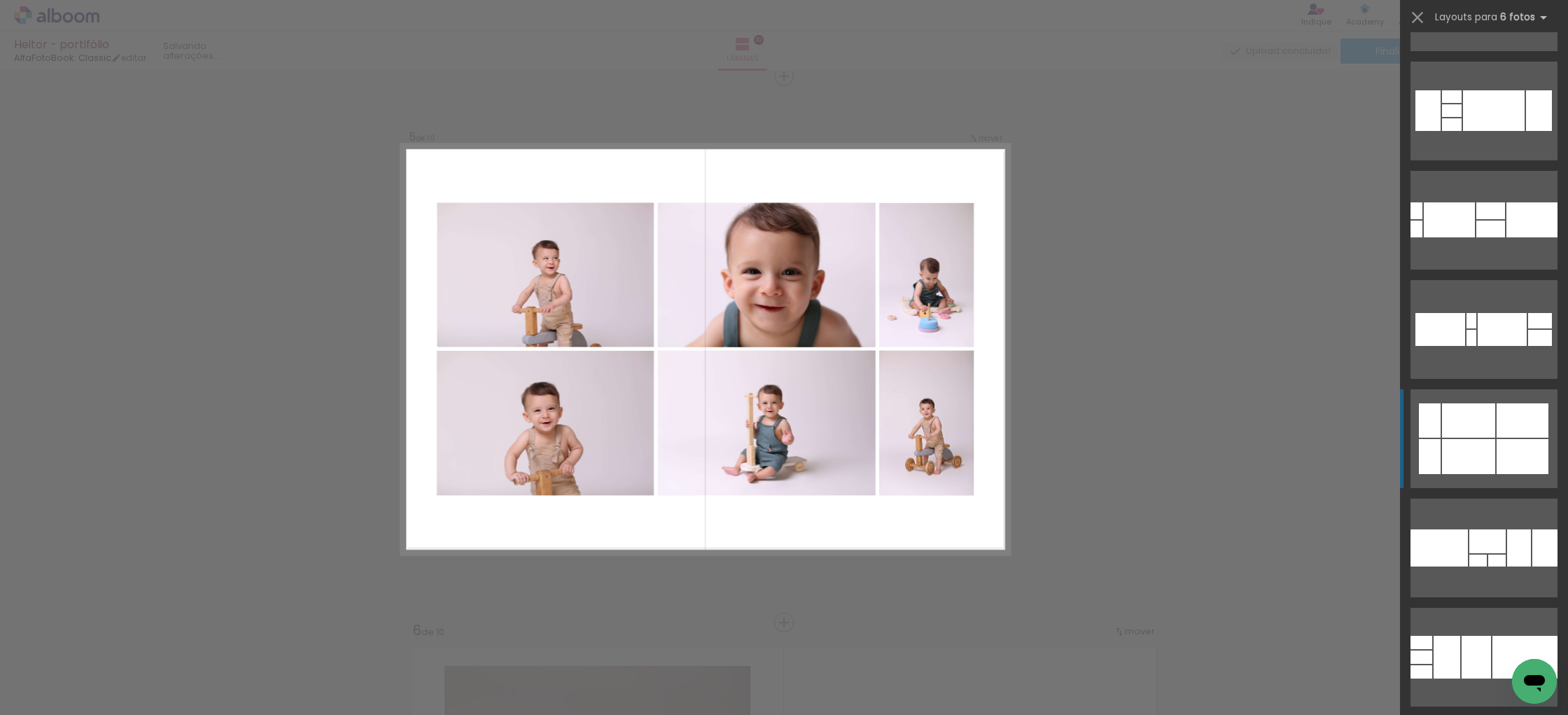
scroll to position [422, 0]
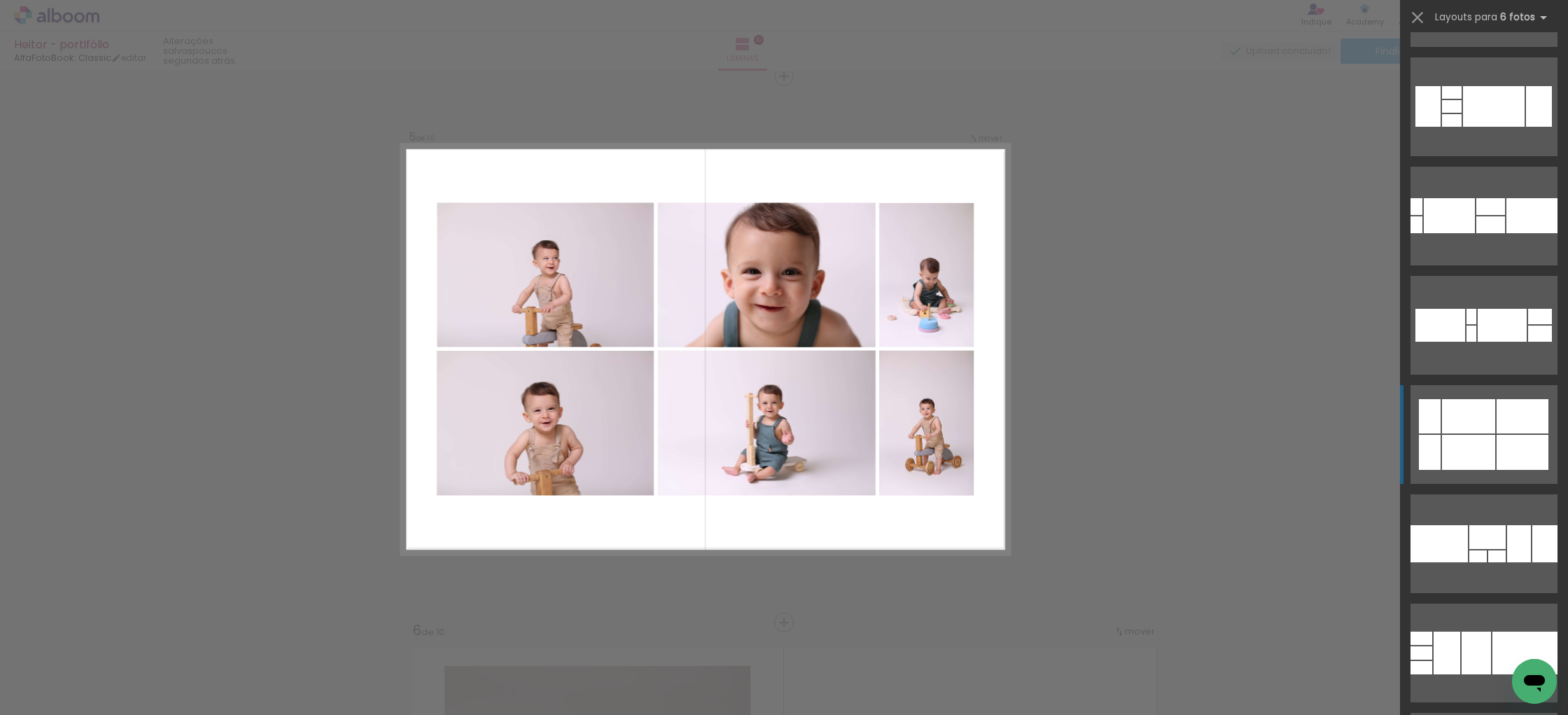
click at [1482, 439] on div at bounding box center [1469, 451] width 53 height 35
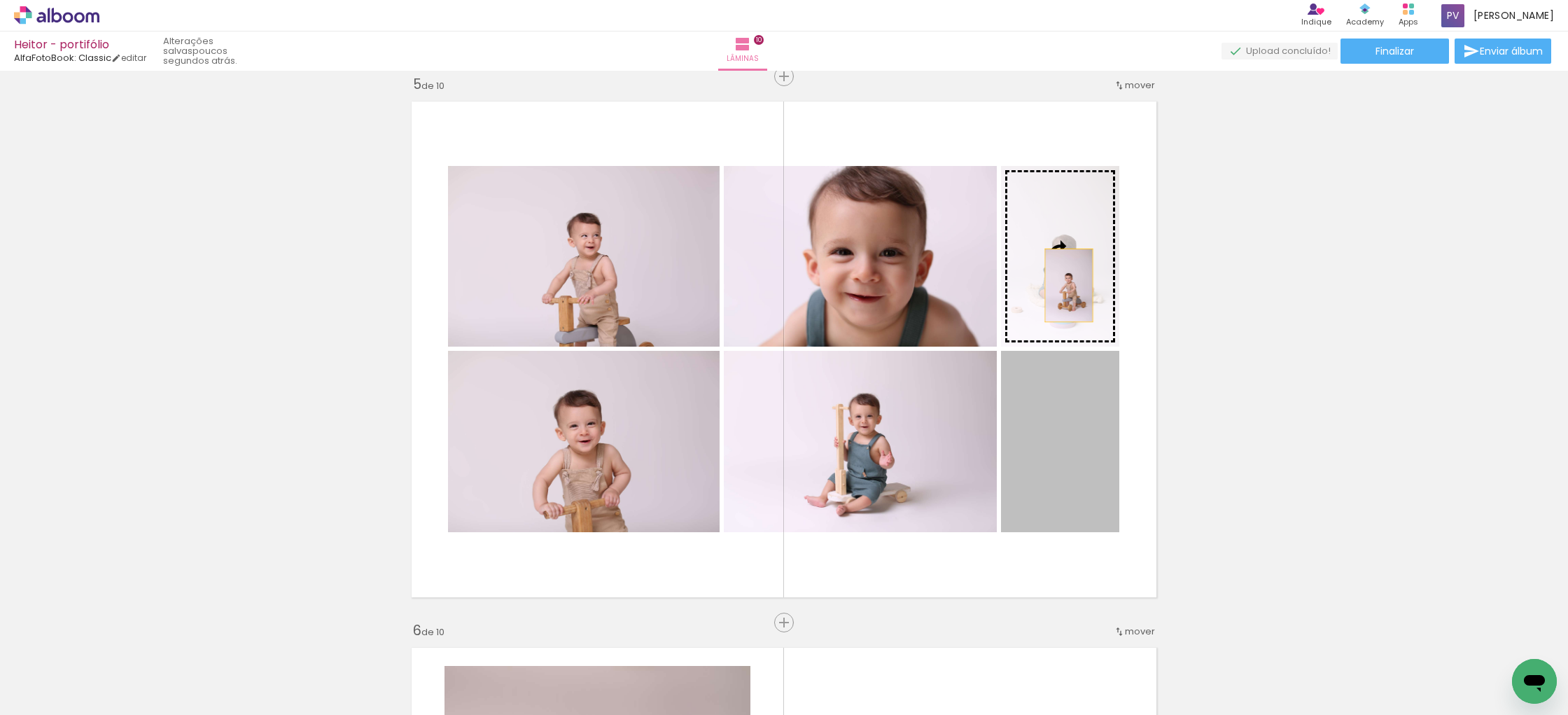
drag, startPoint x: 1077, startPoint y: 448, endPoint x: 1069, endPoint y: 285, distance: 163.2
click at [0, 0] on slot at bounding box center [0, 0] width 0 height 0
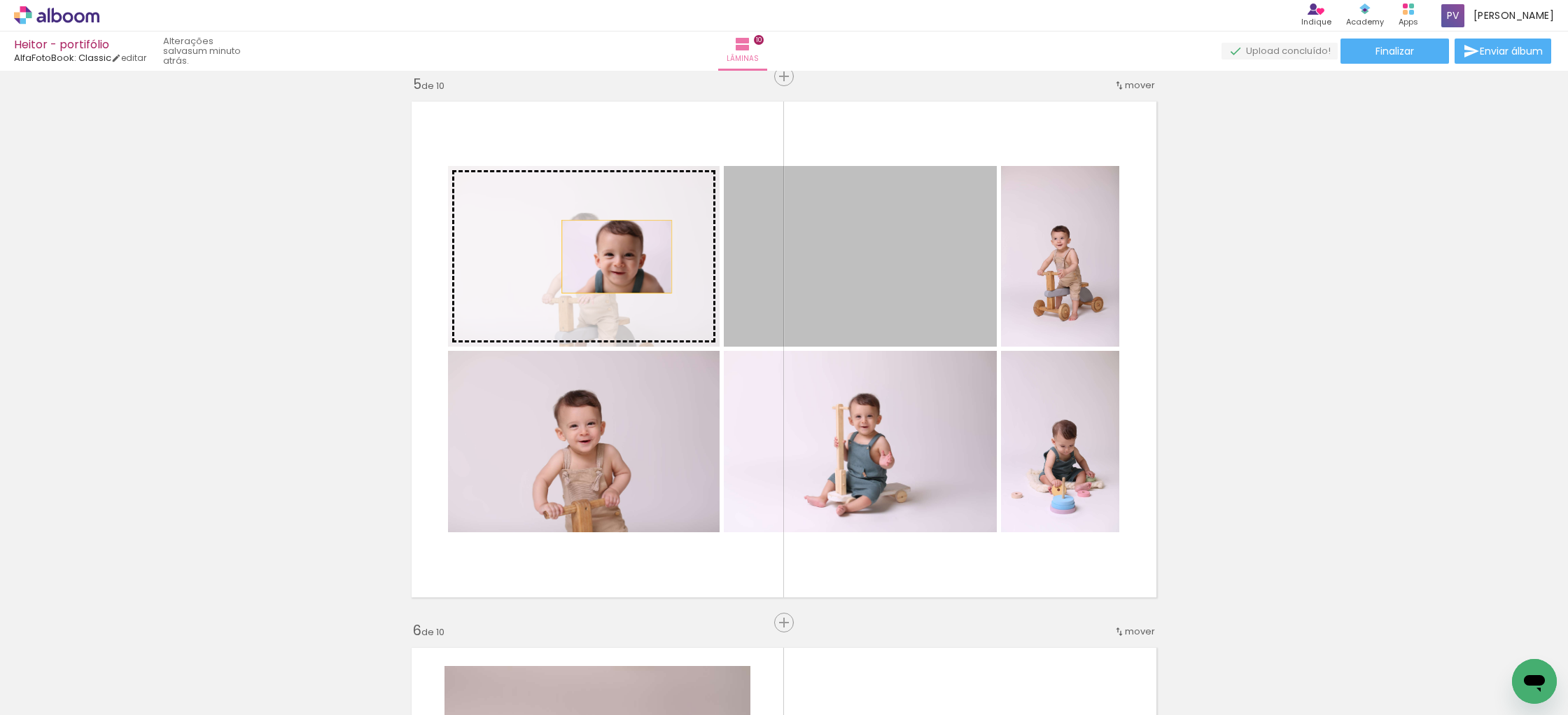
drag, startPoint x: 864, startPoint y: 267, endPoint x: 616, endPoint y: 256, distance: 248.2
click at [0, 0] on slot at bounding box center [0, 0] width 0 height 0
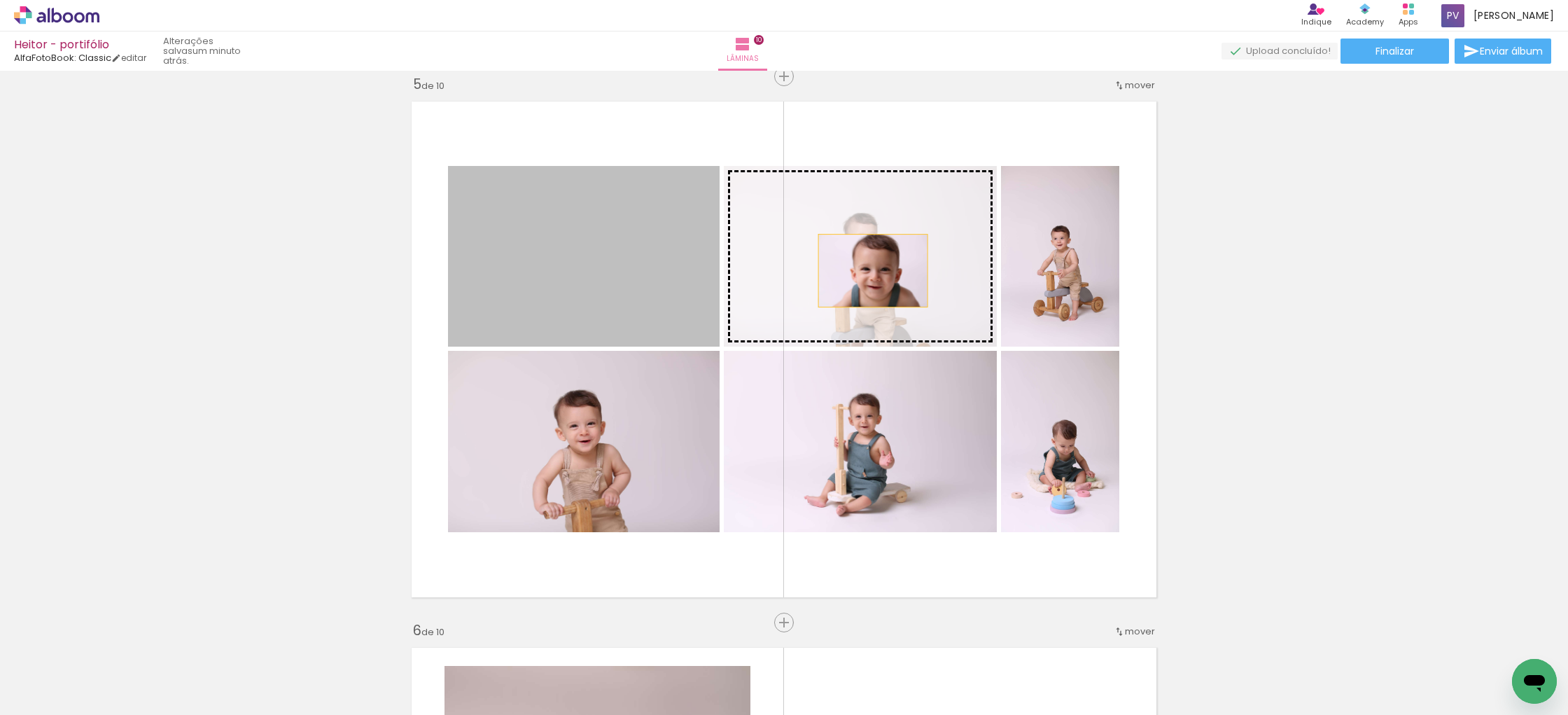
drag, startPoint x: 601, startPoint y: 268, endPoint x: 873, endPoint y: 270, distance: 272.0
click at [0, 0] on slot at bounding box center [0, 0] width 0 height 0
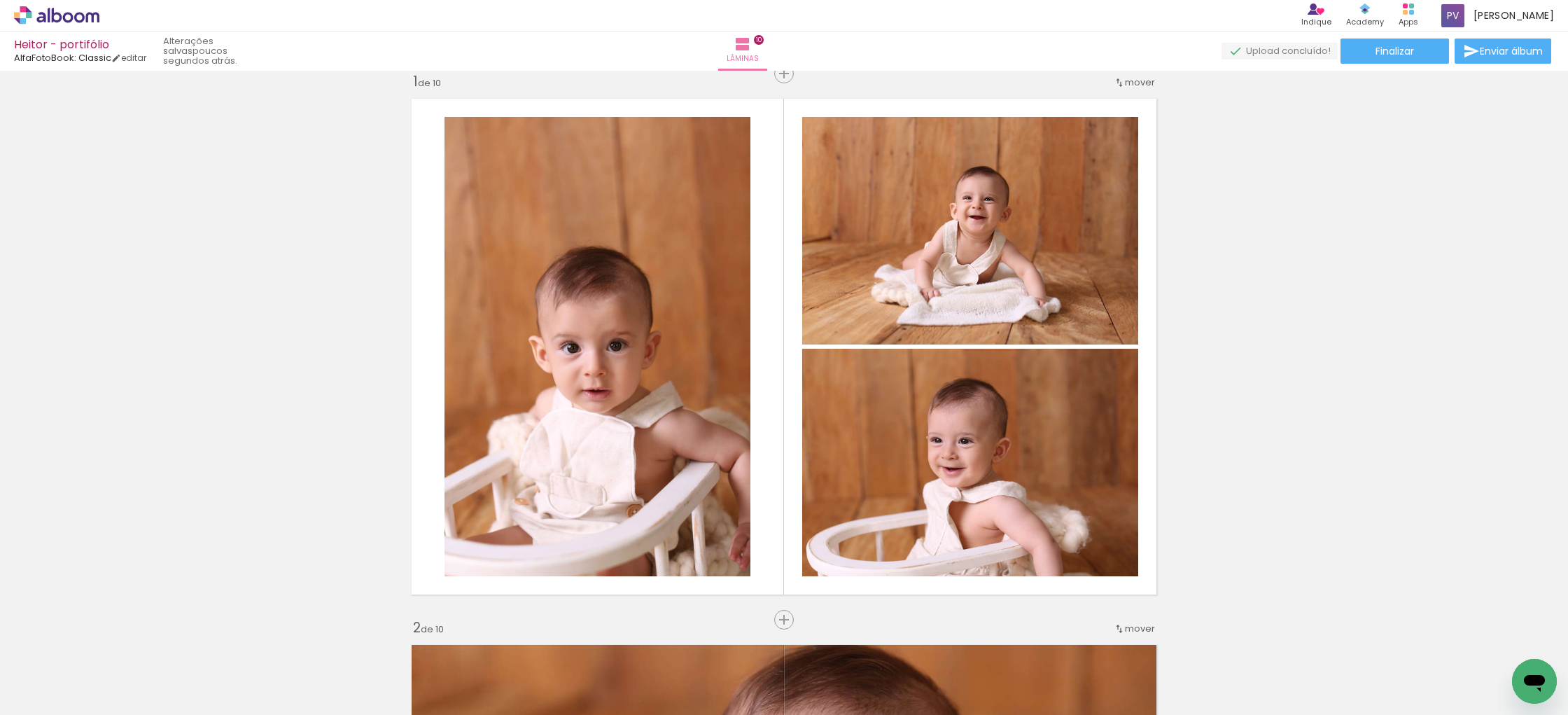
scroll to position [0, 0]
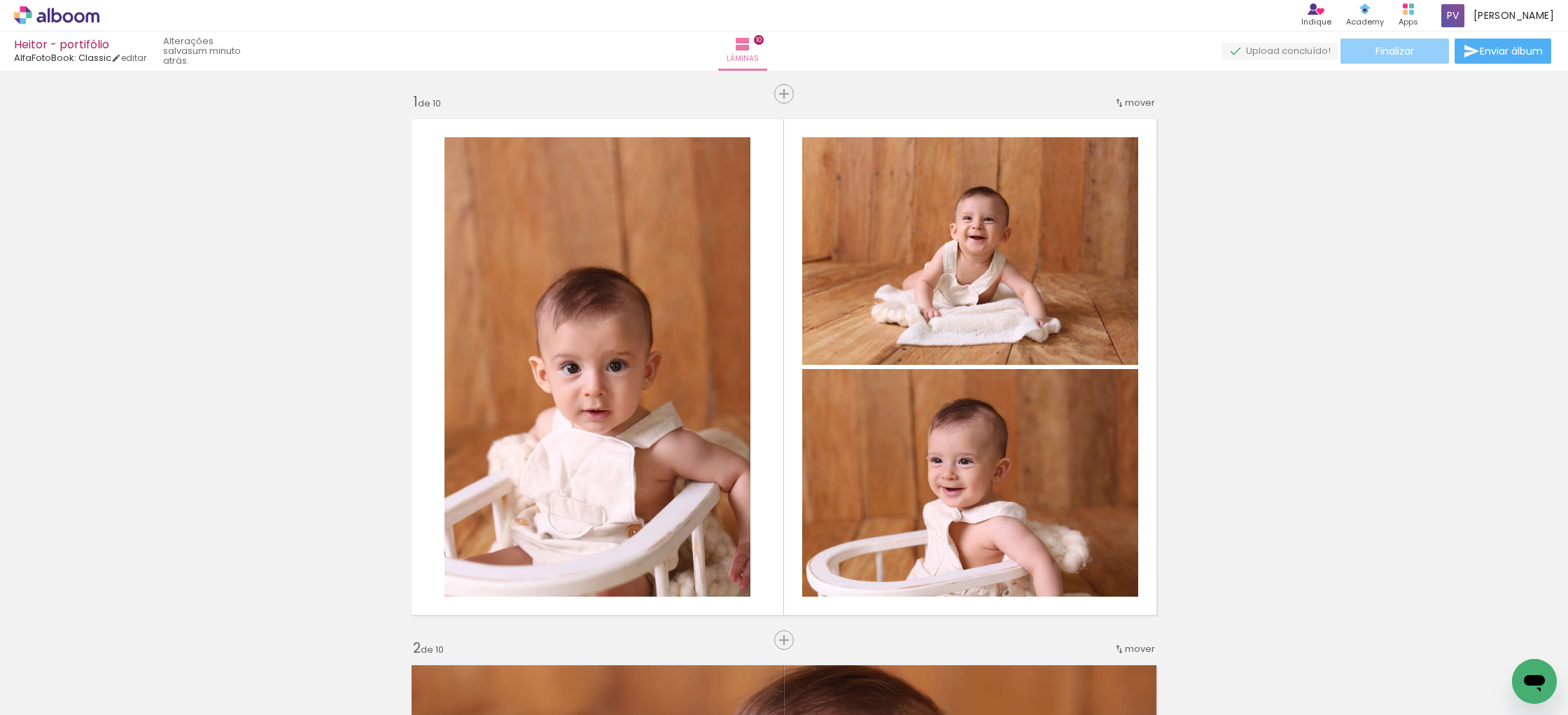
click at [1391, 46] on span "Finalizar" at bounding box center [1395, 51] width 39 height 10
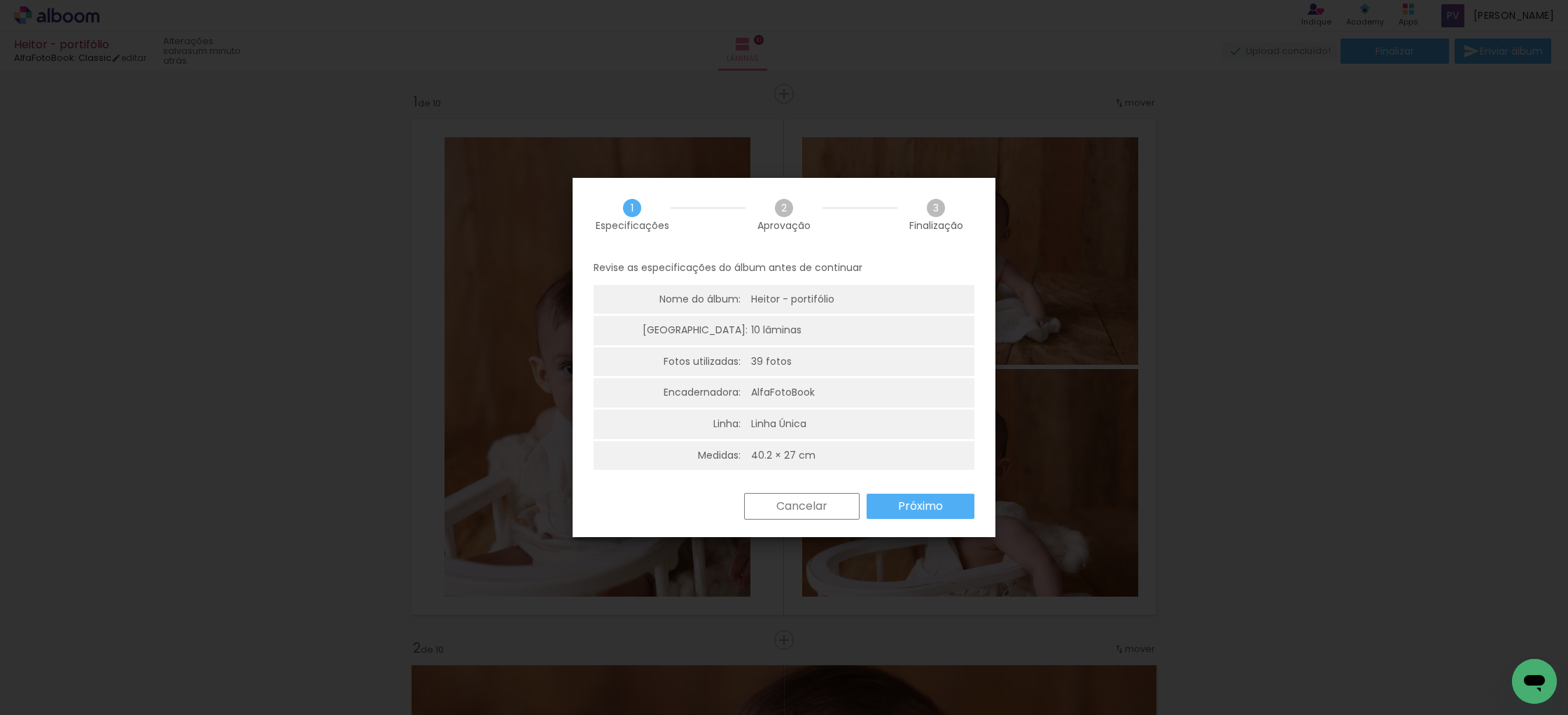
click at [0, 0] on slot "Próximo" at bounding box center [0, 0] width 0 height 0
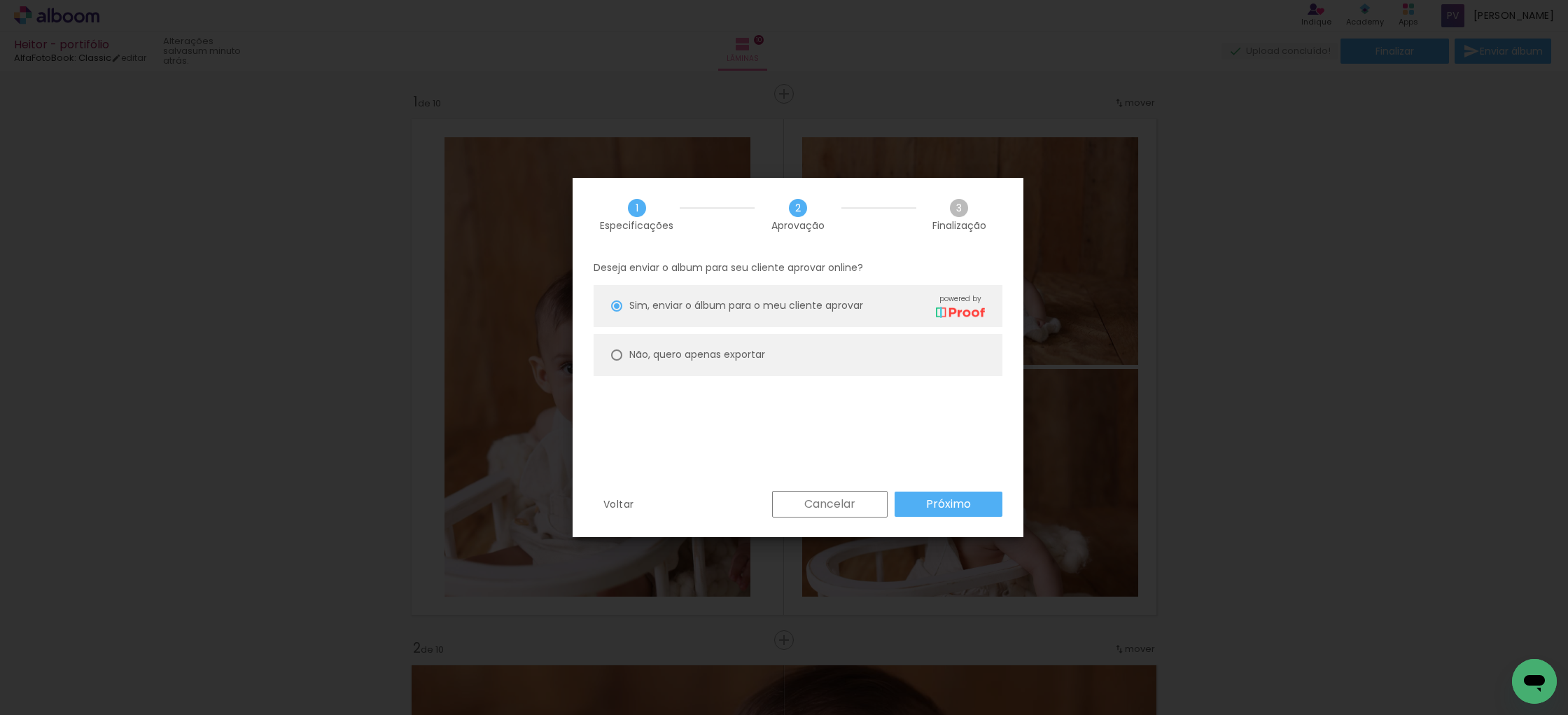
click at [616, 353] on div at bounding box center [617, 355] width 11 height 11
type paper-radio-button "on"
click at [0, 0] on slot "Próximo" at bounding box center [0, 0] width 0 height 0
type input "Alta, 300 DPI"
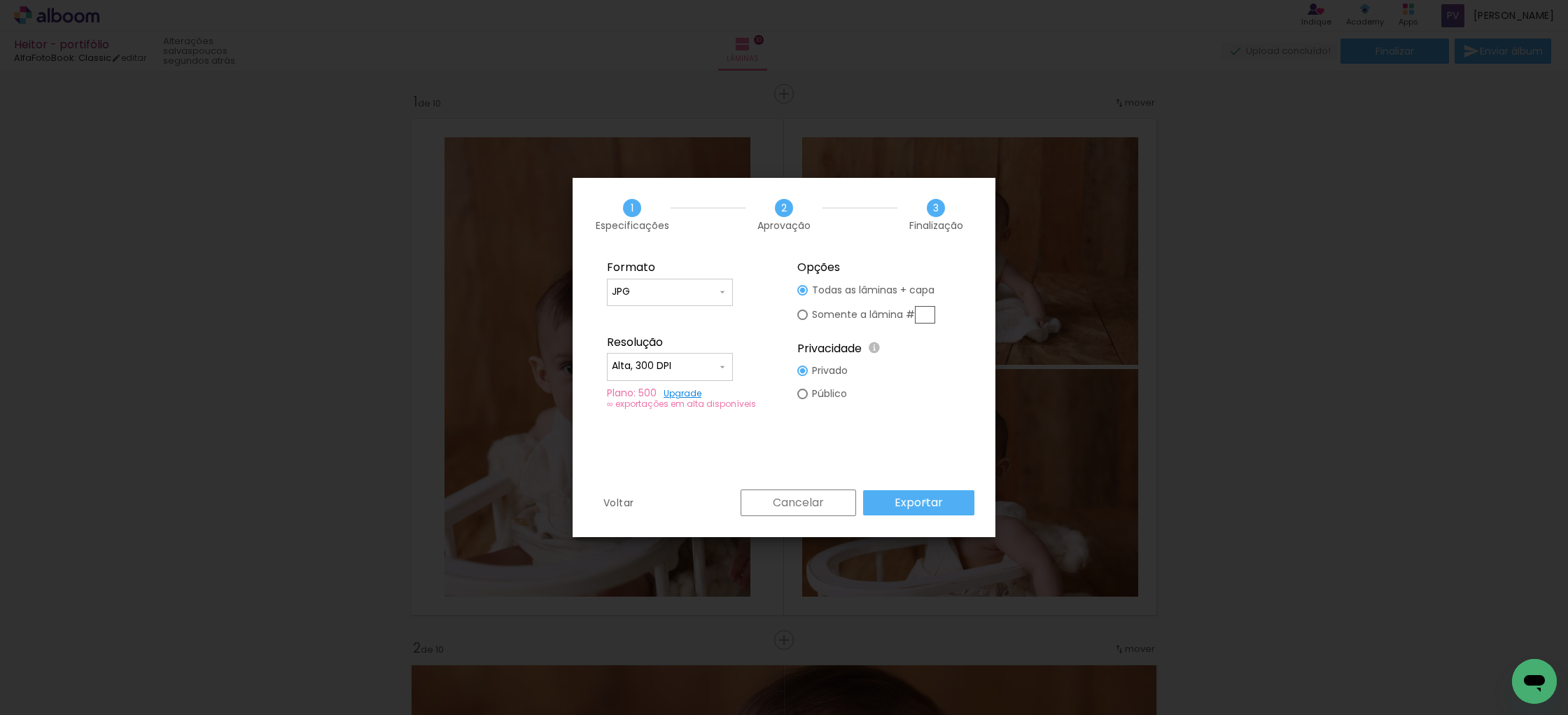
click at [0, 0] on slot "Exportar" at bounding box center [0, 0] width 0 height 0
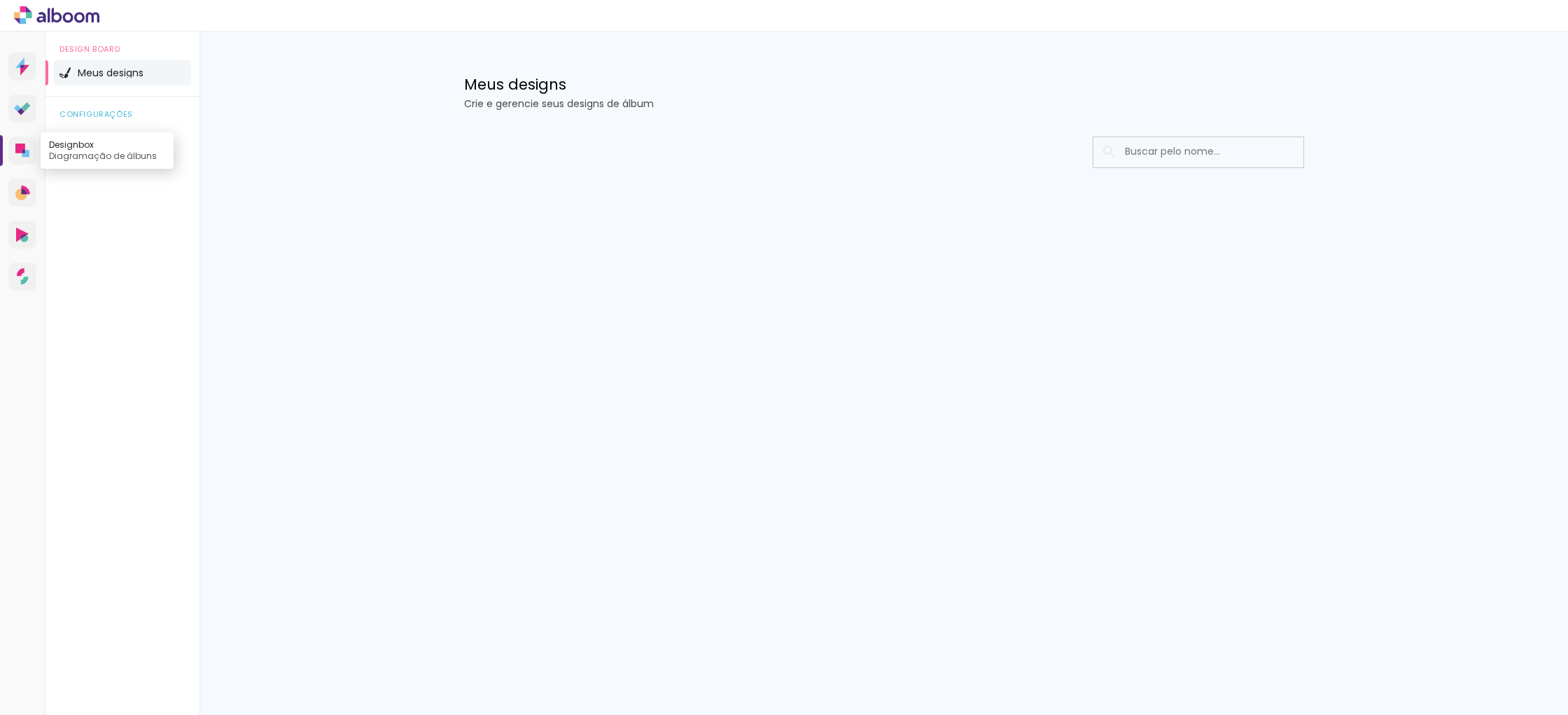
click at [23, 147] on icon at bounding box center [20, 148] width 10 height 10
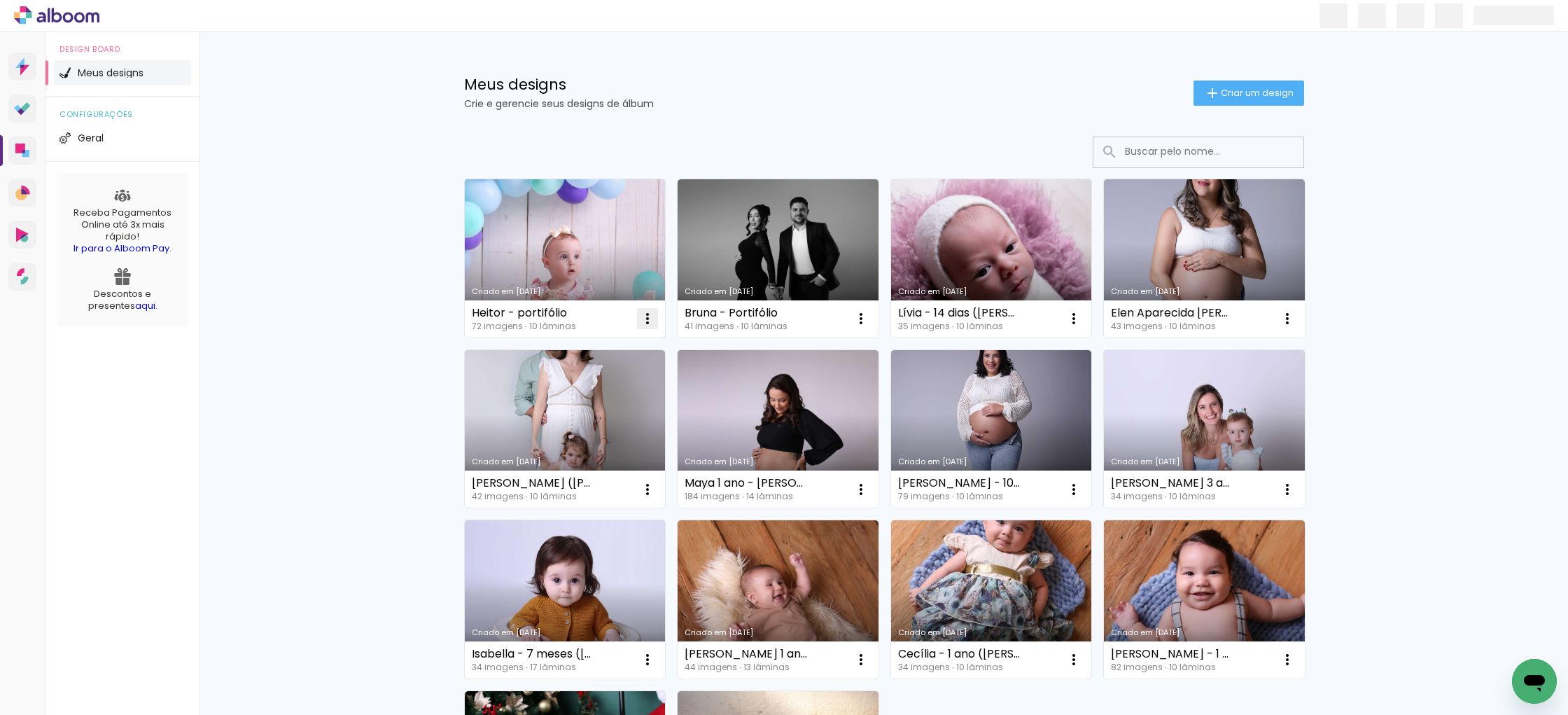
click at [649, 320] on iron-icon at bounding box center [647, 318] width 17 height 17
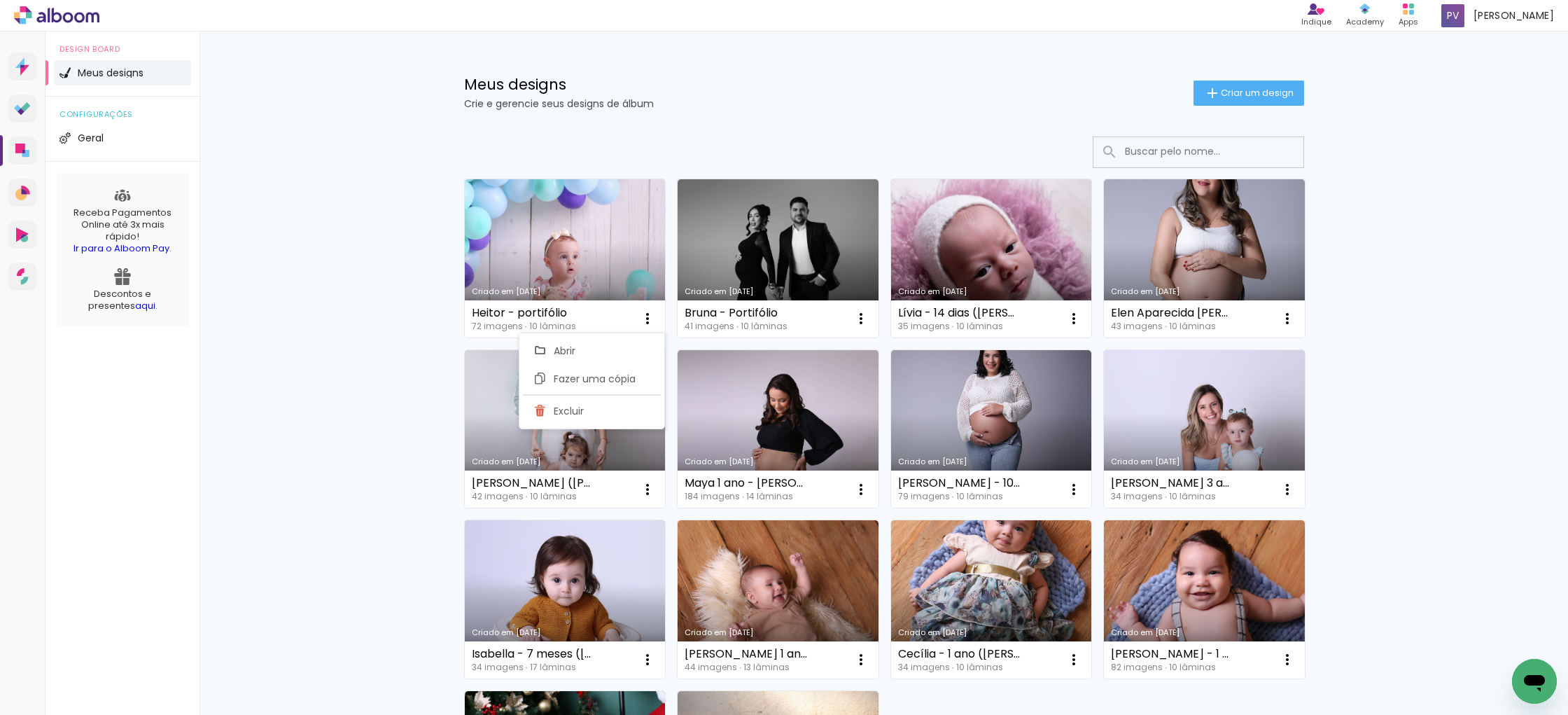
click at [412, 294] on div "Meus designs Crie e gerencie seus designs de álbum Criar um design Criado em [D…" at bounding box center [884, 506] width 1368 height 948
click at [99, 70] on span "Meus designs" at bounding box center [110, 73] width 66 height 10
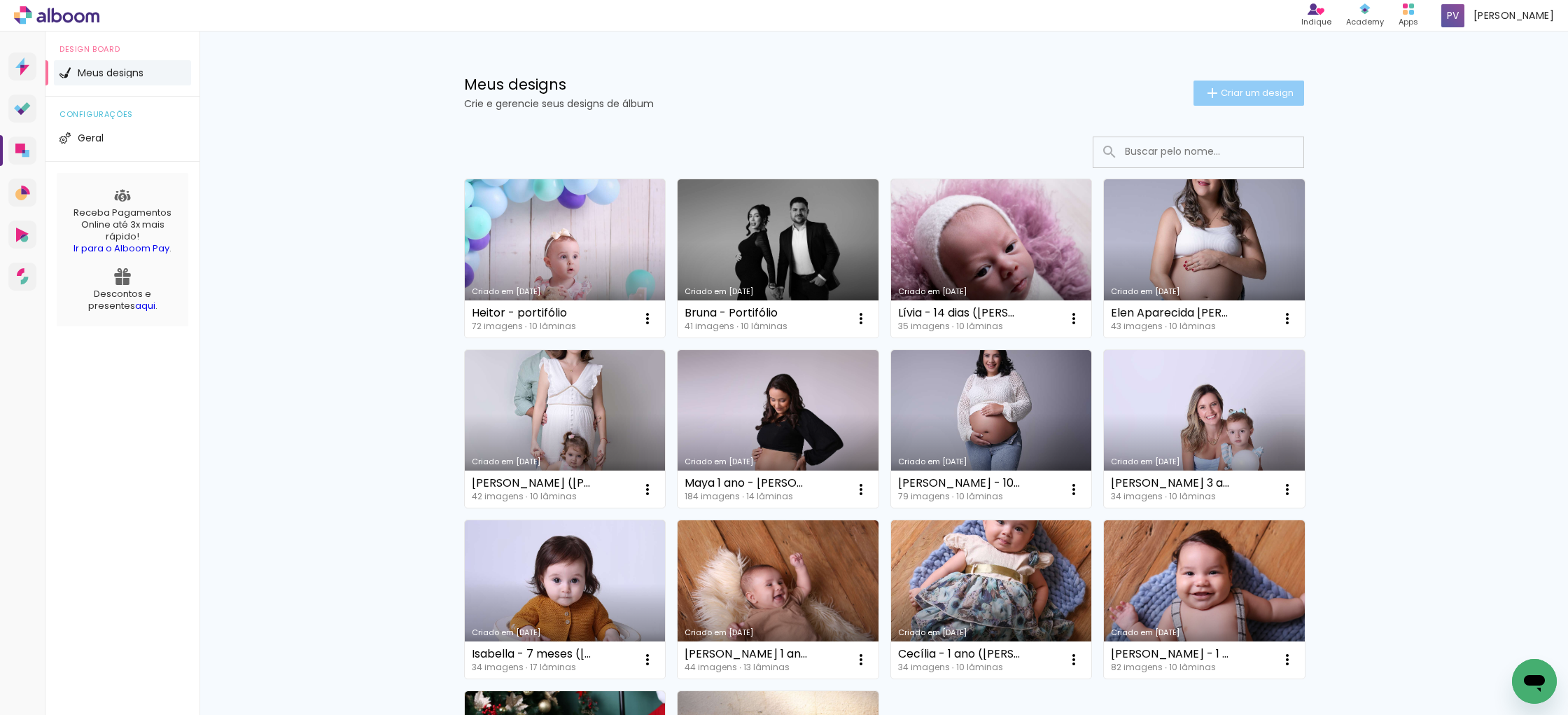
click at [1234, 91] on span "Criar um design" at bounding box center [1257, 92] width 73 height 9
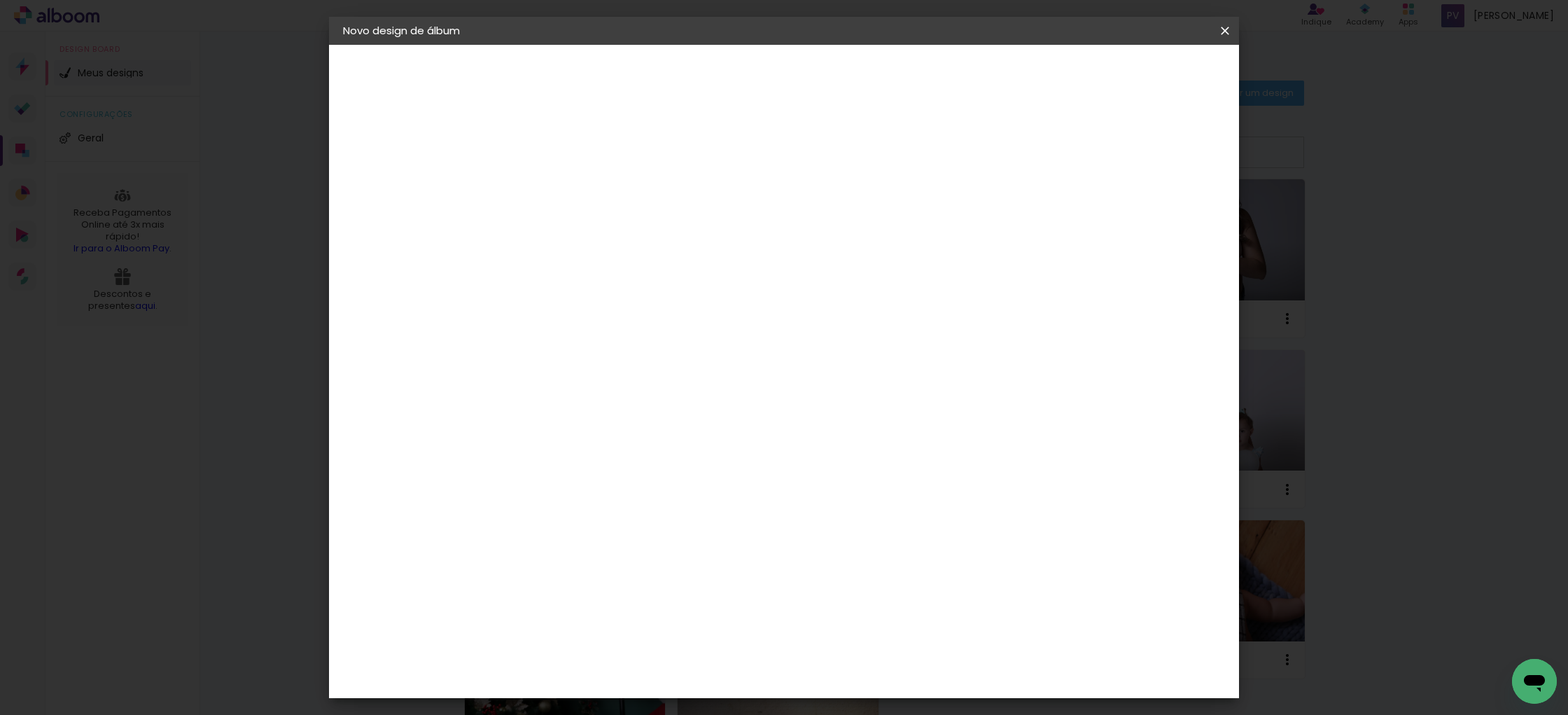
click at [1224, 29] on iron-icon at bounding box center [1224, 30] width 17 height 14
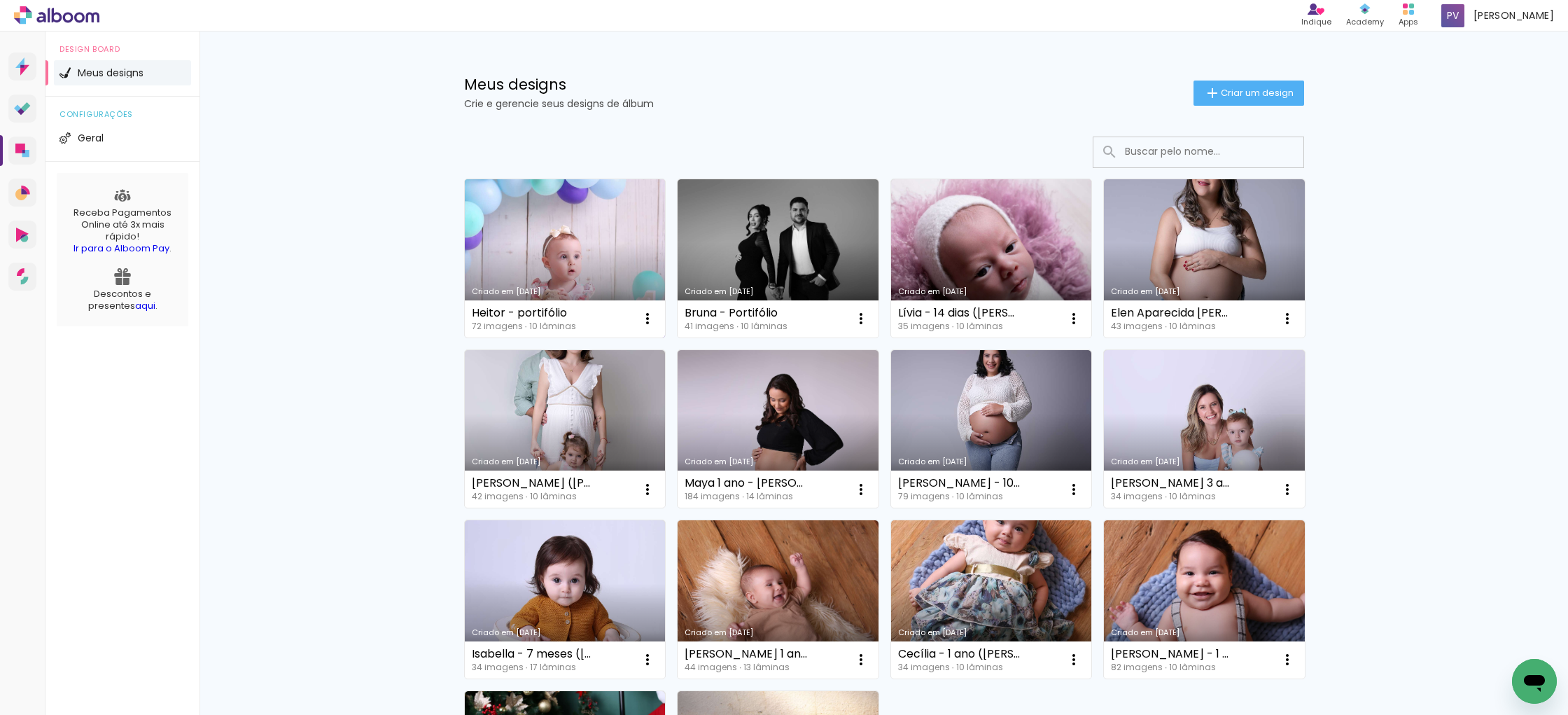
click at [611, 226] on link "Criado em [DATE]" at bounding box center [565, 259] width 201 height 159
